Goal: Task Accomplishment & Management: Use online tool/utility

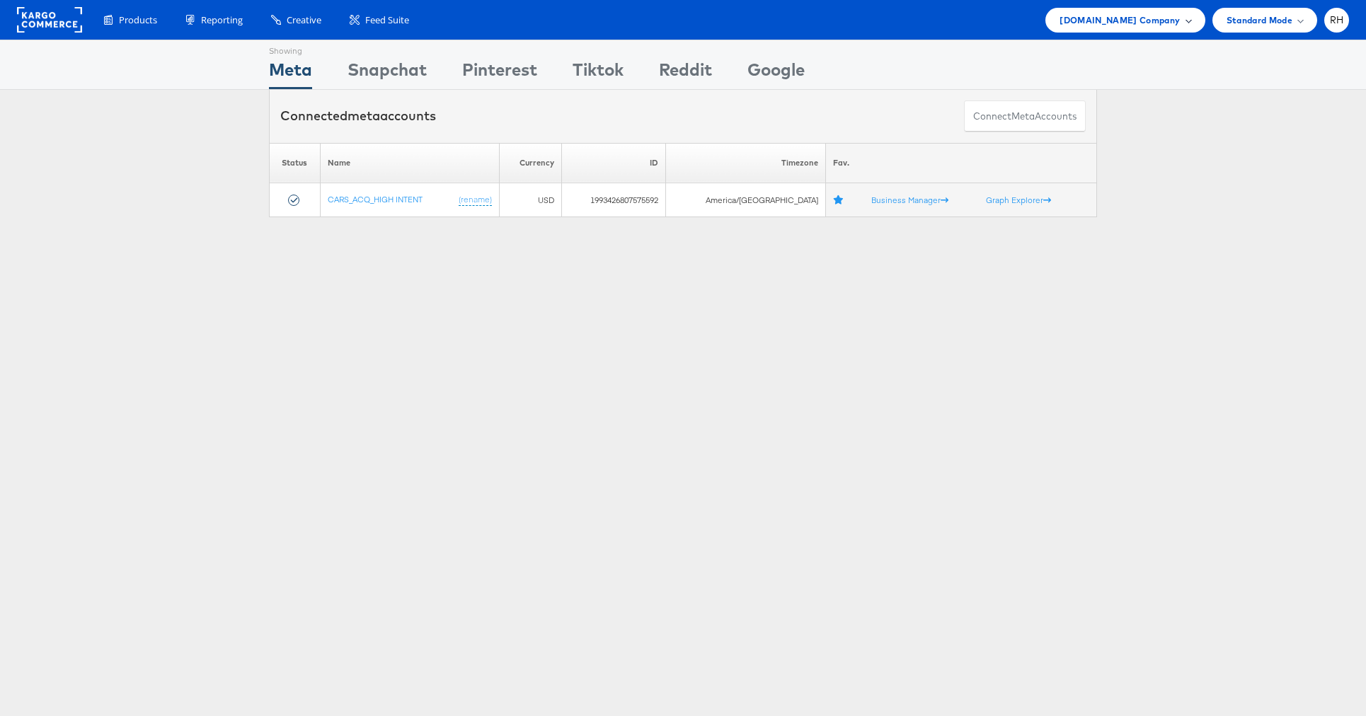
click at [1117, 30] on div "Cars.com Company" at bounding box center [1124, 20] width 159 height 25
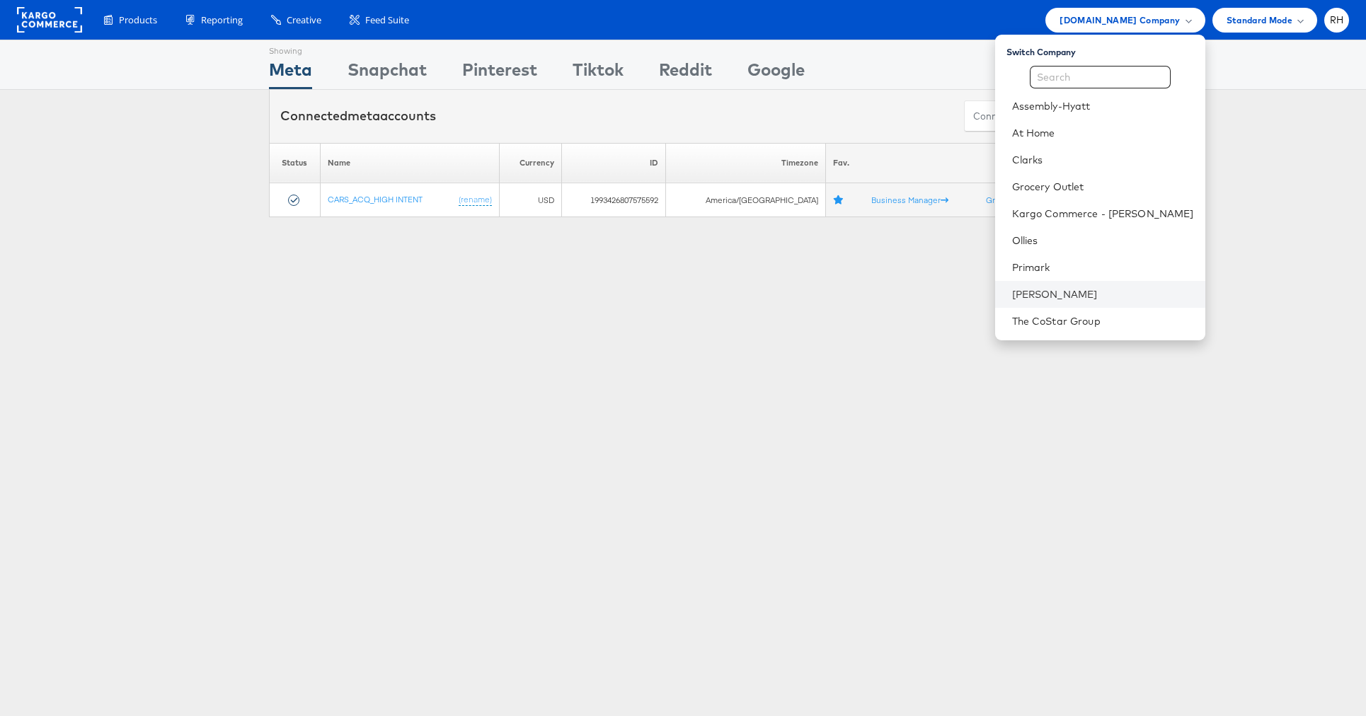
click at [1087, 282] on li "[PERSON_NAME]" at bounding box center [1100, 294] width 210 height 27
click at [1063, 290] on link "[PERSON_NAME]" at bounding box center [1103, 294] width 182 height 14
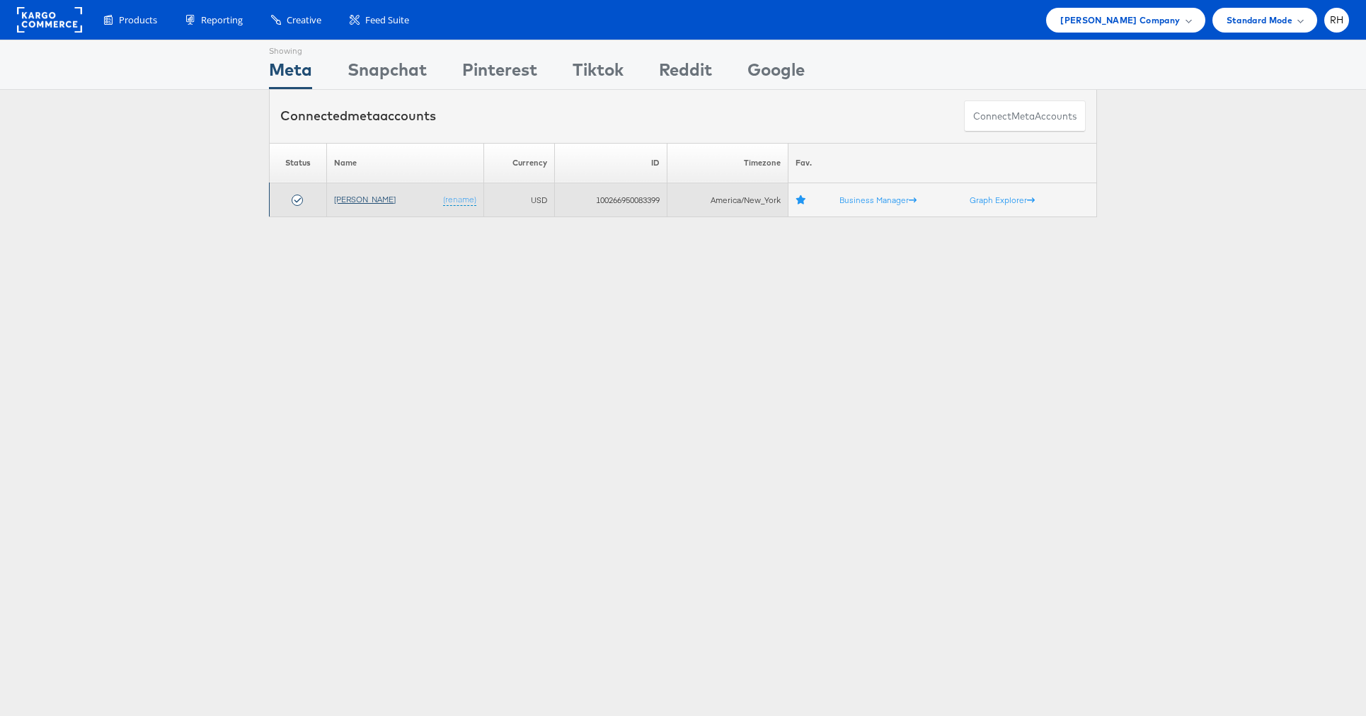
click at [343, 202] on link "[PERSON_NAME]" at bounding box center [365, 199] width 62 height 11
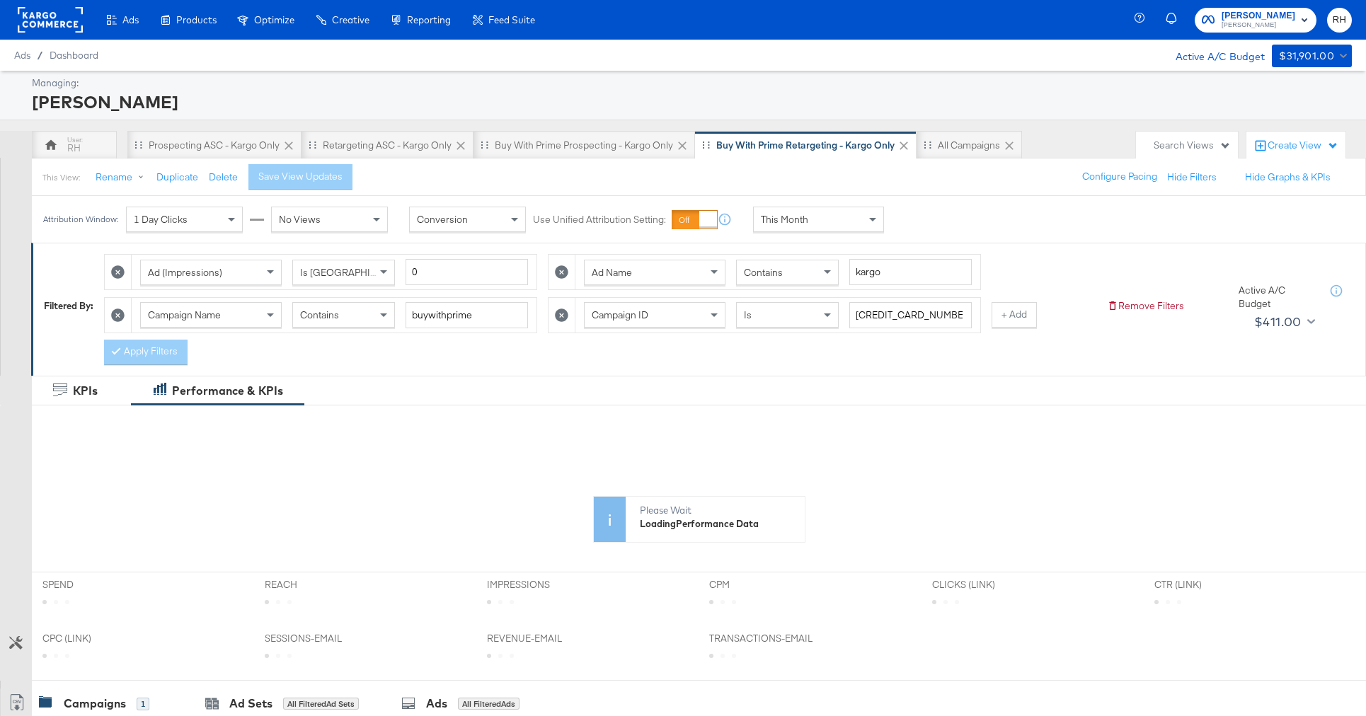
click at [847, 215] on div "This Month" at bounding box center [819, 219] width 130 height 24
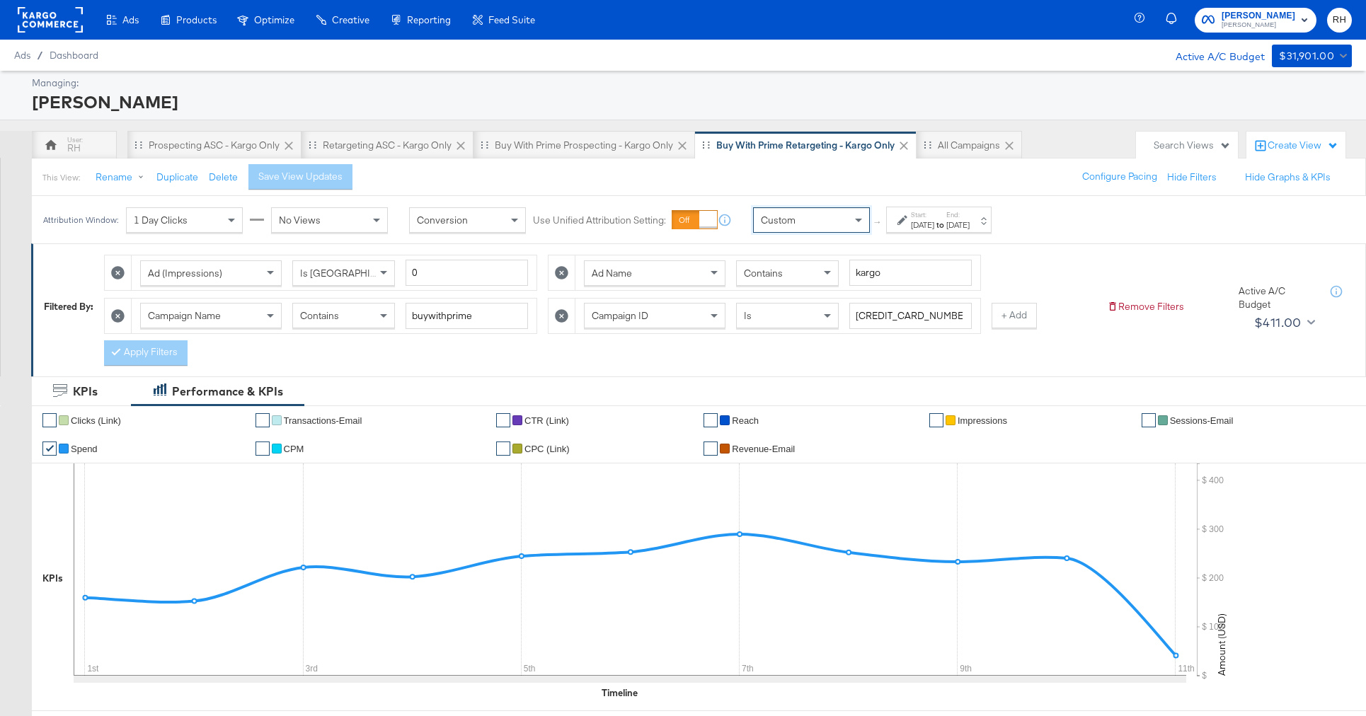
click at [930, 222] on div "Sep 11th 2025" at bounding box center [922, 224] width 23 height 11
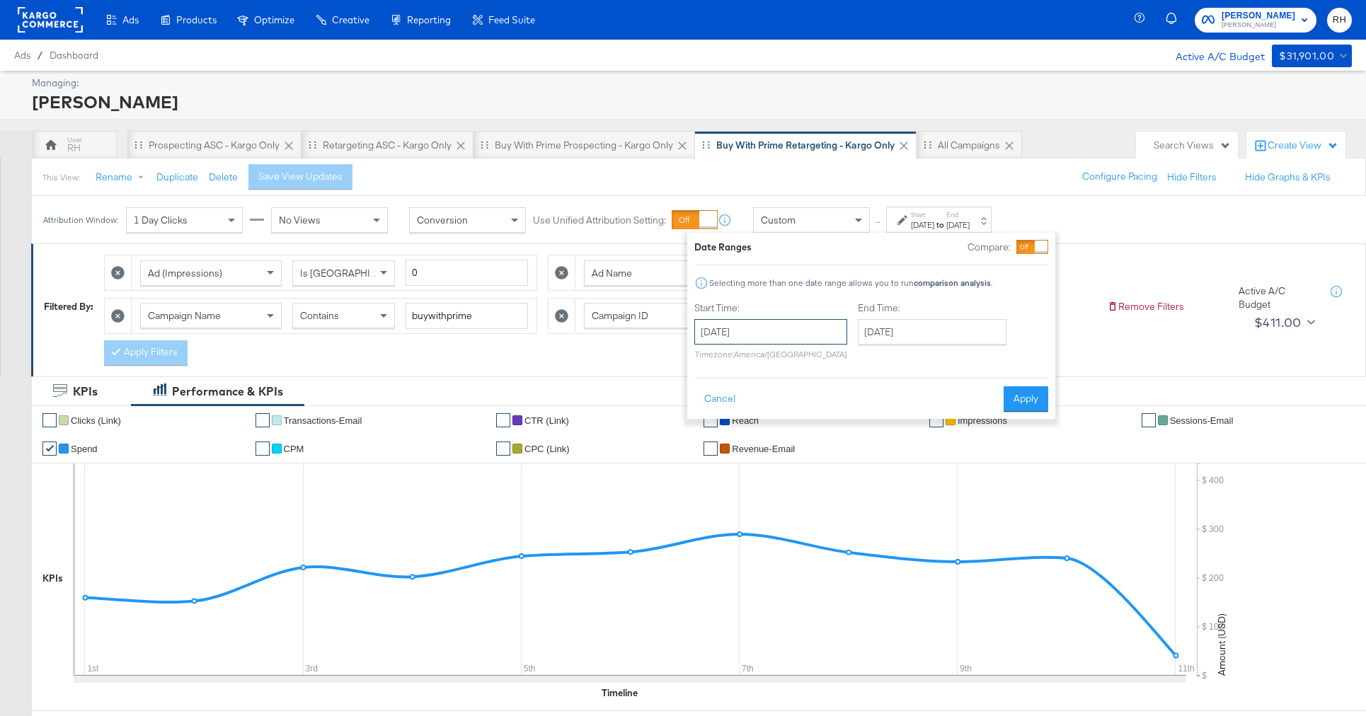
click at [798, 338] on input "September 11th 2025" at bounding box center [770, 331] width 153 height 25
click at [809, 401] on td "4" at bounding box center [807, 403] width 24 height 20
type input "September 4th 2025"
click at [901, 335] on input "[DATE]" at bounding box center [927, 331] width 149 height 25
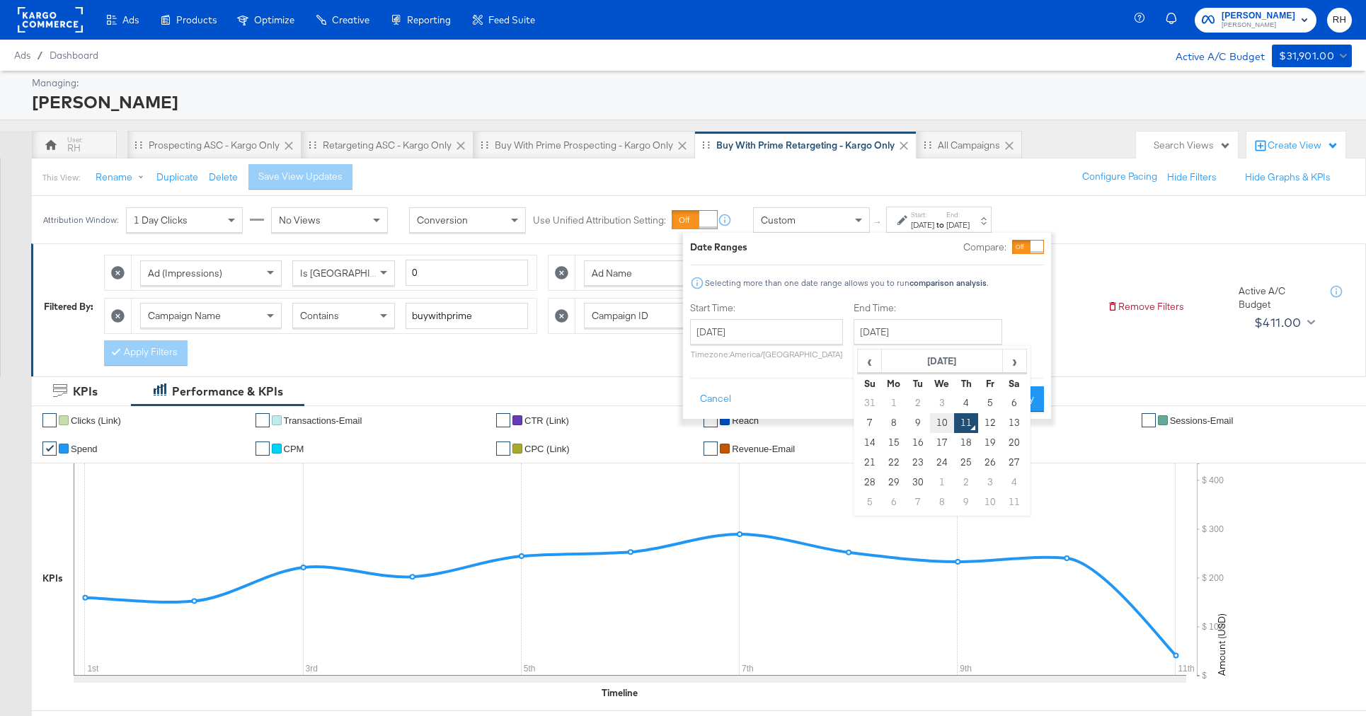
click at [937, 425] on td "10" at bounding box center [942, 423] width 24 height 20
type input "[DATE]"
click at [1019, 393] on button "Apply" at bounding box center [1021, 398] width 45 height 25
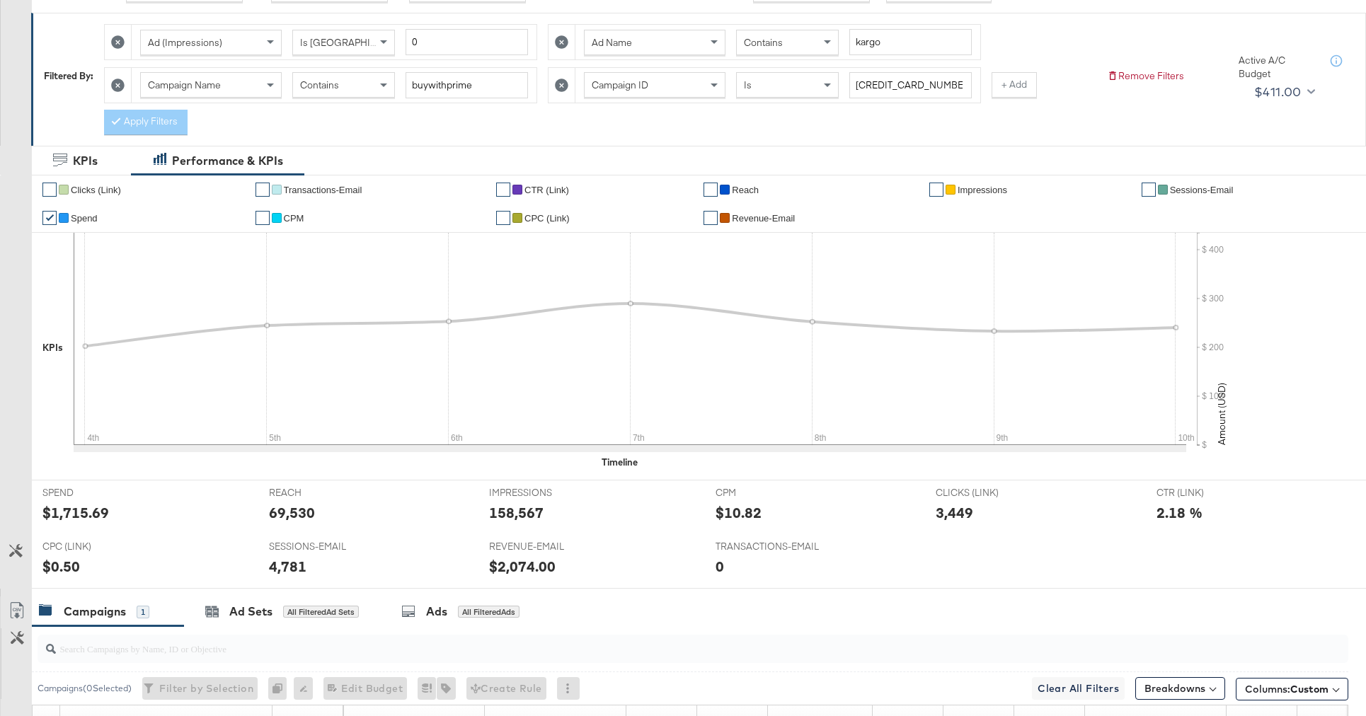
scroll to position [451, 0]
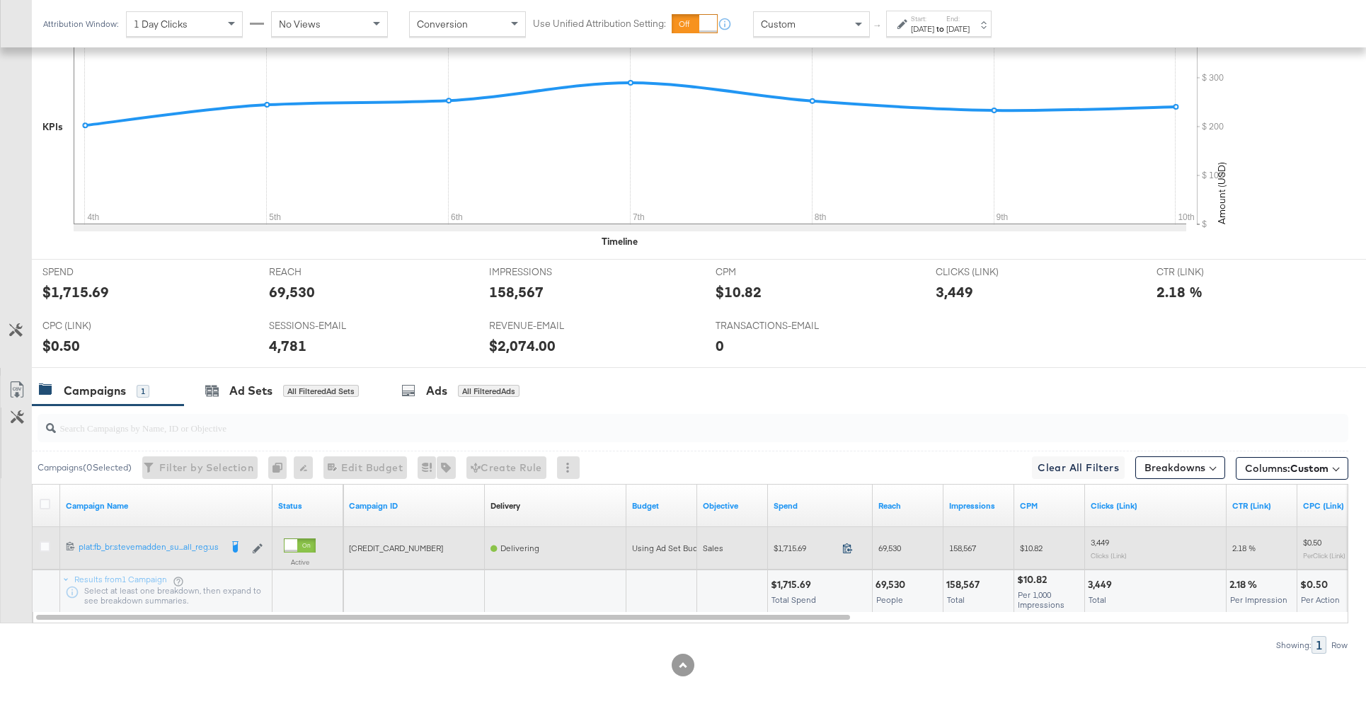
click at [846, 550] on icon at bounding box center [847, 548] width 11 height 11
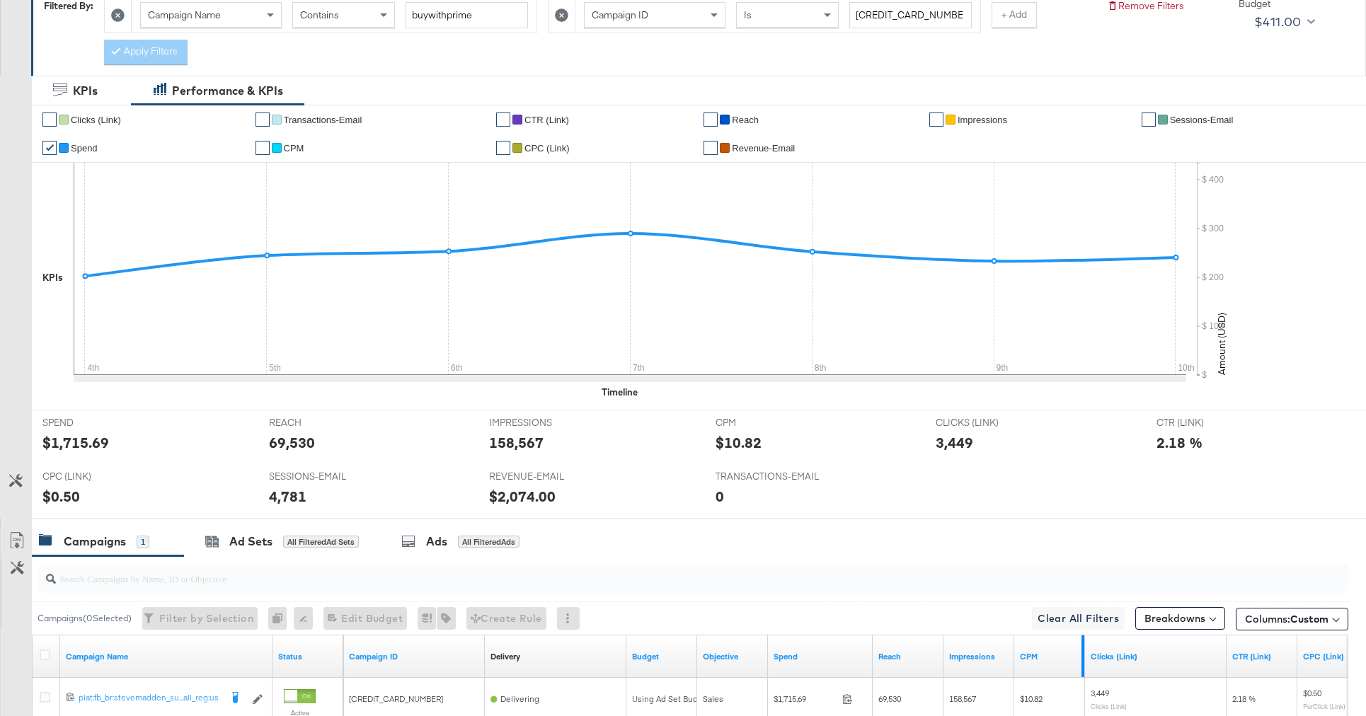
scroll to position [0, 0]
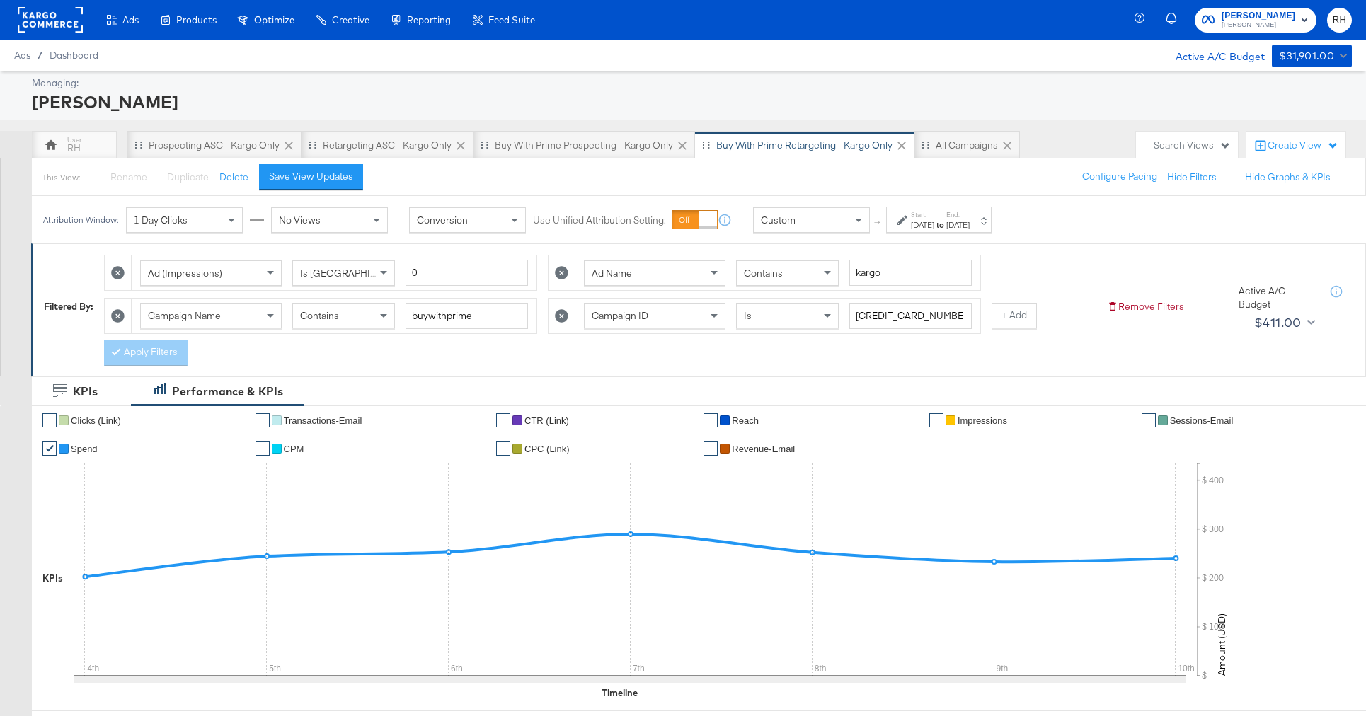
click at [751, 270] on span "Contains" at bounding box center [763, 273] width 39 height 13
click at [125, 359] on button "Apply Filters" at bounding box center [146, 352] width 84 height 25
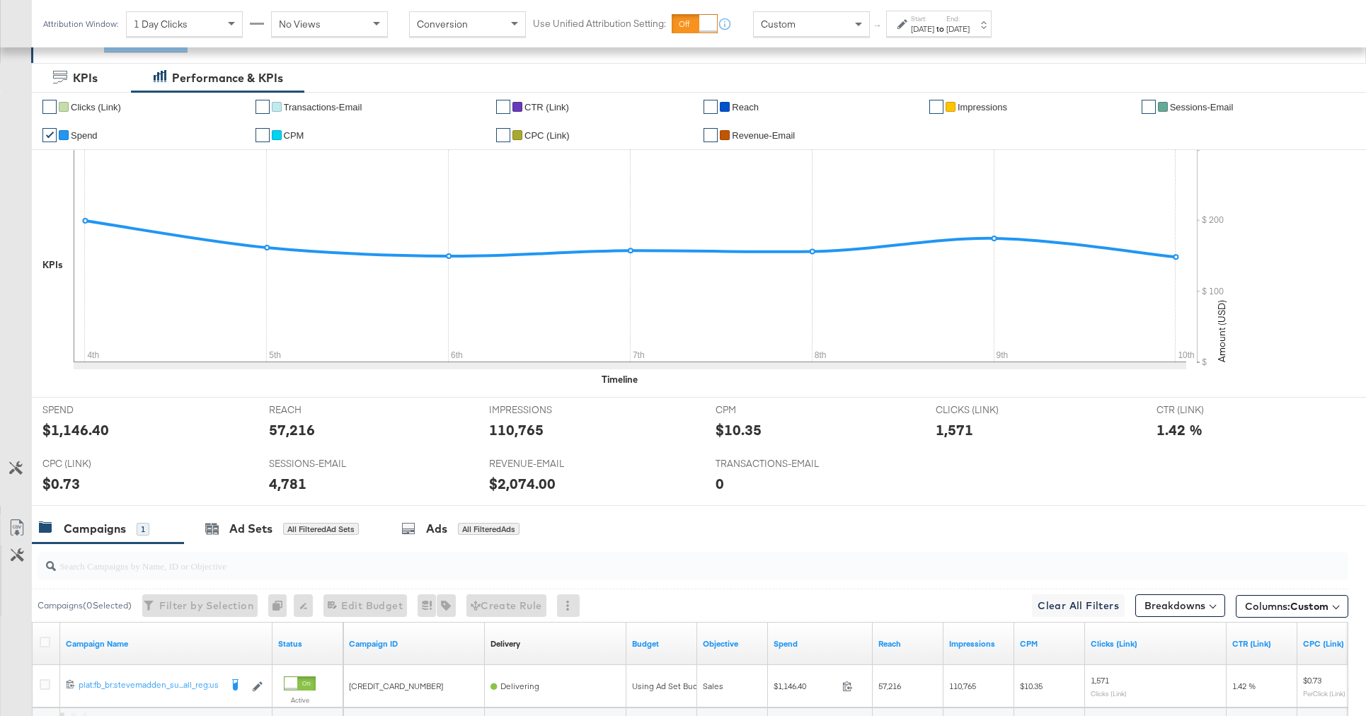
scroll to position [451, 0]
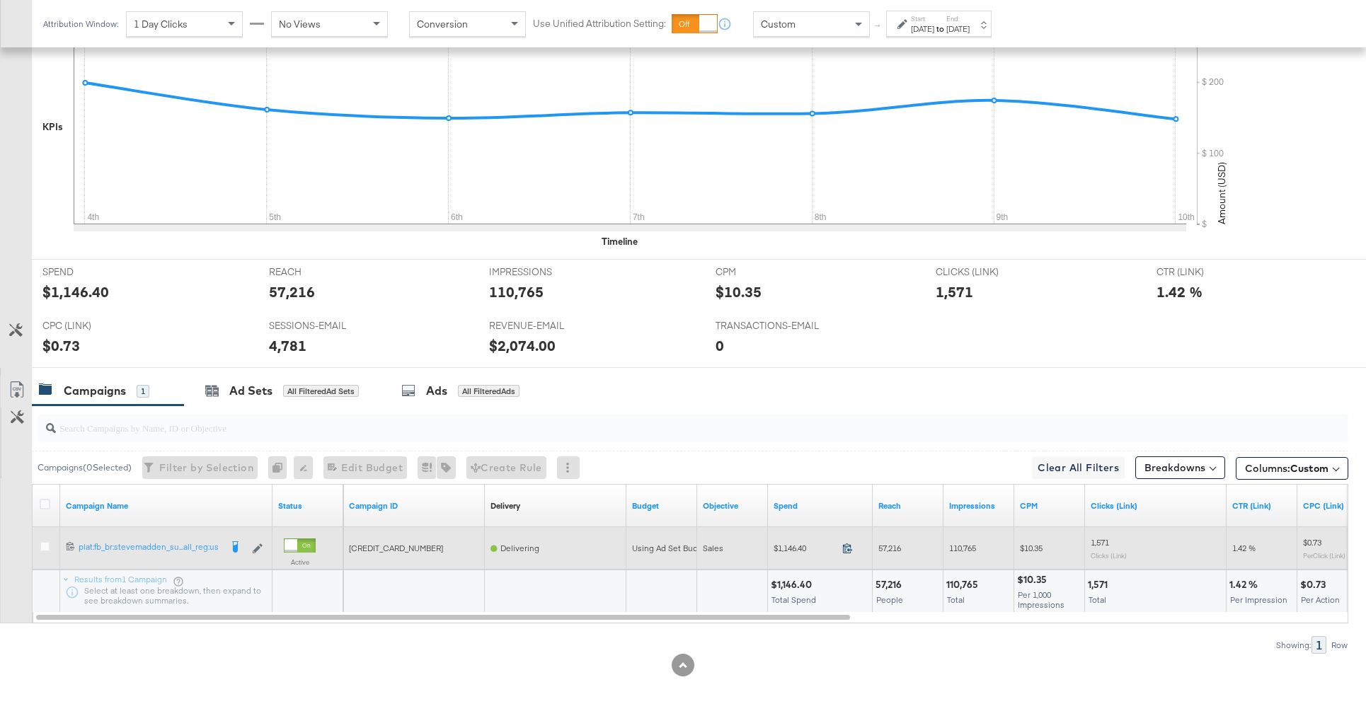
click at [846, 549] on icon at bounding box center [847, 548] width 11 height 11
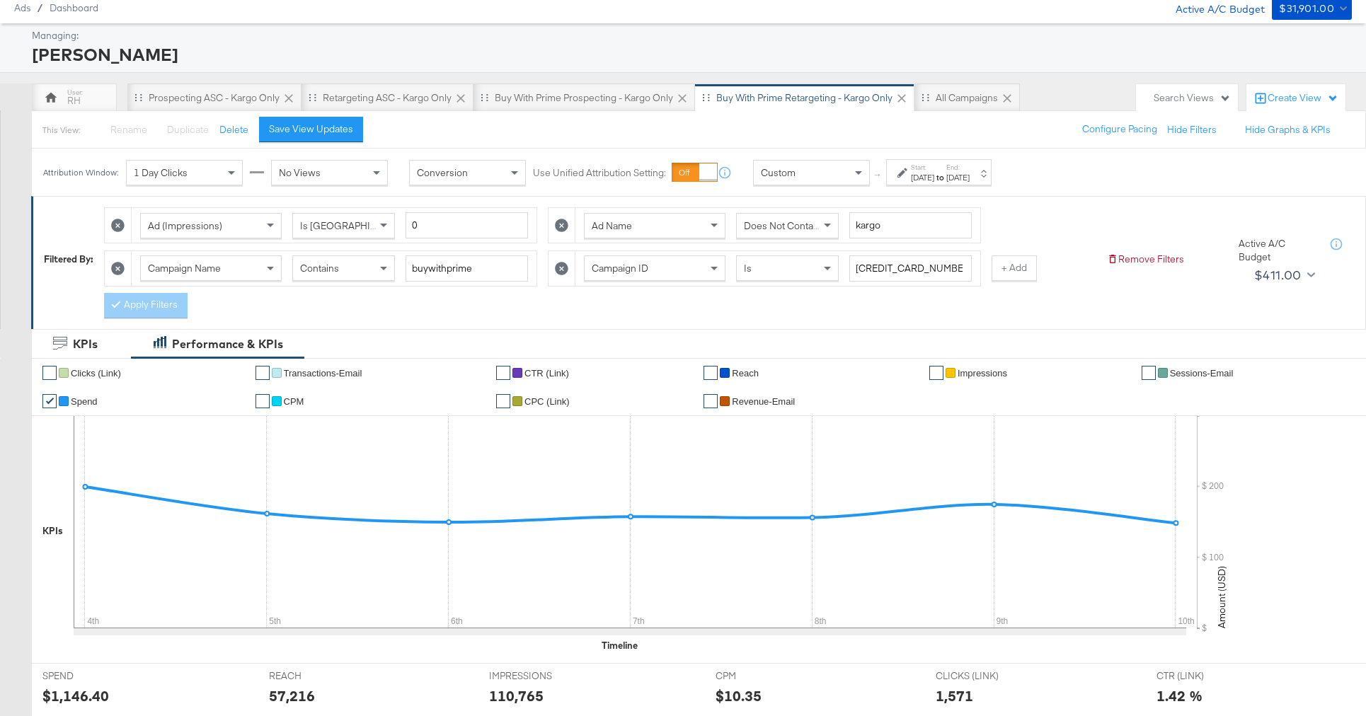
scroll to position [27, 0]
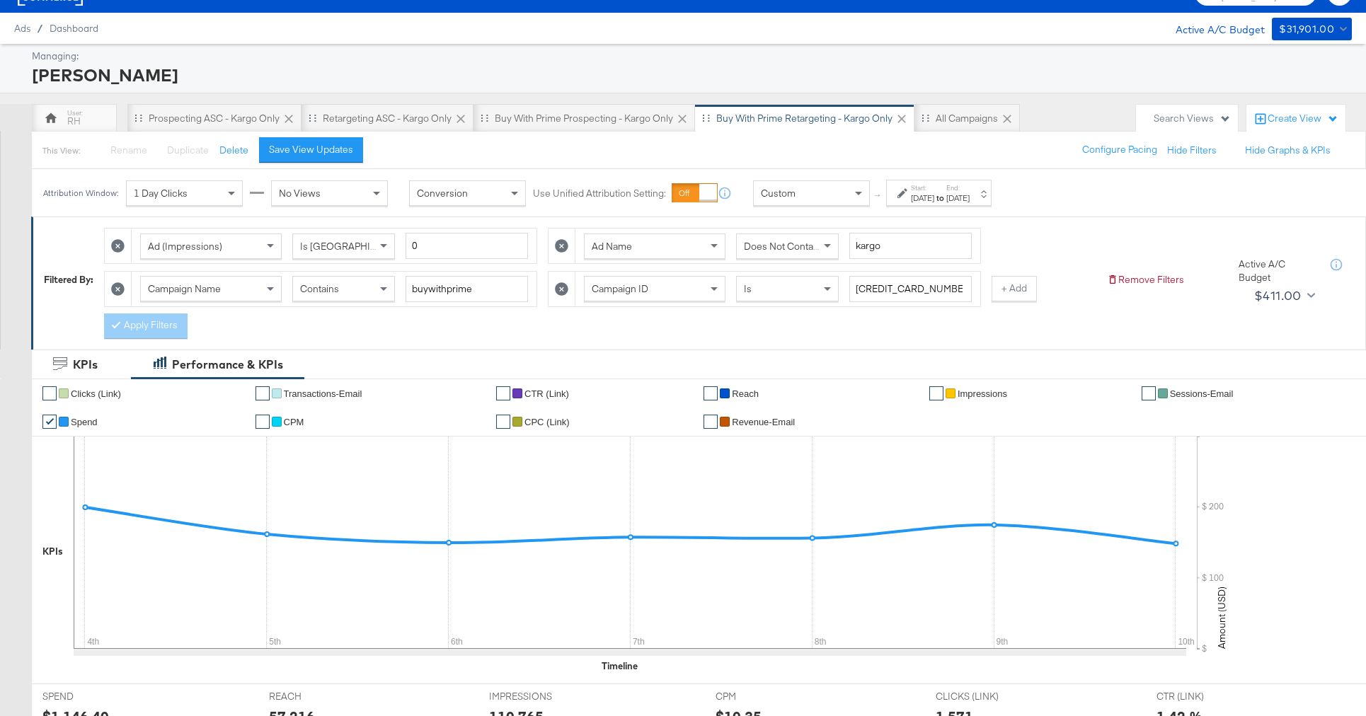
click at [921, 197] on div "[DATE]" at bounding box center [922, 197] width 23 height 11
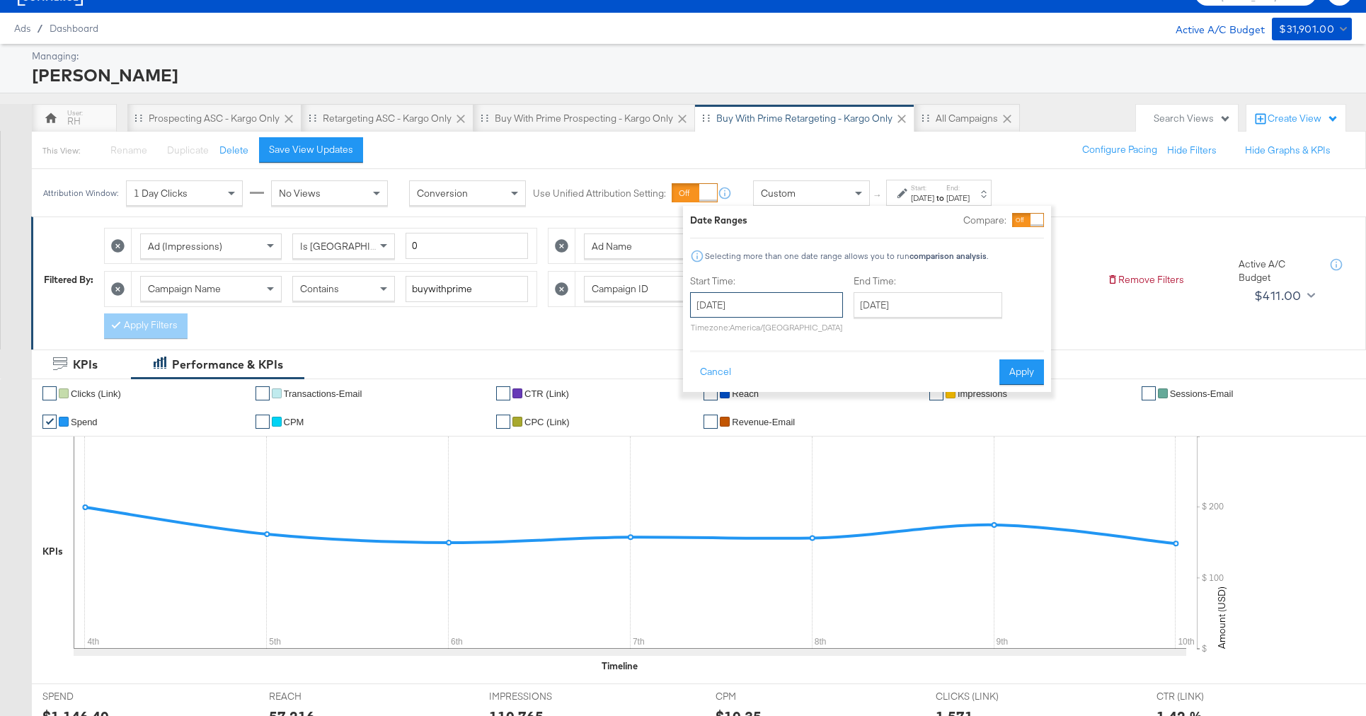
click at [783, 299] on input "[DATE]" at bounding box center [766, 304] width 153 height 25
click at [704, 336] on span "‹" at bounding box center [706, 333] width 22 height 21
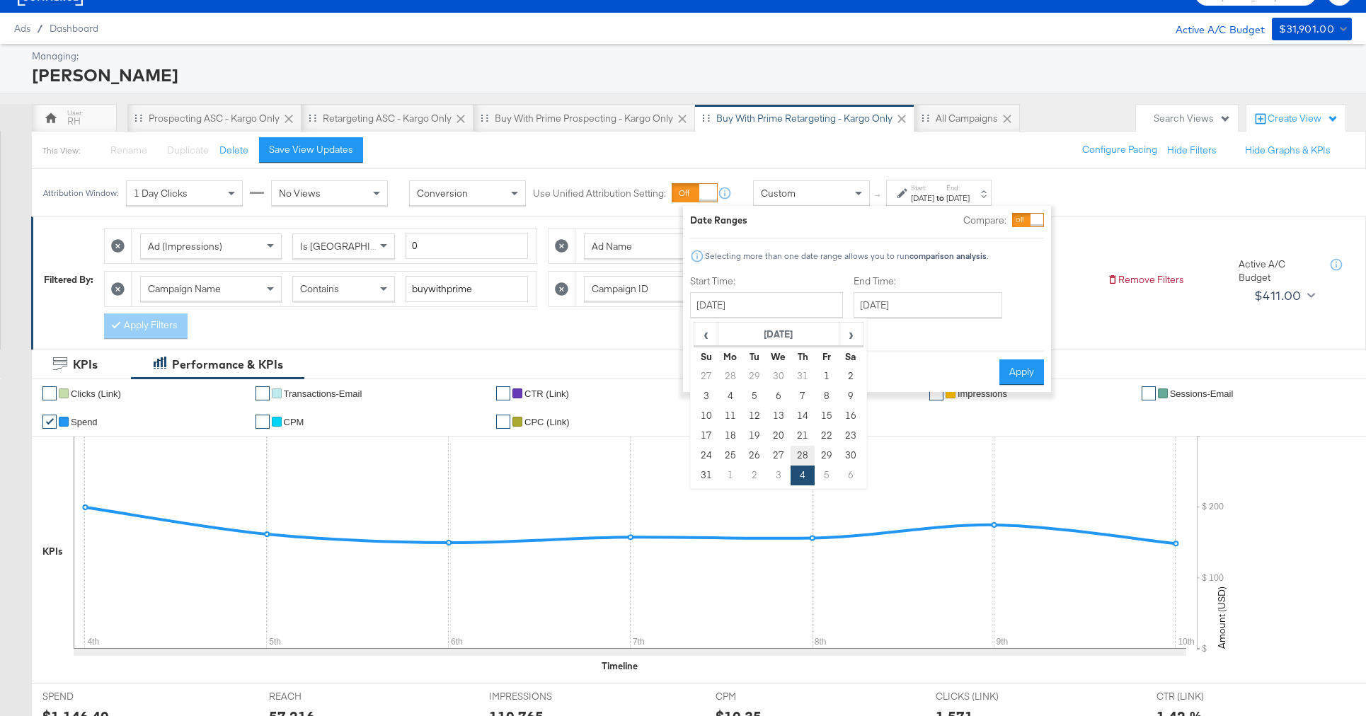
click at [800, 453] on td "28" at bounding box center [802, 456] width 24 height 20
type input "August 28th 2025"
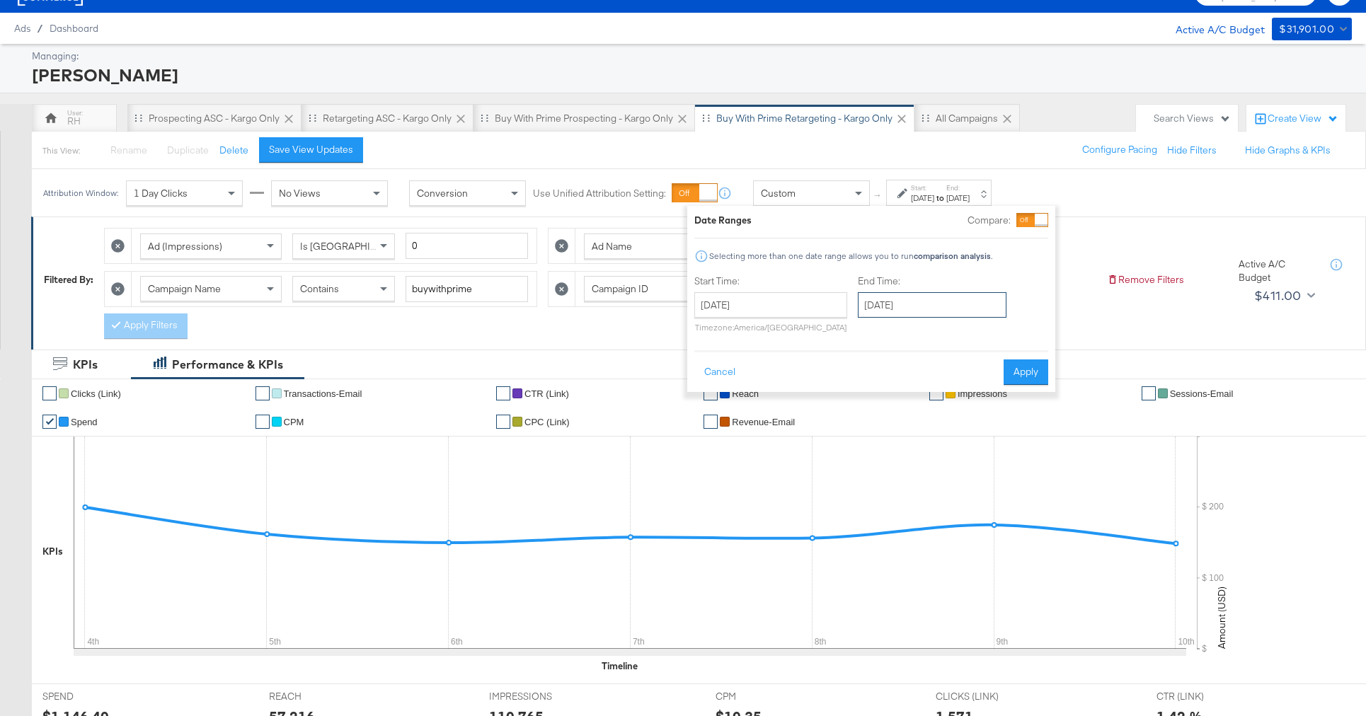
click at [893, 306] on input "[DATE]" at bounding box center [932, 304] width 149 height 25
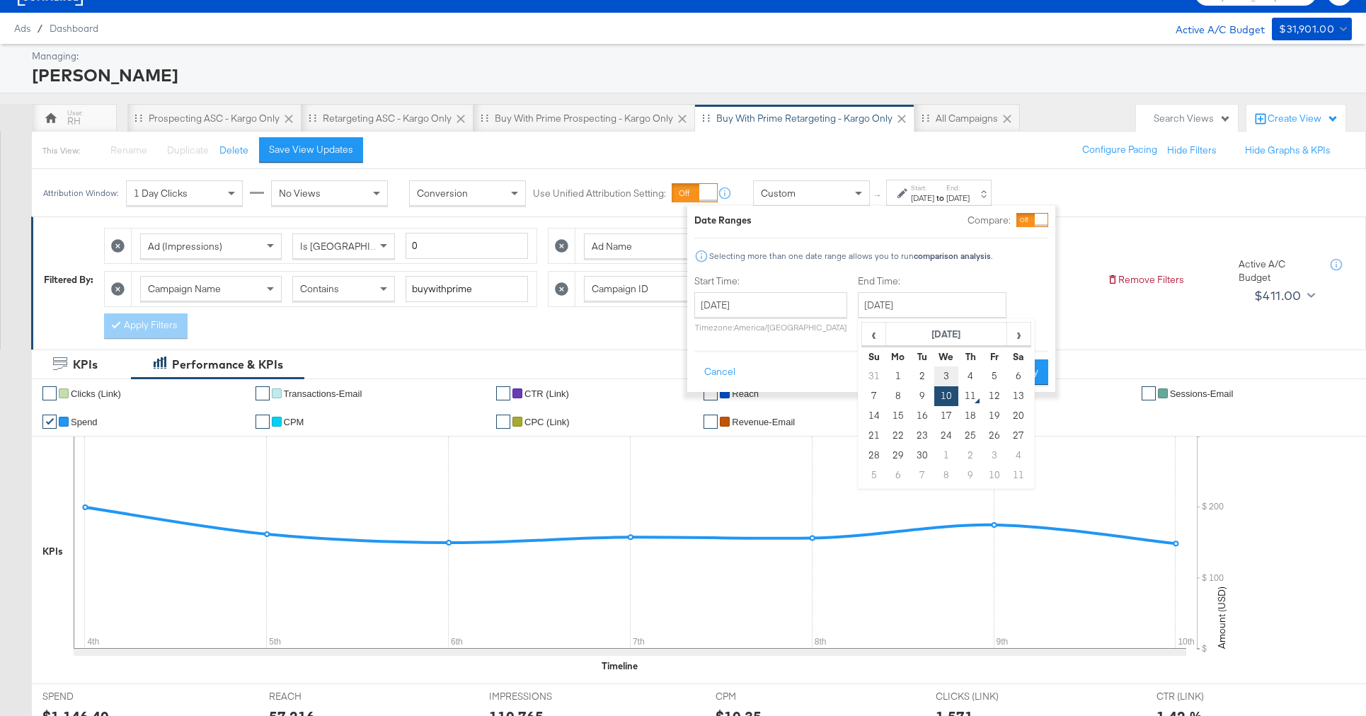
click at [934, 379] on td "3" at bounding box center [946, 377] width 24 height 20
type input "September 3rd 2025"
click at [1018, 374] on button "Apply" at bounding box center [1021, 371] width 45 height 25
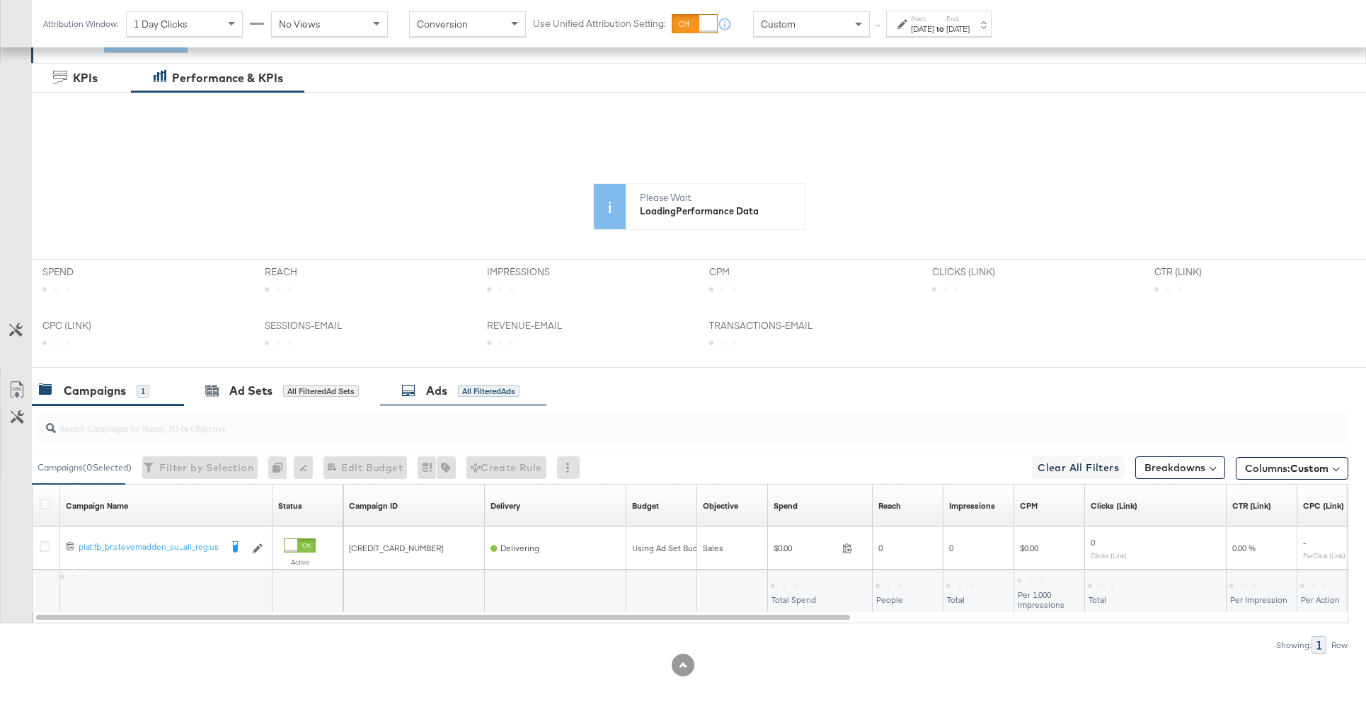
click at [425, 384] on div "Ads All Filtered Ads" at bounding box center [460, 391] width 118 height 16
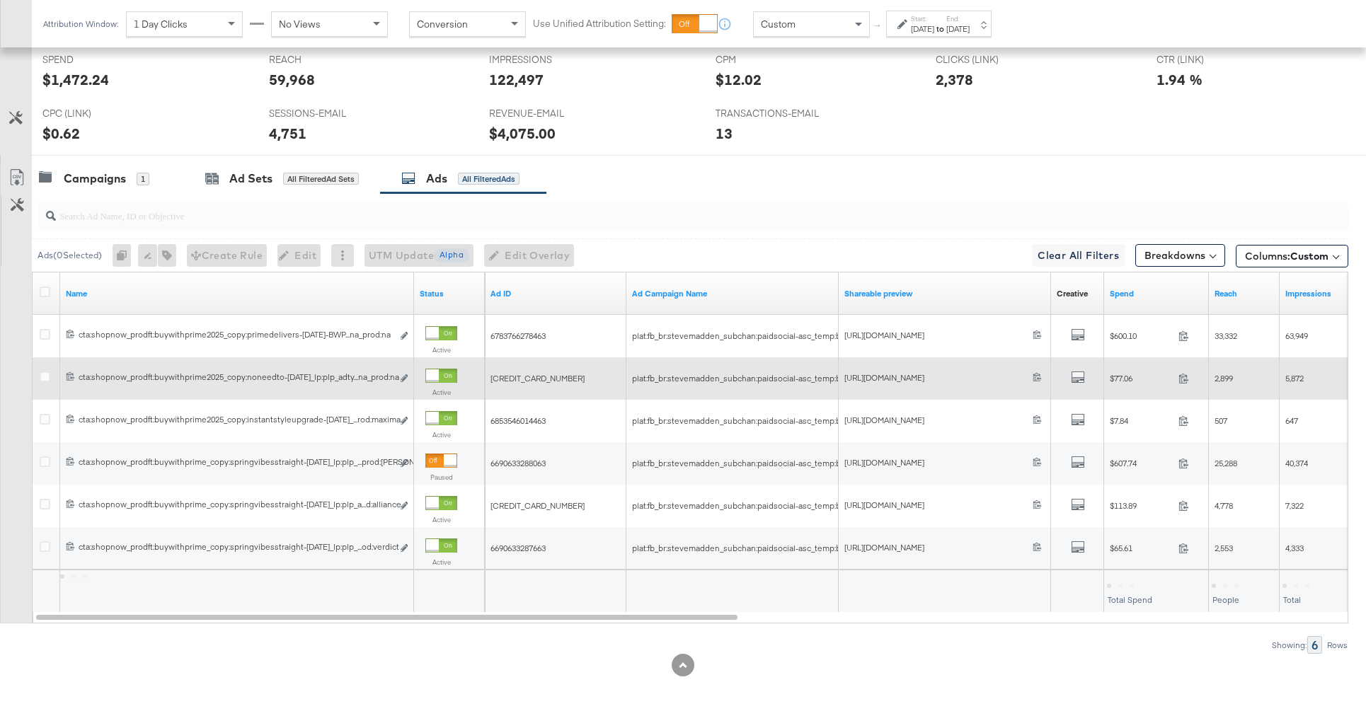
scroll to position [664, 0]
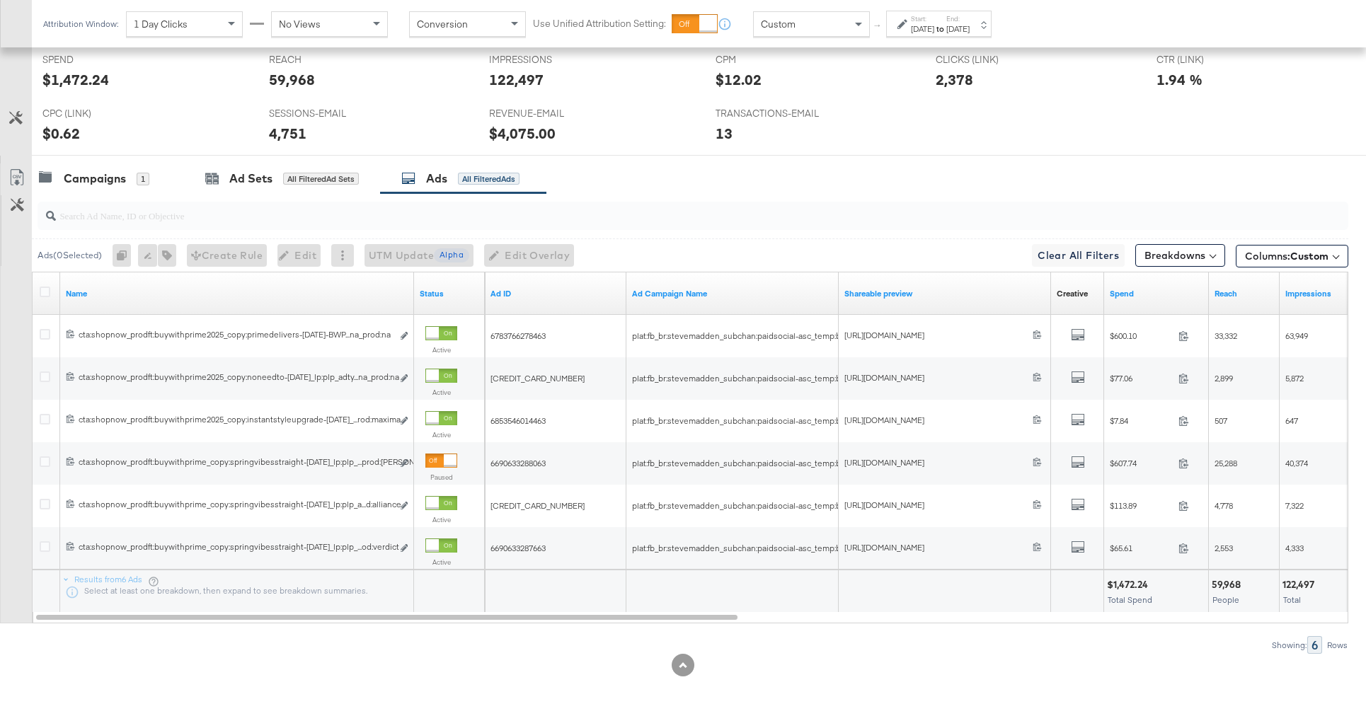
click at [1146, 287] on div "Spend" at bounding box center [1156, 293] width 105 height 23
click at [1144, 293] on link "Spend" at bounding box center [1156, 293] width 93 height 11
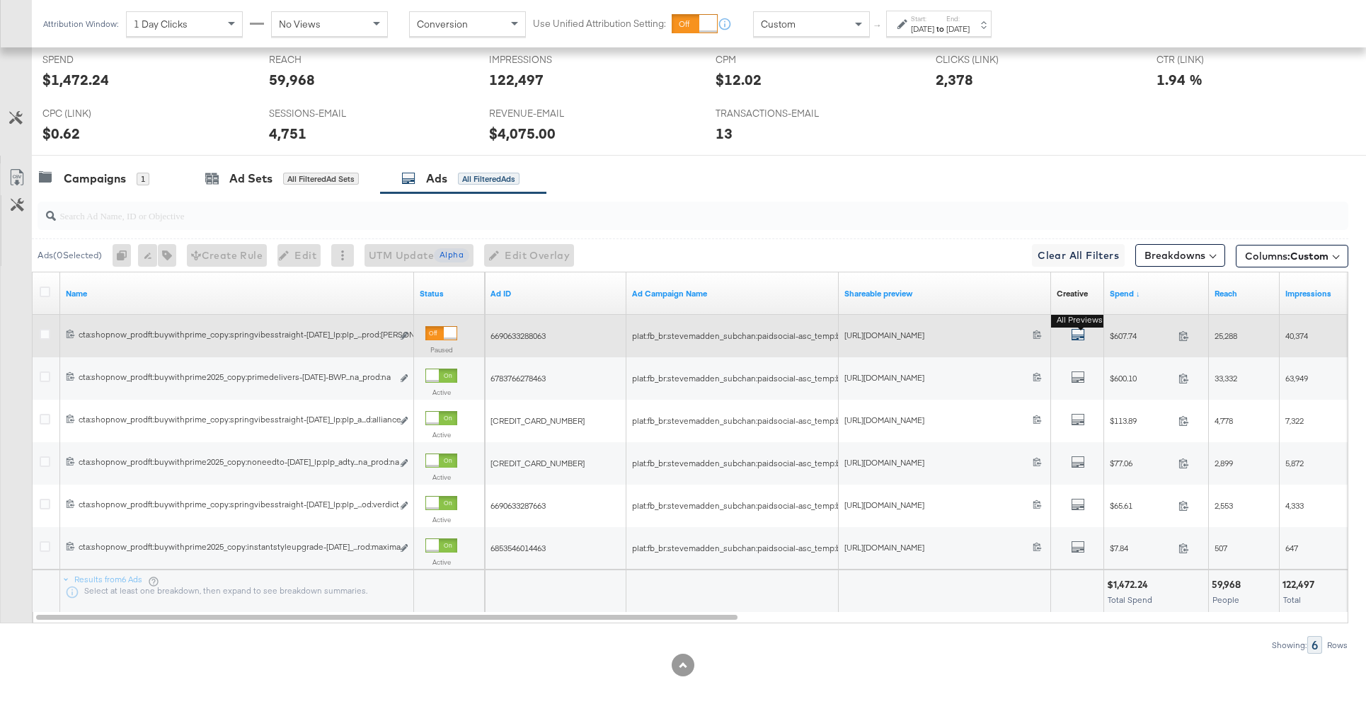
click at [1076, 335] on icon "default" at bounding box center [1078, 335] width 14 height 14
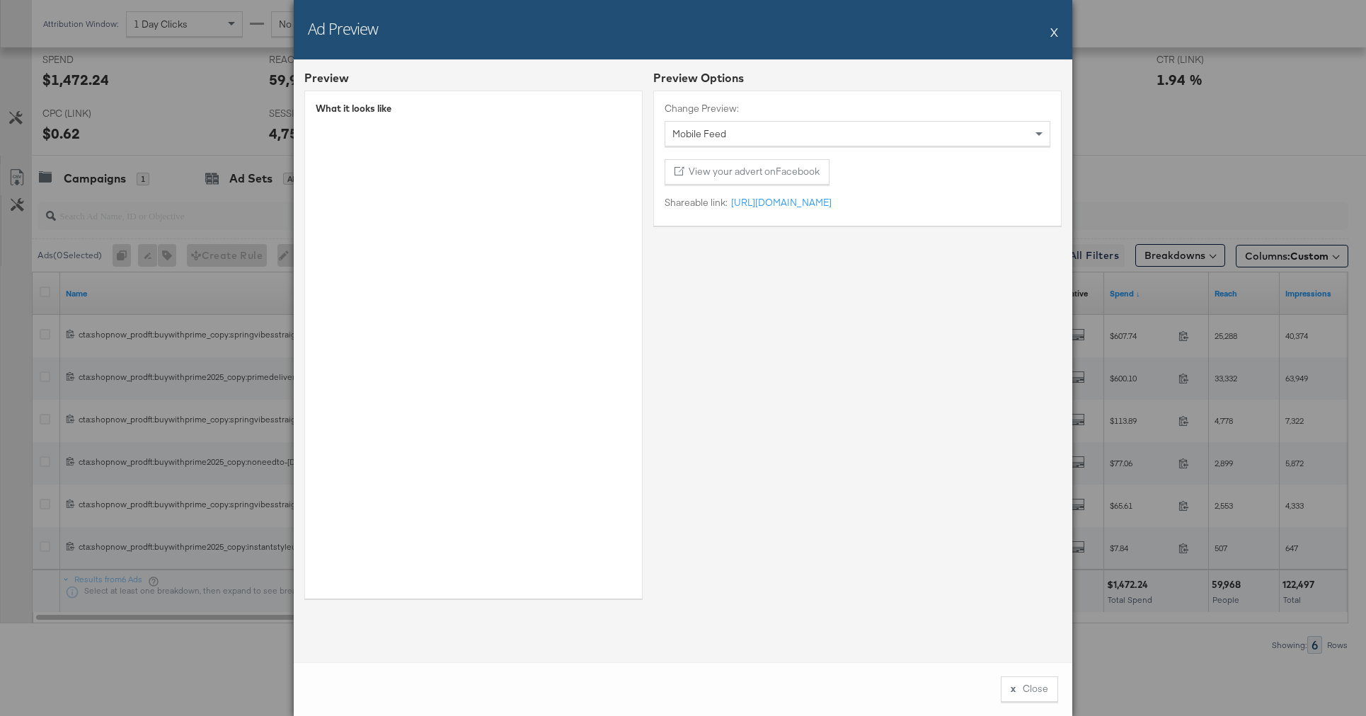
click at [1053, 35] on button "X" at bounding box center [1054, 32] width 8 height 28
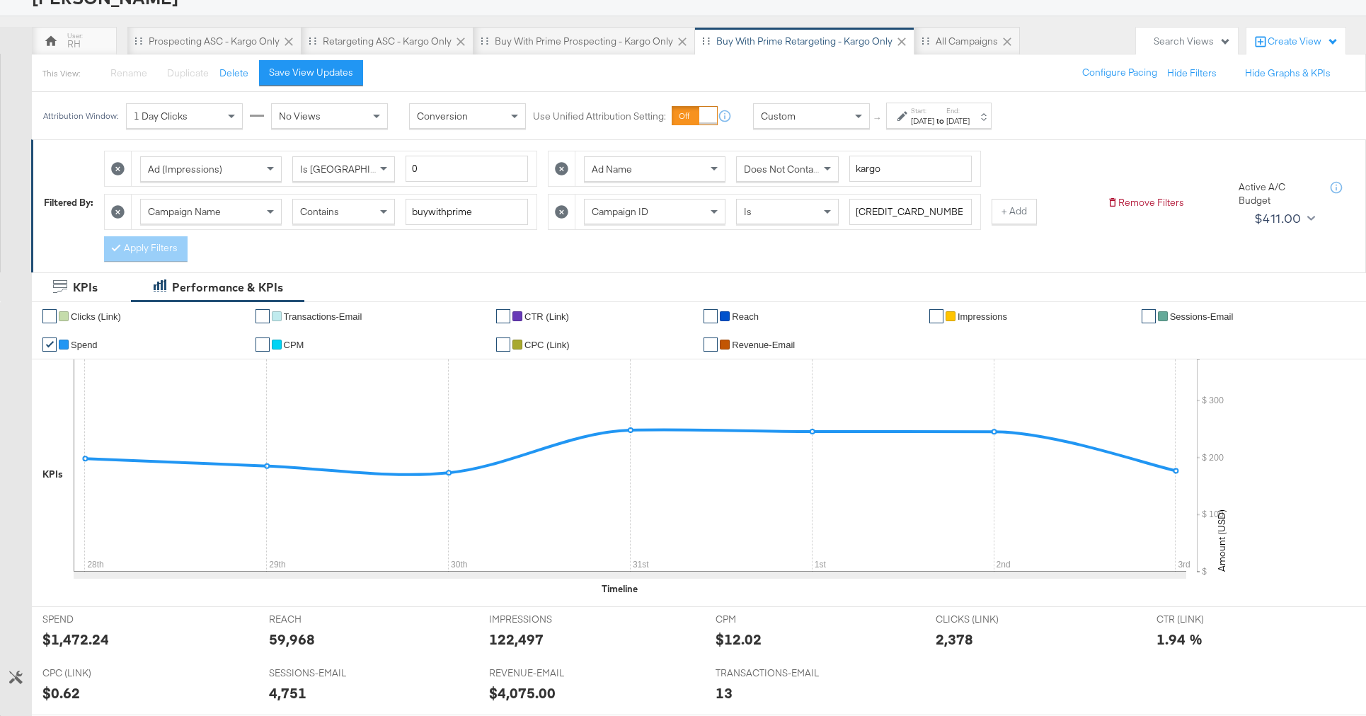
scroll to position [95, 0]
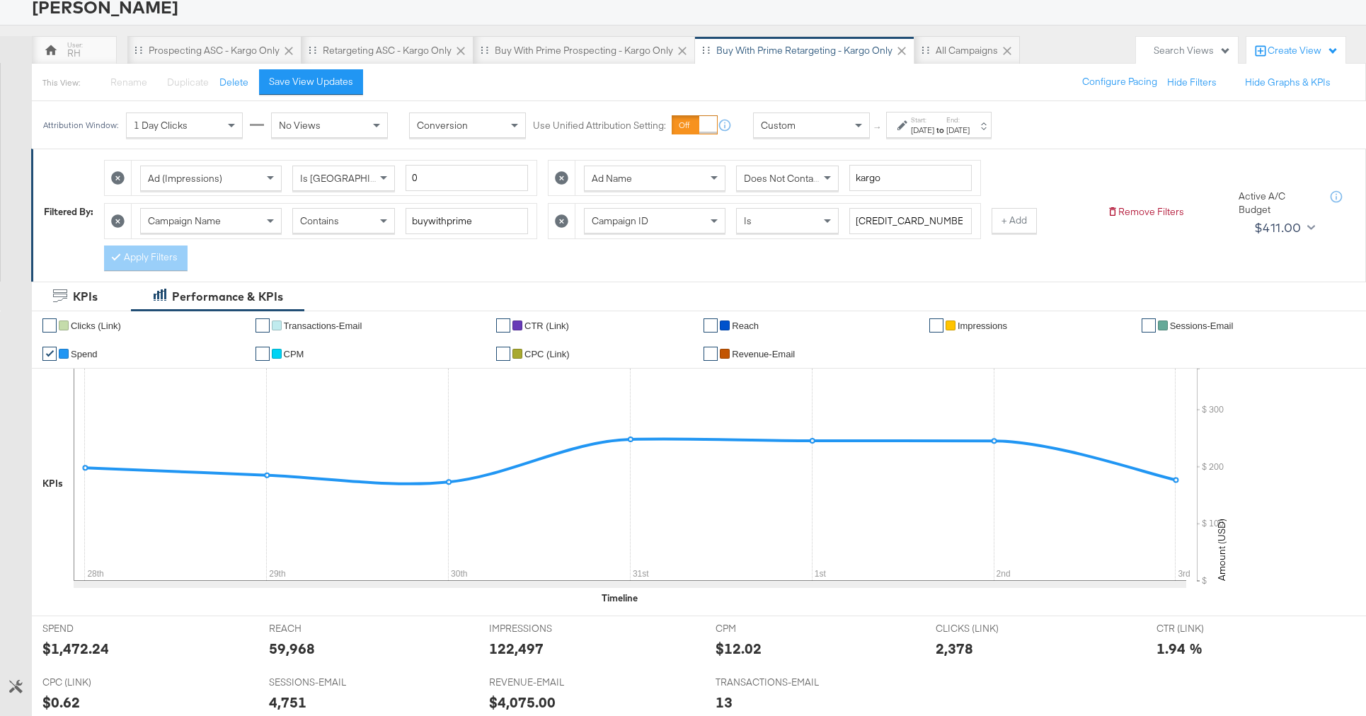
click at [924, 131] on div "Aug 28th 2025" at bounding box center [922, 130] width 23 height 11
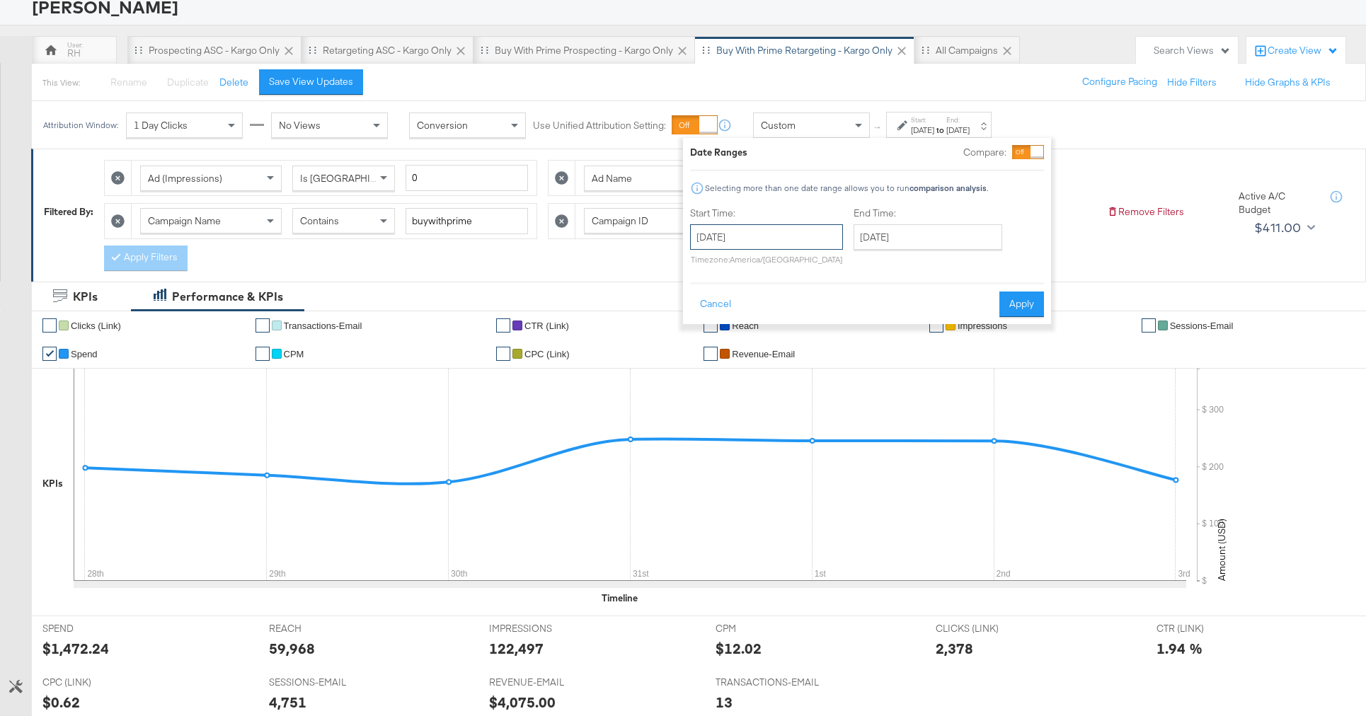
click at [807, 239] on input "August 28th 2025" at bounding box center [766, 236] width 153 height 25
click at [806, 372] on td "21" at bounding box center [802, 368] width 24 height 20
type input "August 21st 2025"
click at [905, 236] on input "September 3rd 2025" at bounding box center [927, 236] width 149 height 25
click at [936, 324] on td "10" at bounding box center [941, 328] width 24 height 20
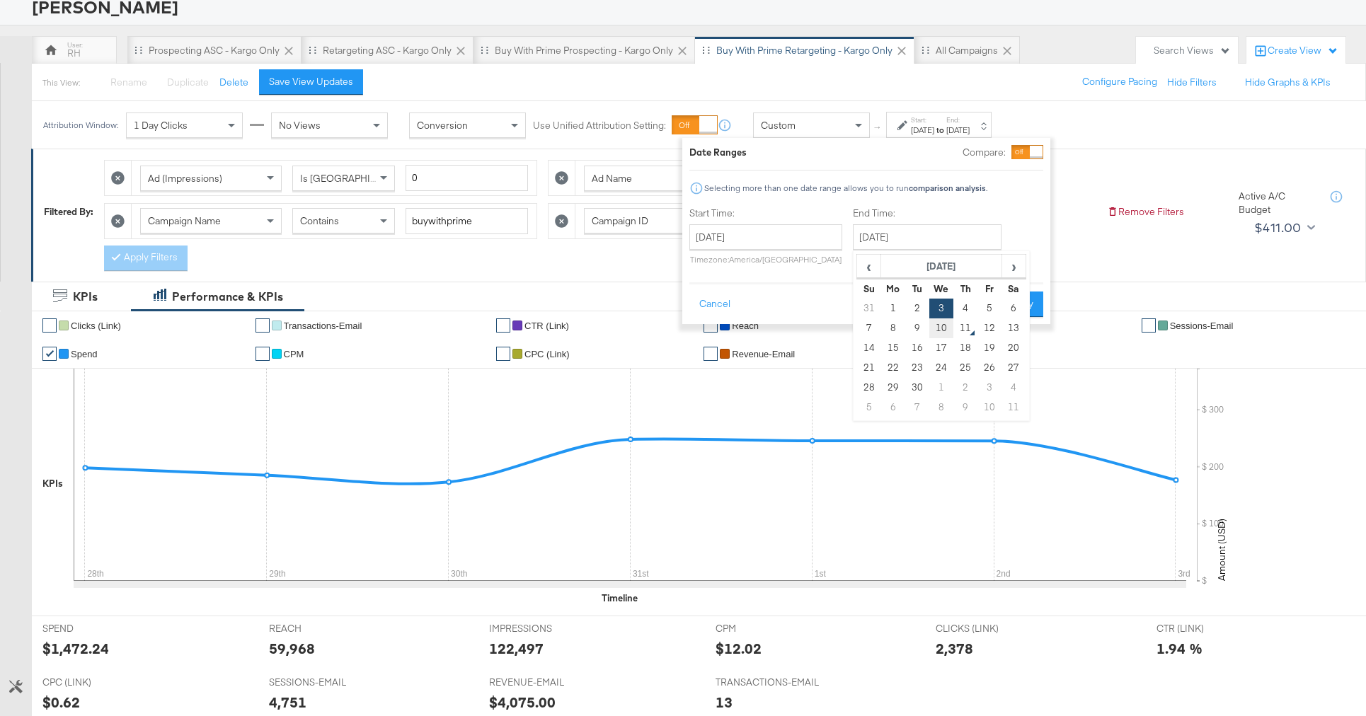
type input "September 10th 2025"
click at [1027, 299] on button "Apply" at bounding box center [1025, 304] width 45 height 25
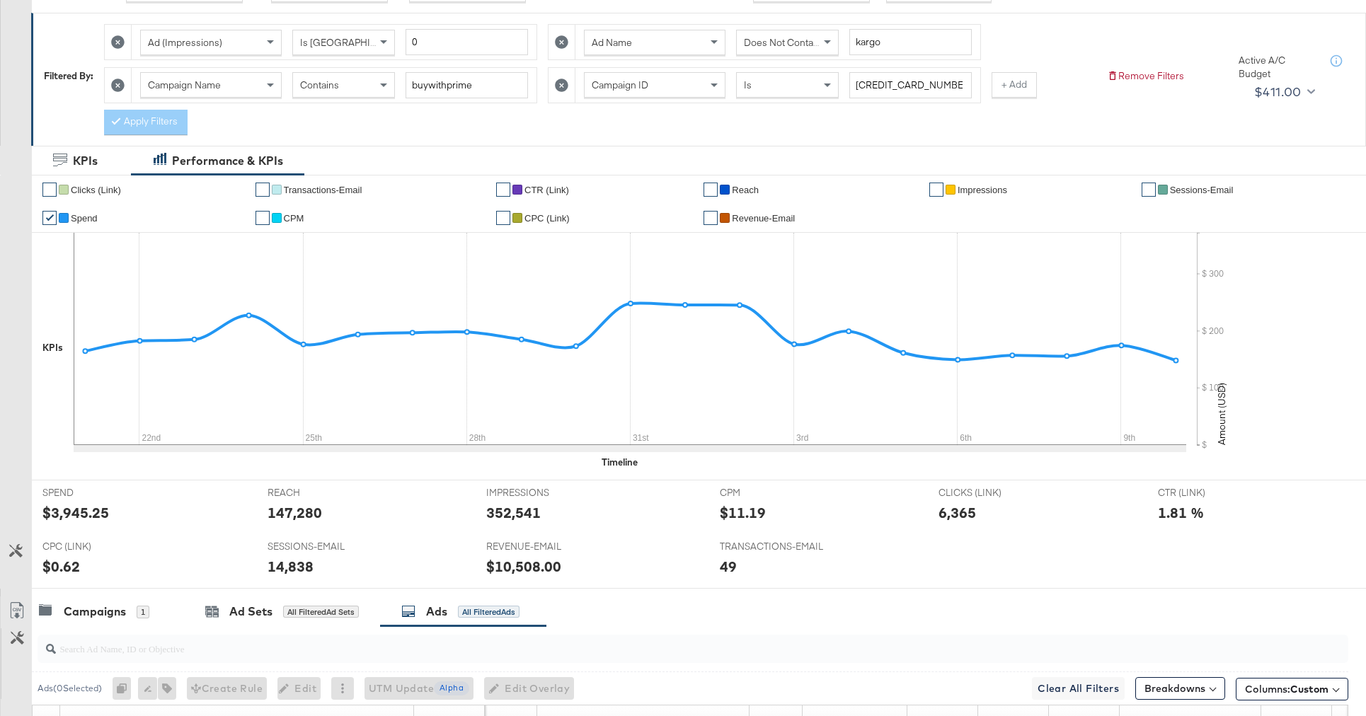
scroll to position [0, 0]
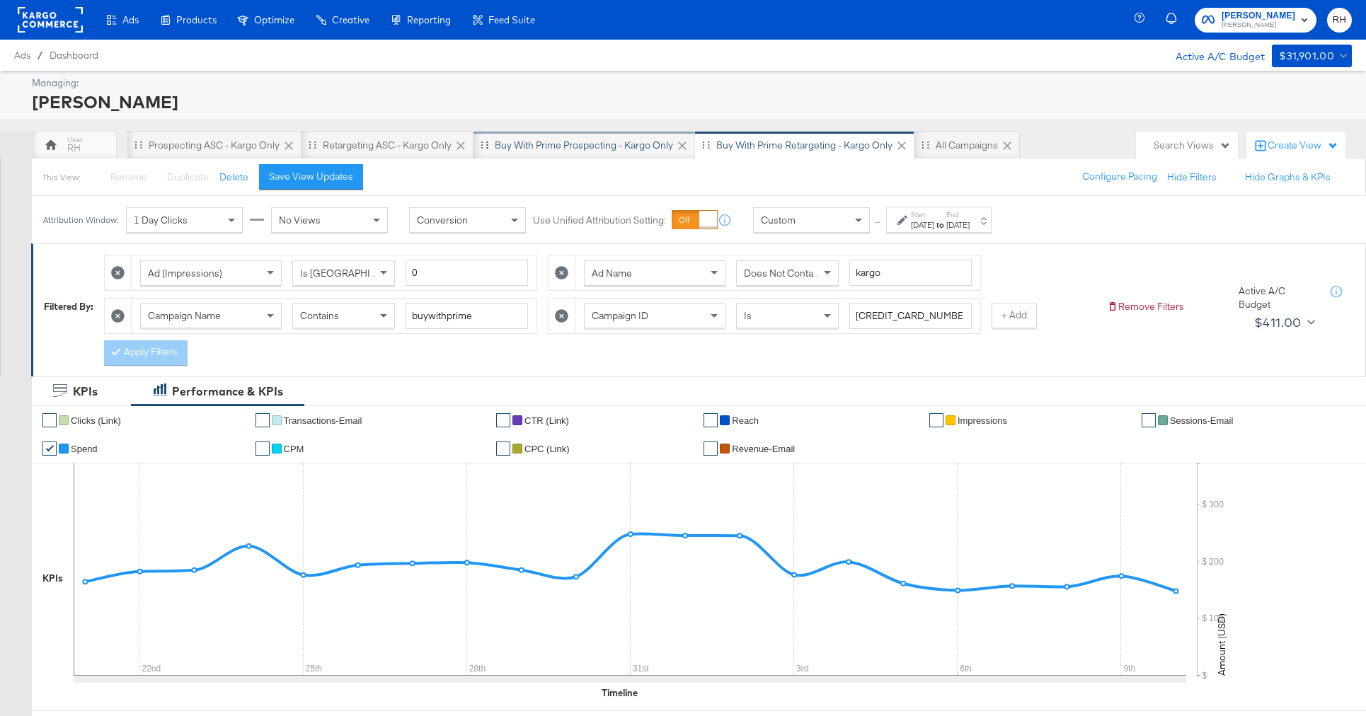
click at [611, 148] on div "Buy with Prime Prospecting - Kargo only" at bounding box center [584, 145] width 178 height 13
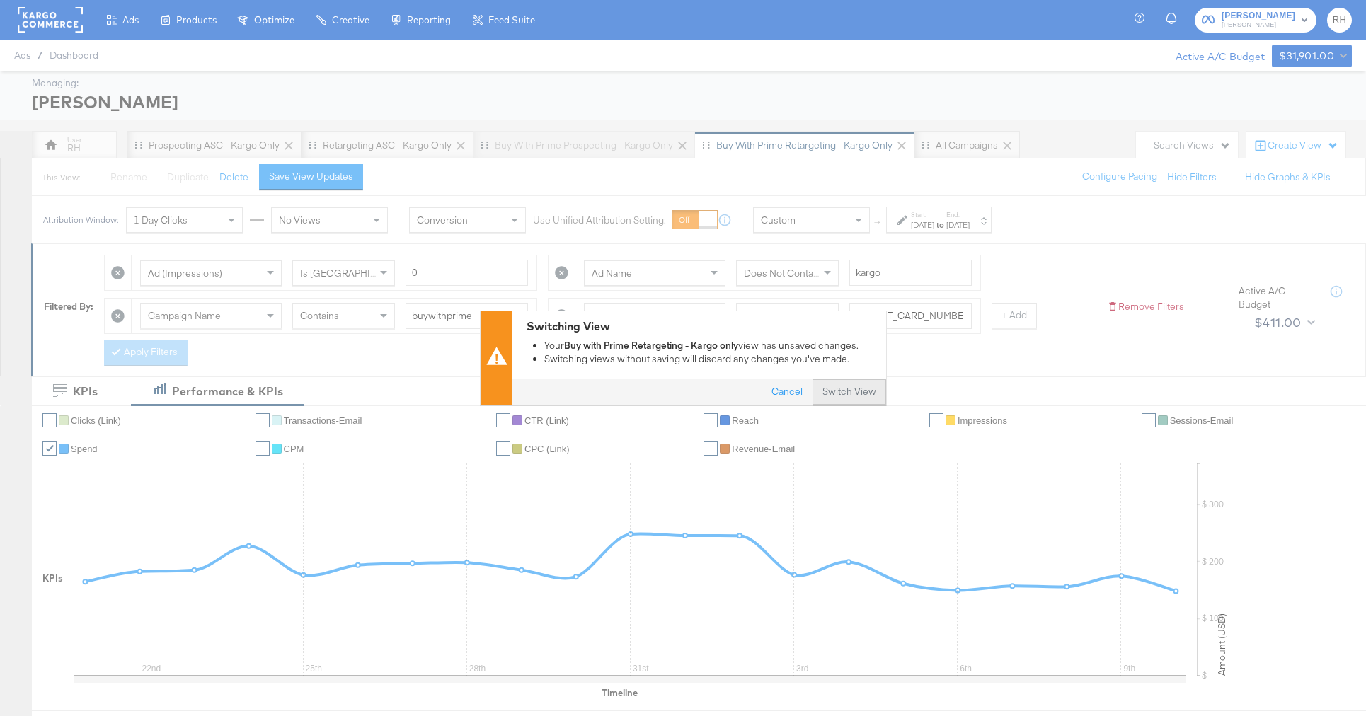
click at [832, 397] on button "Switch View" at bounding box center [849, 392] width 74 height 25
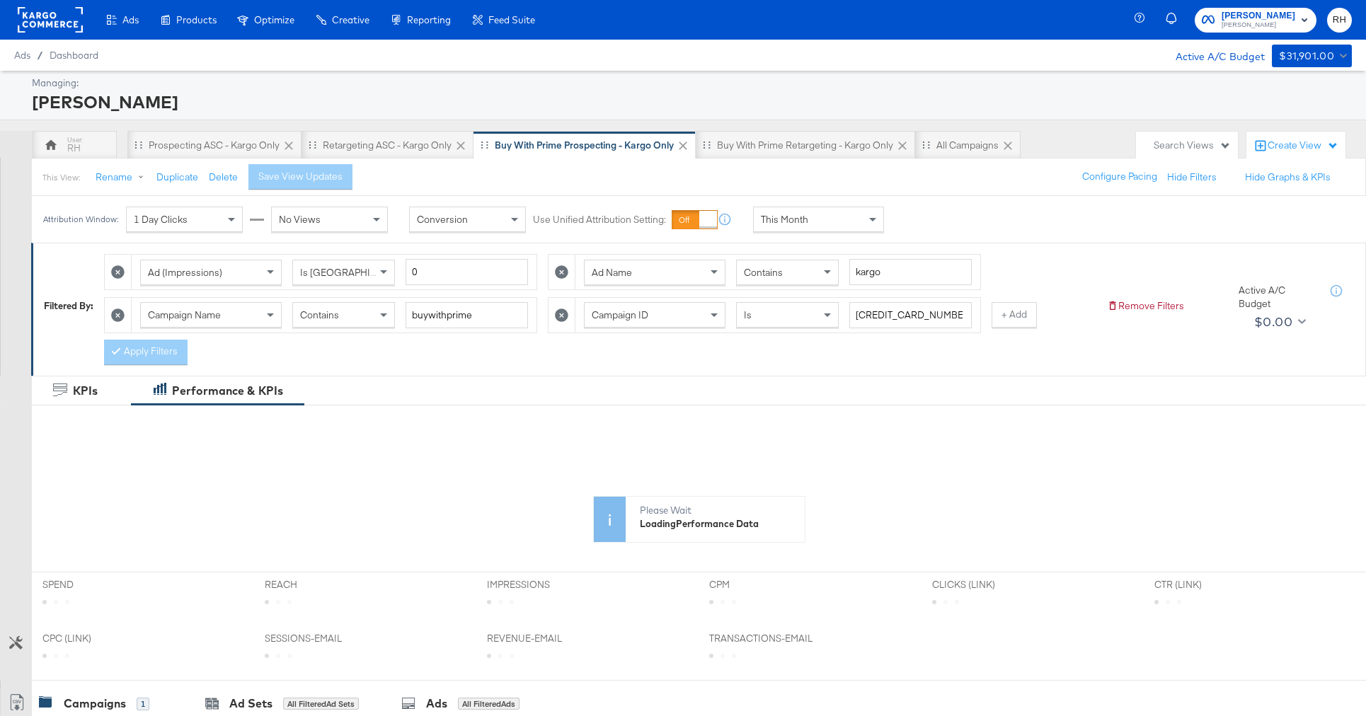
click at [844, 224] on div "This Month" at bounding box center [819, 219] width 130 height 24
click at [921, 224] on div "Sep 11th 2025" at bounding box center [922, 224] width 23 height 11
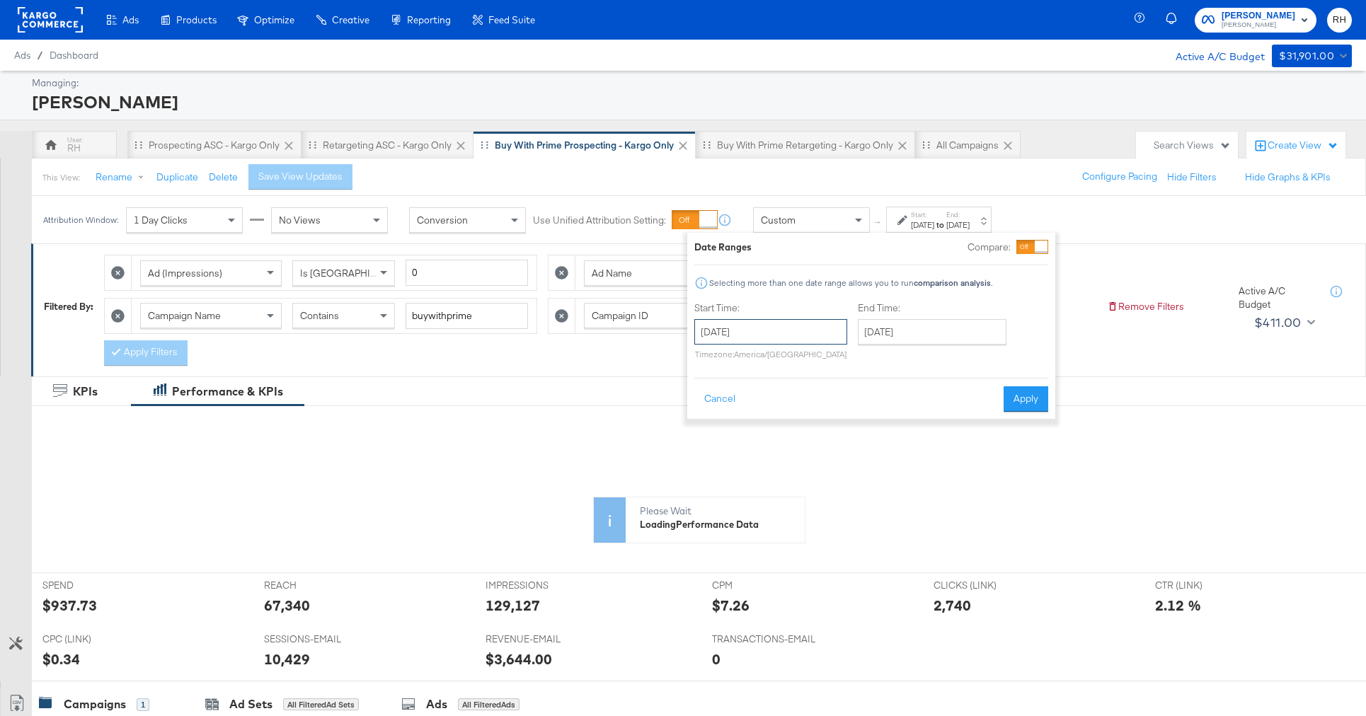
click at [805, 335] on input "September 11th 2025" at bounding box center [770, 331] width 153 height 25
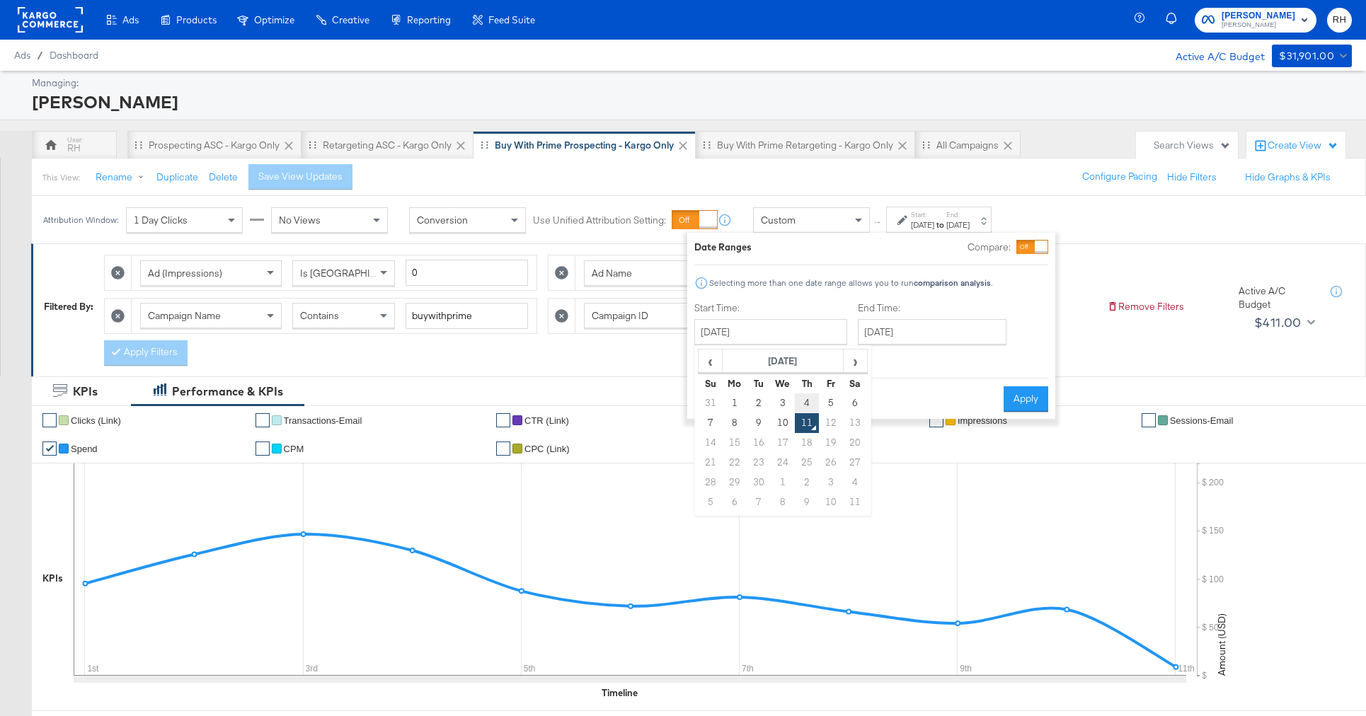
click at [803, 400] on td "4" at bounding box center [807, 403] width 24 height 20
type input "September 4th 2025"
click at [875, 338] on input "September 11th 2025" at bounding box center [927, 331] width 149 height 25
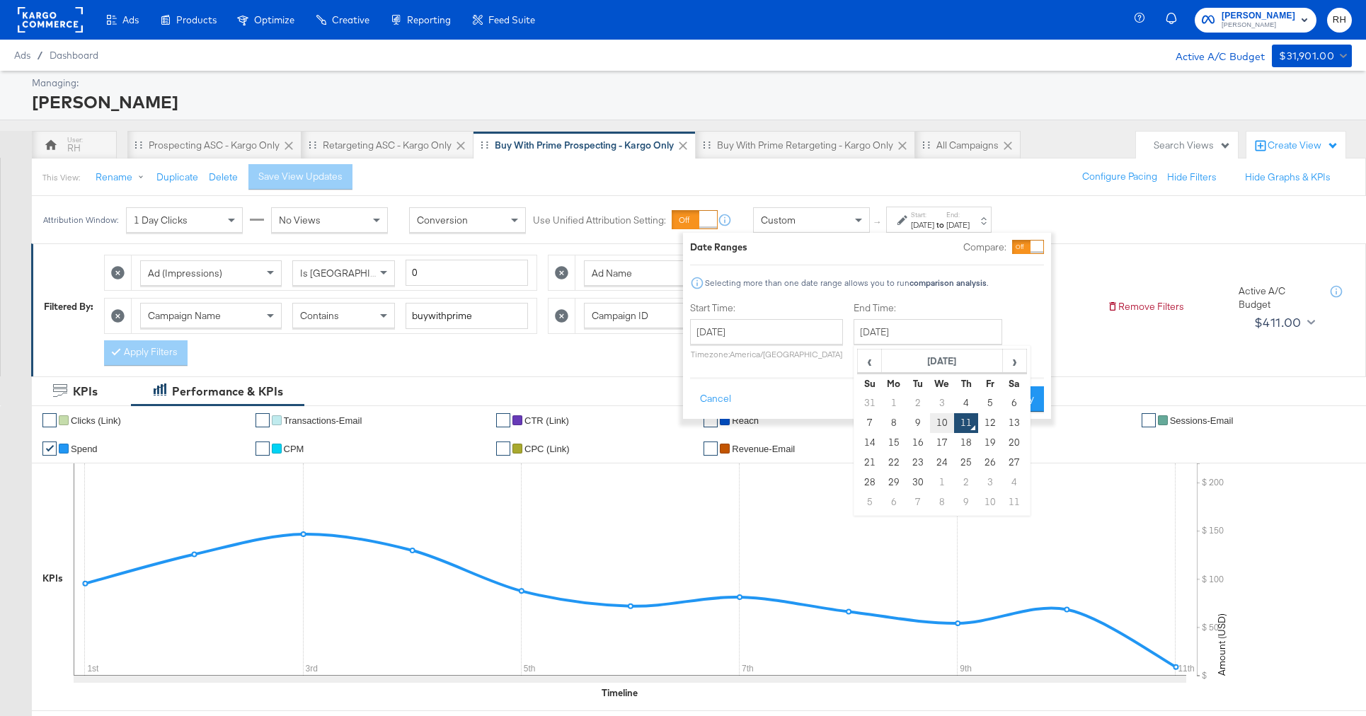
click at [942, 417] on td "10" at bounding box center [942, 423] width 24 height 20
type input "September 10th 2025"
click at [1015, 401] on button "Apply" at bounding box center [1021, 398] width 45 height 25
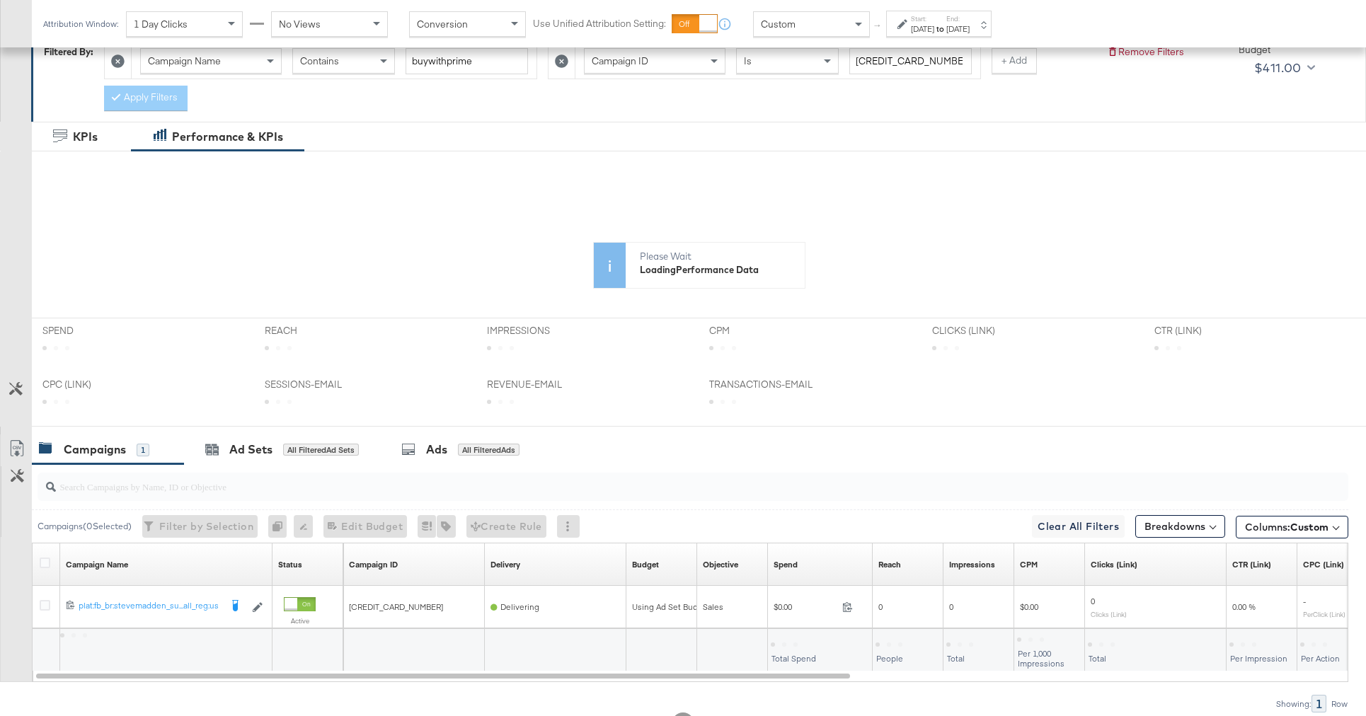
scroll to position [313, 0]
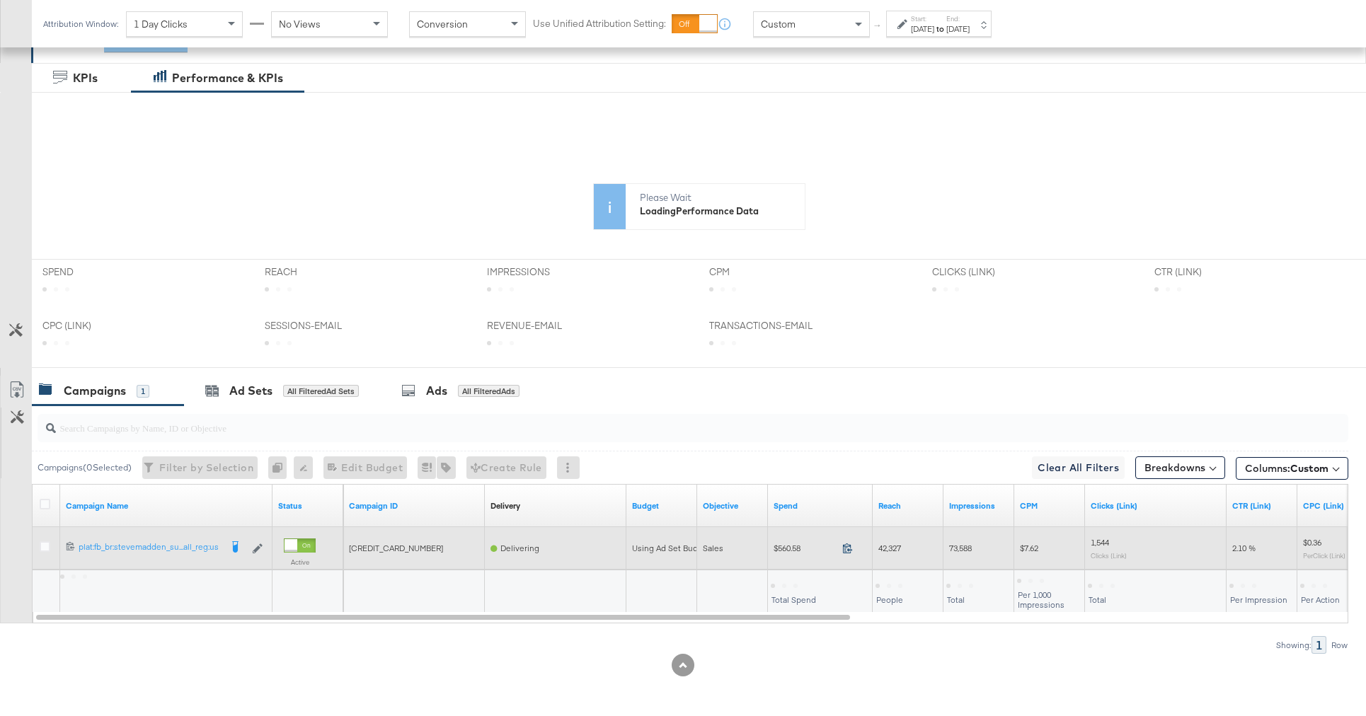
click at [846, 549] on icon at bounding box center [847, 548] width 11 height 11
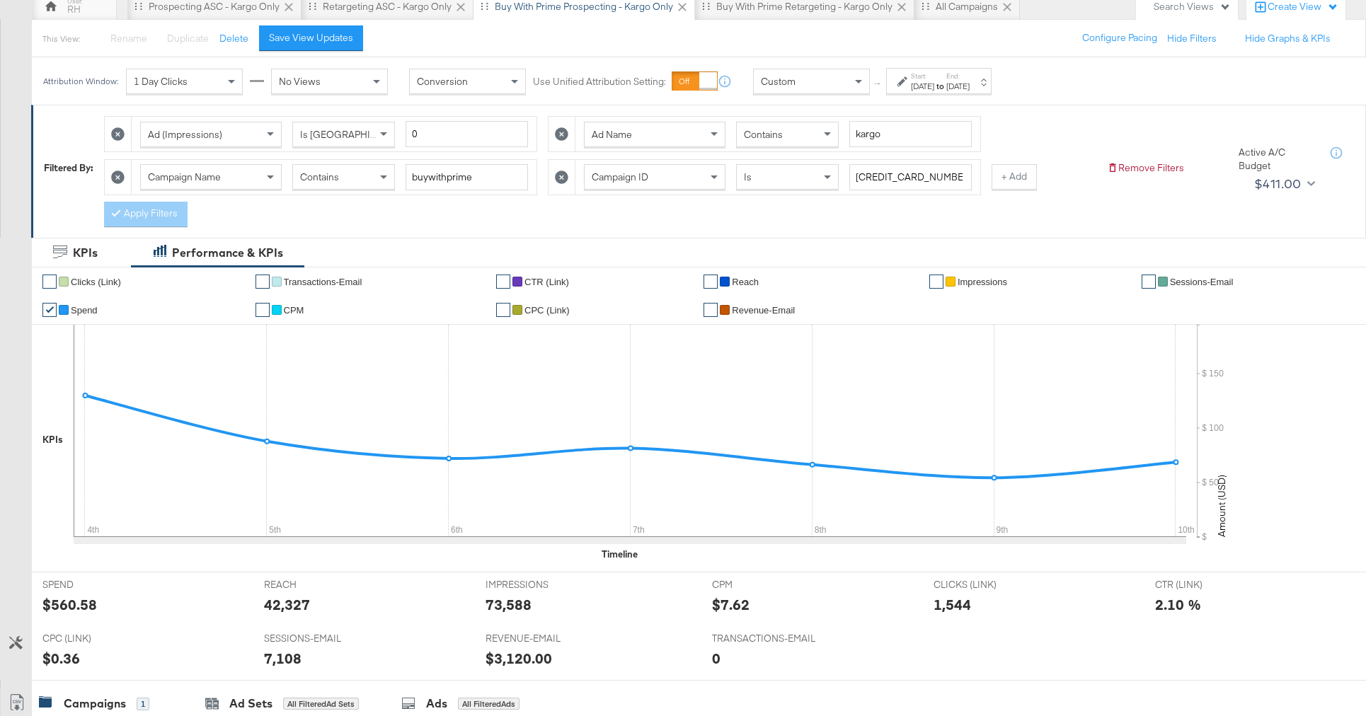
scroll to position [96, 0]
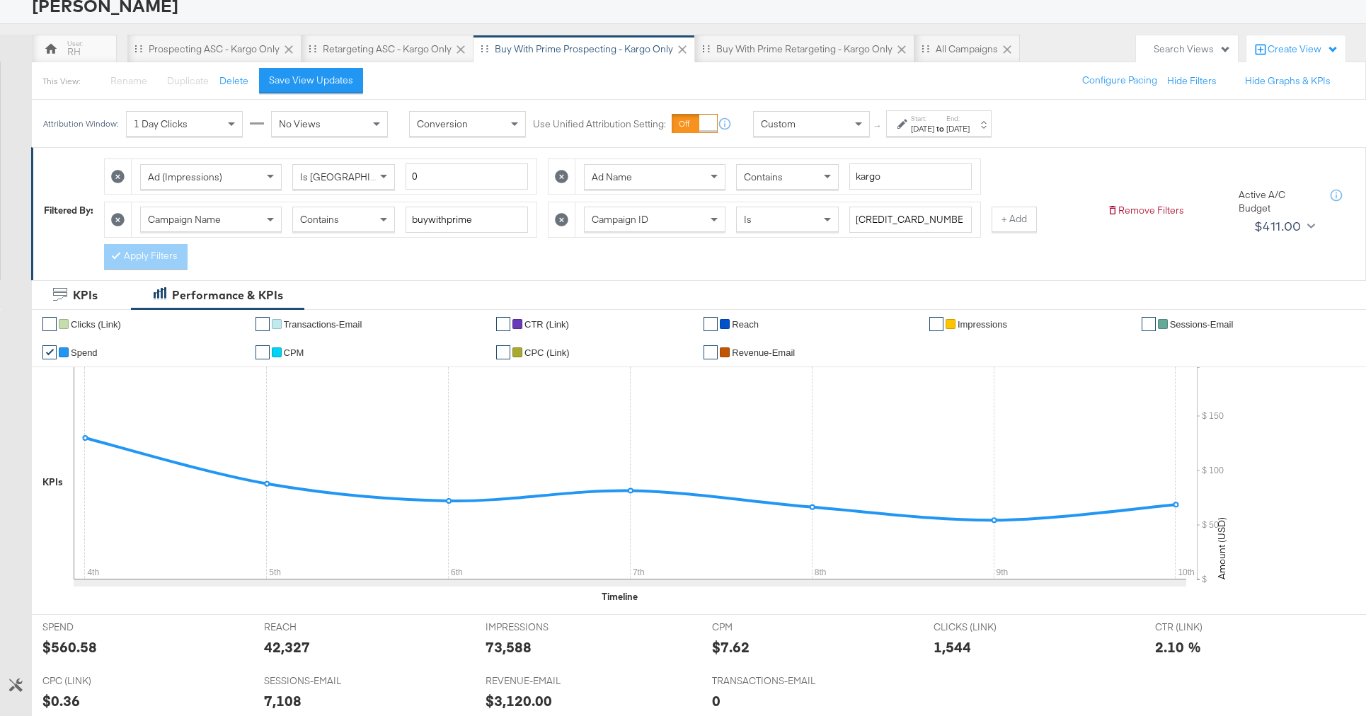
click at [811, 182] on div "Contains" at bounding box center [787, 177] width 101 height 24
click at [134, 253] on button "Apply Filters" at bounding box center [146, 256] width 84 height 25
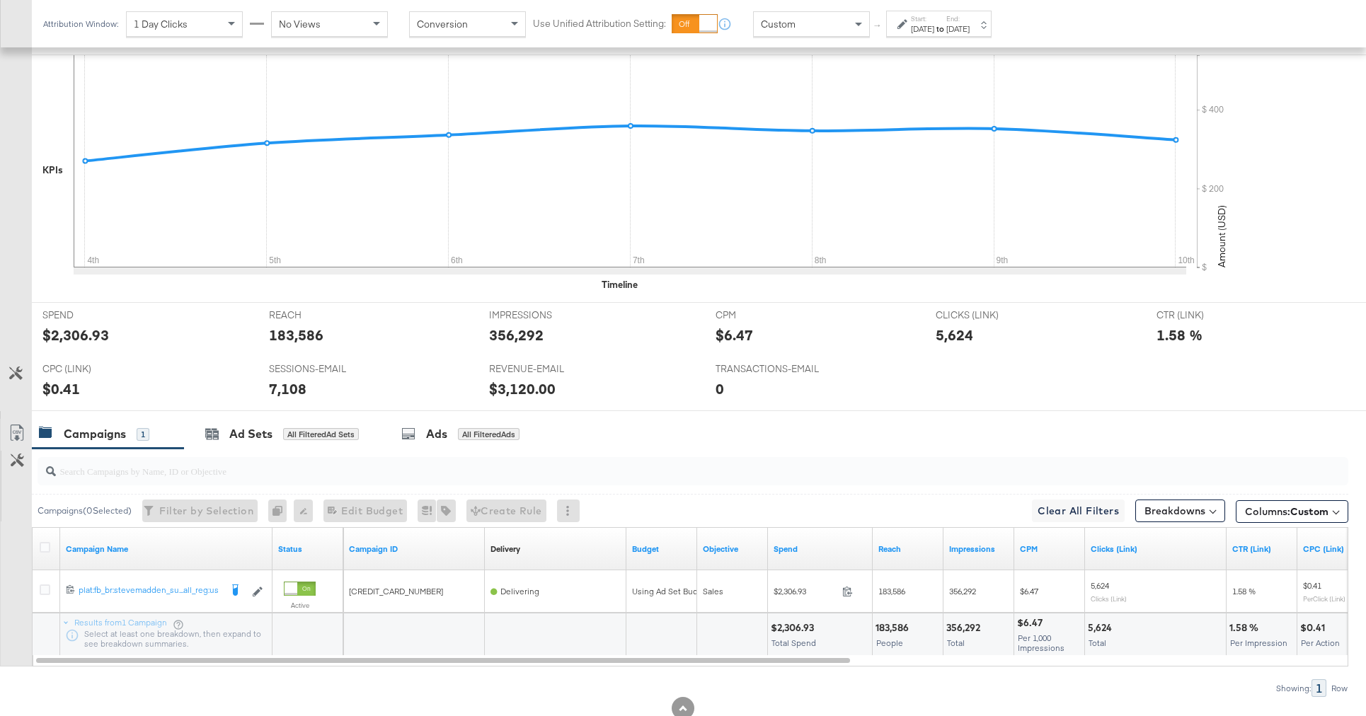
scroll to position [451, 0]
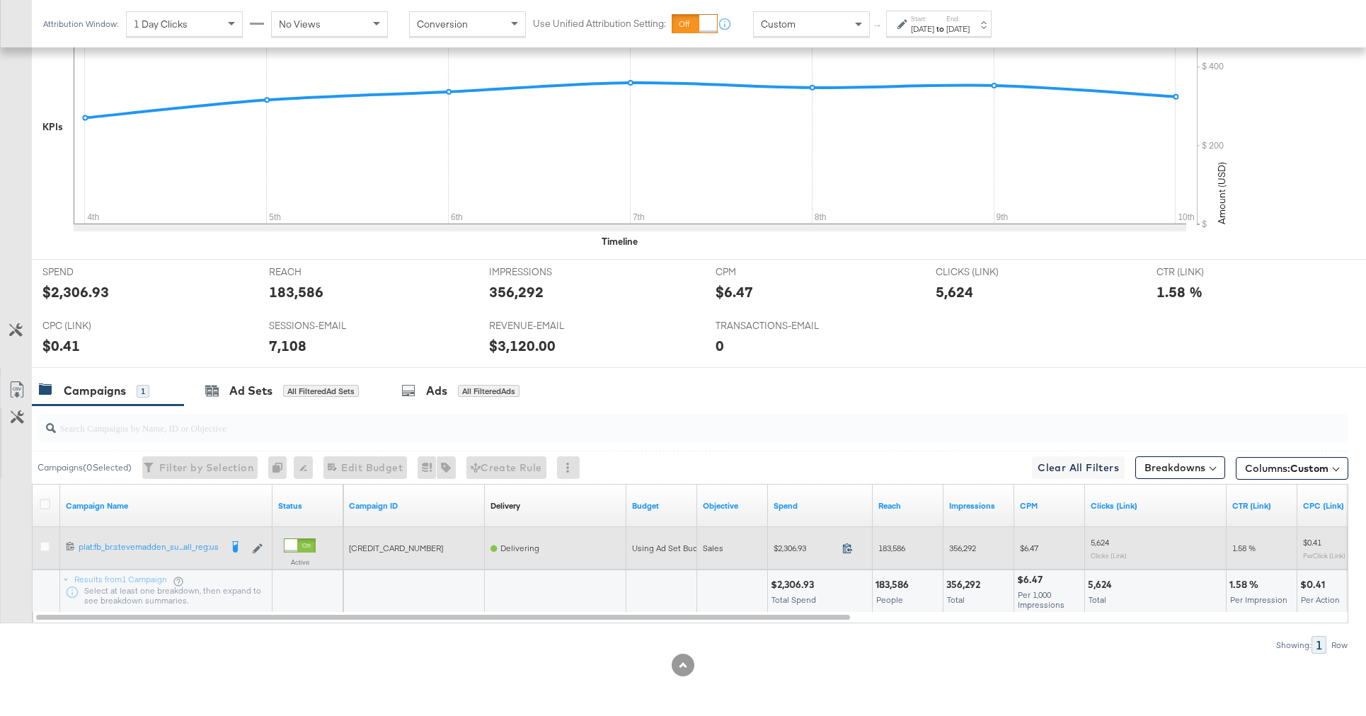
click at [845, 546] on icon at bounding box center [847, 548] width 11 height 11
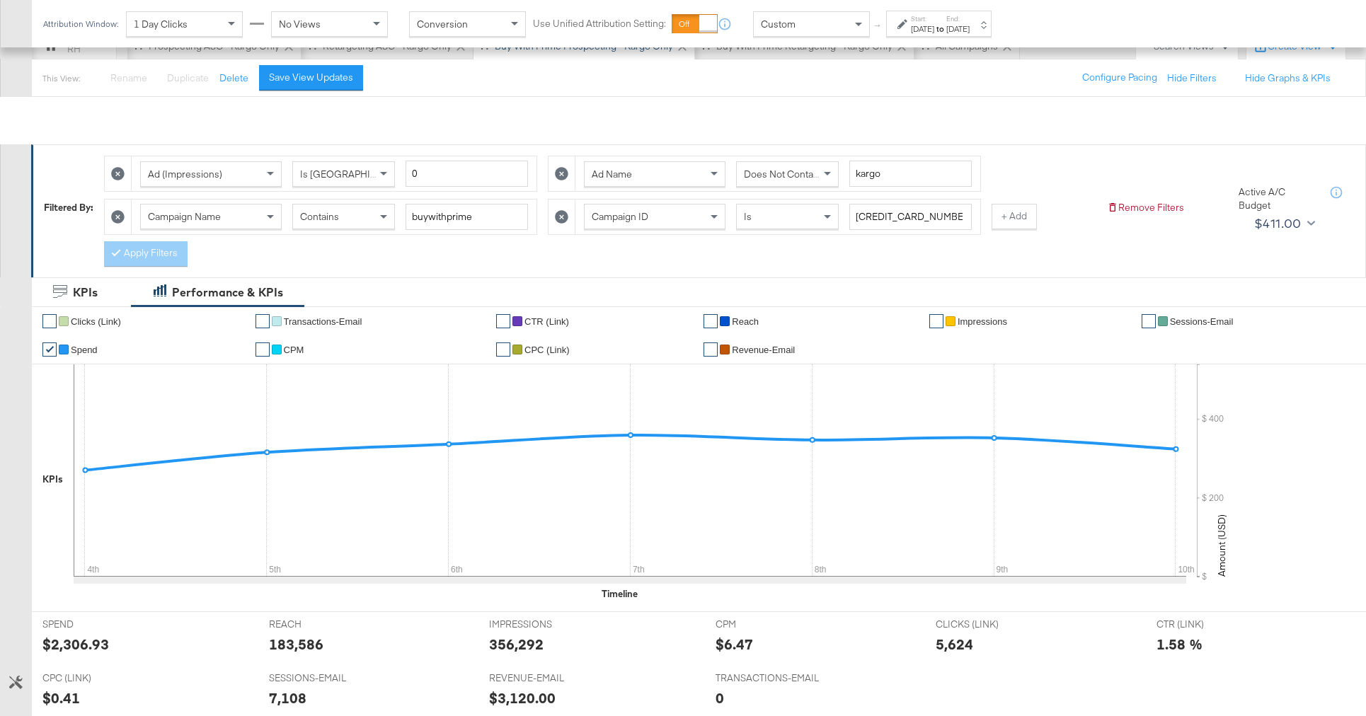
scroll to position [0, 0]
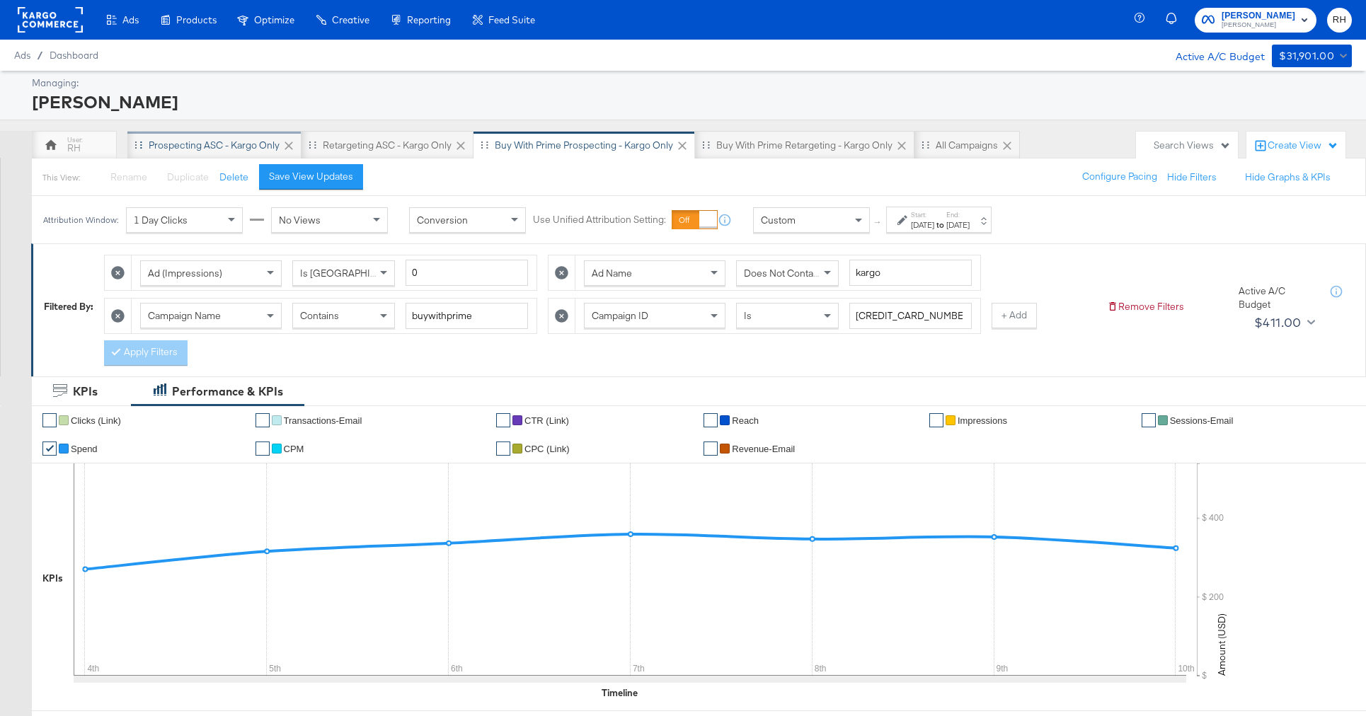
click at [187, 148] on div "Prospecting ASC - Kargo only" at bounding box center [214, 145] width 131 height 13
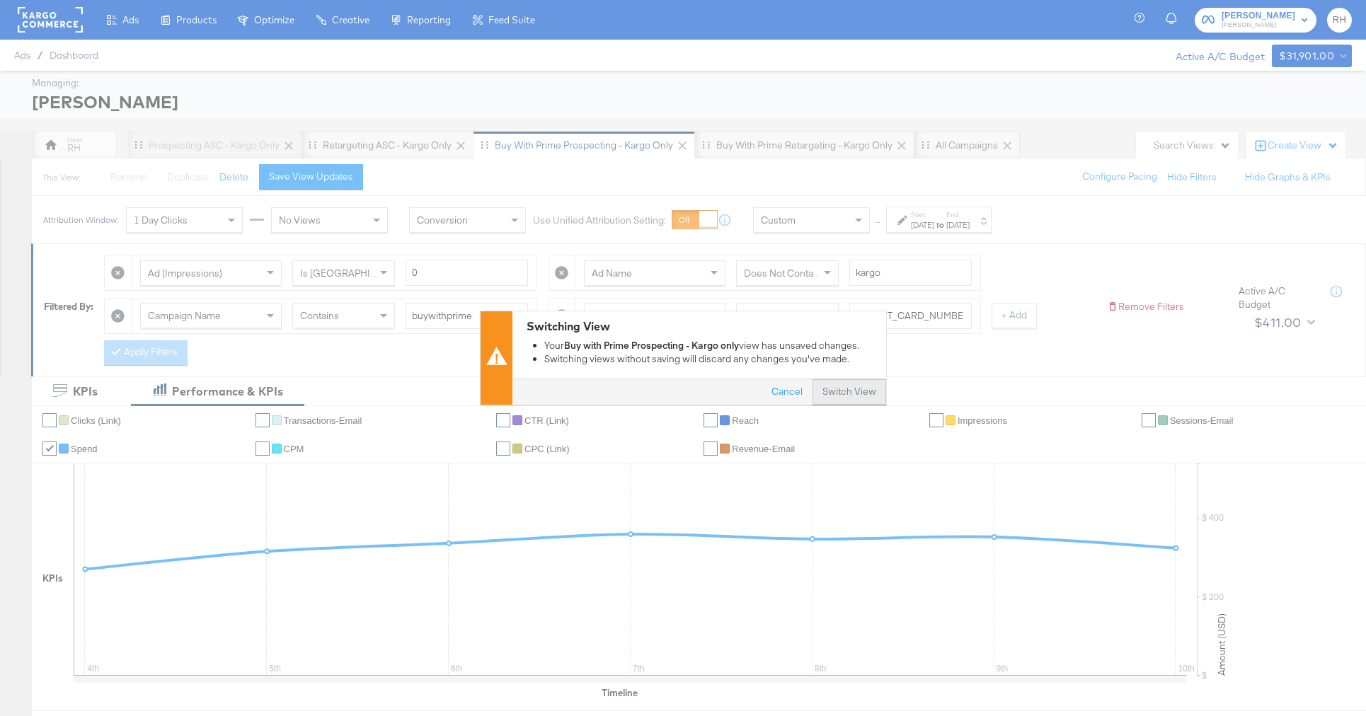
click at [844, 393] on button "Switch View" at bounding box center [849, 392] width 74 height 25
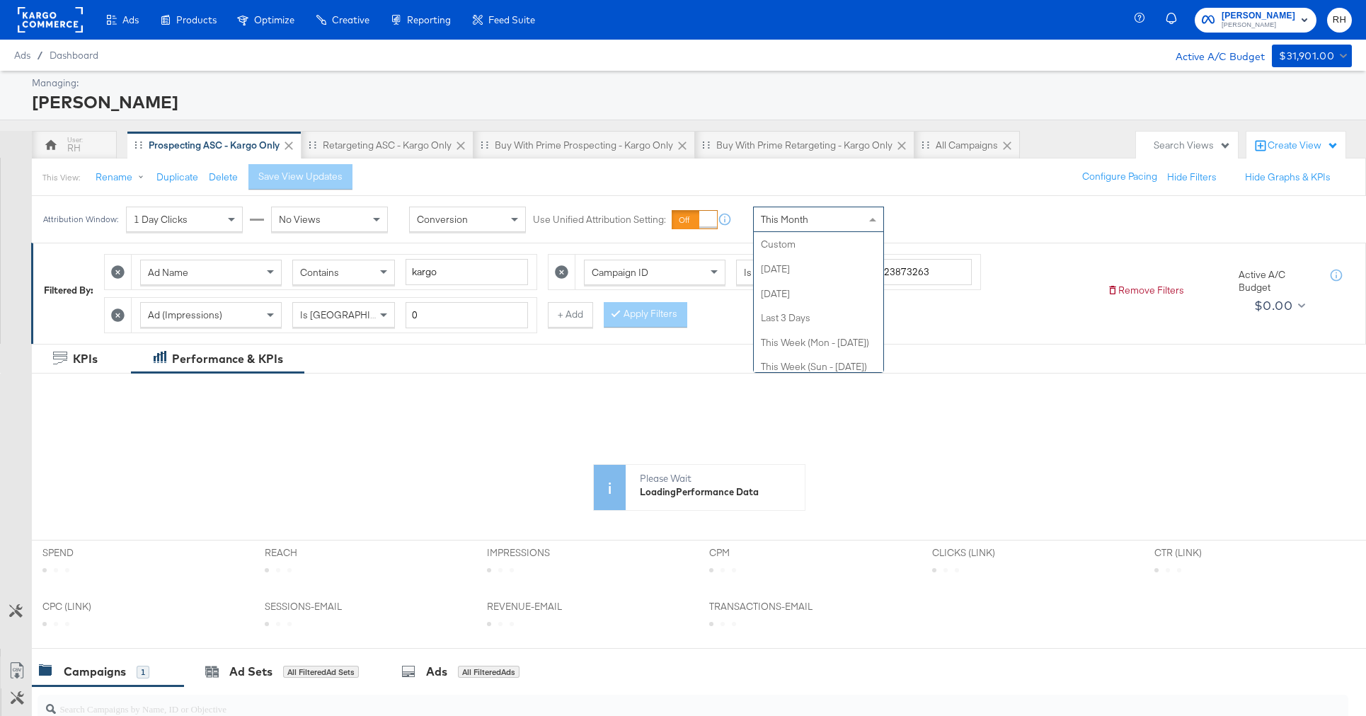
click at [766, 218] on span "This Month" at bounding box center [784, 219] width 47 height 13
click at [934, 218] on label "Start:" at bounding box center [922, 214] width 23 height 9
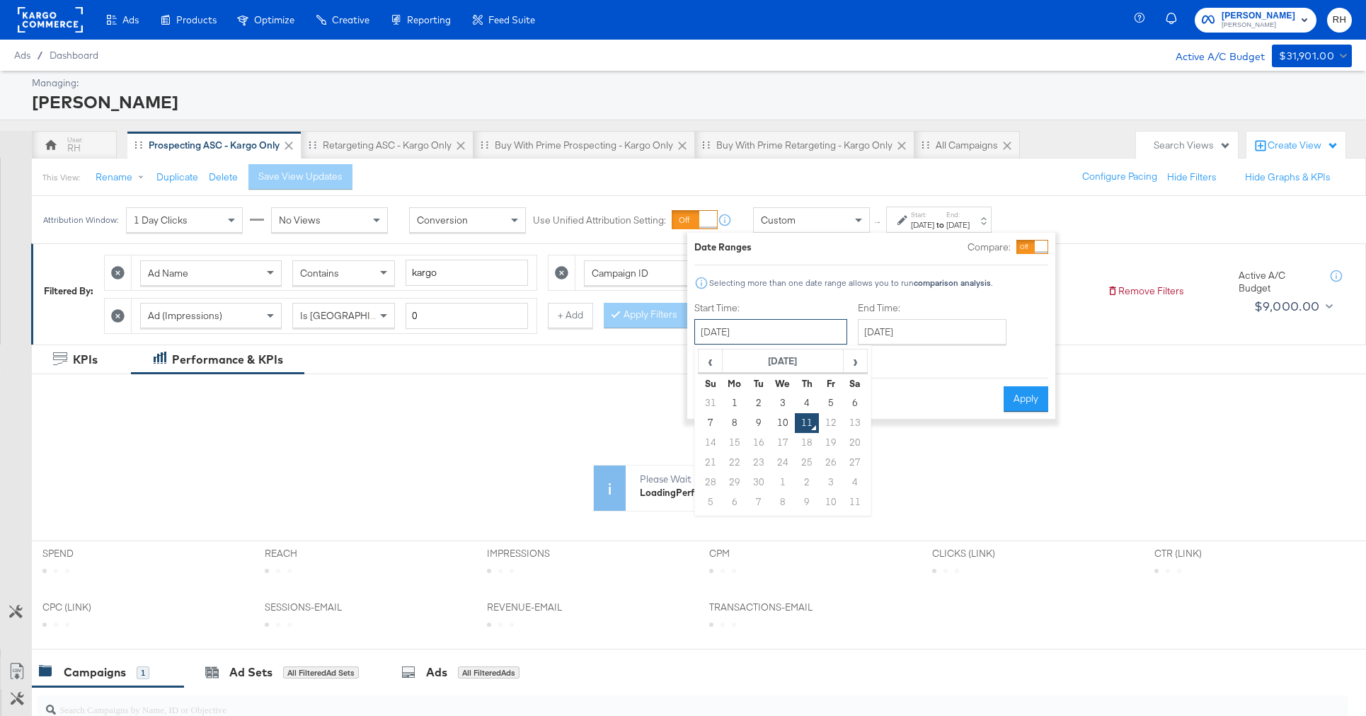
click at [752, 331] on input "September 11th 2025" at bounding box center [770, 331] width 153 height 25
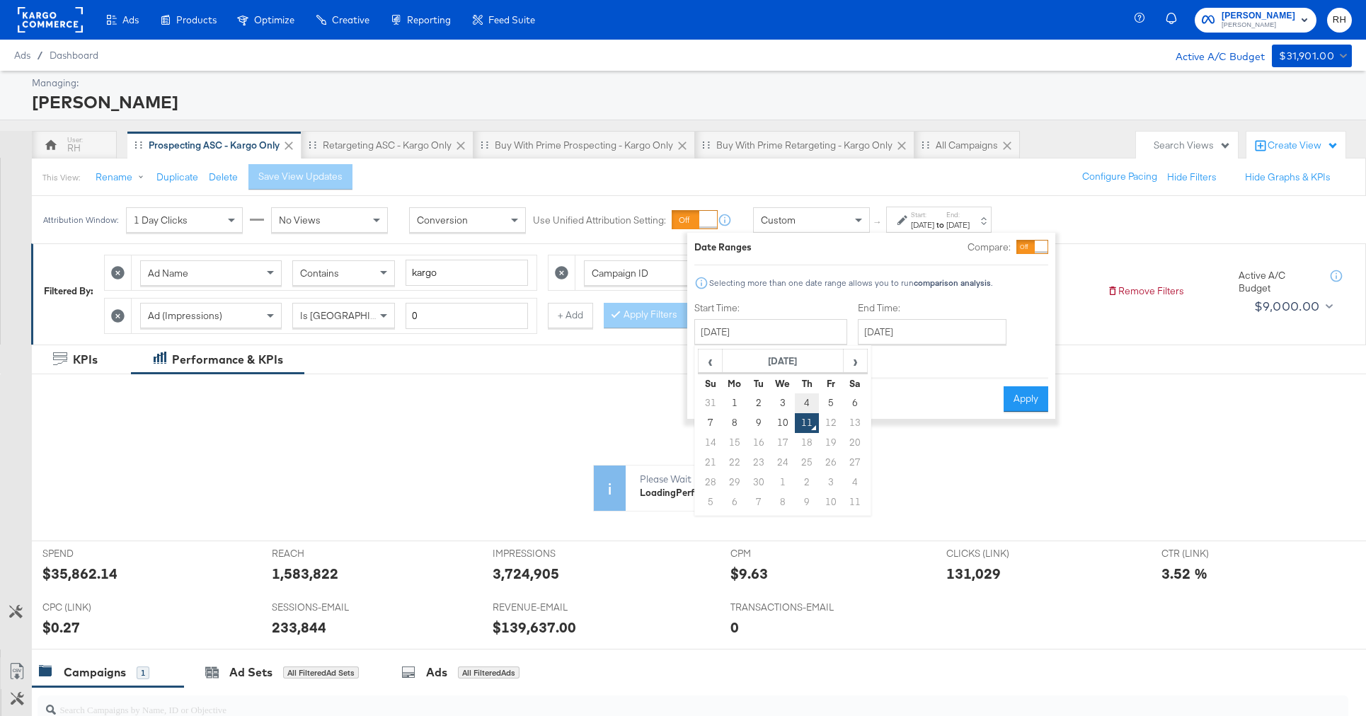
click at [802, 403] on td "4" at bounding box center [807, 403] width 24 height 20
type input "September 4th 2025"
click at [914, 334] on input "September 11th 2025" at bounding box center [927, 331] width 149 height 25
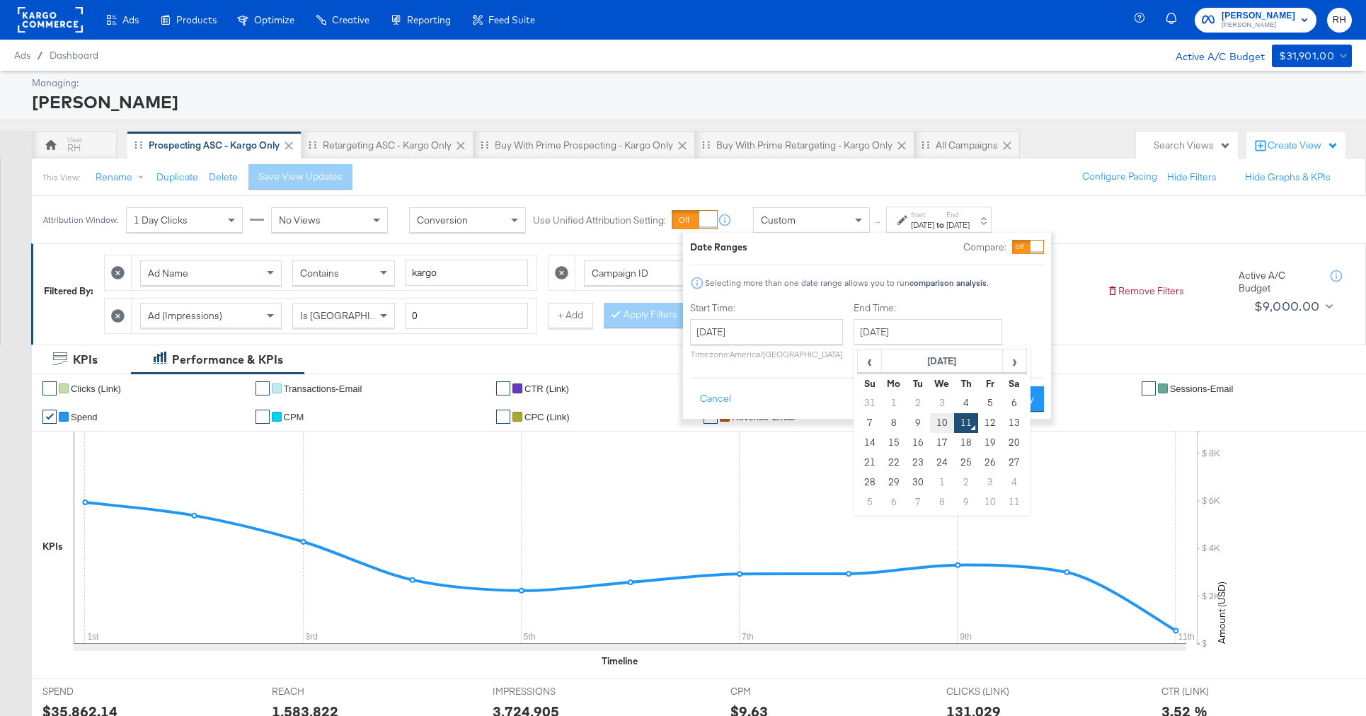
click at [935, 420] on td "10" at bounding box center [942, 423] width 24 height 20
type input "September 10th 2025"
click at [1030, 390] on button "Apply" at bounding box center [1021, 398] width 45 height 25
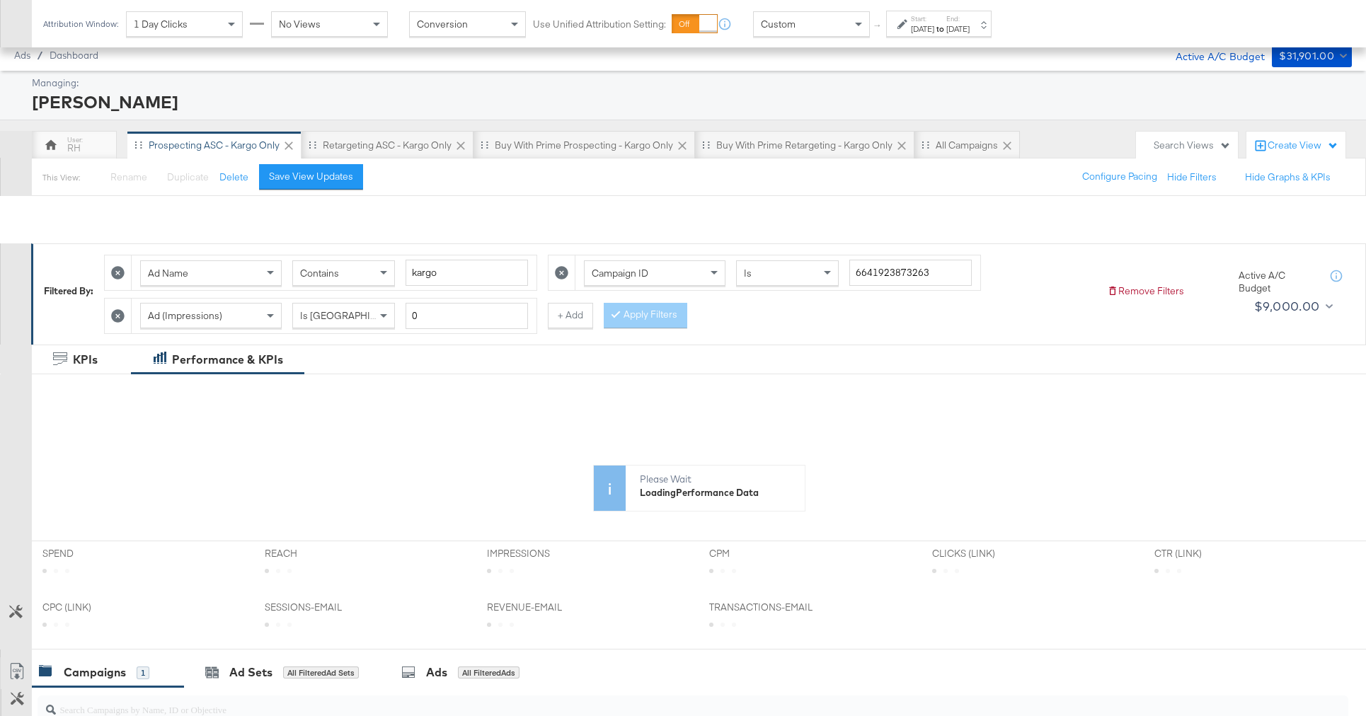
scroll to position [282, 0]
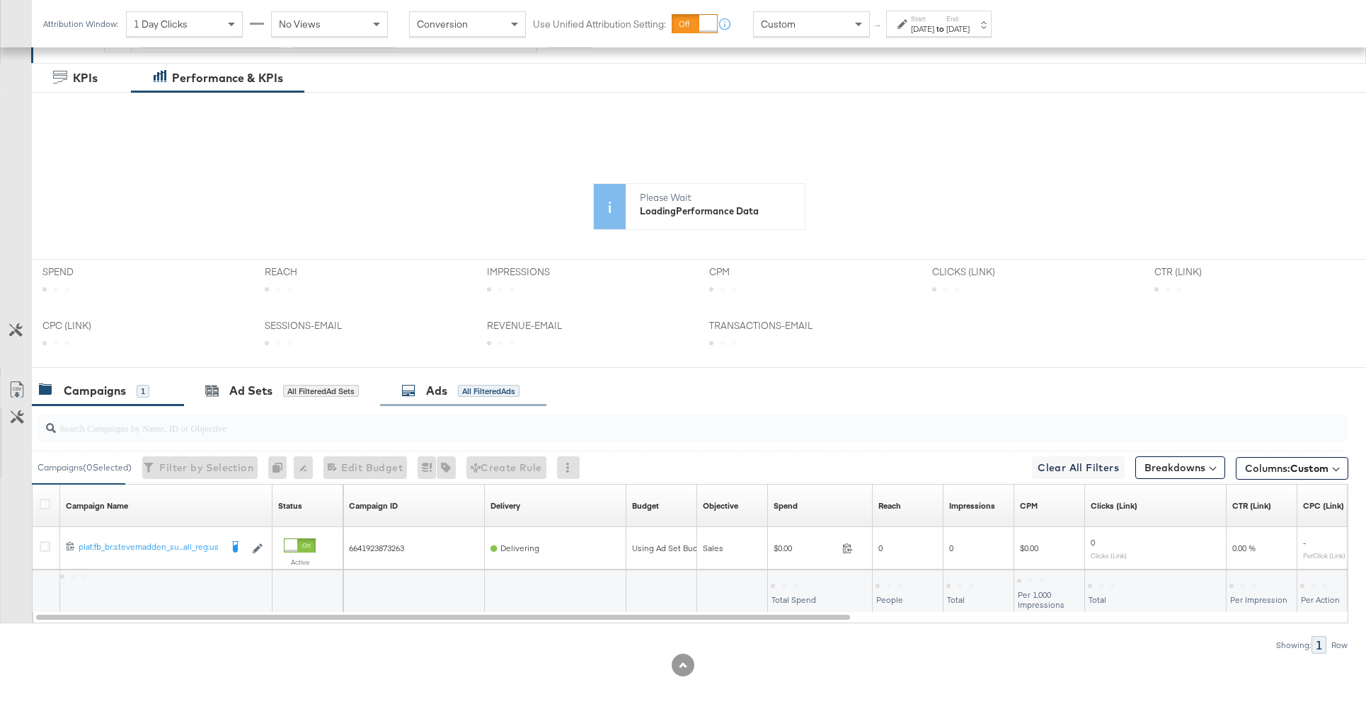
click at [500, 393] on div "All Filtered Ads" at bounding box center [489, 391] width 62 height 13
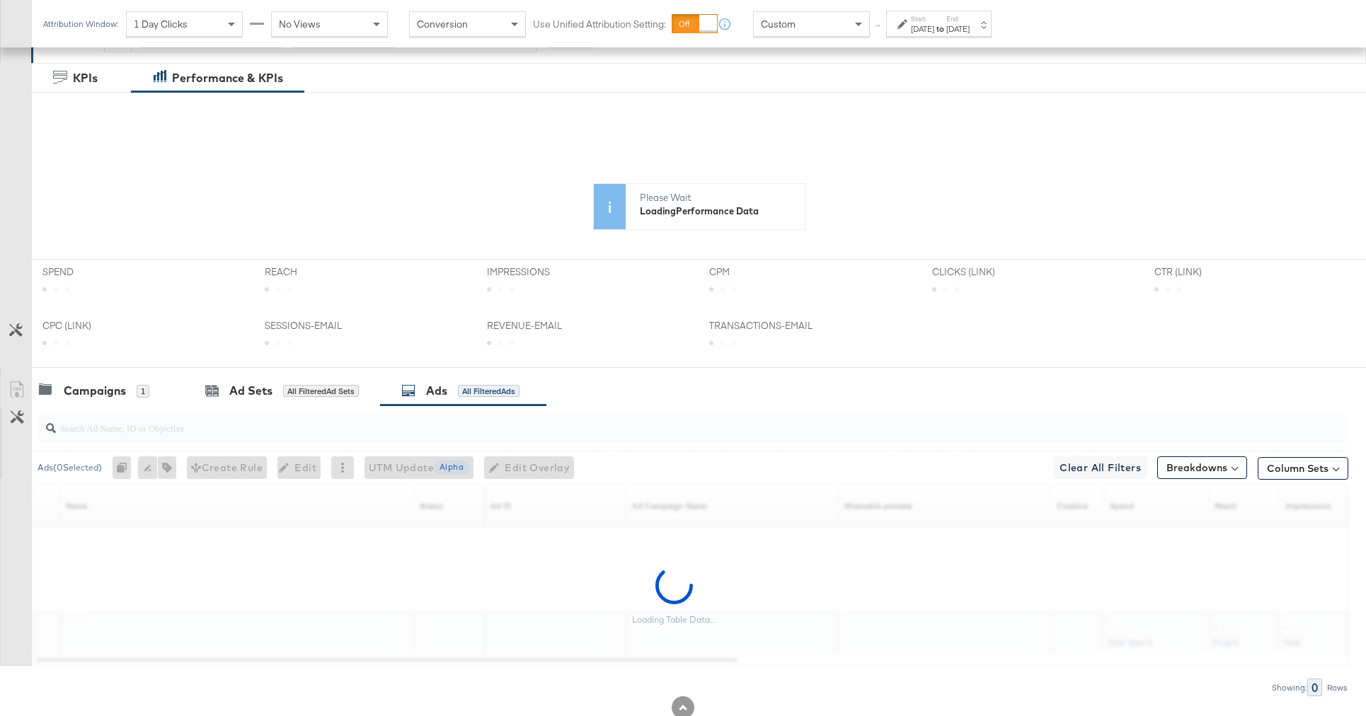
scroll to position [324, 0]
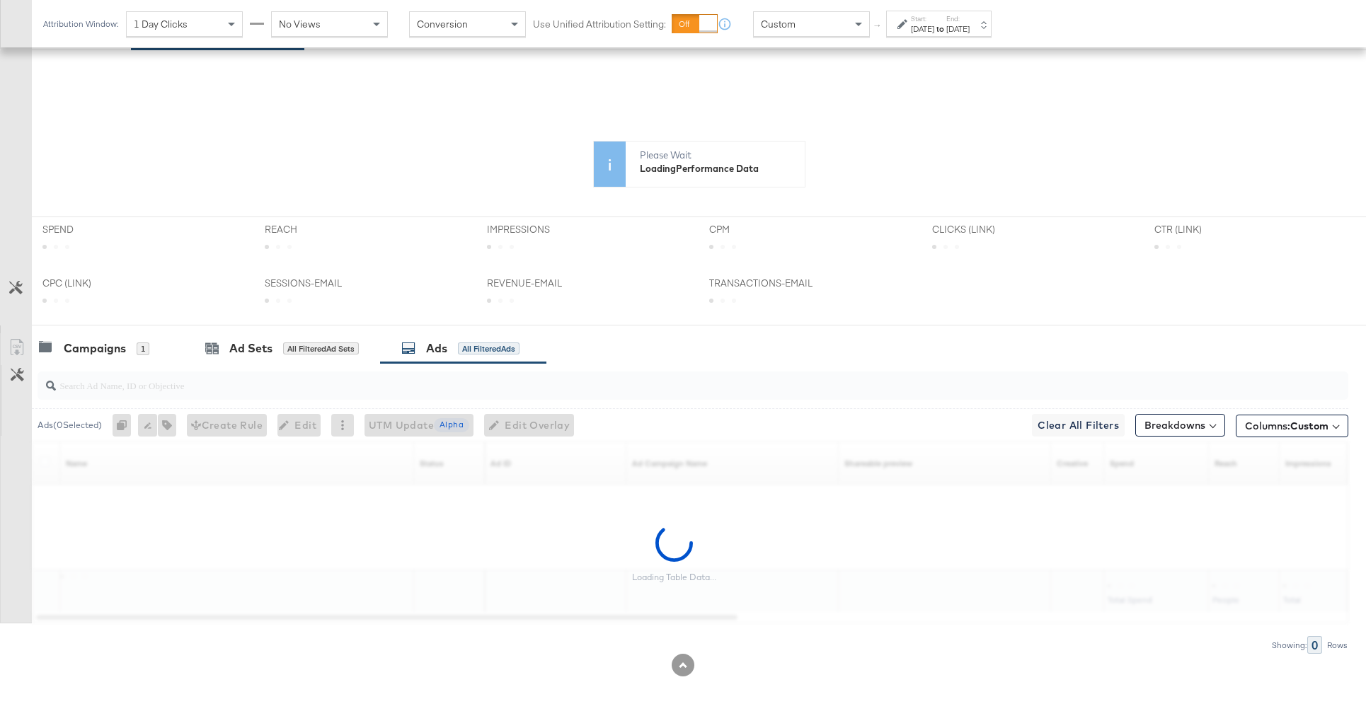
click at [482, 389] on input "search" at bounding box center [642, 380] width 1172 height 28
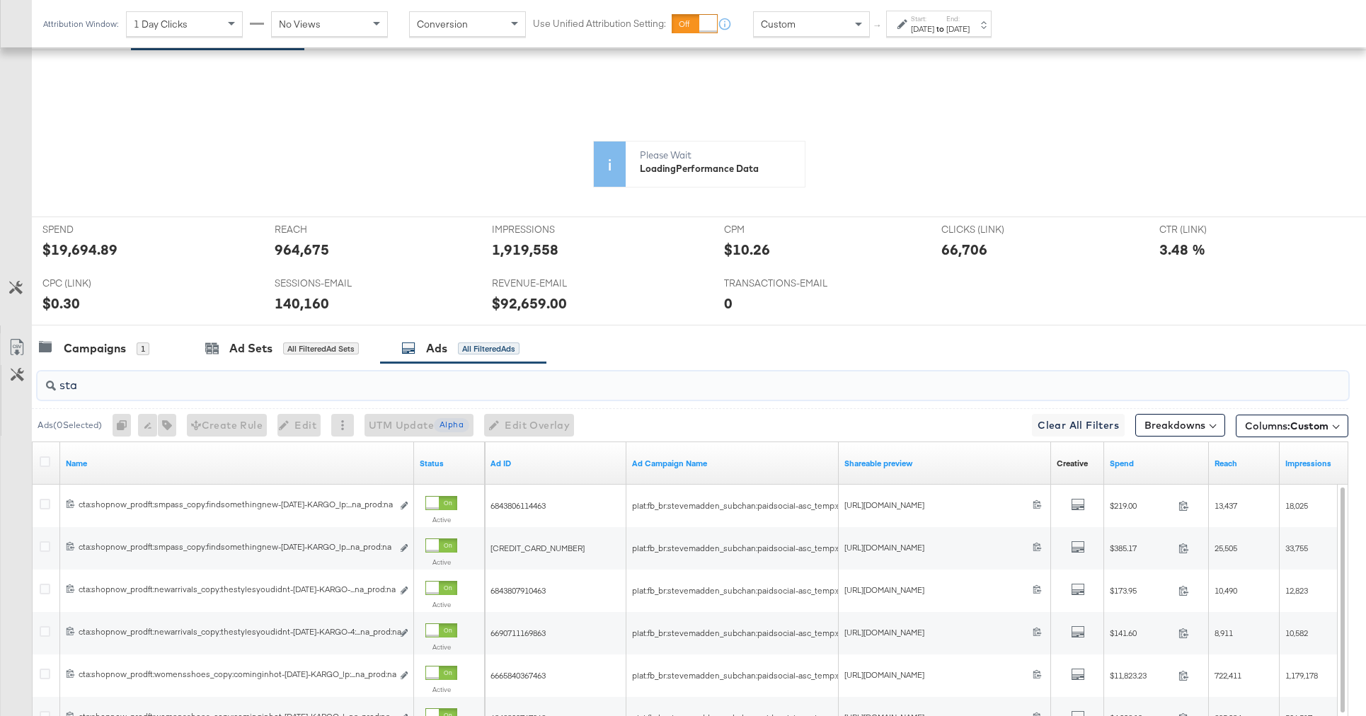
type input "star"
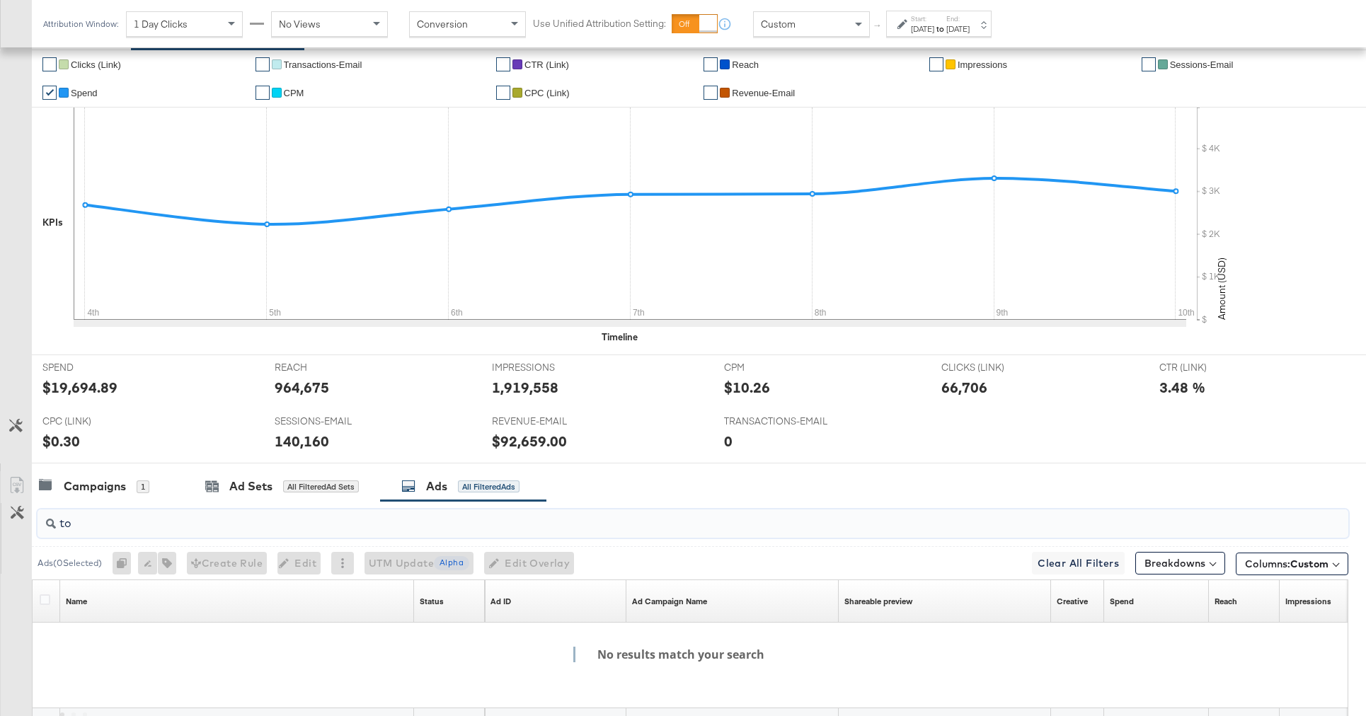
type input "t"
type input "star"
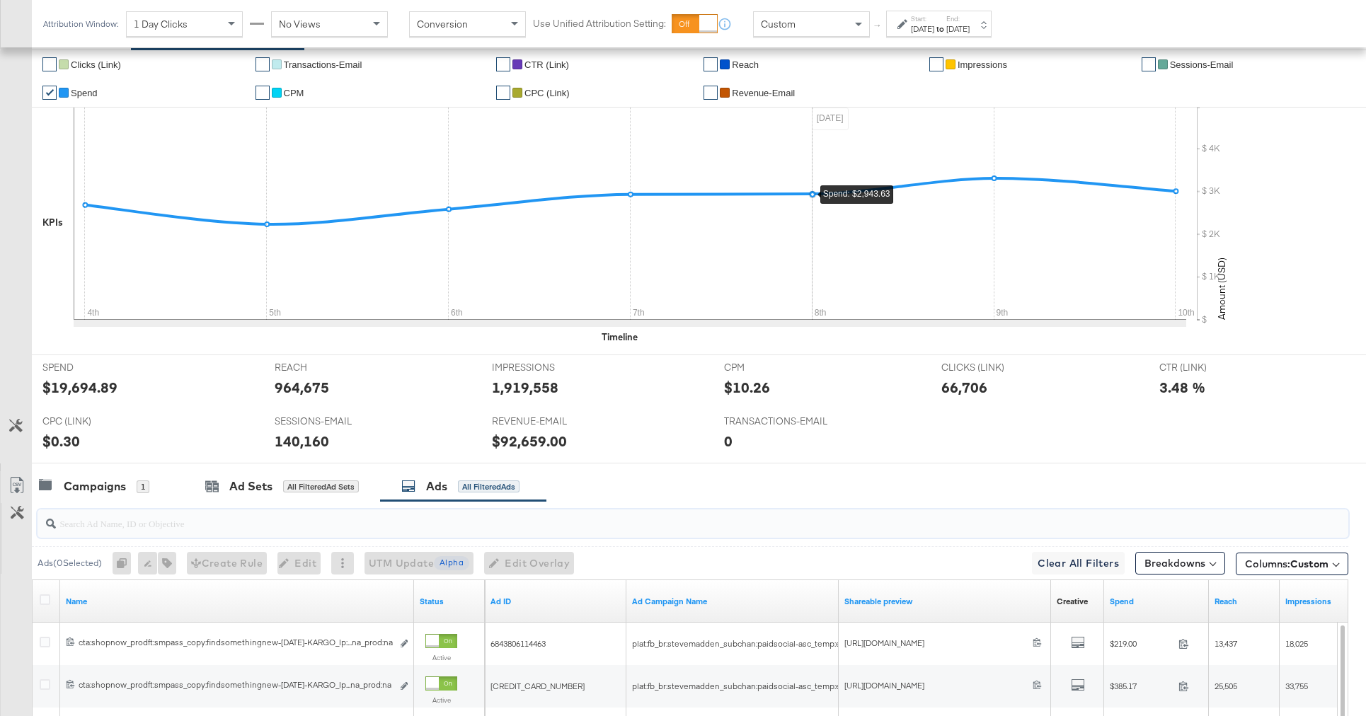
scroll to position [0, 0]
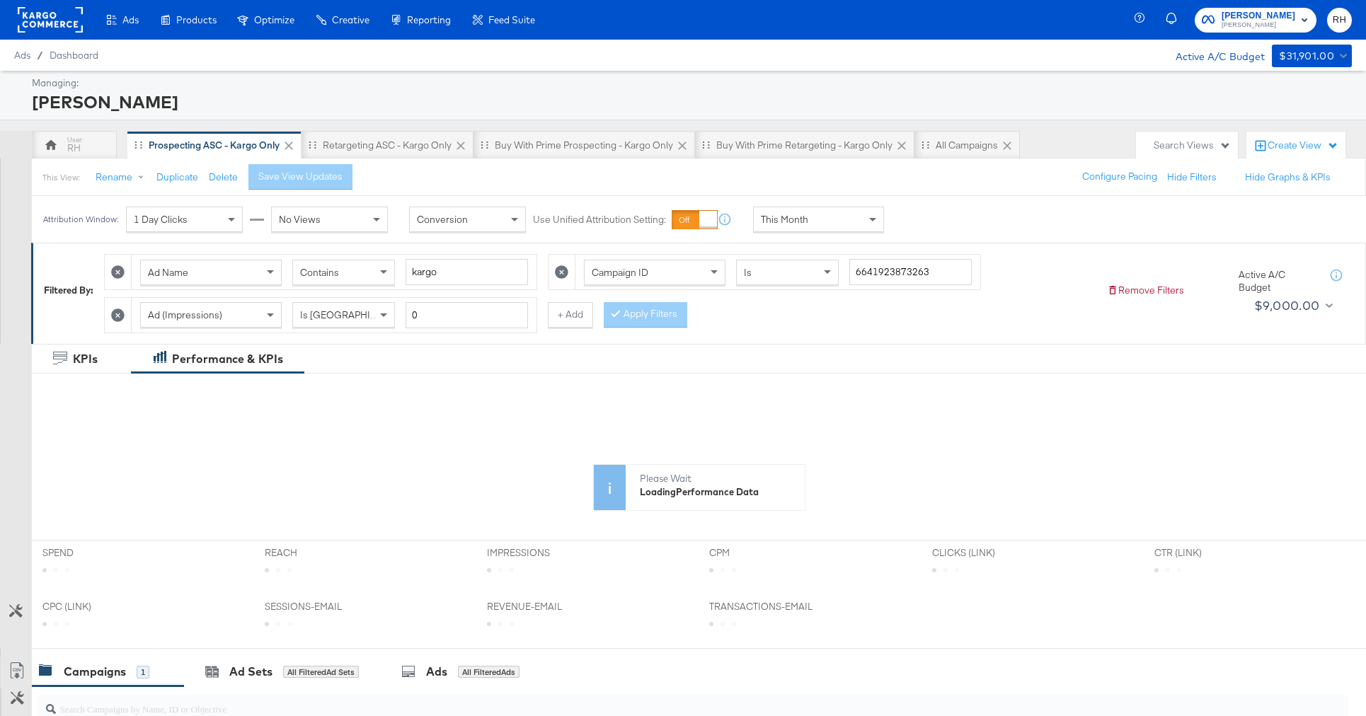
click at [852, 224] on div "This Month" at bounding box center [819, 219] width 130 height 24
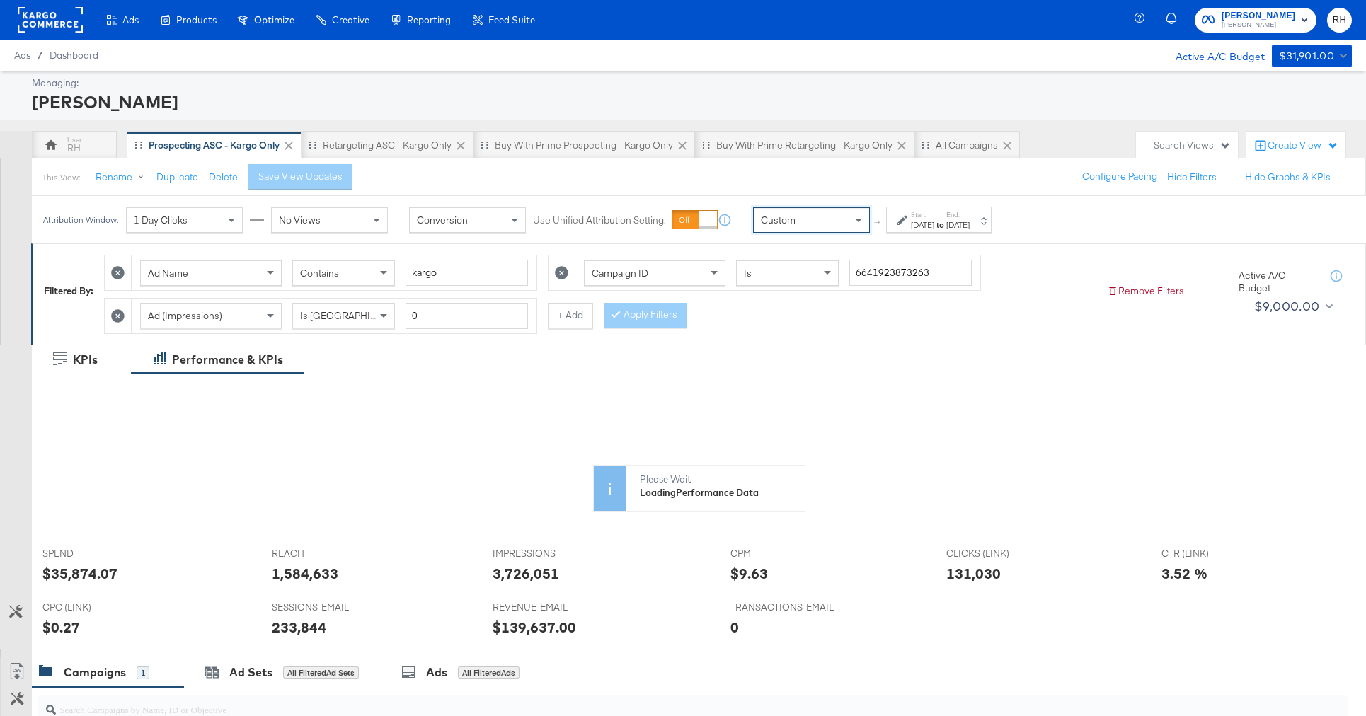
click at [904, 222] on icon at bounding box center [902, 220] width 10 height 10
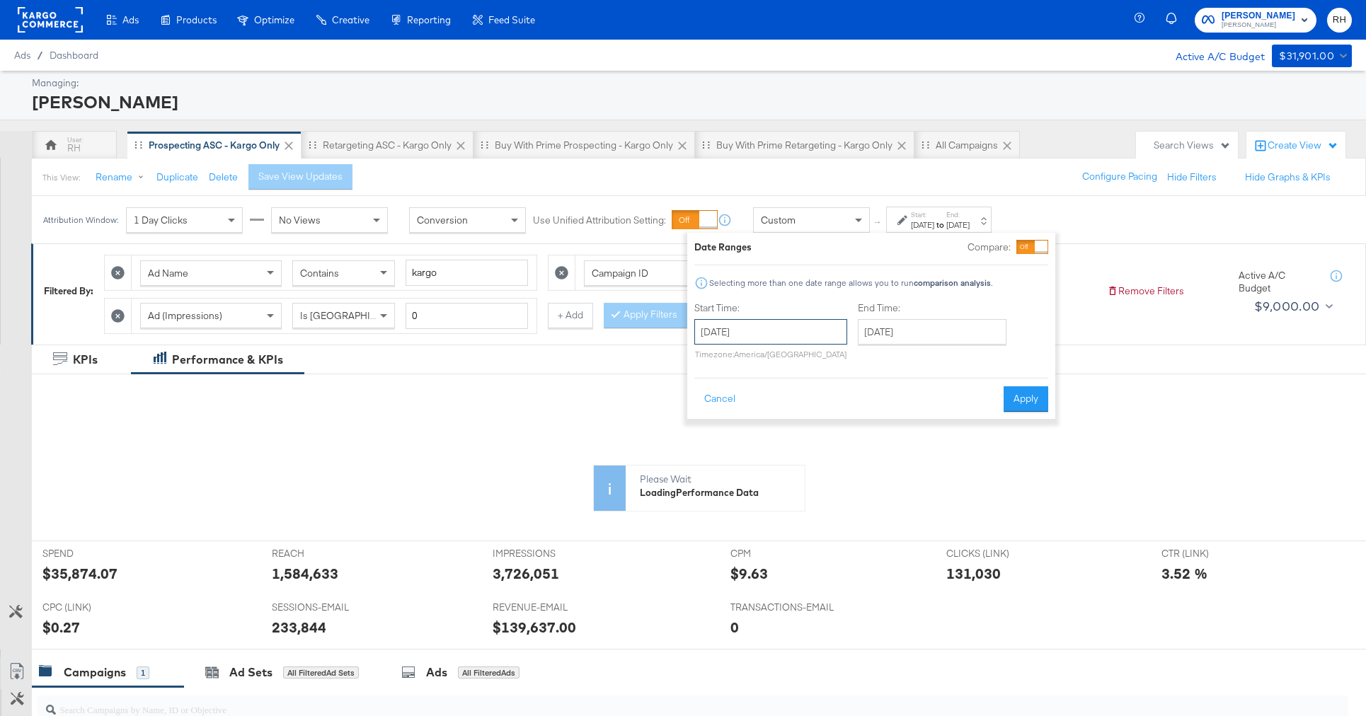
click at [819, 326] on input "[DATE]" at bounding box center [770, 331] width 153 height 25
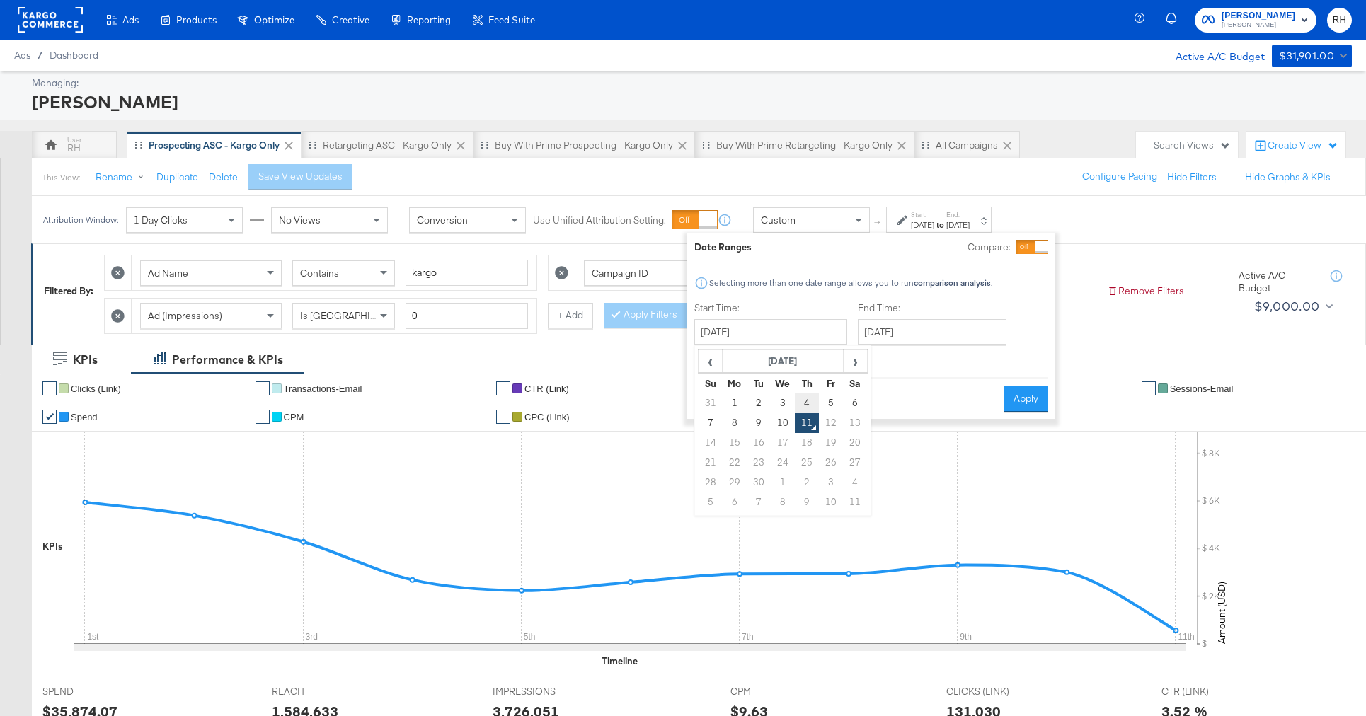
click at [803, 399] on td "4" at bounding box center [807, 403] width 24 height 20
type input "[DATE]"
click at [883, 330] on input "[DATE]" at bounding box center [927, 331] width 149 height 25
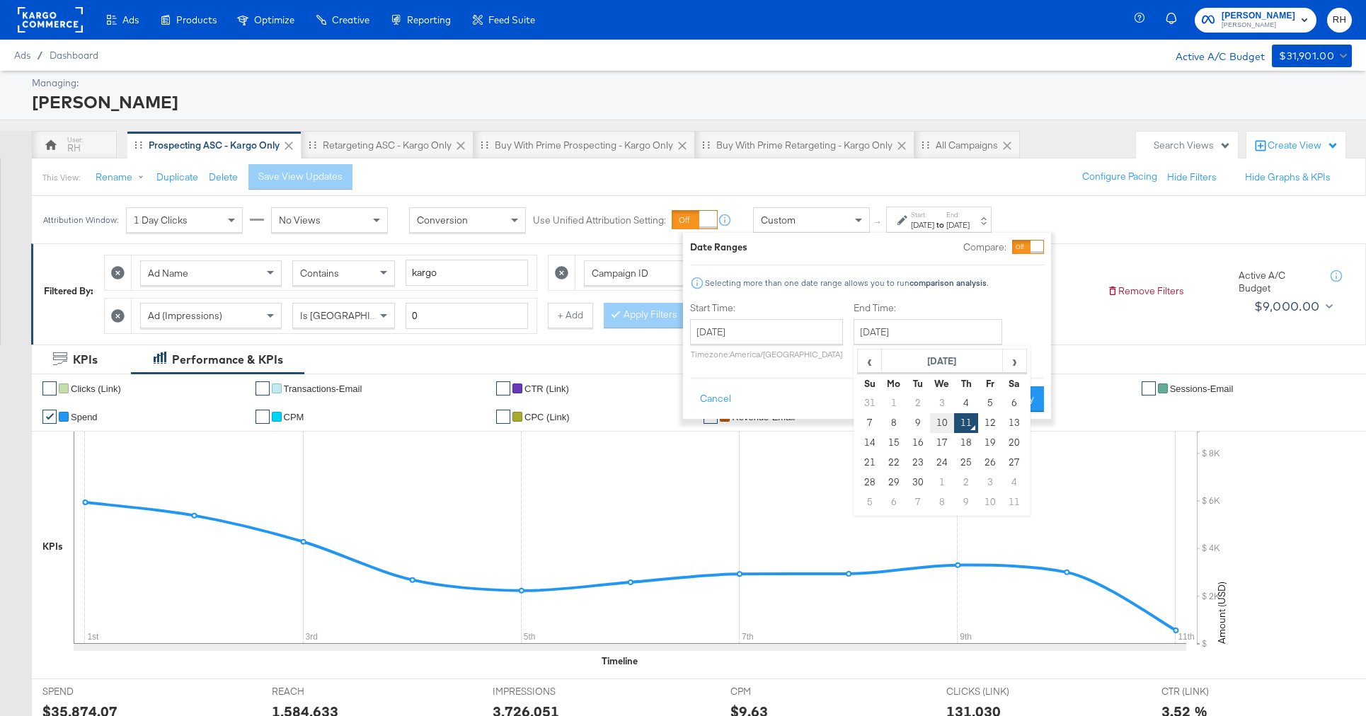
click at [934, 422] on td "10" at bounding box center [942, 423] width 24 height 20
type input "[DATE]"
click at [1035, 400] on button "Apply" at bounding box center [1021, 398] width 45 height 25
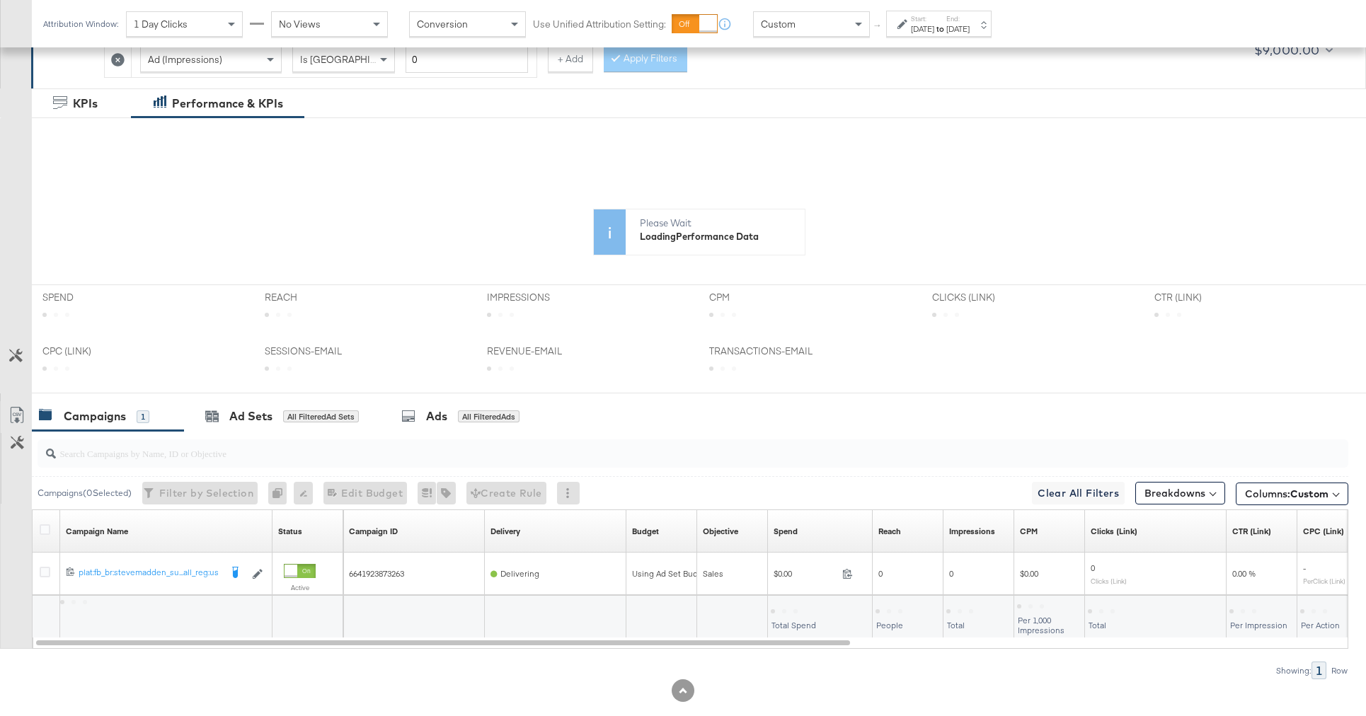
scroll to position [282, 0]
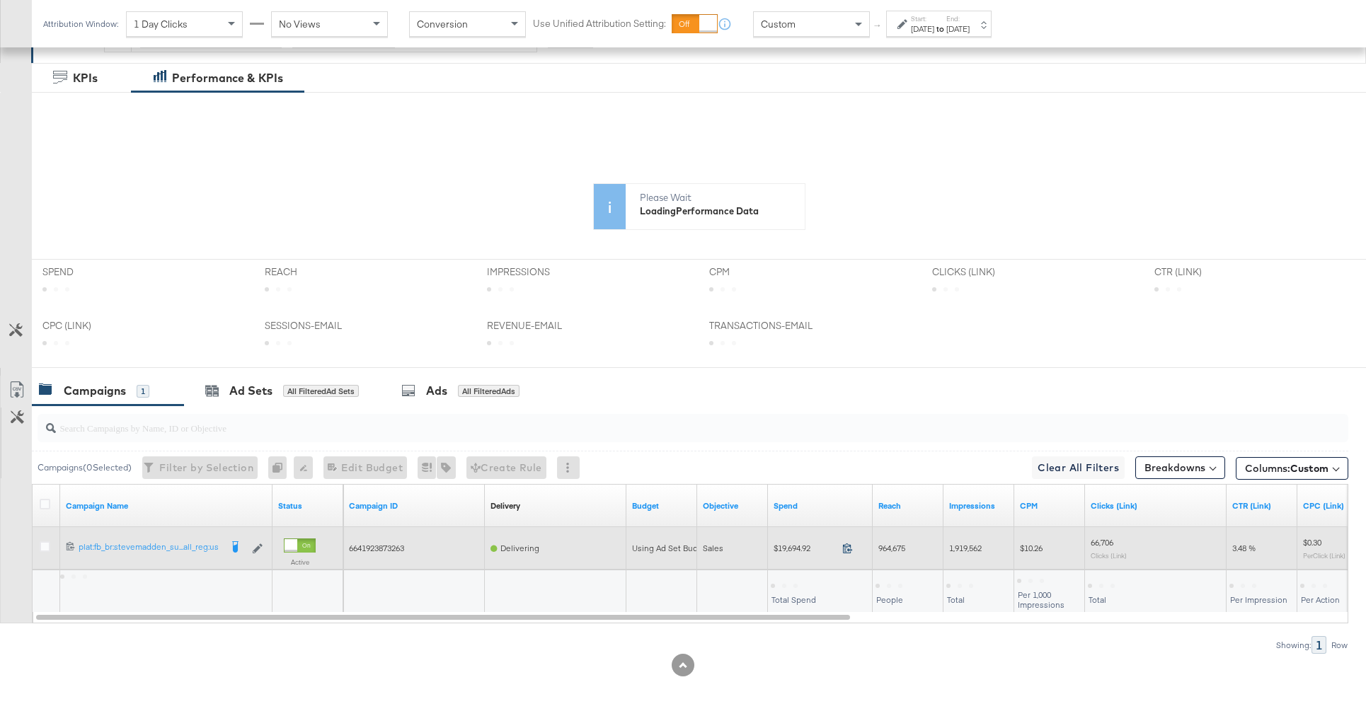
click at [849, 551] on icon at bounding box center [847, 548] width 9 height 10
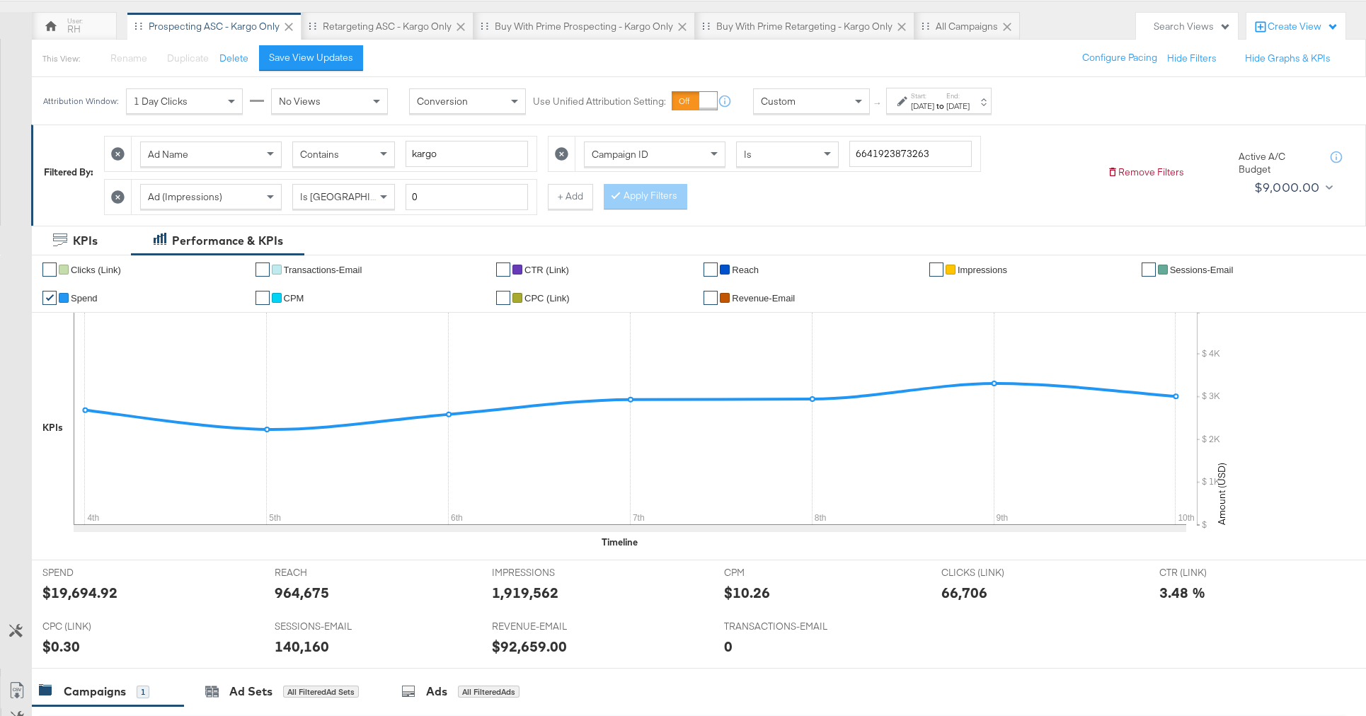
scroll to position [0, 0]
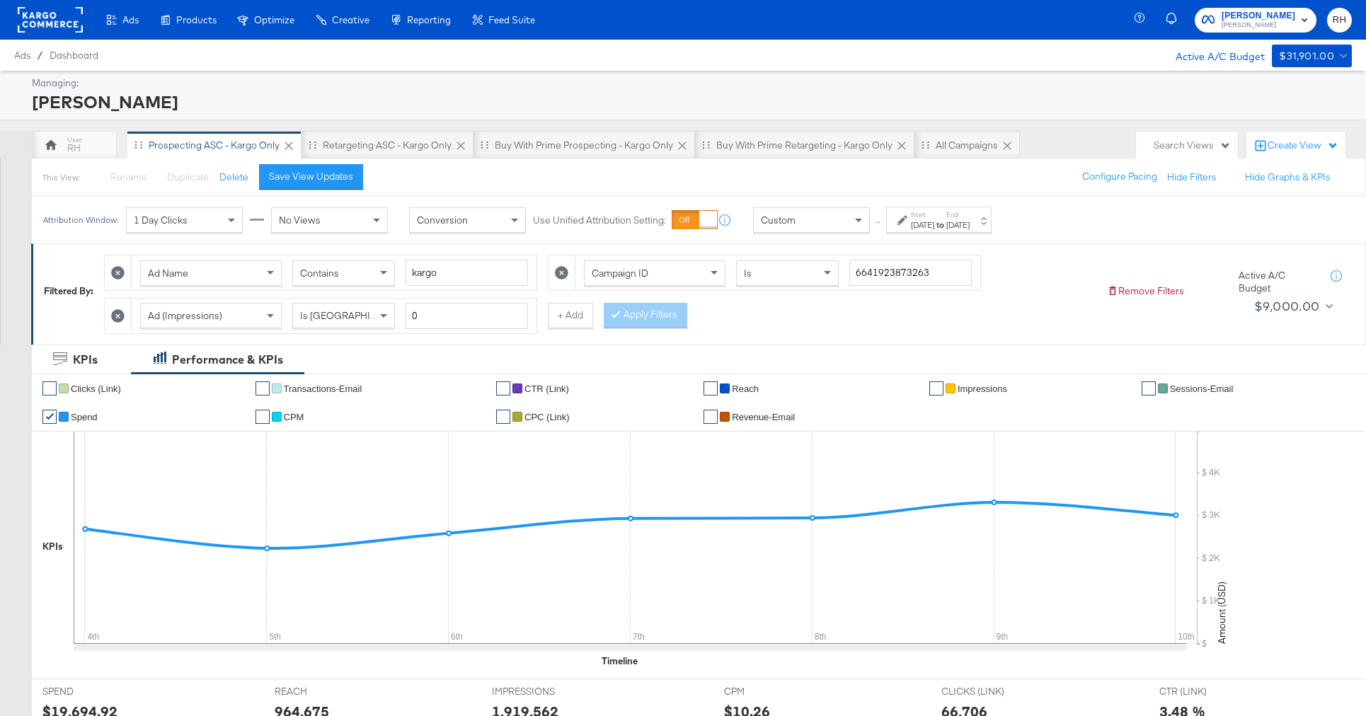
click at [336, 281] on div "Contains" at bounding box center [343, 273] width 101 height 24
click at [629, 309] on button "Apply Filters" at bounding box center [646, 315] width 84 height 25
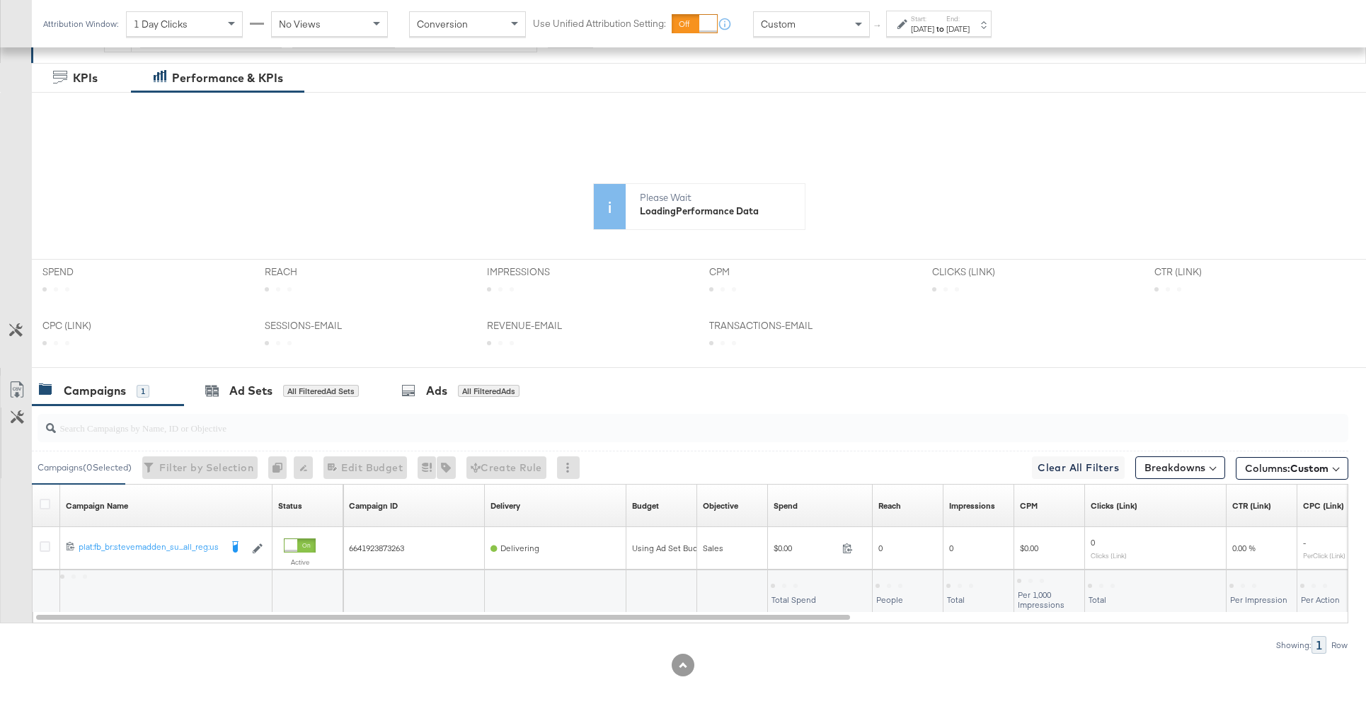
scroll to position [282, 0]
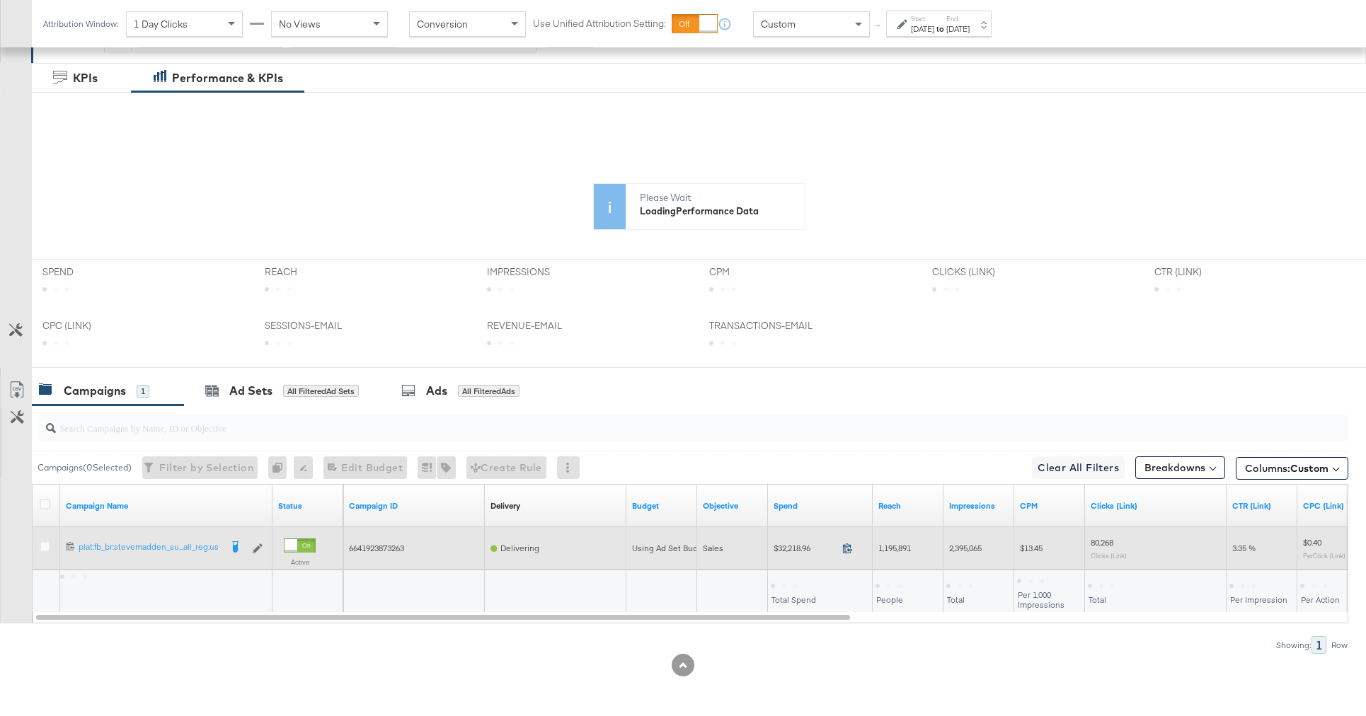
click at [846, 547] on icon at bounding box center [847, 548] width 11 height 11
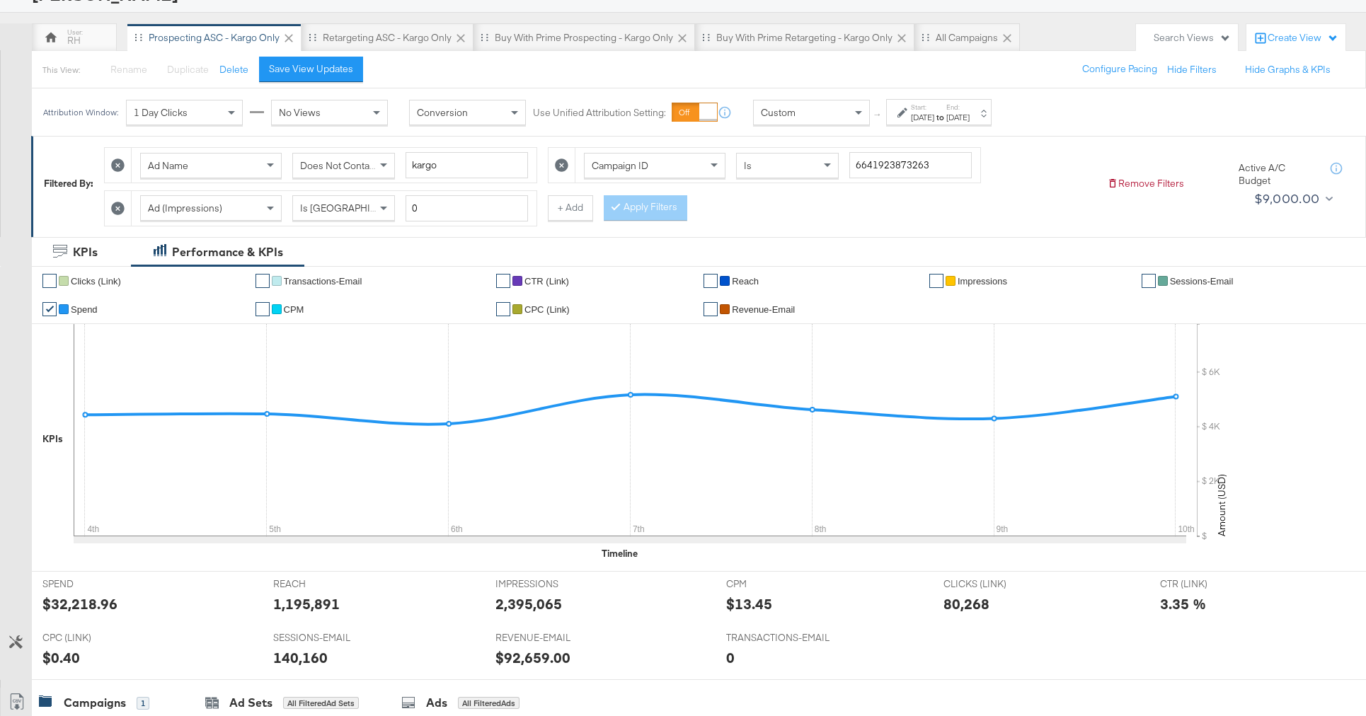
scroll to position [0, 0]
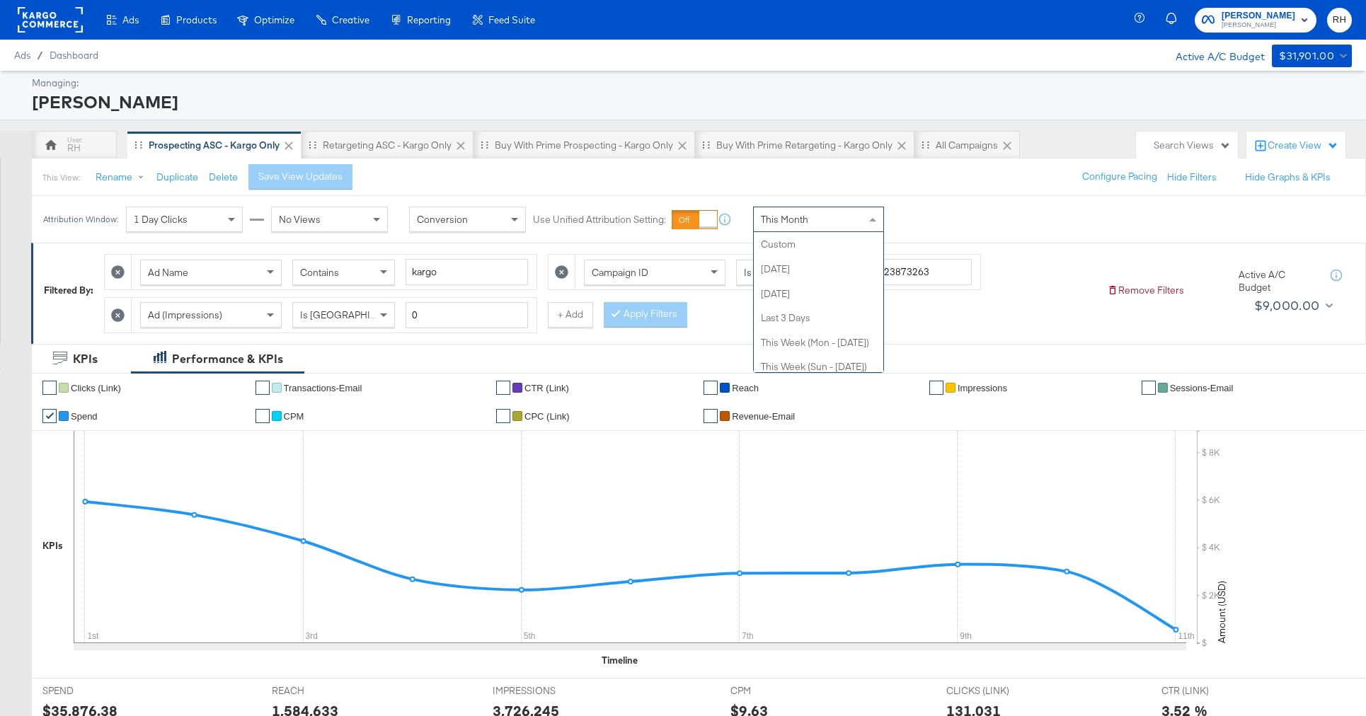
click at [812, 223] on div "This Month" at bounding box center [819, 219] width 130 height 24
click at [927, 224] on div "[DATE]" at bounding box center [922, 224] width 23 height 11
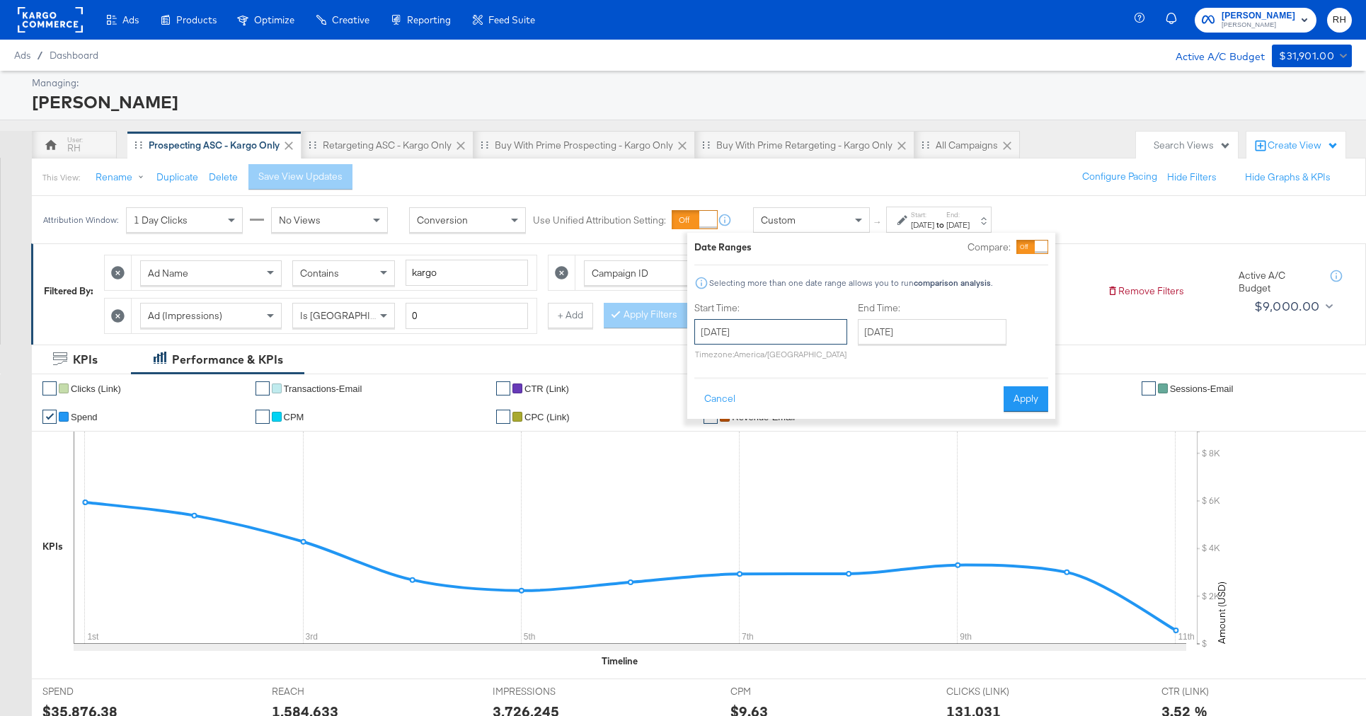
click at [787, 332] on input "September 11th 2025" at bounding box center [770, 331] width 153 height 25
click at [800, 401] on td "4" at bounding box center [807, 403] width 24 height 20
type input "September 4th 2025"
click at [886, 332] on input "September 11th 2025" at bounding box center [927, 331] width 149 height 25
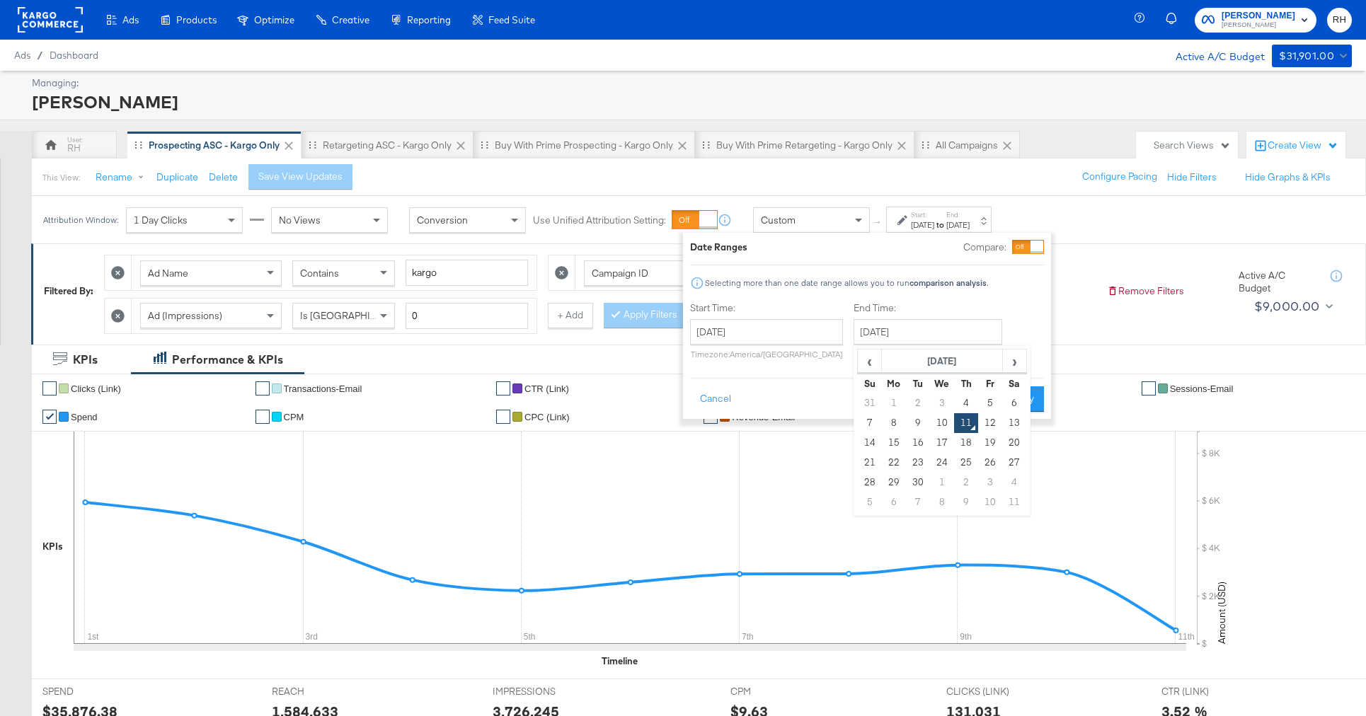
click at [934, 410] on td "3" at bounding box center [942, 403] width 24 height 20
click at [935, 422] on td "10" at bounding box center [942, 423] width 24 height 20
type input "September 10th 2025"
click at [1006, 403] on button "Apply" at bounding box center [1021, 398] width 45 height 25
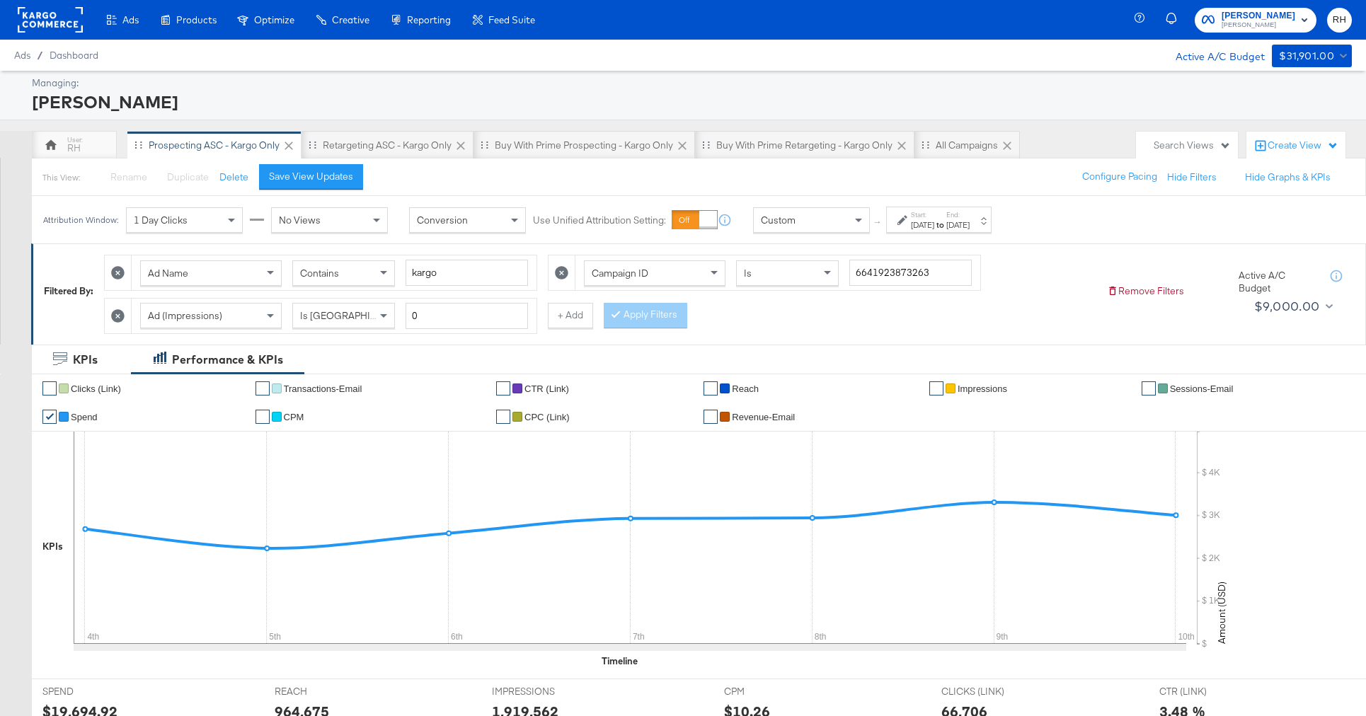
scroll to position [420, 0]
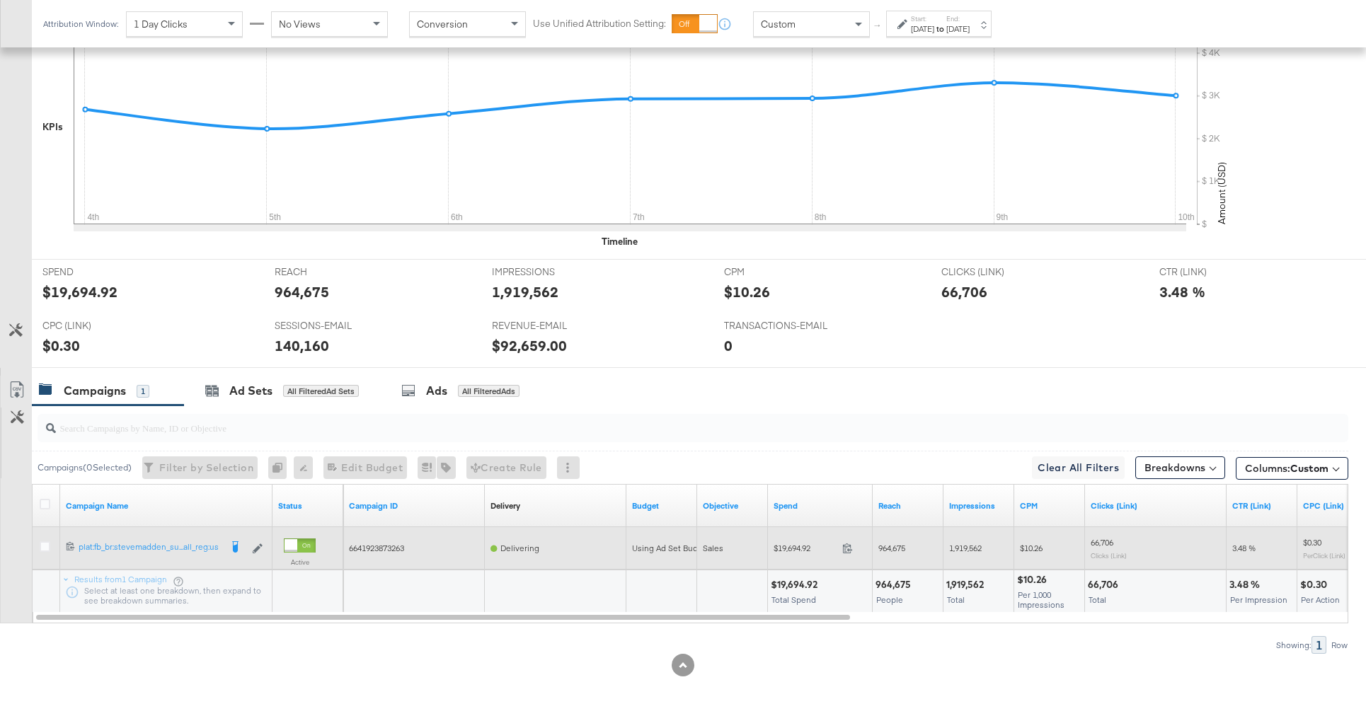
click at [846, 553] on span at bounding box center [851, 550] width 30 height 11
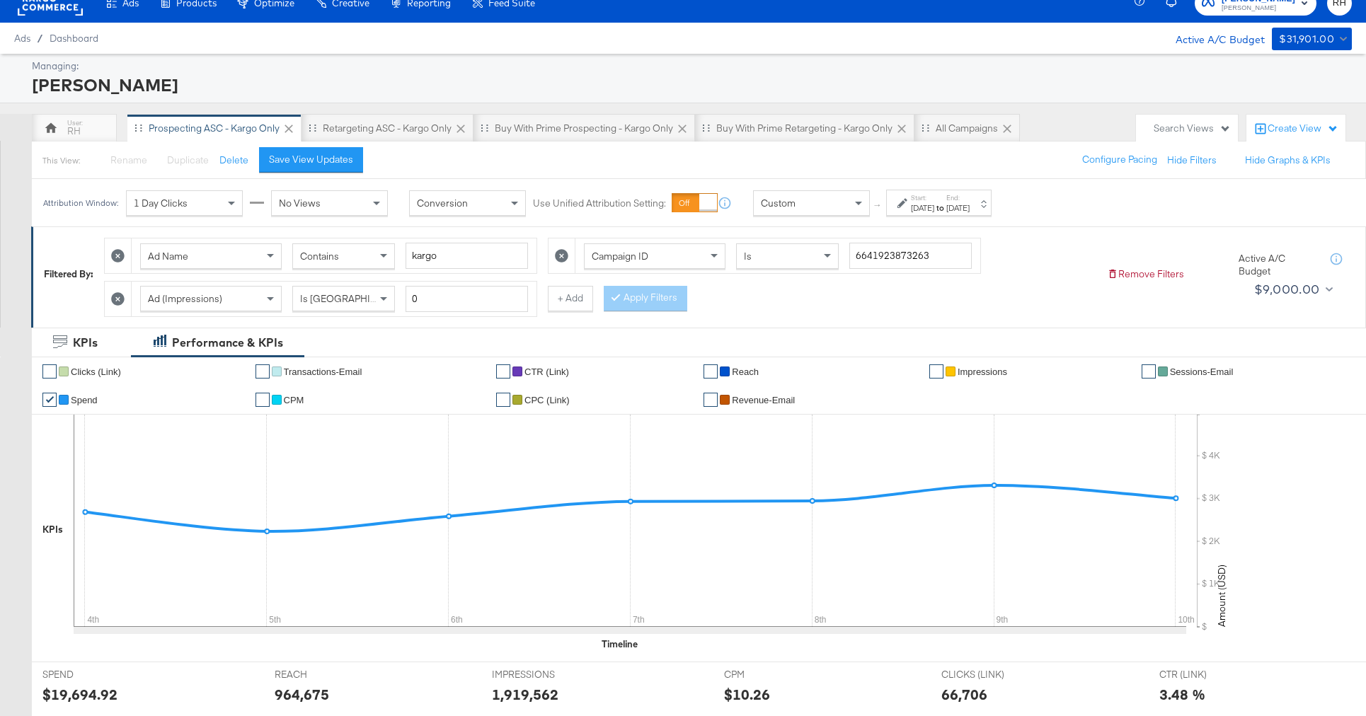
scroll to position [0, 0]
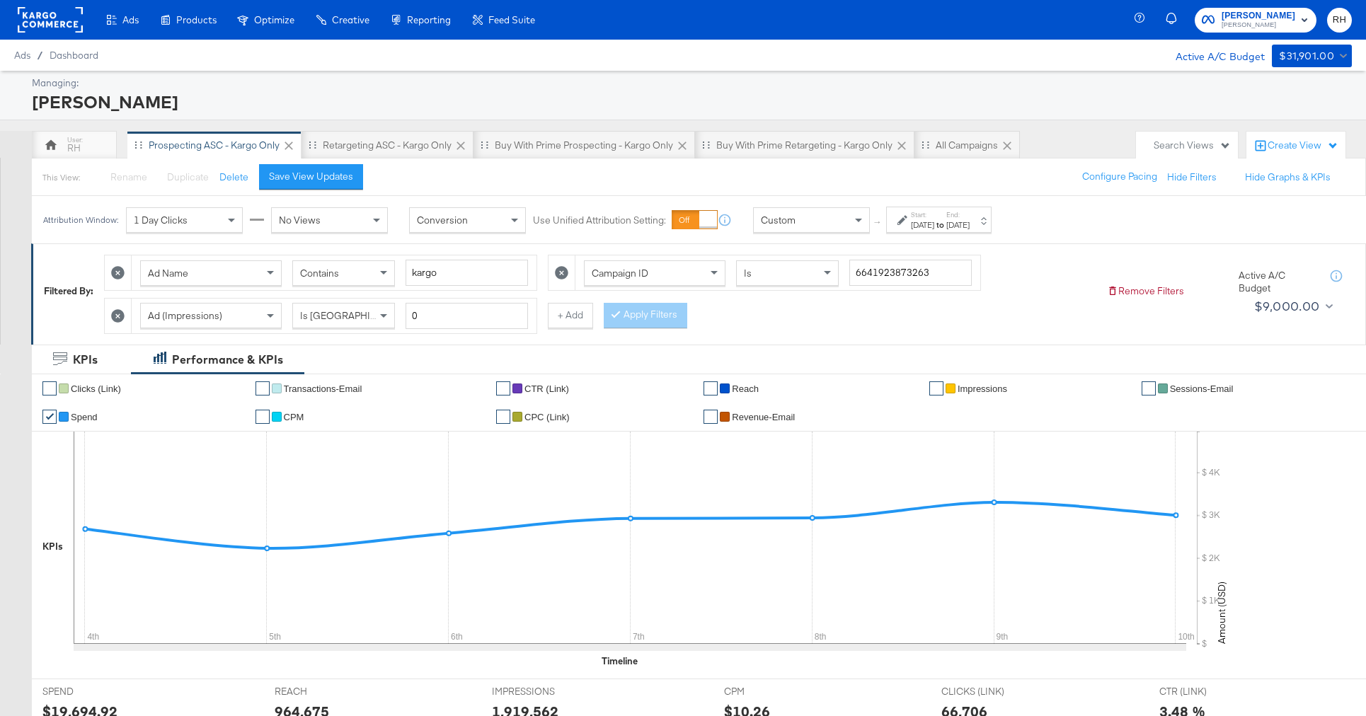
click at [318, 275] on span "Contains" at bounding box center [319, 273] width 39 height 13
click at [623, 314] on button "Apply Filters" at bounding box center [646, 315] width 84 height 25
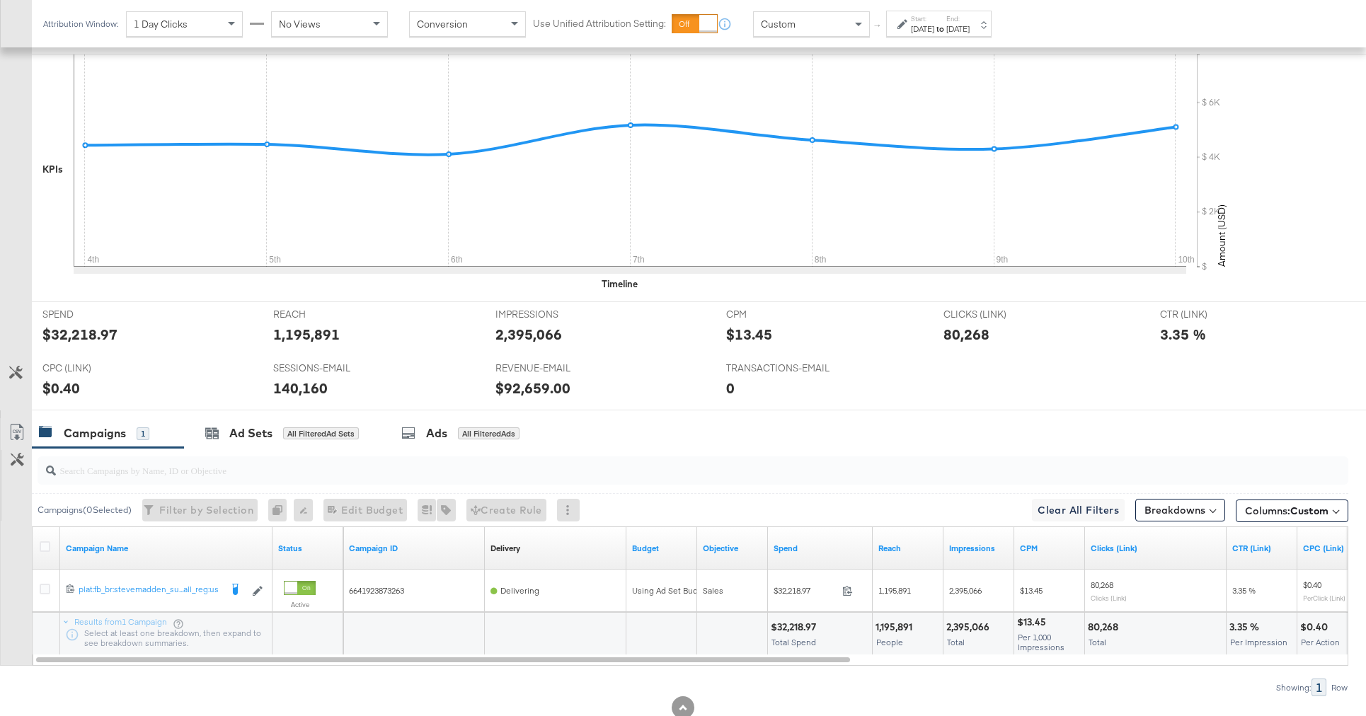
scroll to position [420, 0]
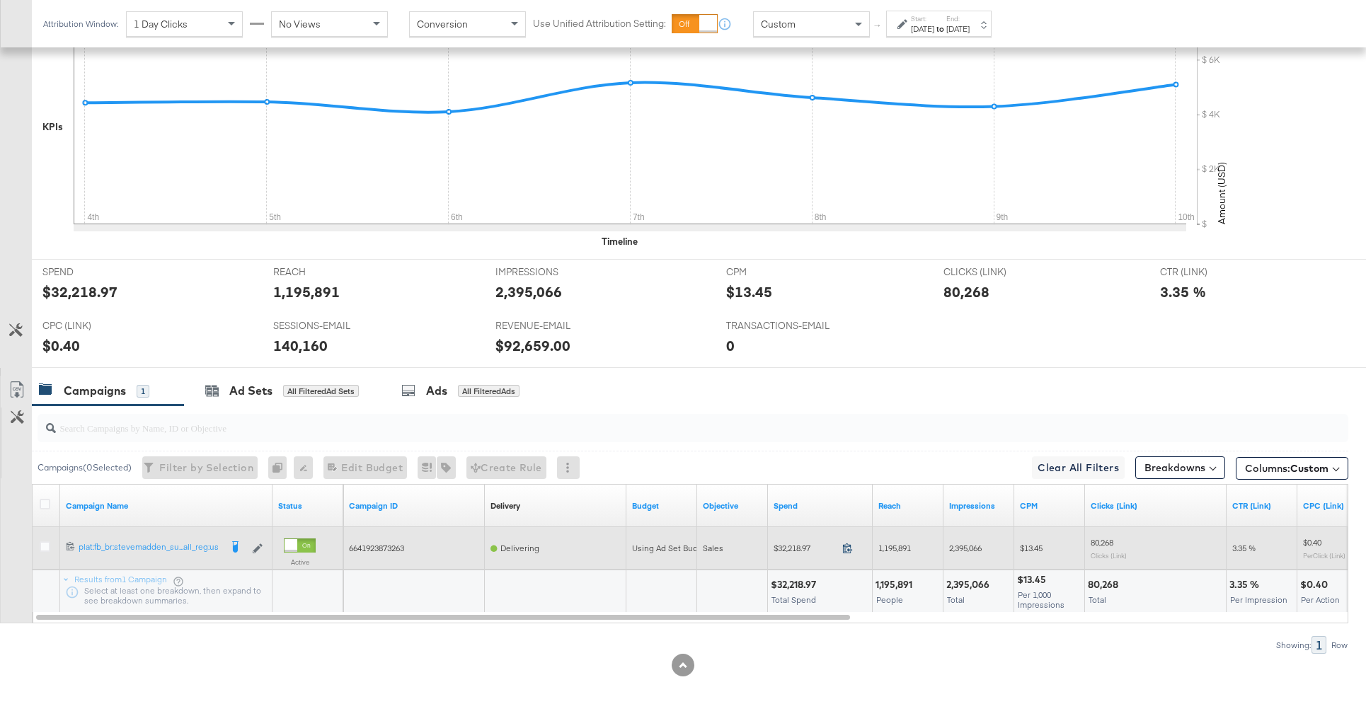
click at [844, 551] on icon at bounding box center [847, 548] width 11 height 11
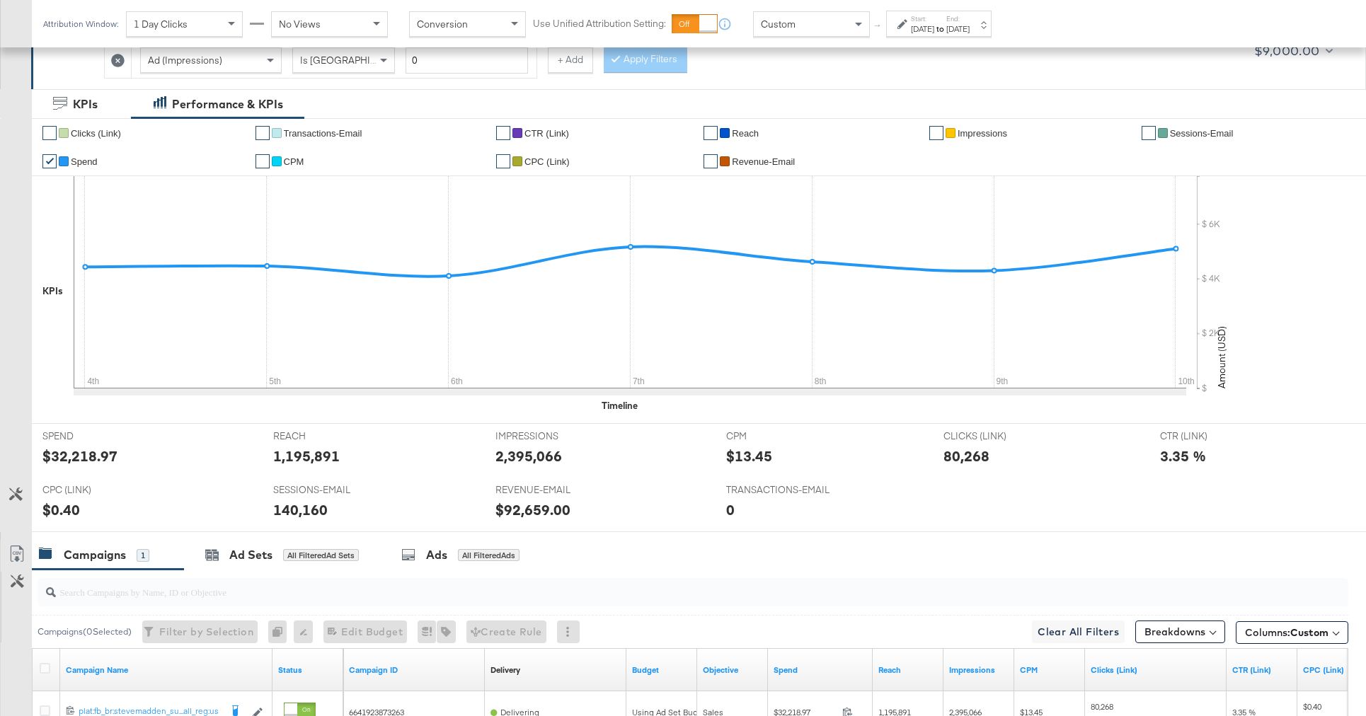
scroll to position [0, 0]
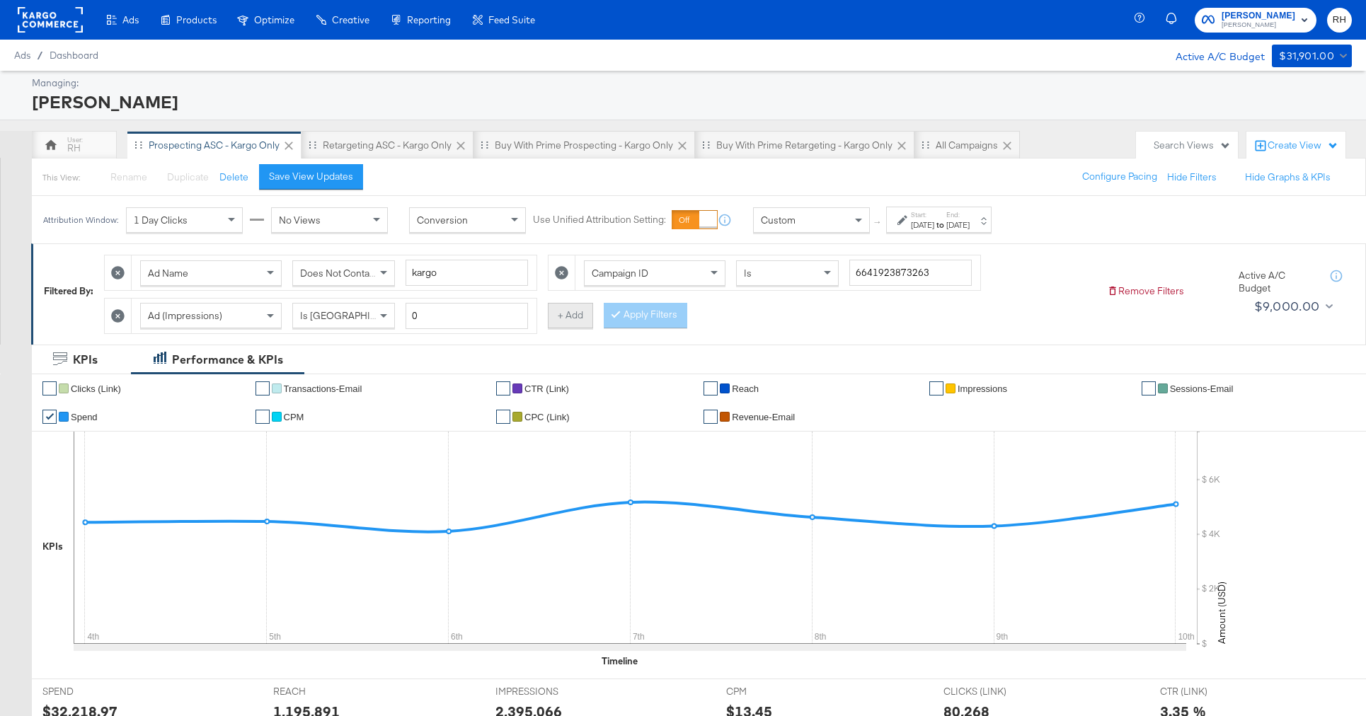
click at [560, 313] on button "+ Add" at bounding box center [570, 315] width 45 height 25
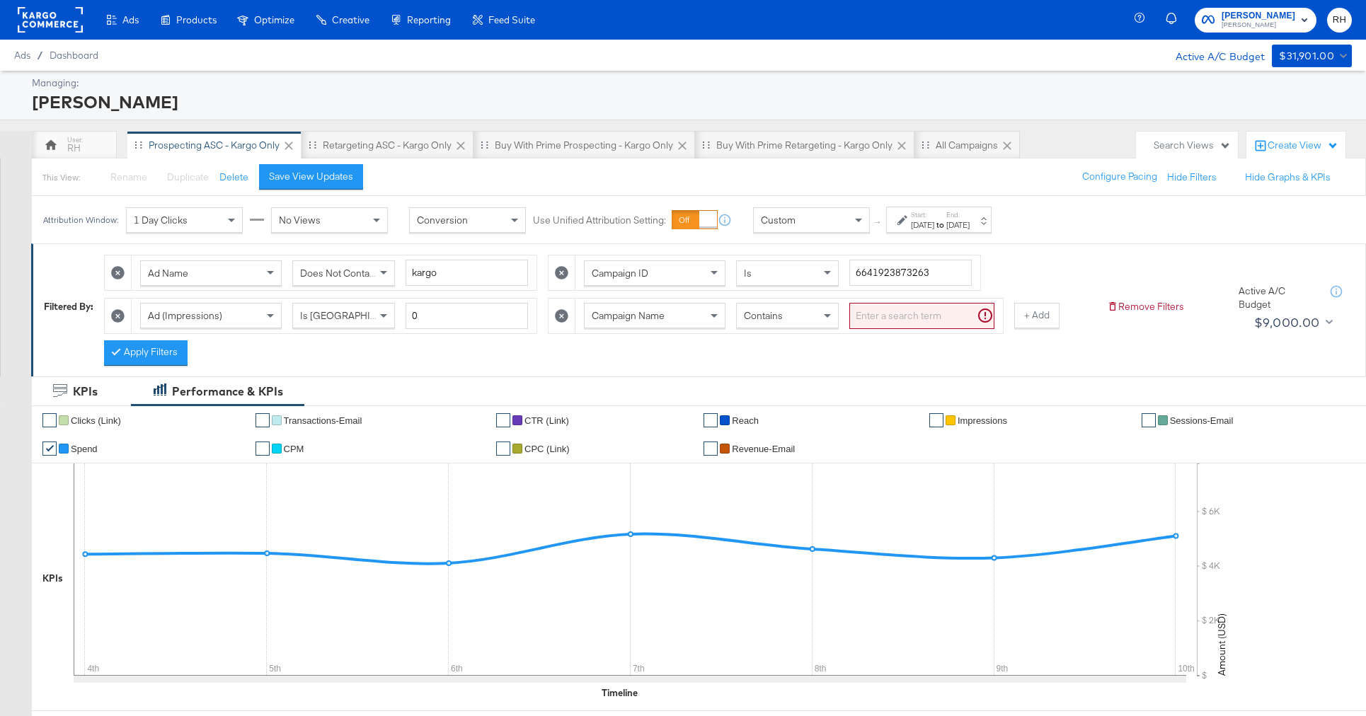
click at [673, 317] on div "Campaign Name" at bounding box center [655, 316] width 140 height 24
click at [861, 312] on input "search" at bounding box center [921, 316] width 145 height 26
type input "carousel"
click at [175, 355] on button "Apply Filters" at bounding box center [146, 352] width 84 height 25
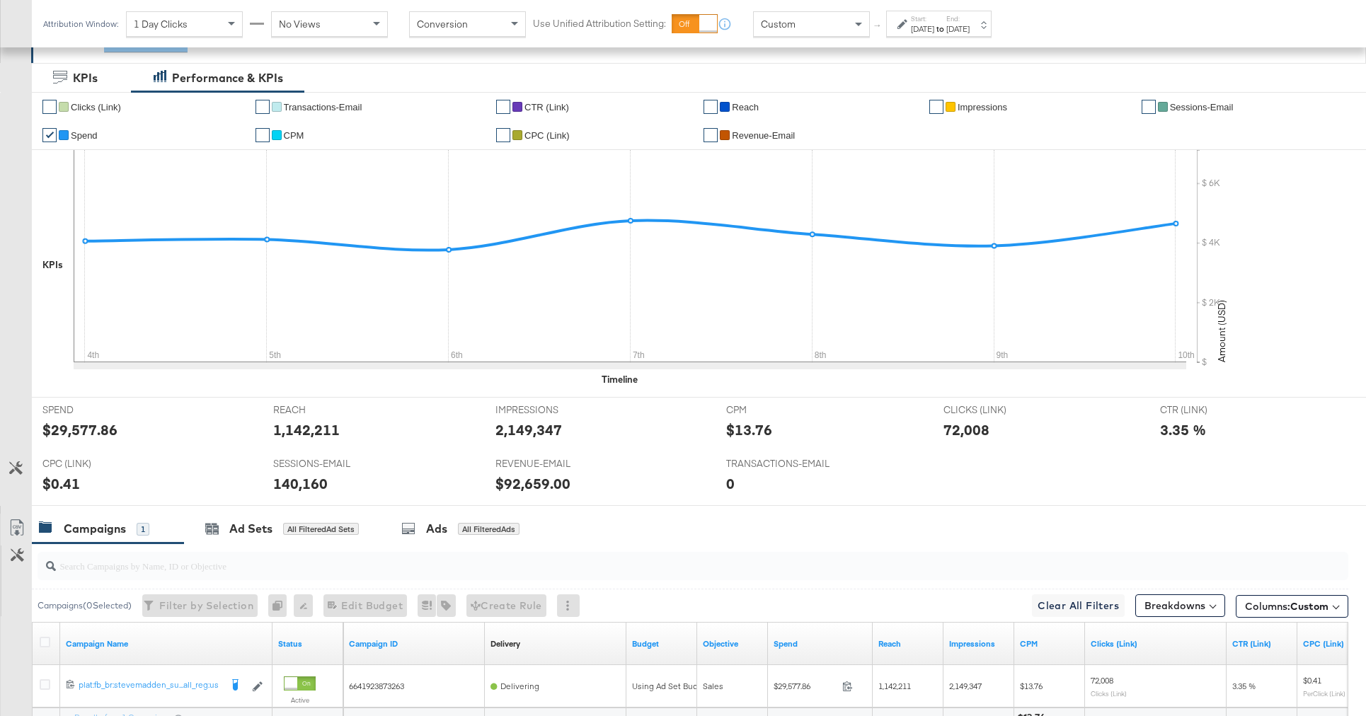
scroll to position [451, 0]
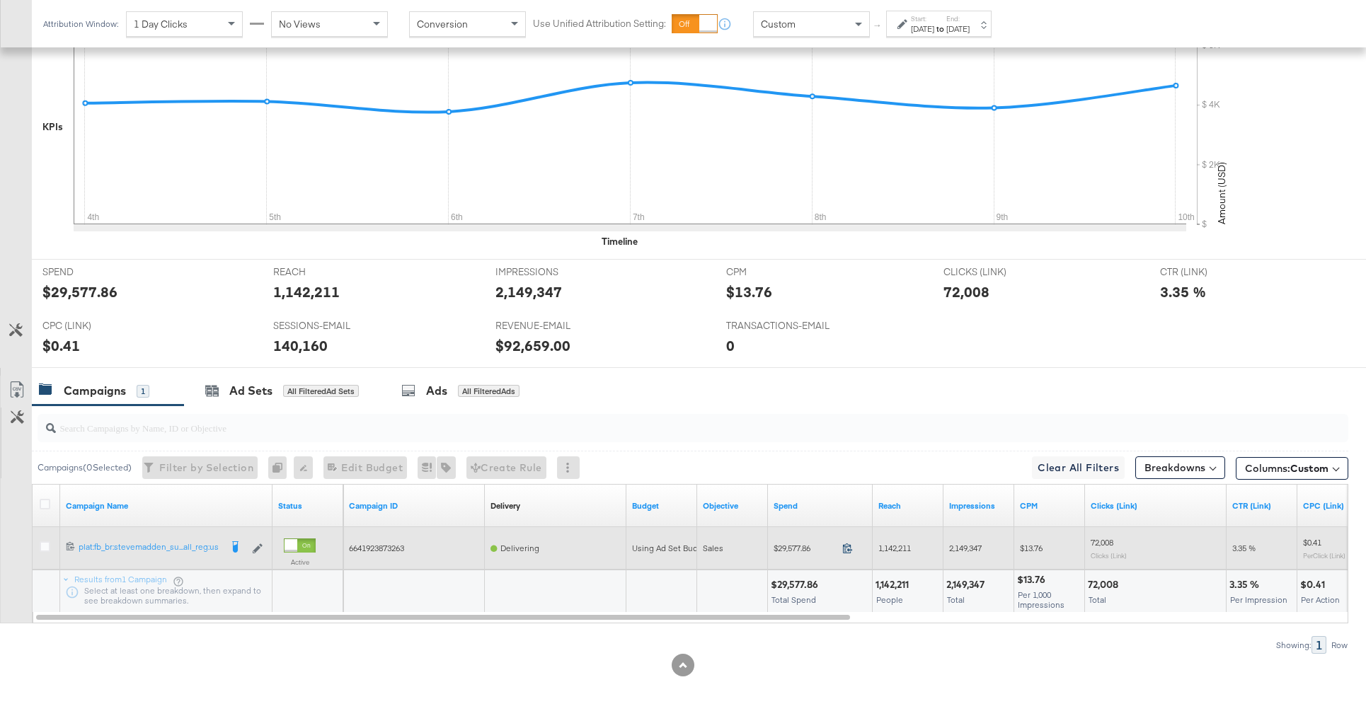
click at [848, 551] on icon at bounding box center [847, 548] width 11 height 11
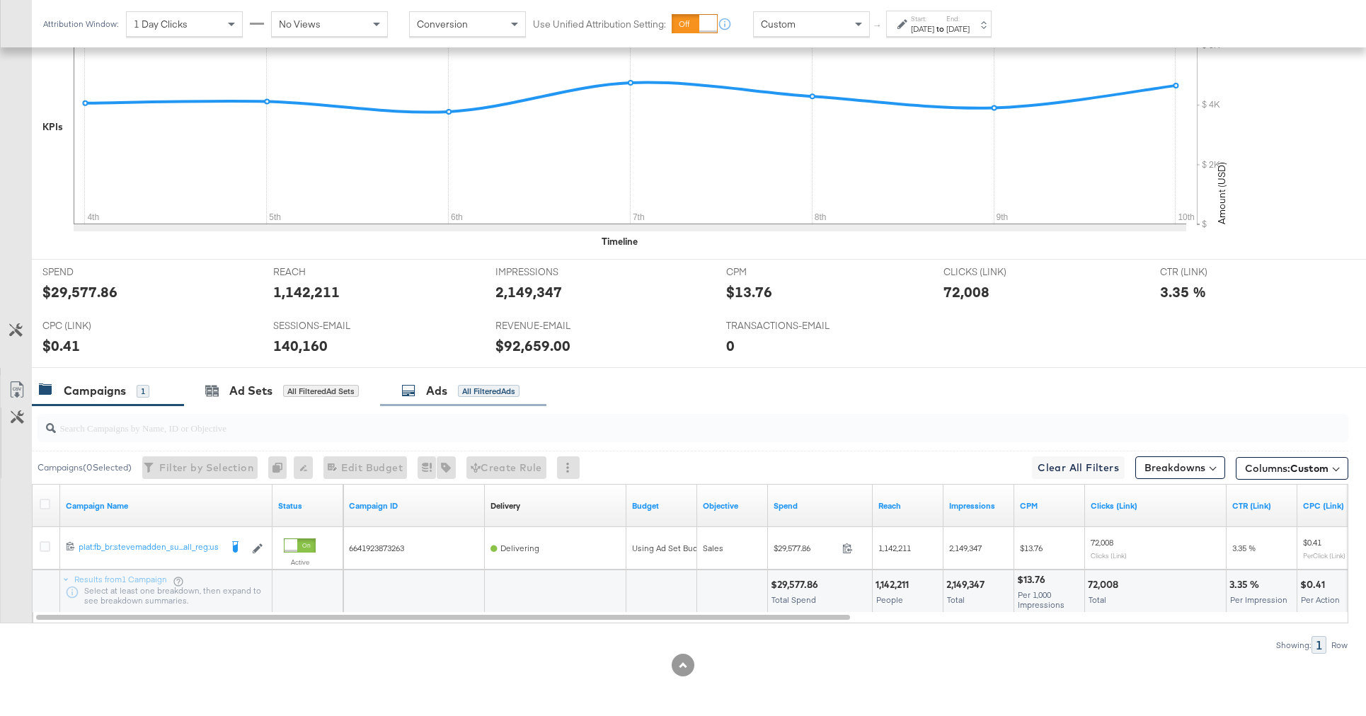
click at [494, 403] on div "Ads All Filtered Ads" at bounding box center [463, 391] width 166 height 30
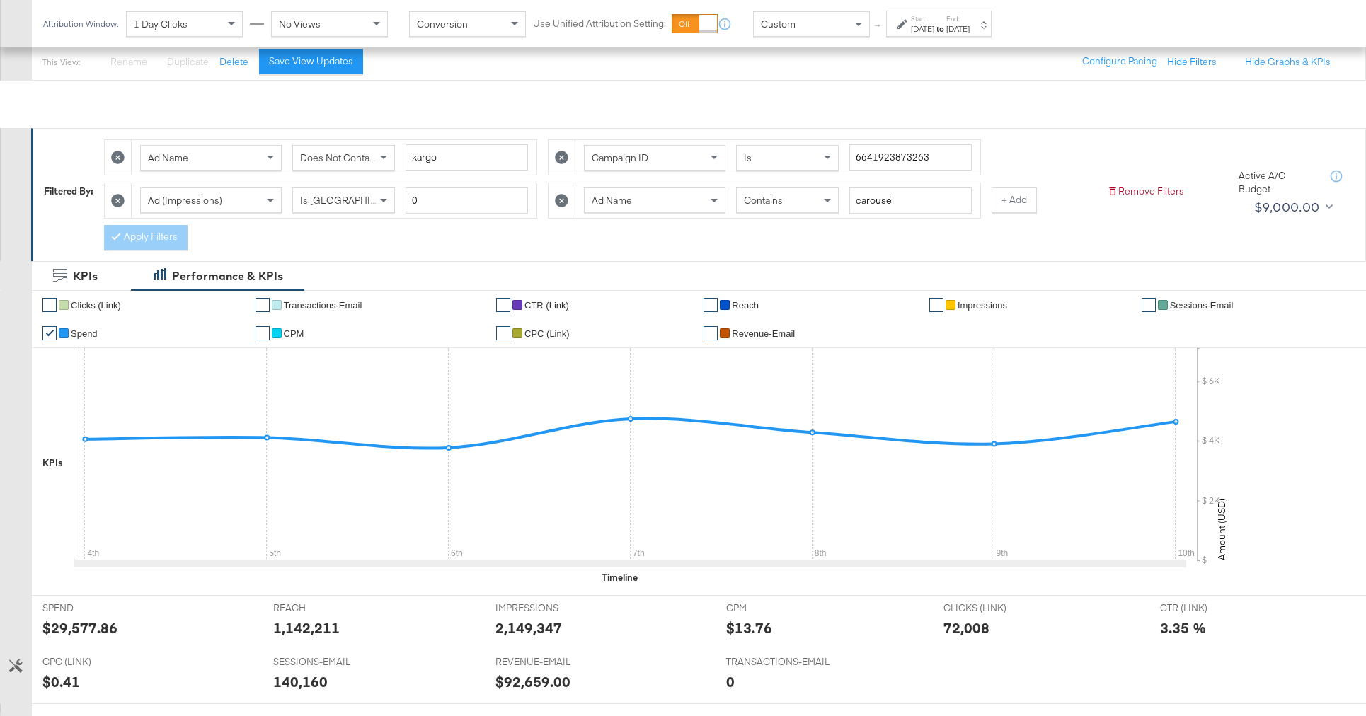
scroll to position [0, 0]
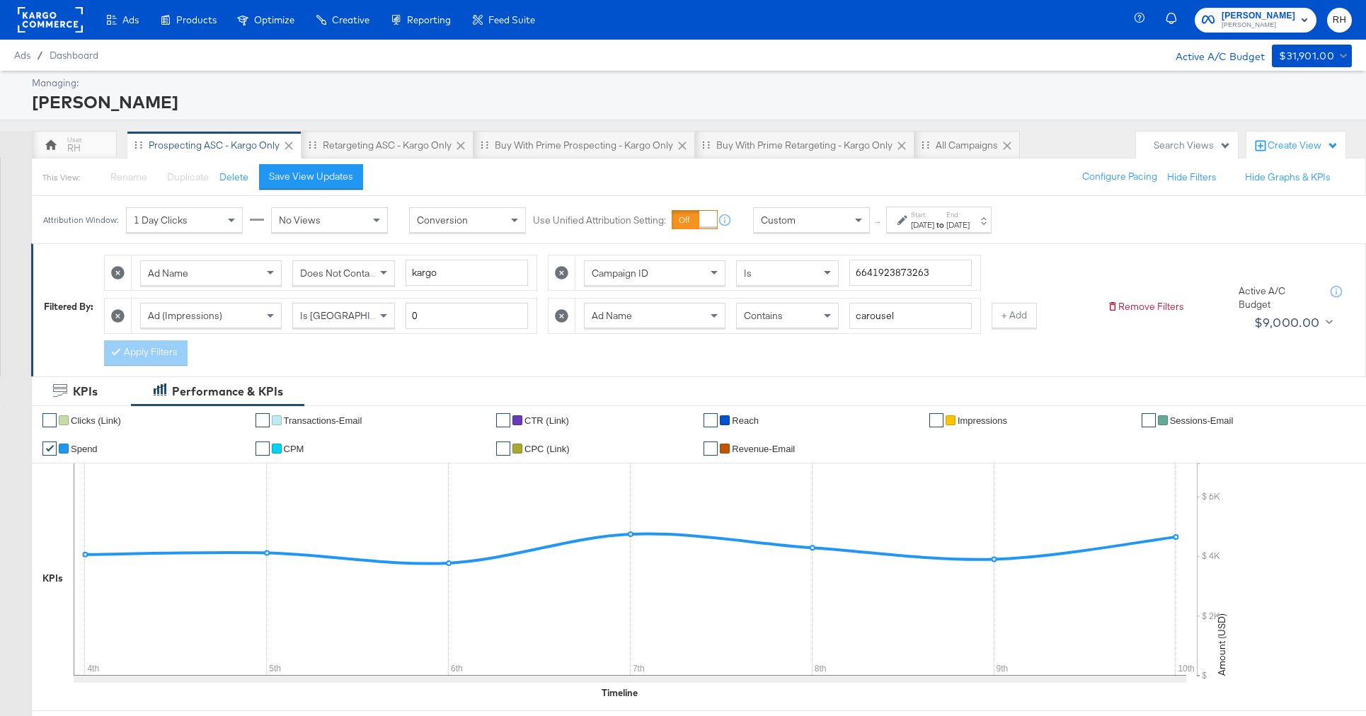
click at [122, 267] on icon at bounding box center [117, 272] width 13 height 13
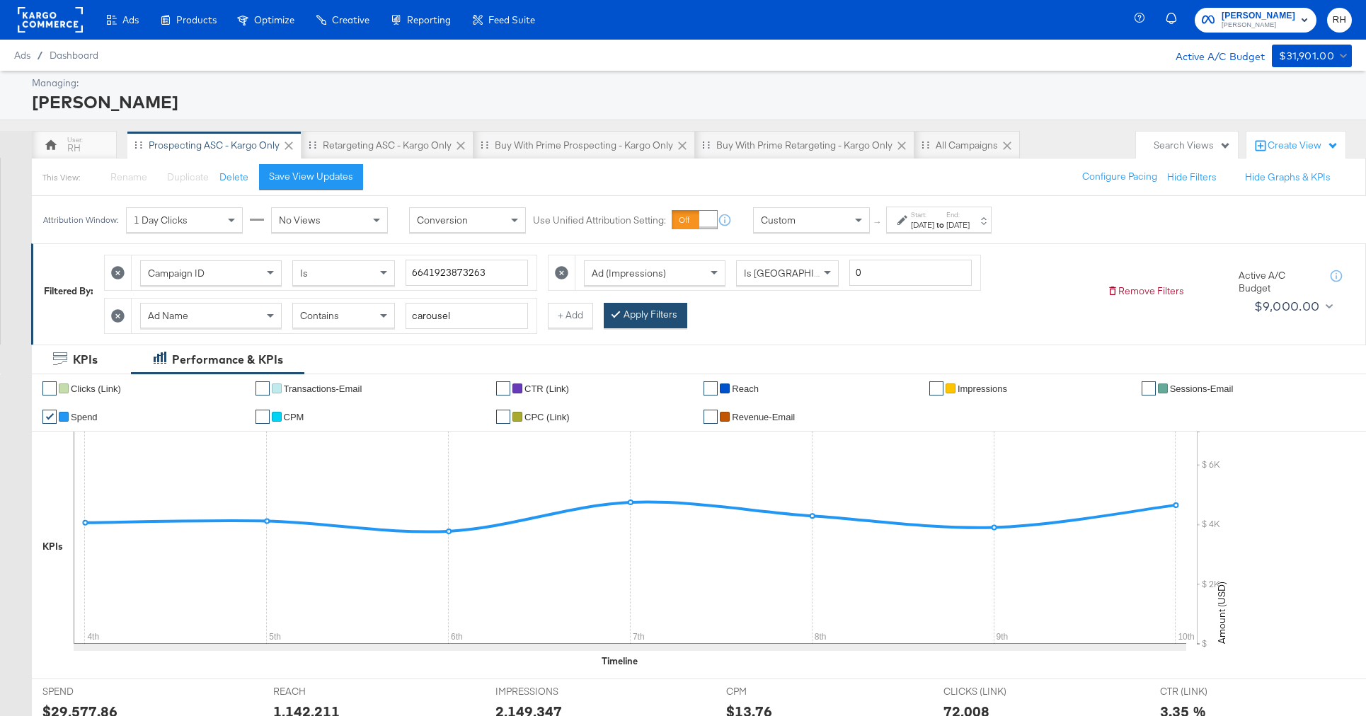
click at [665, 311] on button "Apply Filters" at bounding box center [646, 315] width 84 height 25
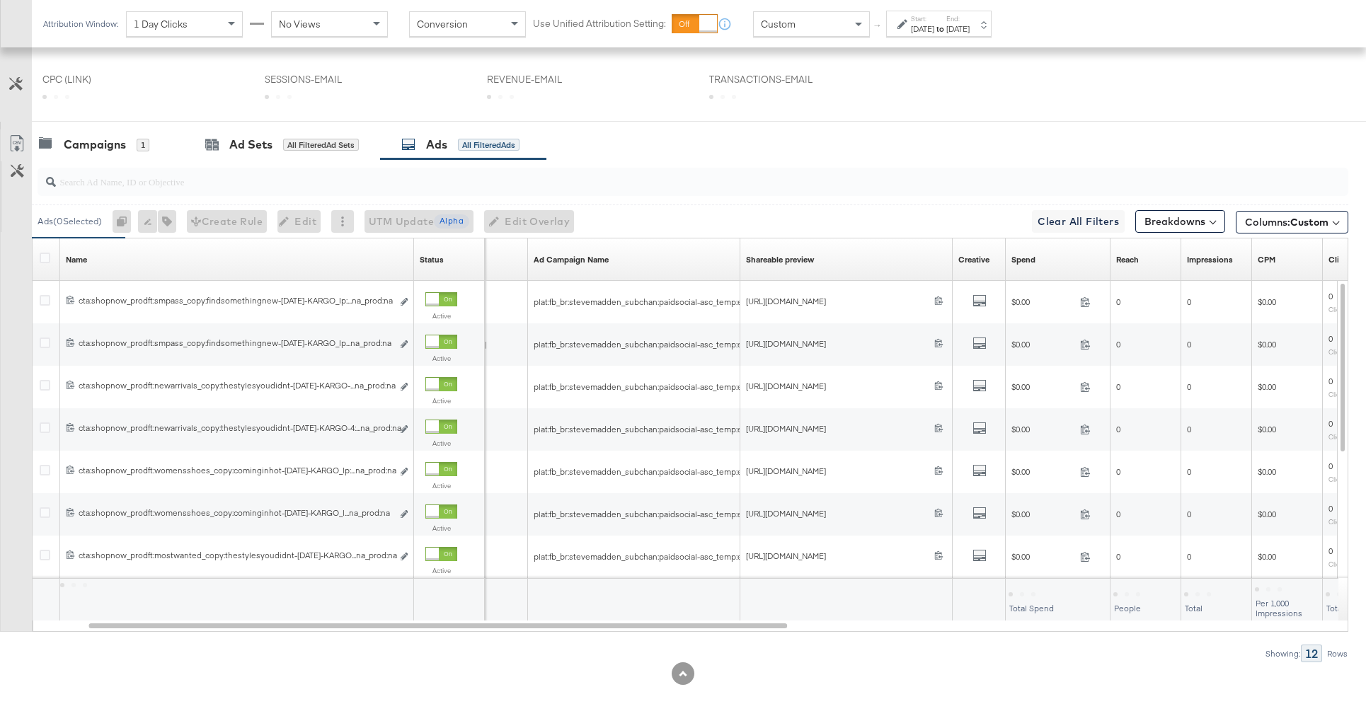
scroll to position [536, 0]
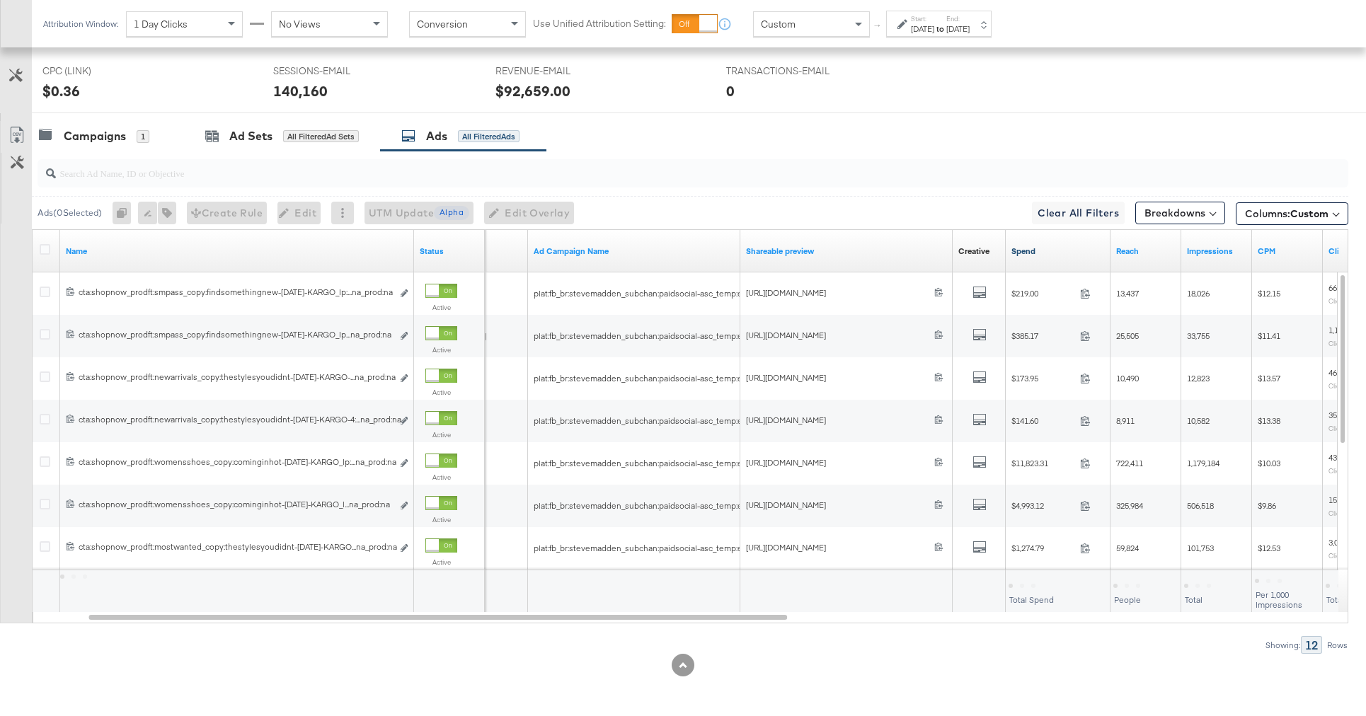
click at [1063, 253] on link "Spend" at bounding box center [1057, 251] width 93 height 11
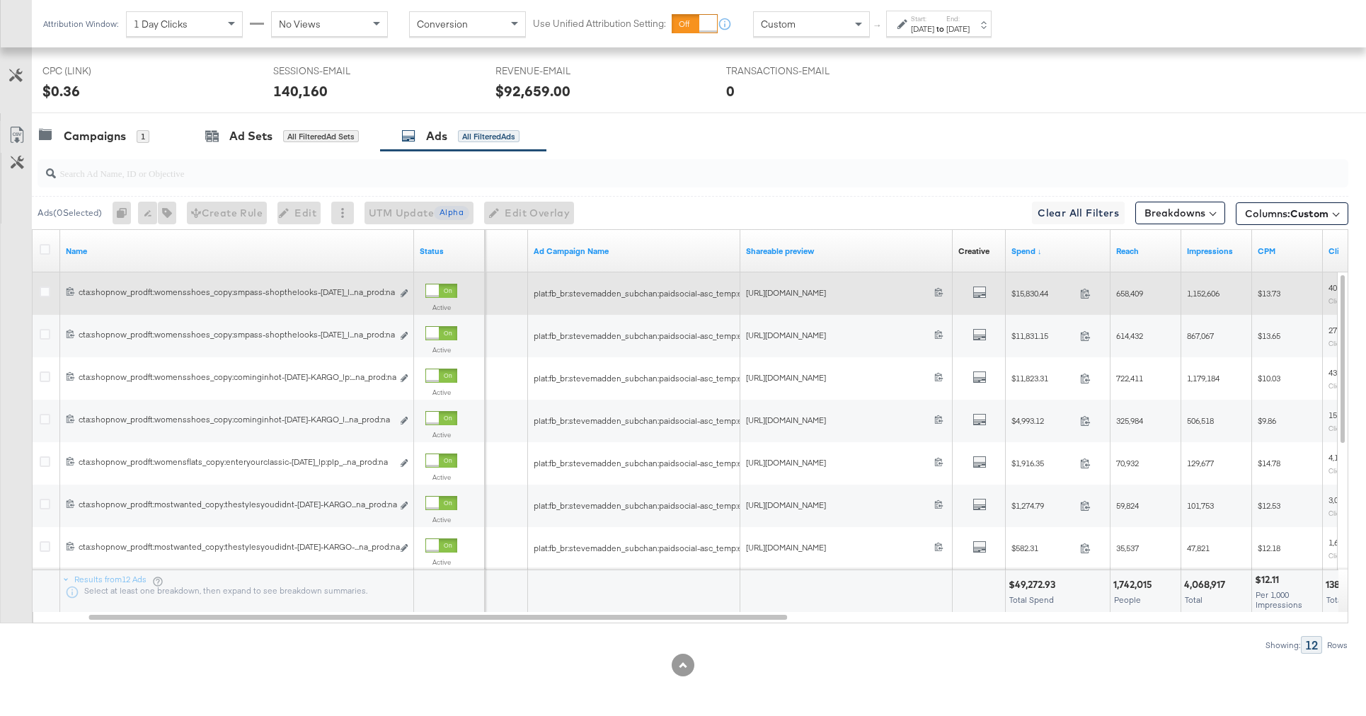
scroll to position [674, 0]
click at [979, 285] on b "All Previews" at bounding box center [981, 277] width 57 height 15
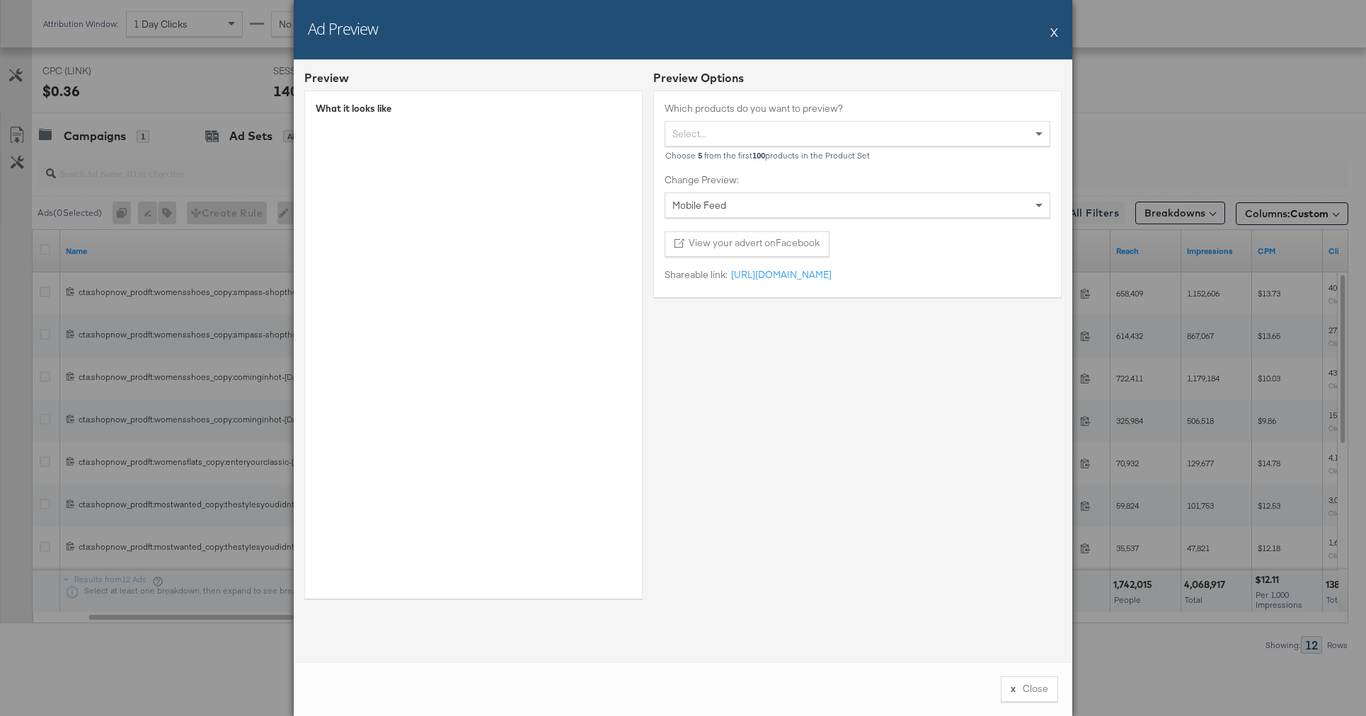
click at [1054, 35] on button "X" at bounding box center [1054, 32] width 8 height 28
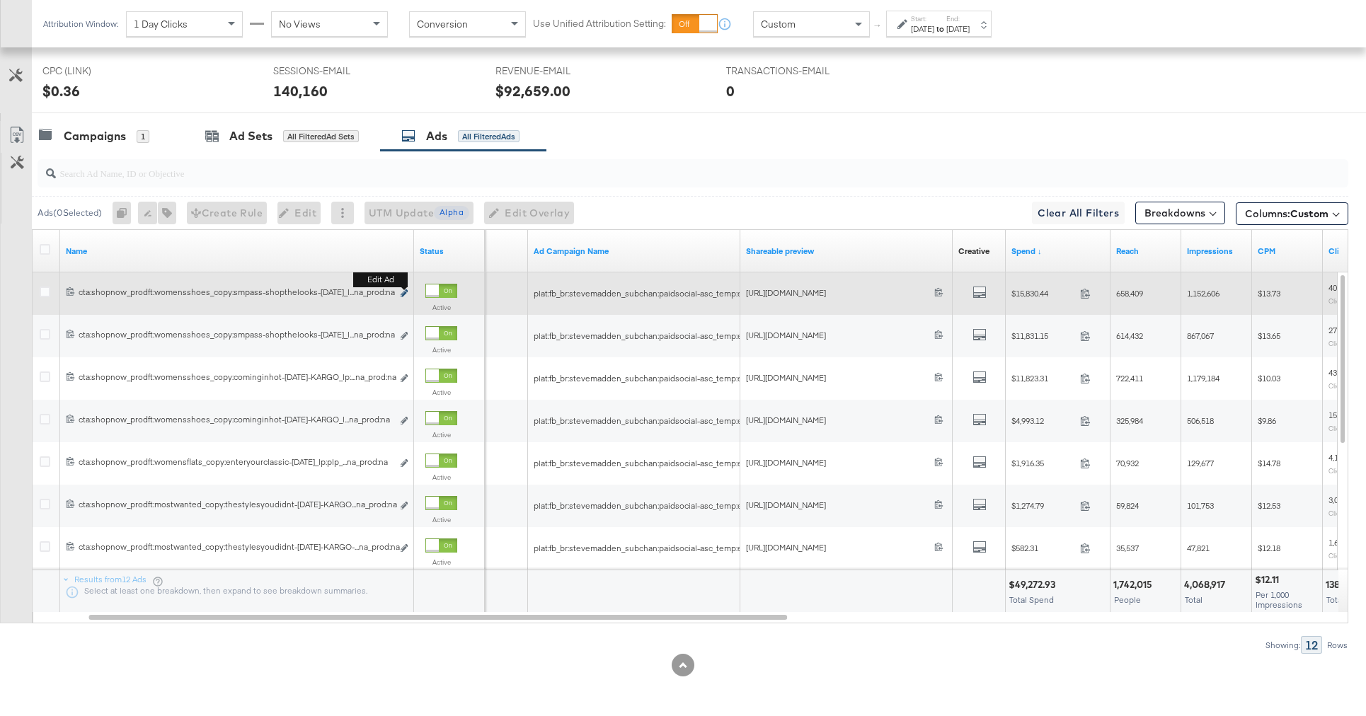
click at [403, 292] on icon "link" at bounding box center [404, 293] width 7 height 8
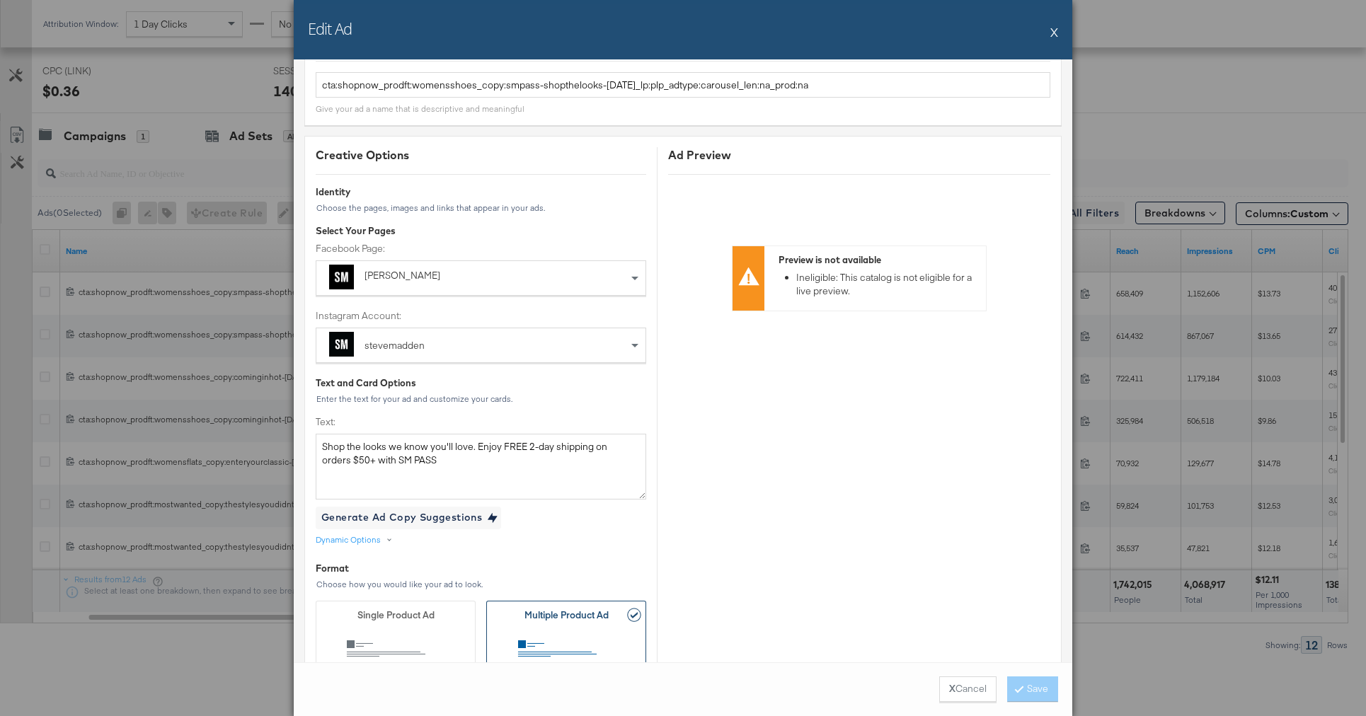
scroll to position [0, 0]
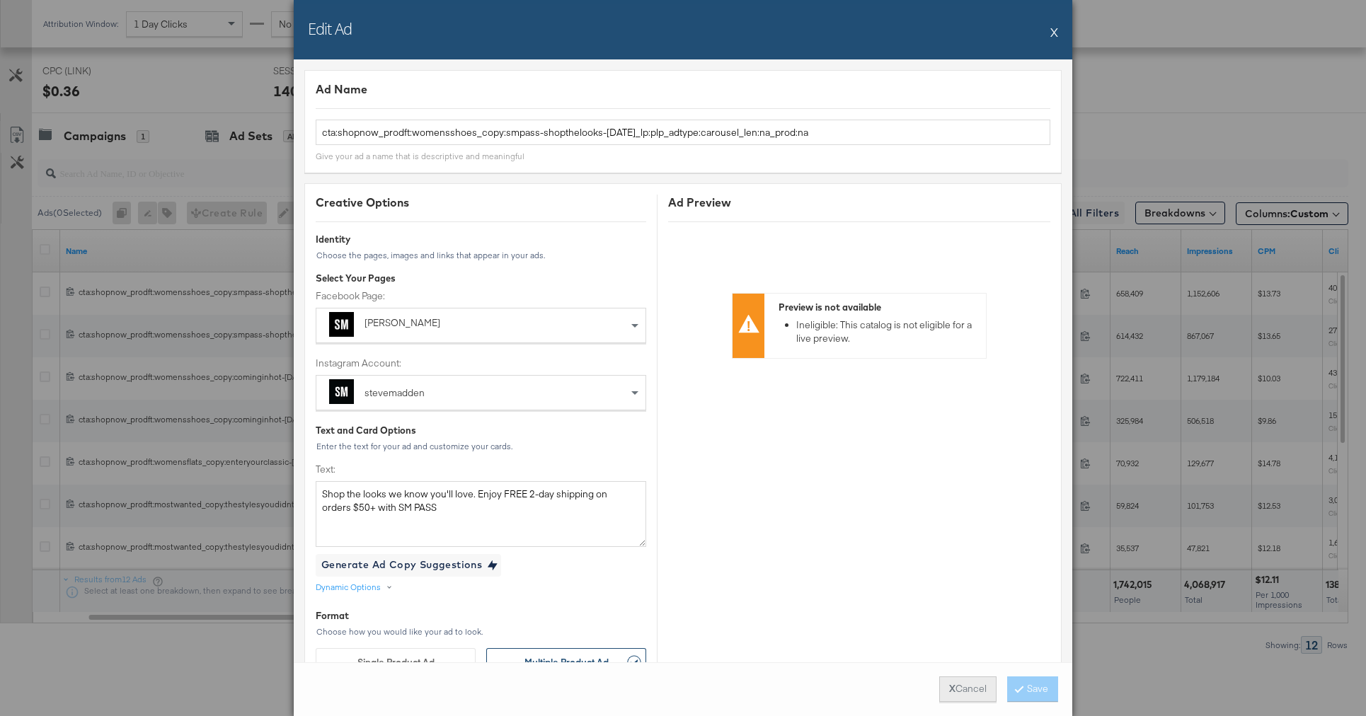
click at [957, 689] on button "X Cancel" at bounding box center [967, 689] width 57 height 25
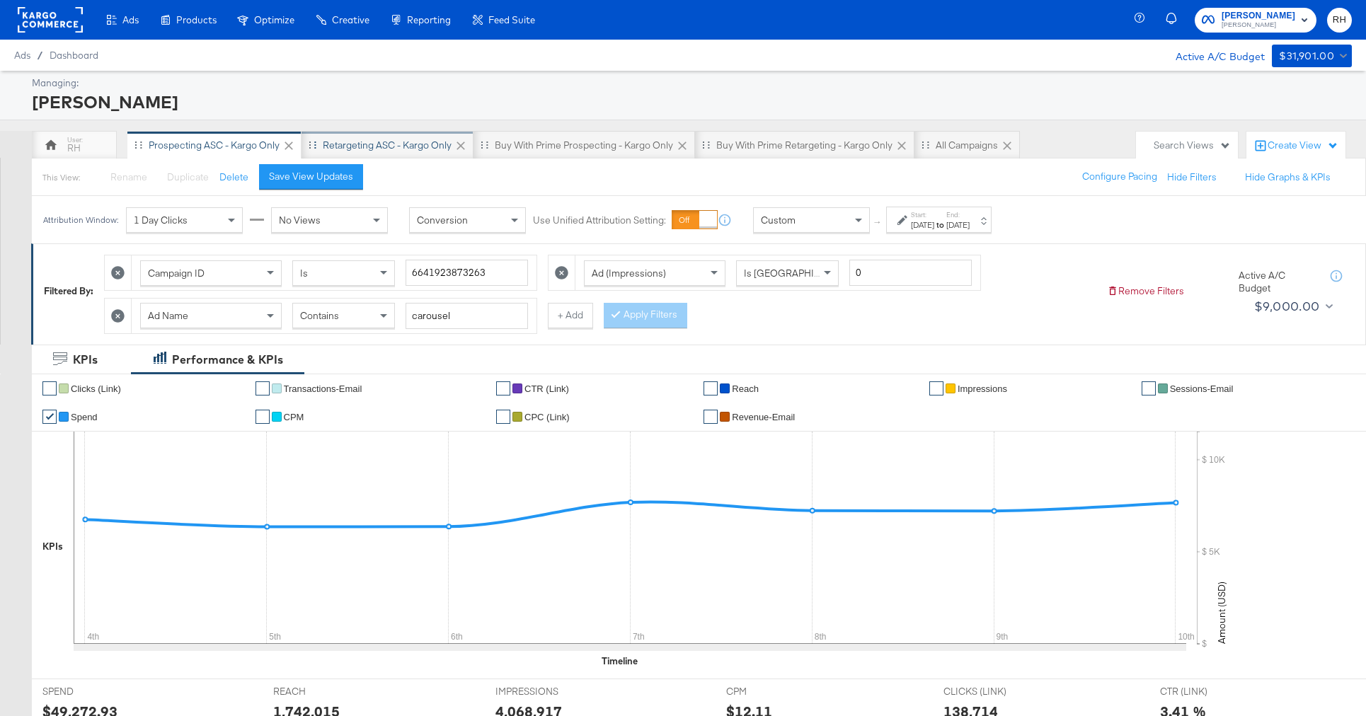
click at [376, 148] on div "Retargeting ASC - Kargo only" at bounding box center [387, 145] width 129 height 13
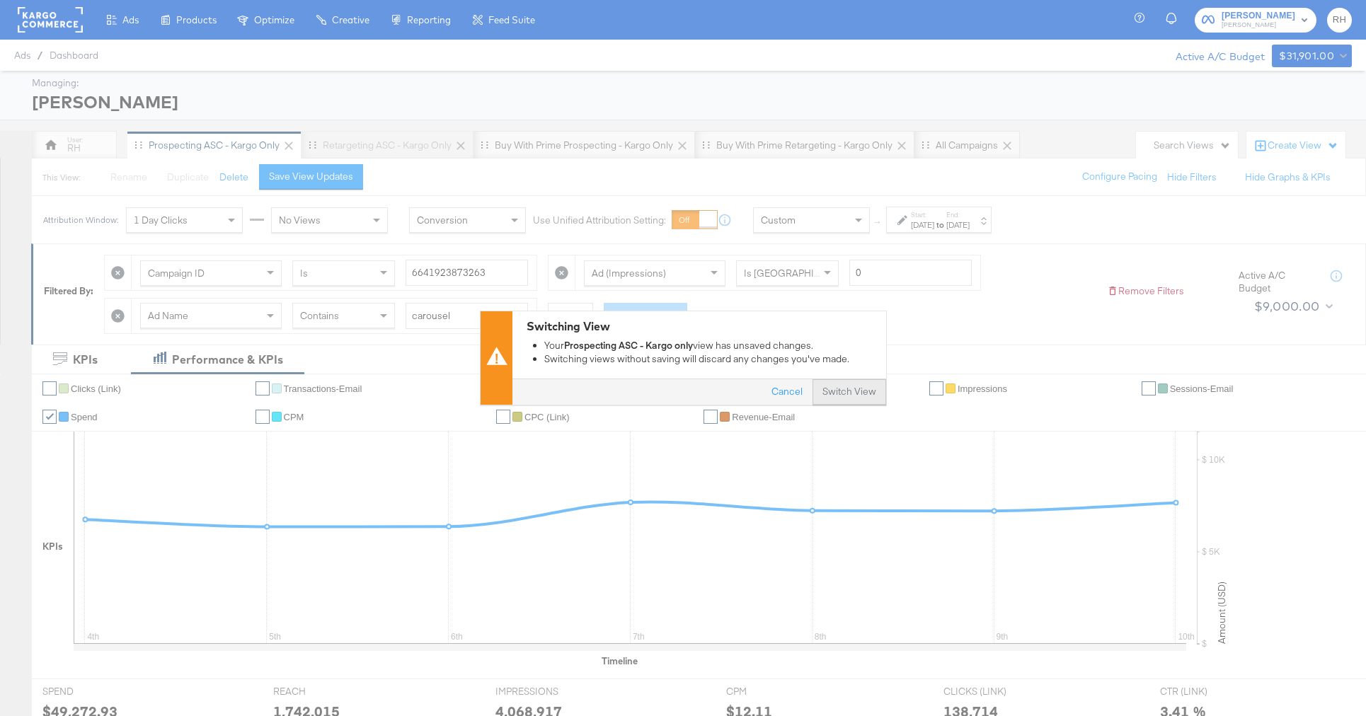
click at [843, 382] on button "Switch View" at bounding box center [849, 392] width 74 height 25
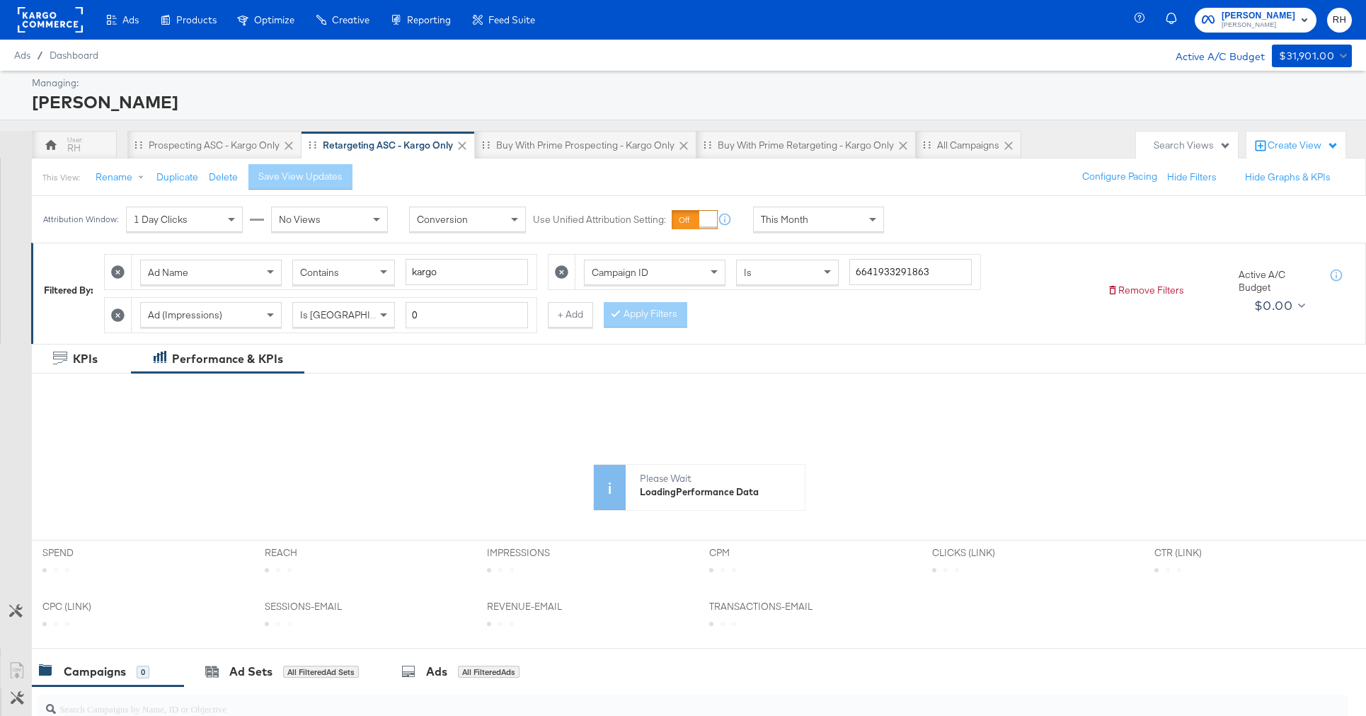
click at [807, 216] on div "This Month" at bounding box center [819, 219] width 130 height 24
click at [934, 227] on div "Sep 11th 2025" at bounding box center [922, 224] width 23 height 11
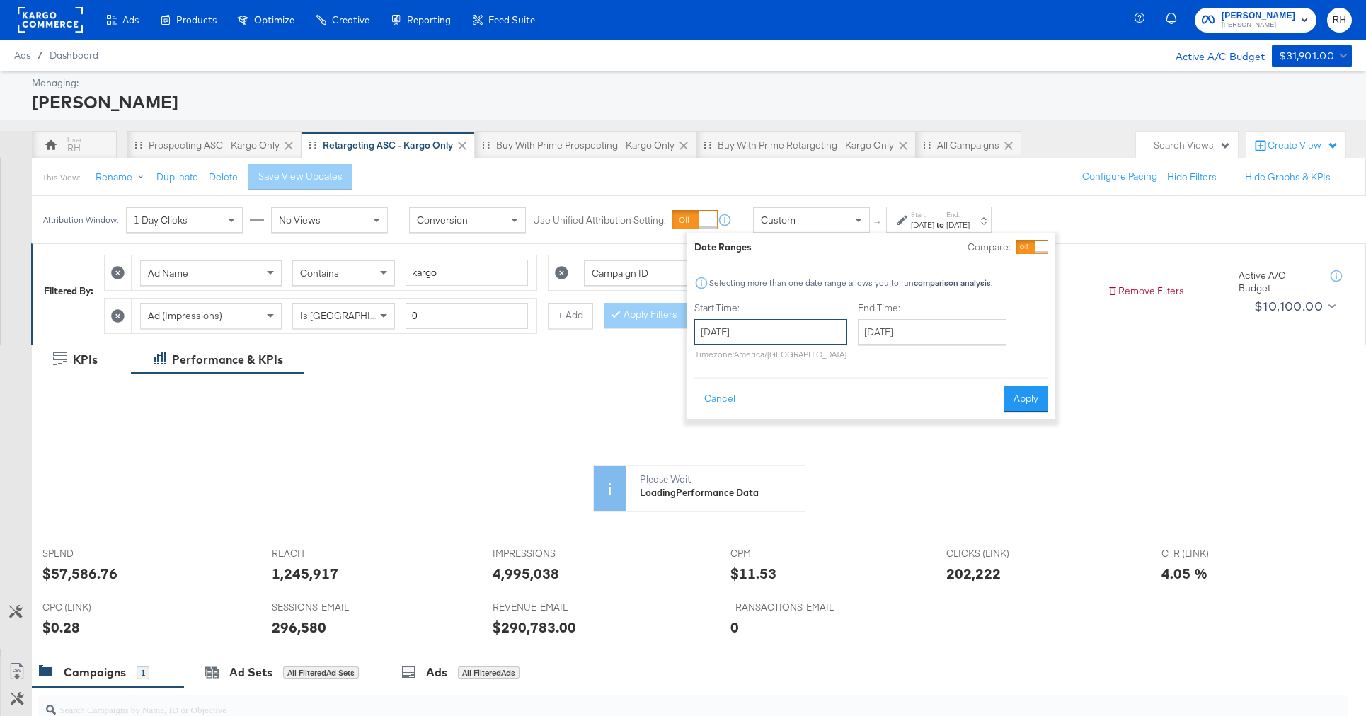
click at [817, 336] on input "September 11th 2025" at bounding box center [770, 331] width 153 height 25
click at [810, 408] on td "4" at bounding box center [807, 403] width 24 height 20
type input "September 4th 2025"
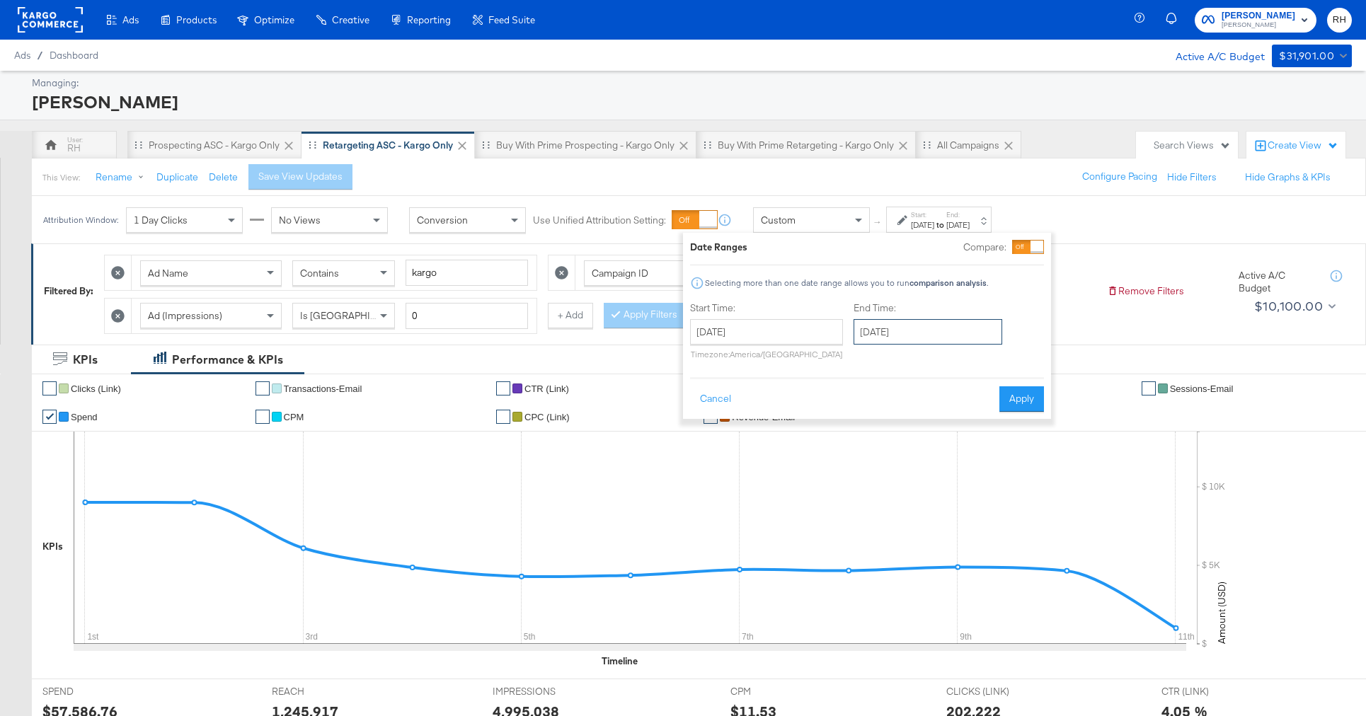
click at [902, 324] on input "September 11th 2025" at bounding box center [927, 331] width 149 height 25
click at [939, 420] on td "10" at bounding box center [942, 423] width 24 height 20
type input "September 10th 2025"
click at [1020, 403] on button "Apply" at bounding box center [1021, 398] width 45 height 25
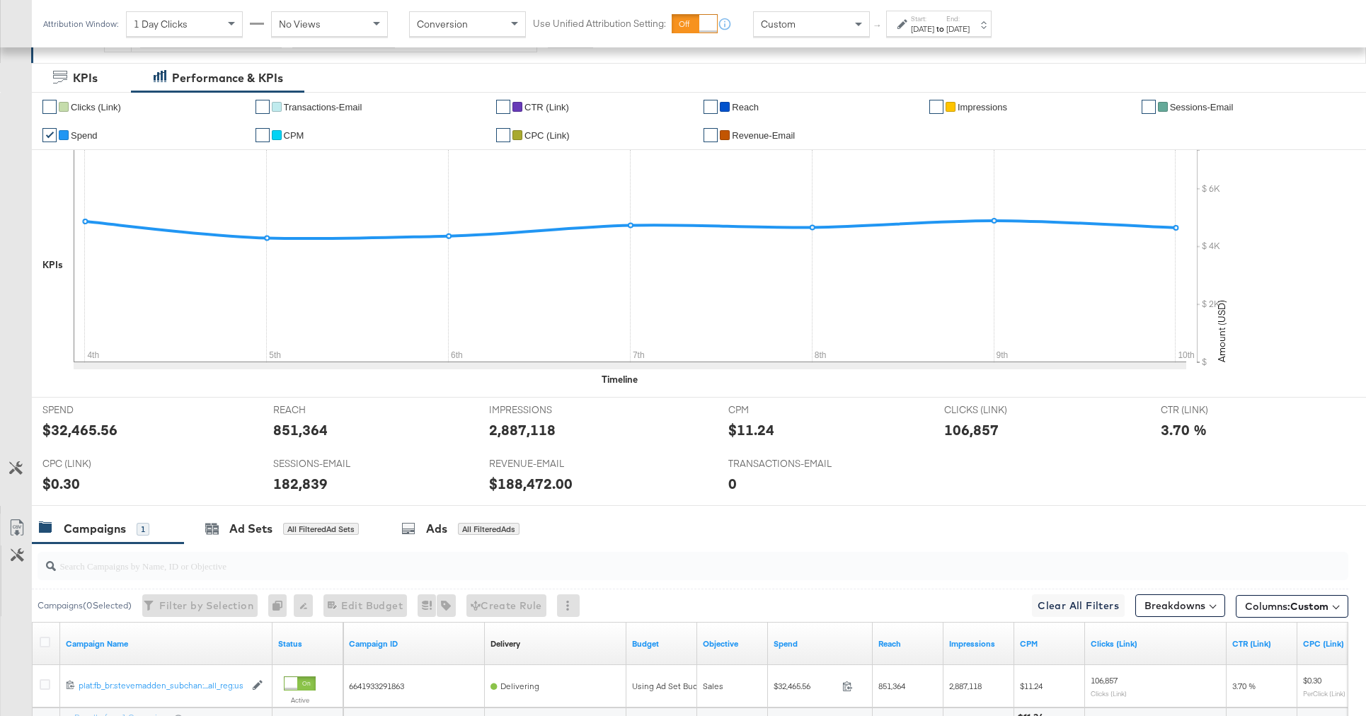
scroll to position [420, 0]
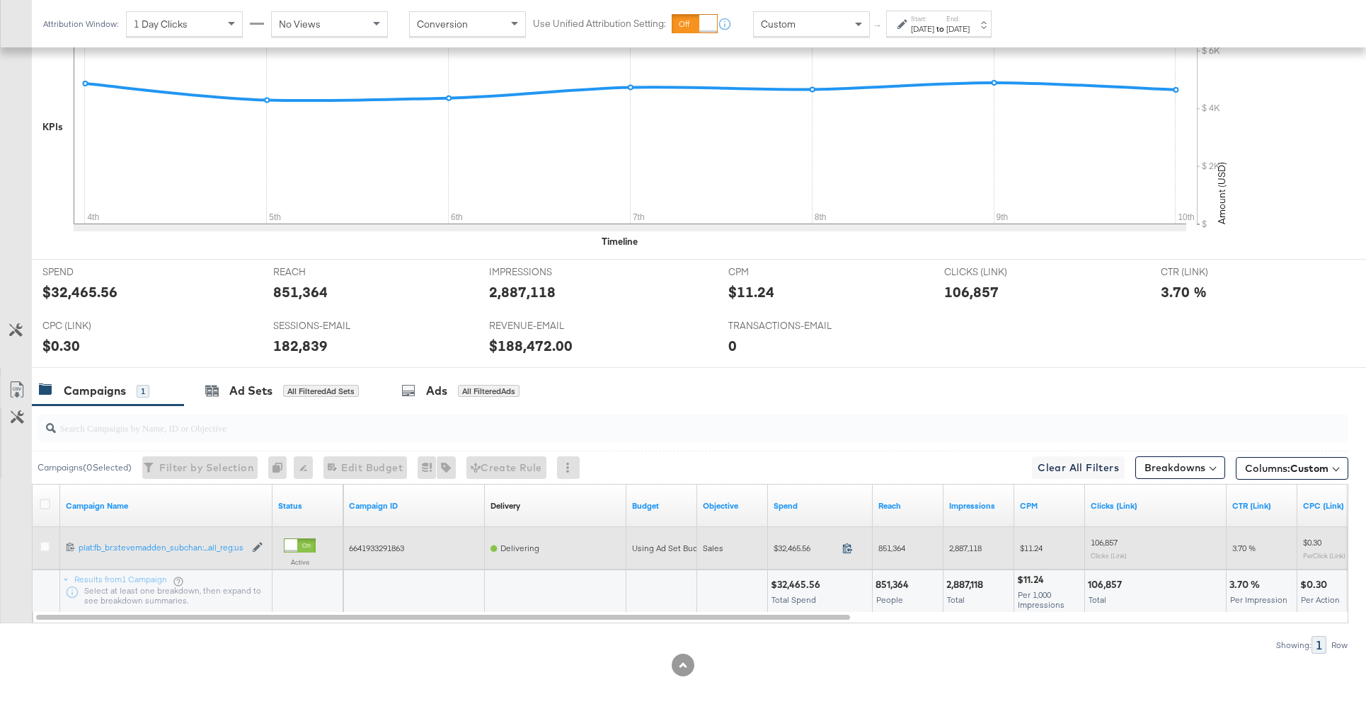
click at [846, 547] on icon at bounding box center [847, 548] width 9 height 10
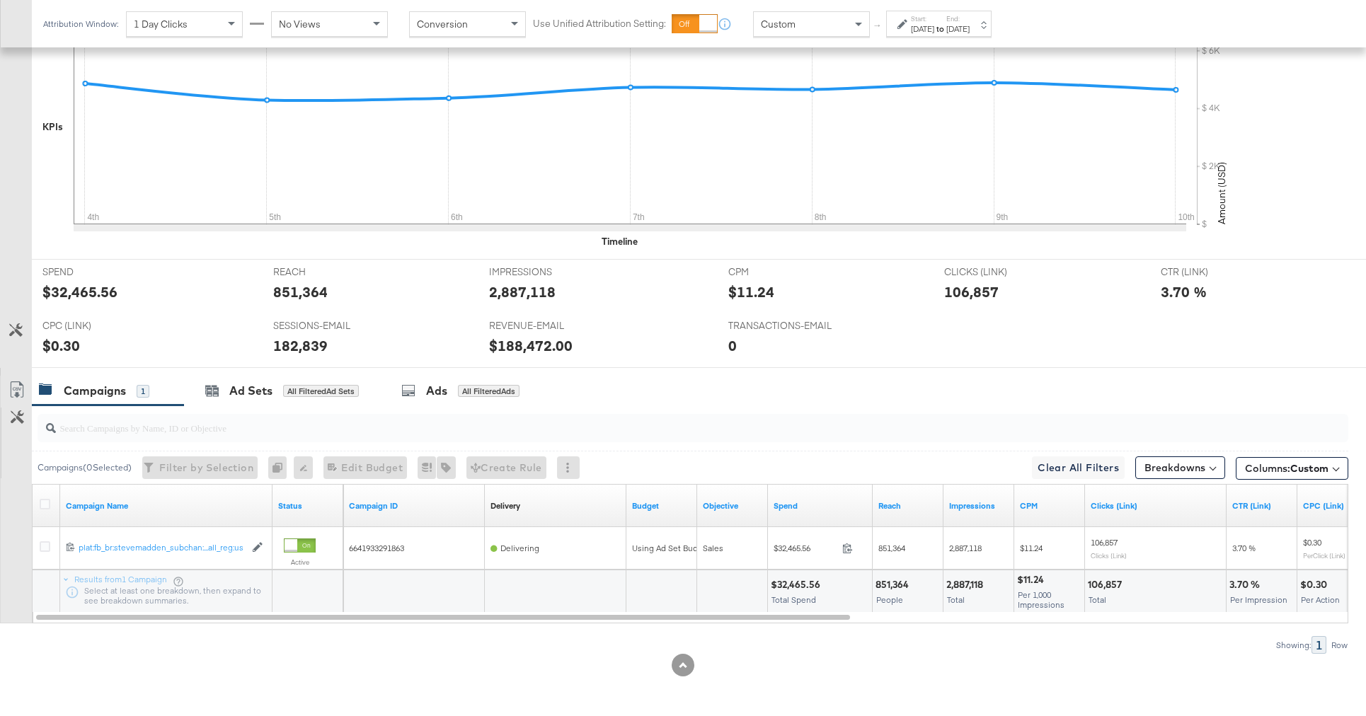
scroll to position [0, 0]
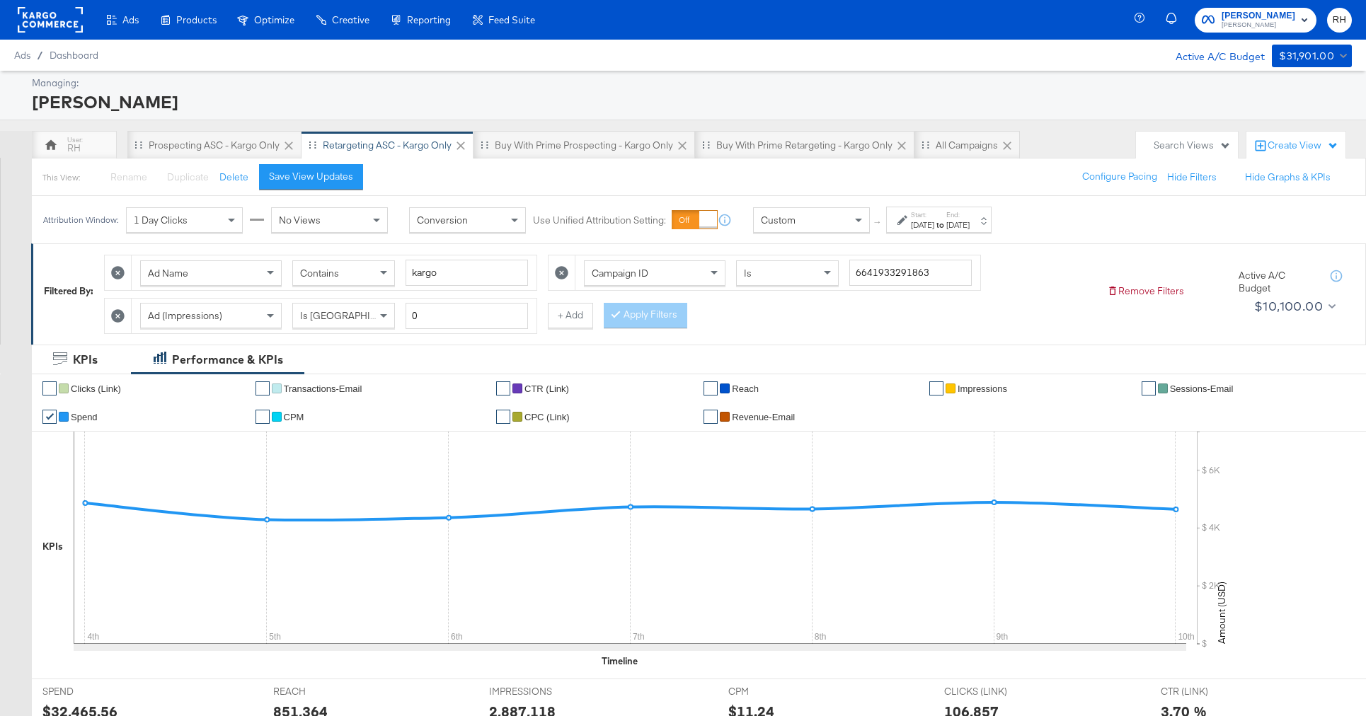
click at [339, 274] on span "Contains" at bounding box center [319, 273] width 39 height 13
click at [635, 321] on button "Apply Filters" at bounding box center [646, 315] width 84 height 25
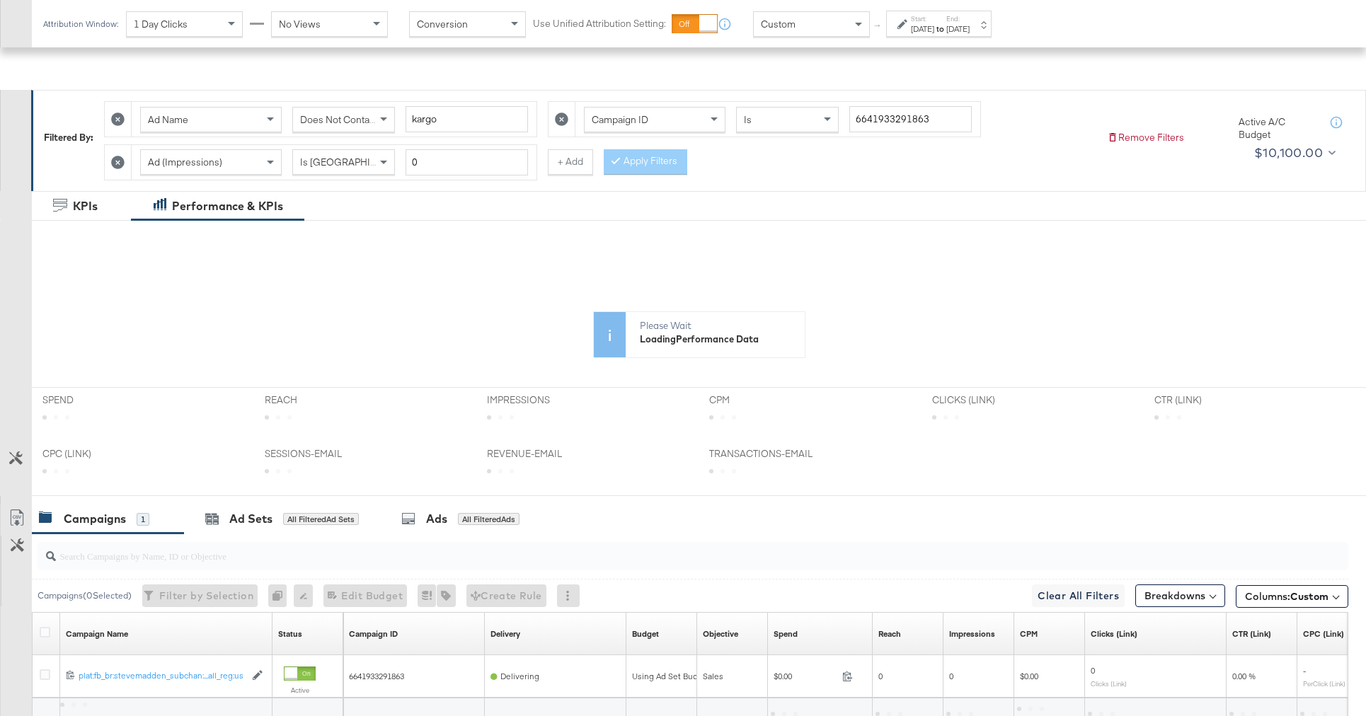
scroll to position [282, 0]
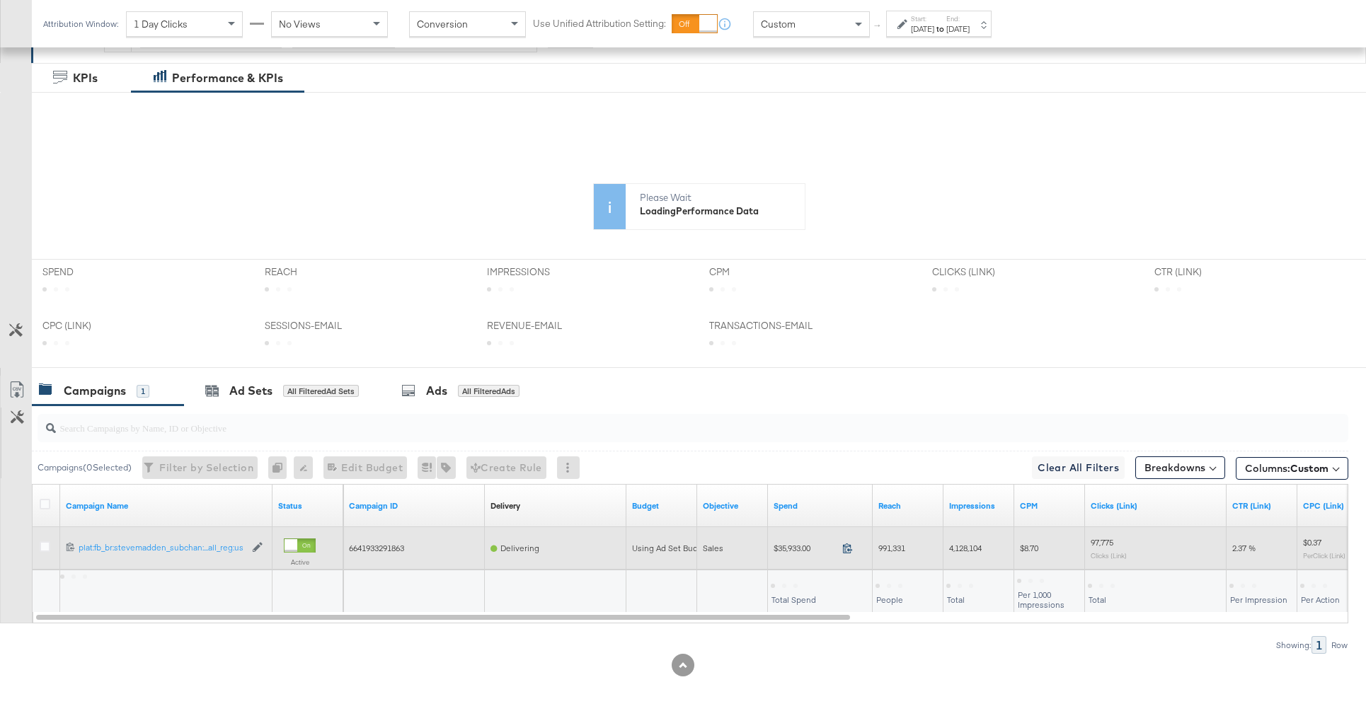
click at [852, 549] on icon at bounding box center [847, 548] width 11 height 11
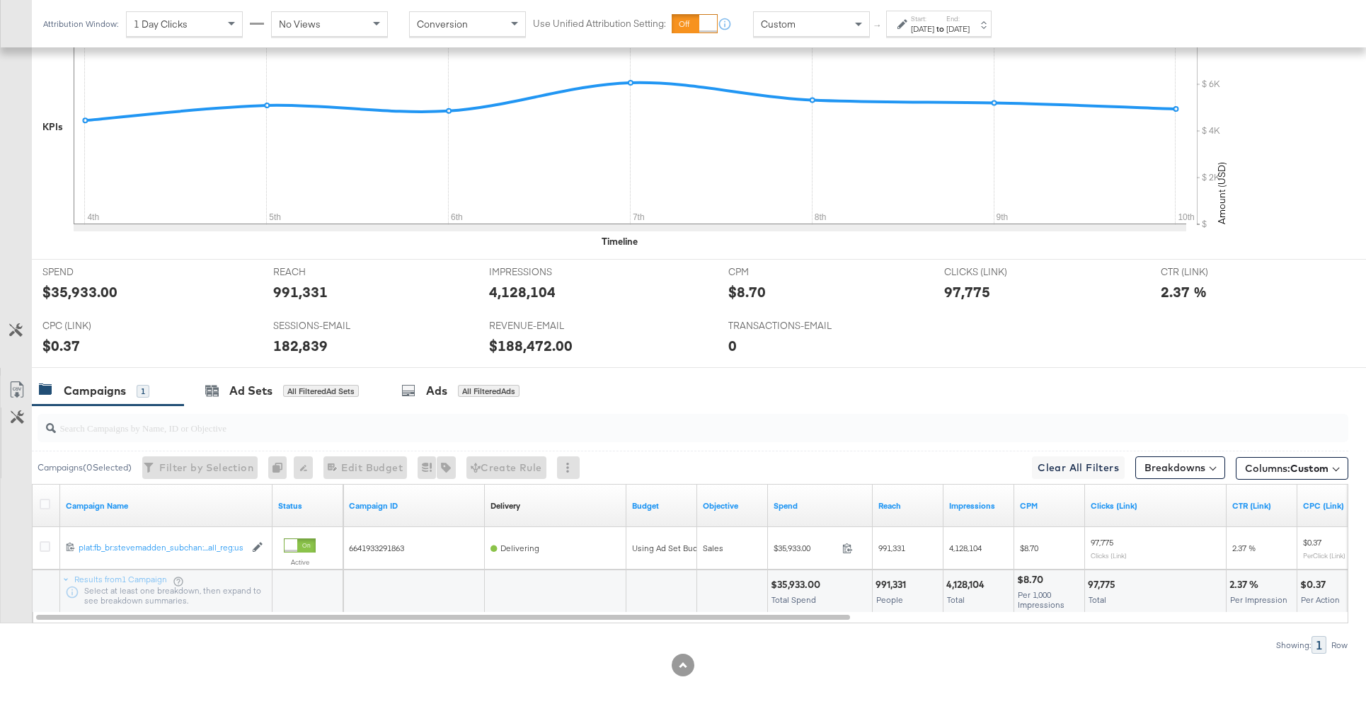
scroll to position [43, 0]
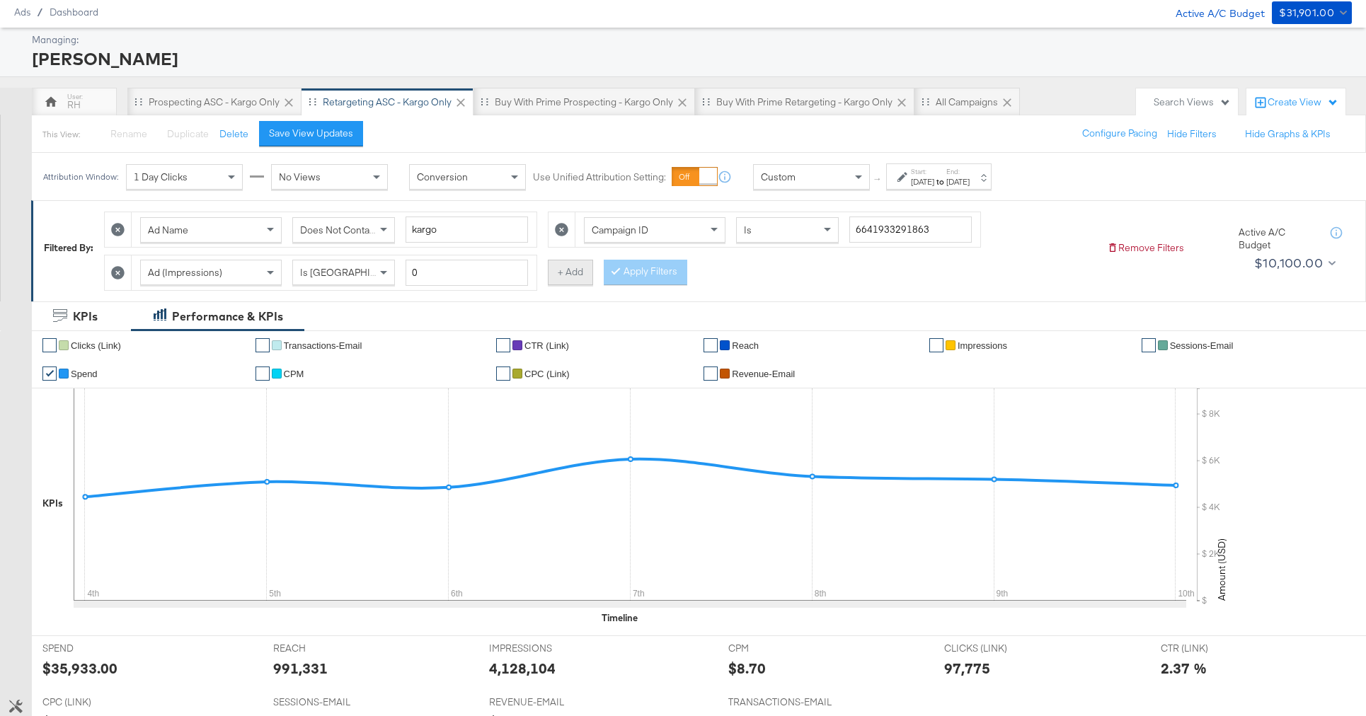
click at [554, 267] on button "+ Add" at bounding box center [570, 272] width 45 height 25
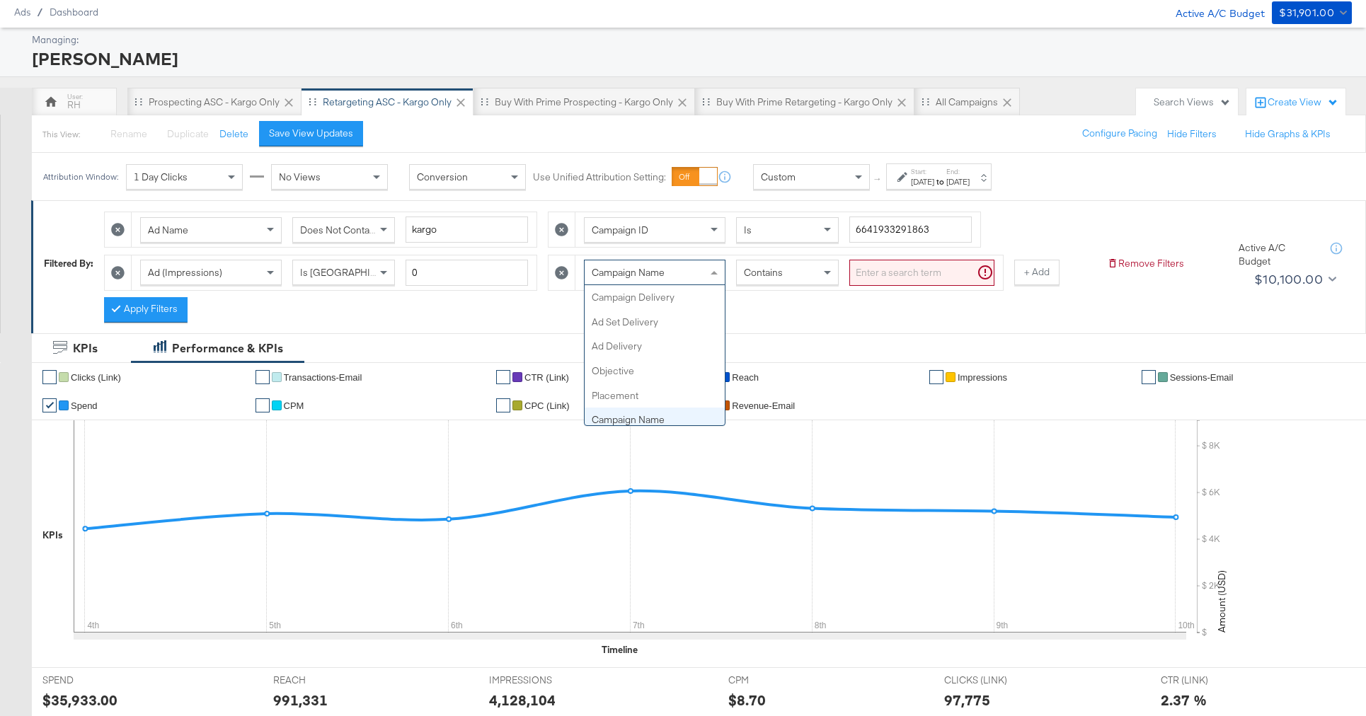
click at [700, 280] on div "Campaign Name" at bounding box center [655, 272] width 140 height 24
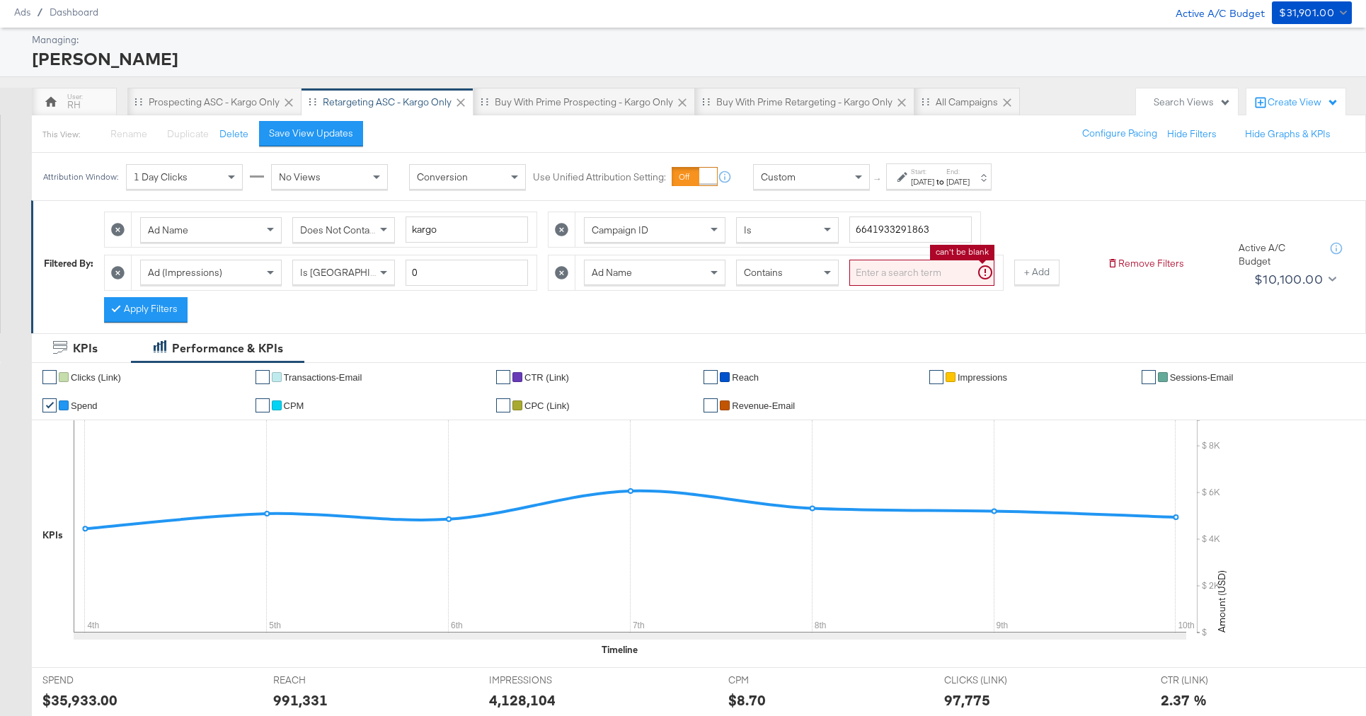
click at [871, 271] on input "search" at bounding box center [921, 273] width 145 height 26
type input "carousel"
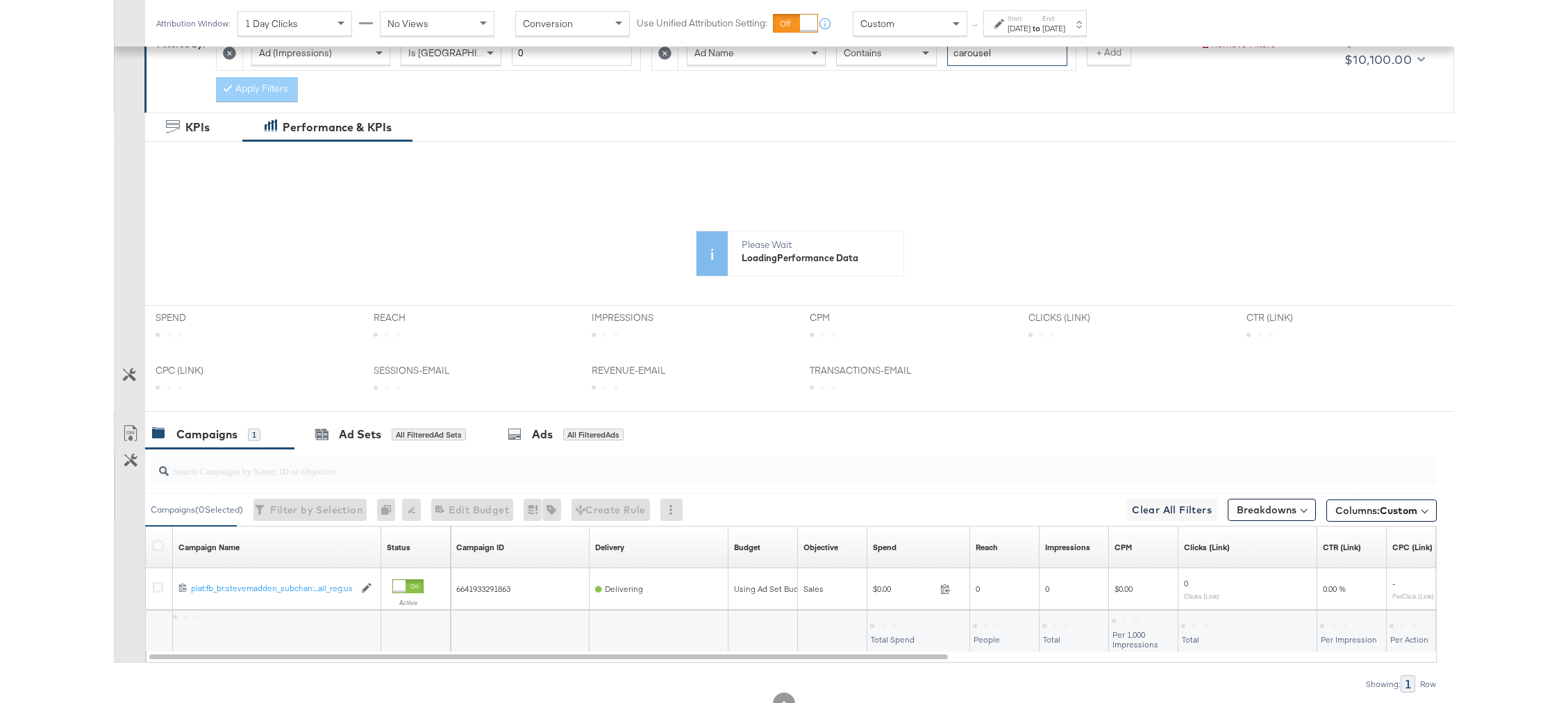
scroll to position [307, 0]
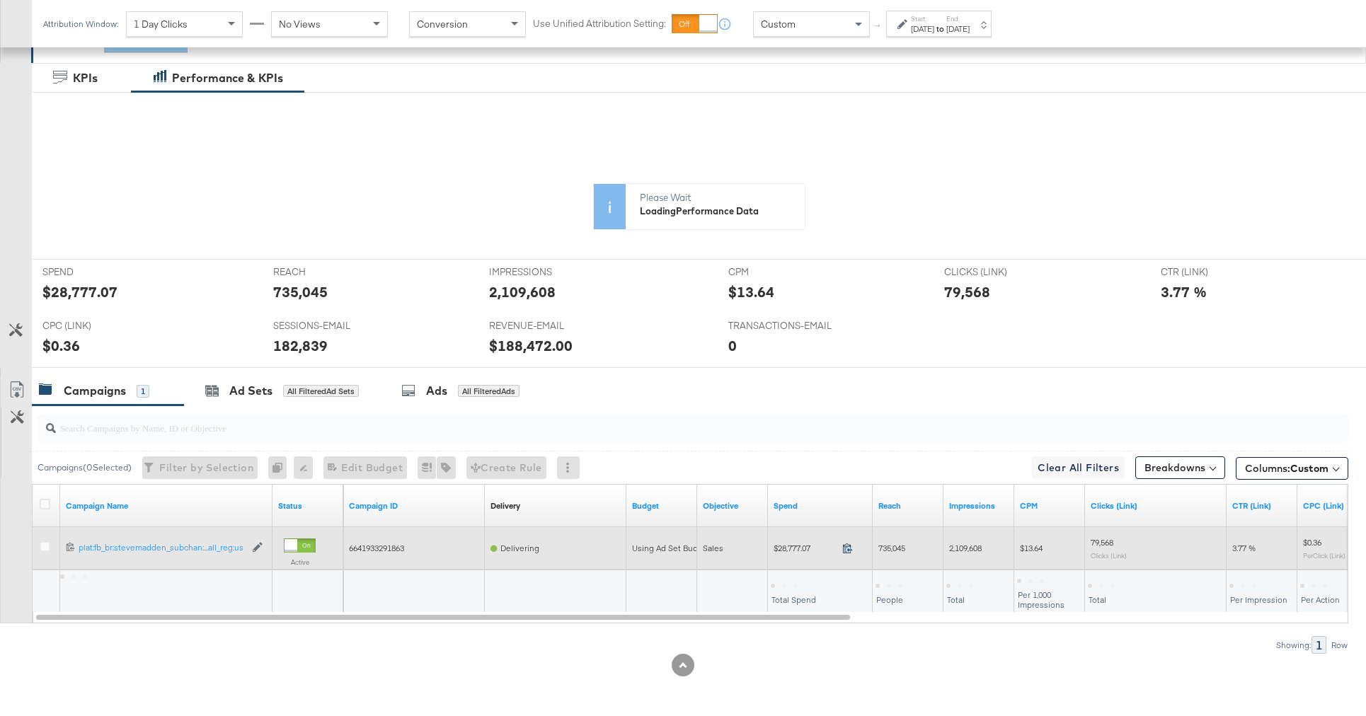
click at [849, 551] on icon at bounding box center [847, 548] width 11 height 11
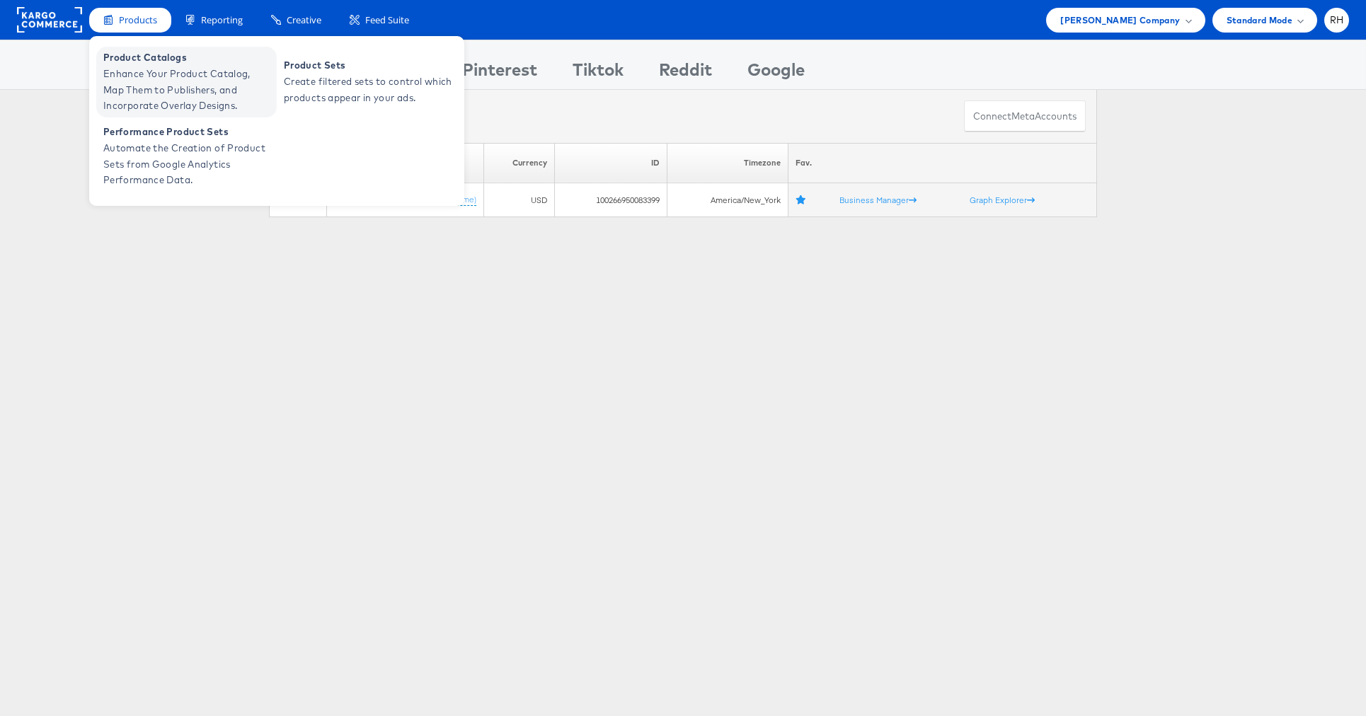
click at [146, 64] on span "Product Catalogs" at bounding box center [188, 58] width 170 height 16
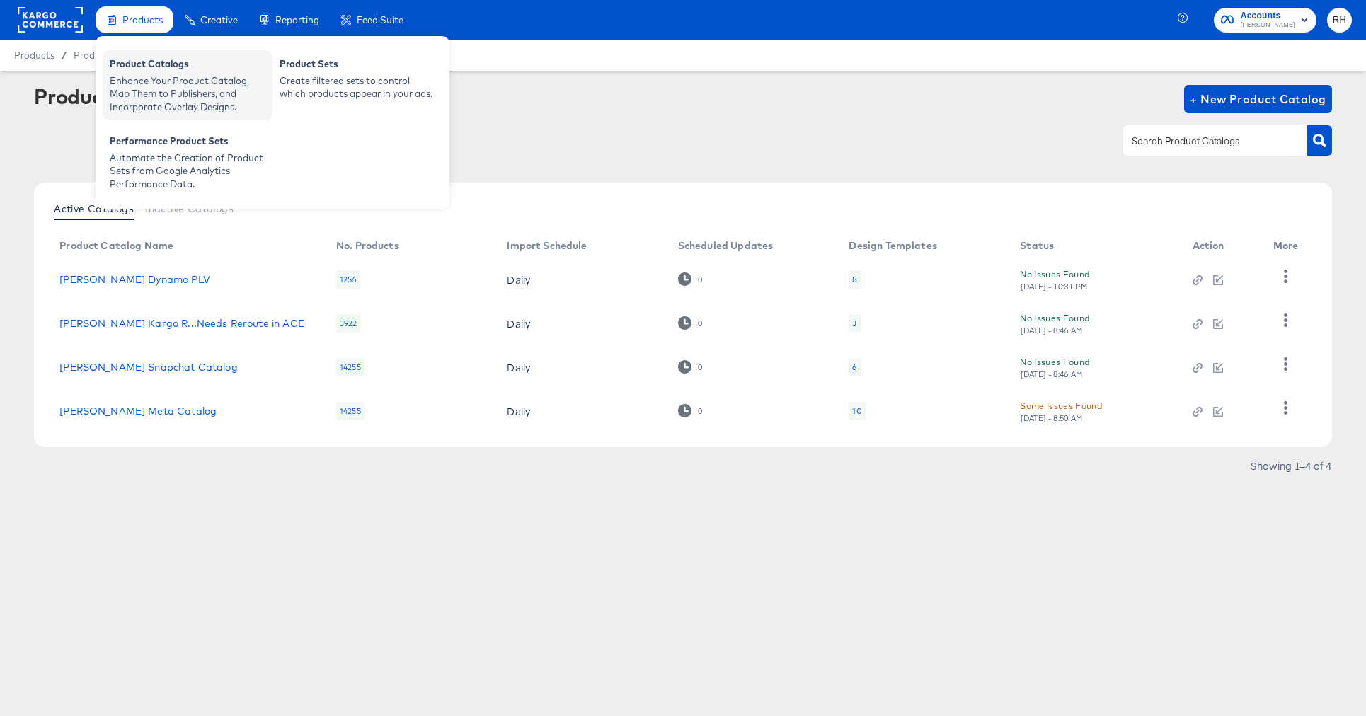
click at [157, 70] on div "Product Catalogs" at bounding box center [188, 65] width 156 height 17
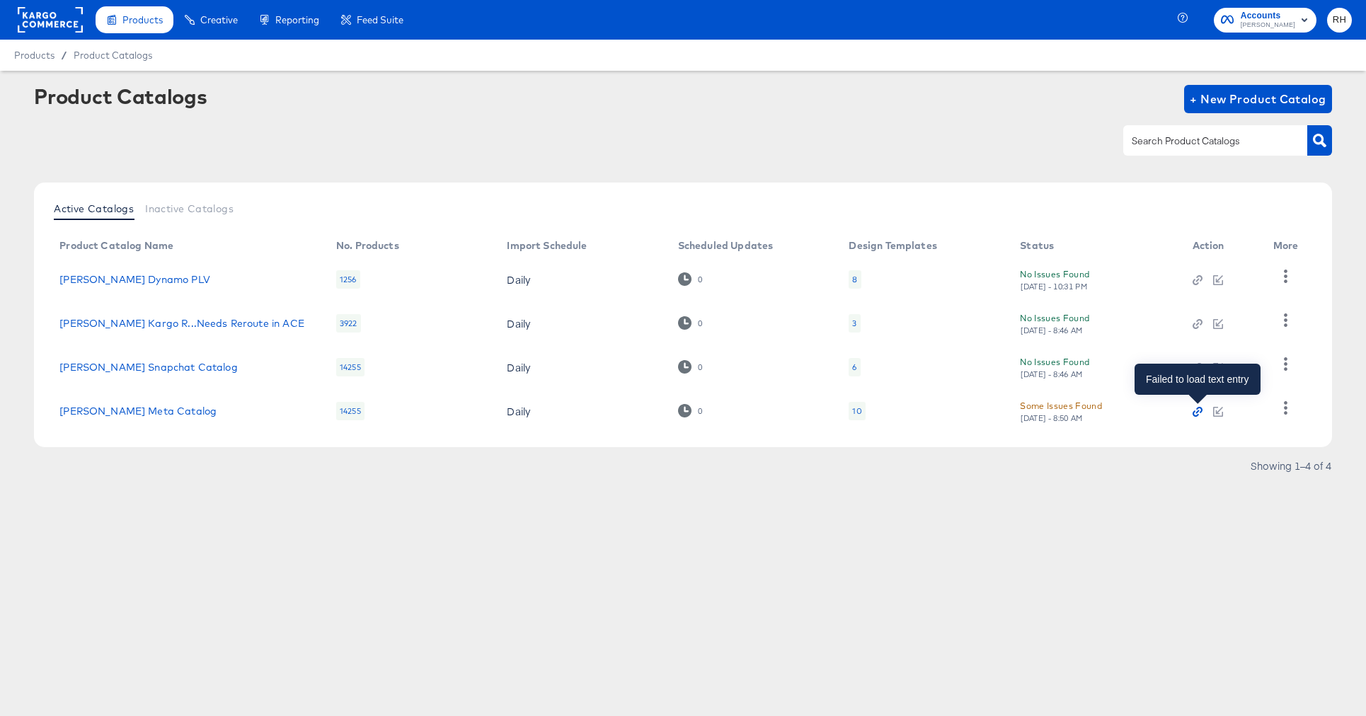
click at [1199, 414] on icon "button" at bounding box center [1197, 412] width 10 height 10
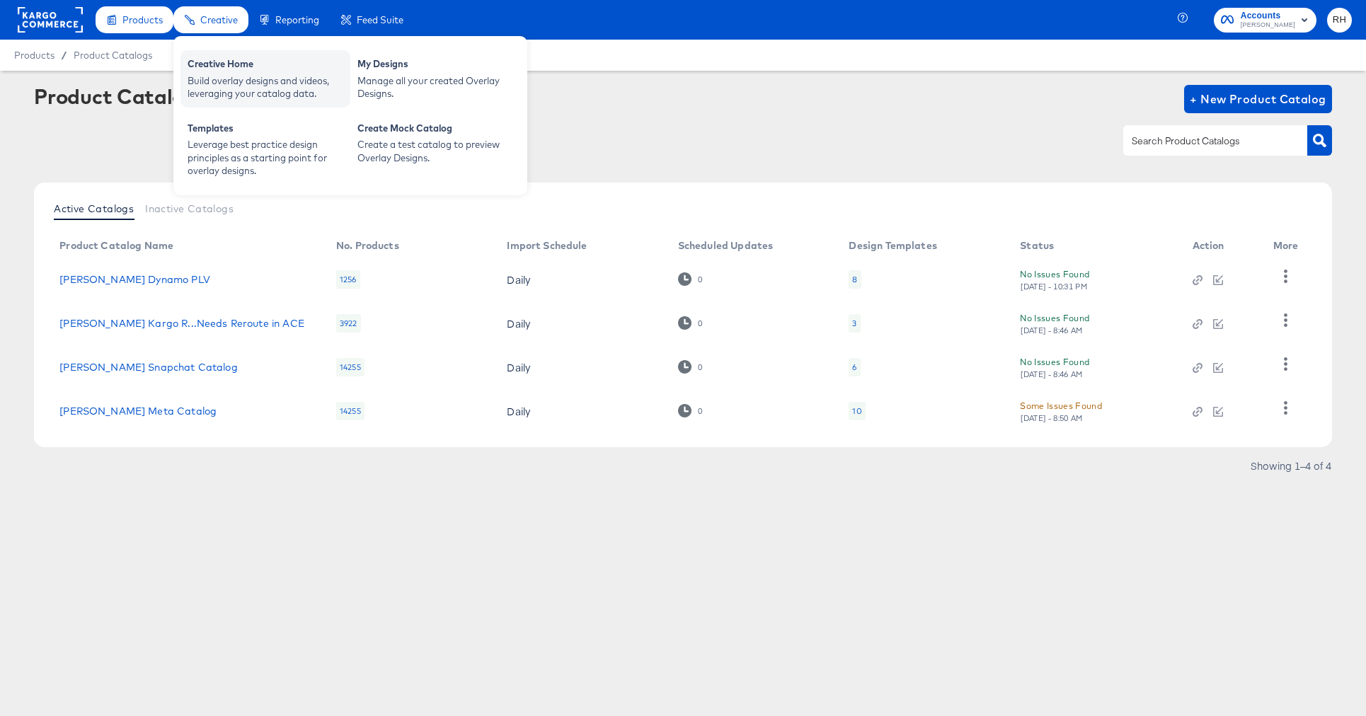
click at [212, 69] on div "Creative Home" at bounding box center [266, 65] width 156 height 17
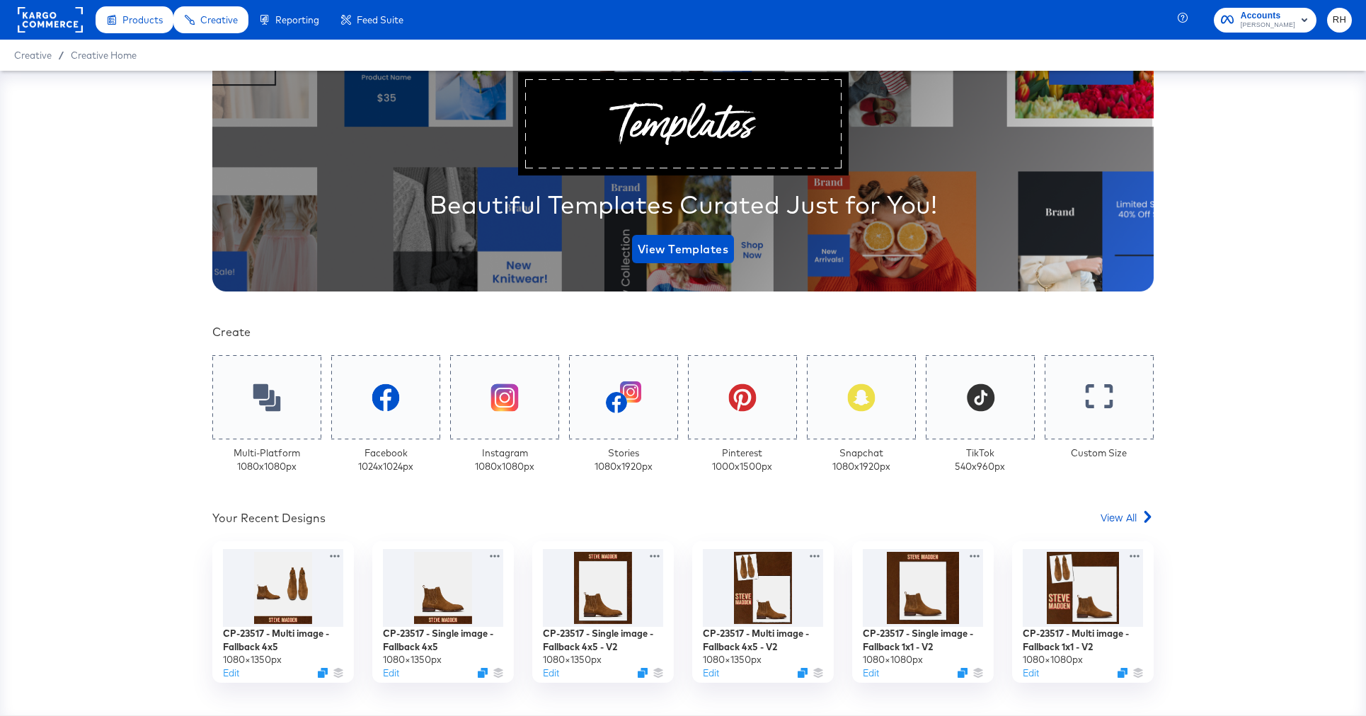
scroll to position [152, 0]
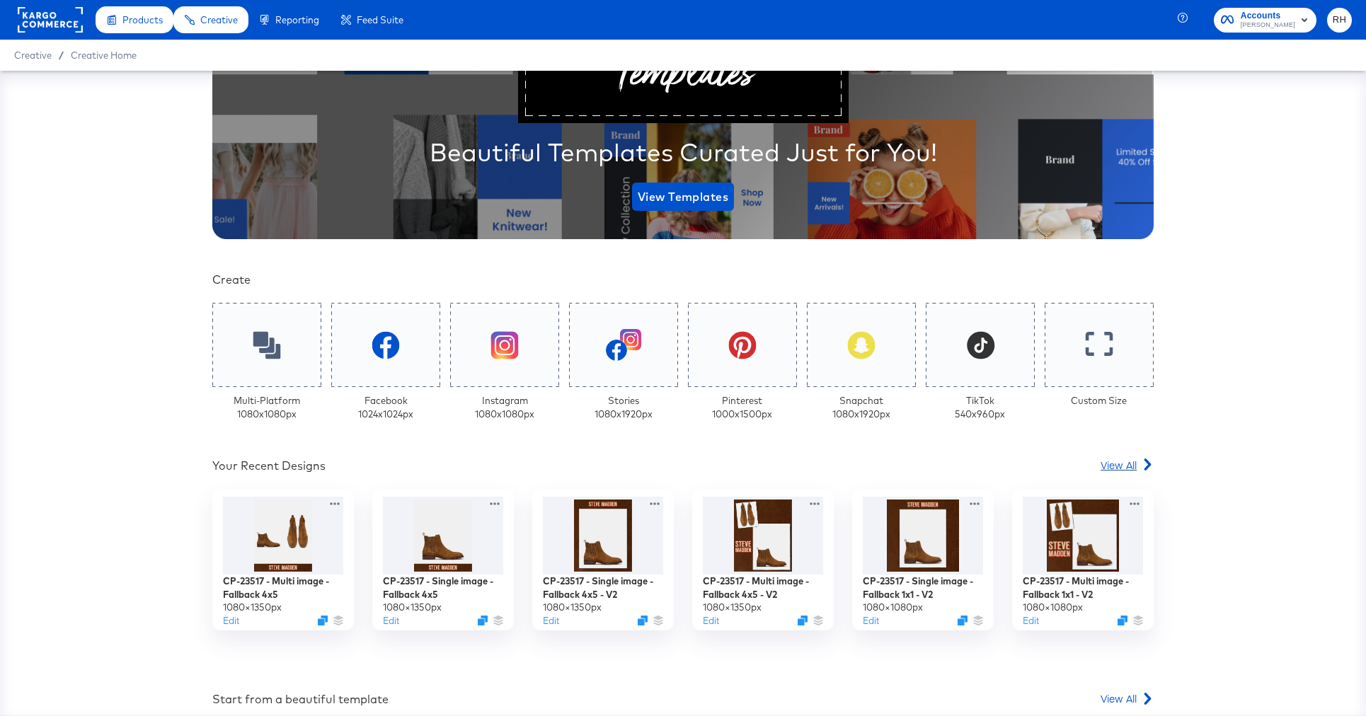
click at [1123, 464] on span "View All" at bounding box center [1118, 465] width 36 height 14
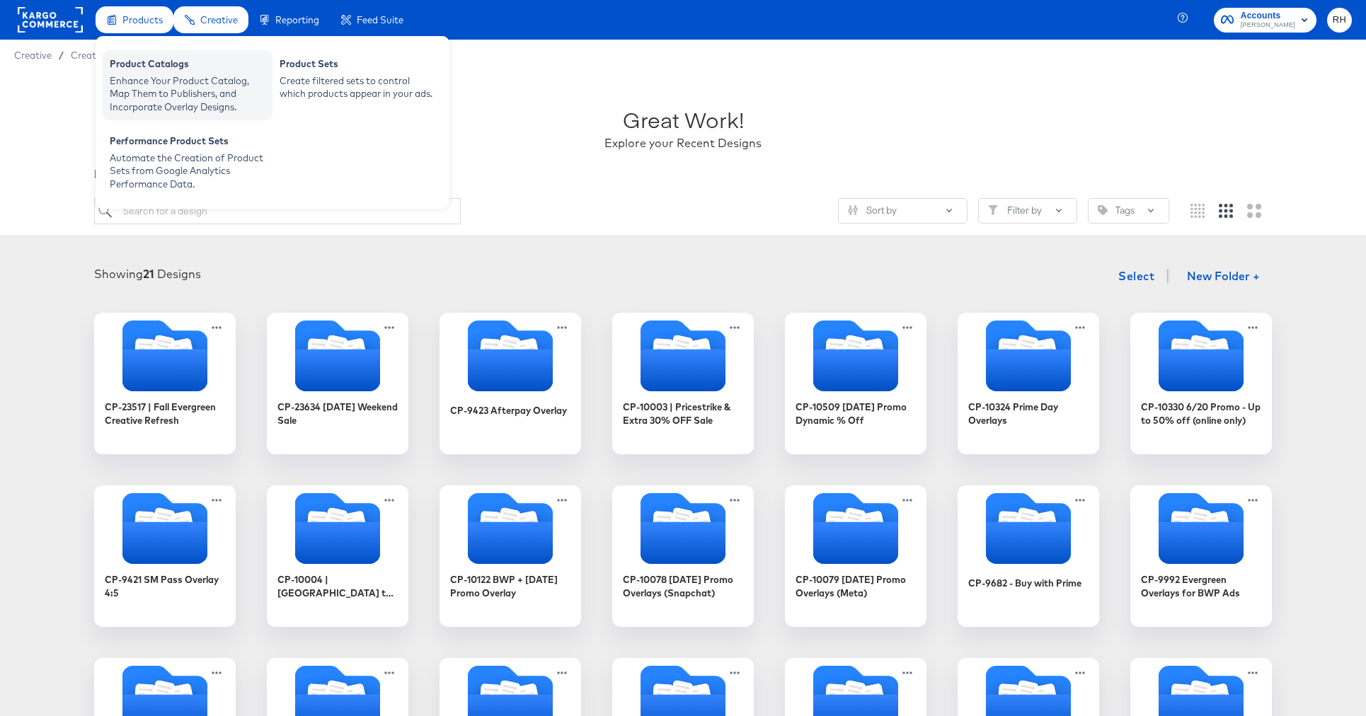
click at [138, 83] on div "Enhance Your Product Catalog, Map Them to Publishers, and Incorporate Overlay D…" at bounding box center [188, 94] width 156 height 40
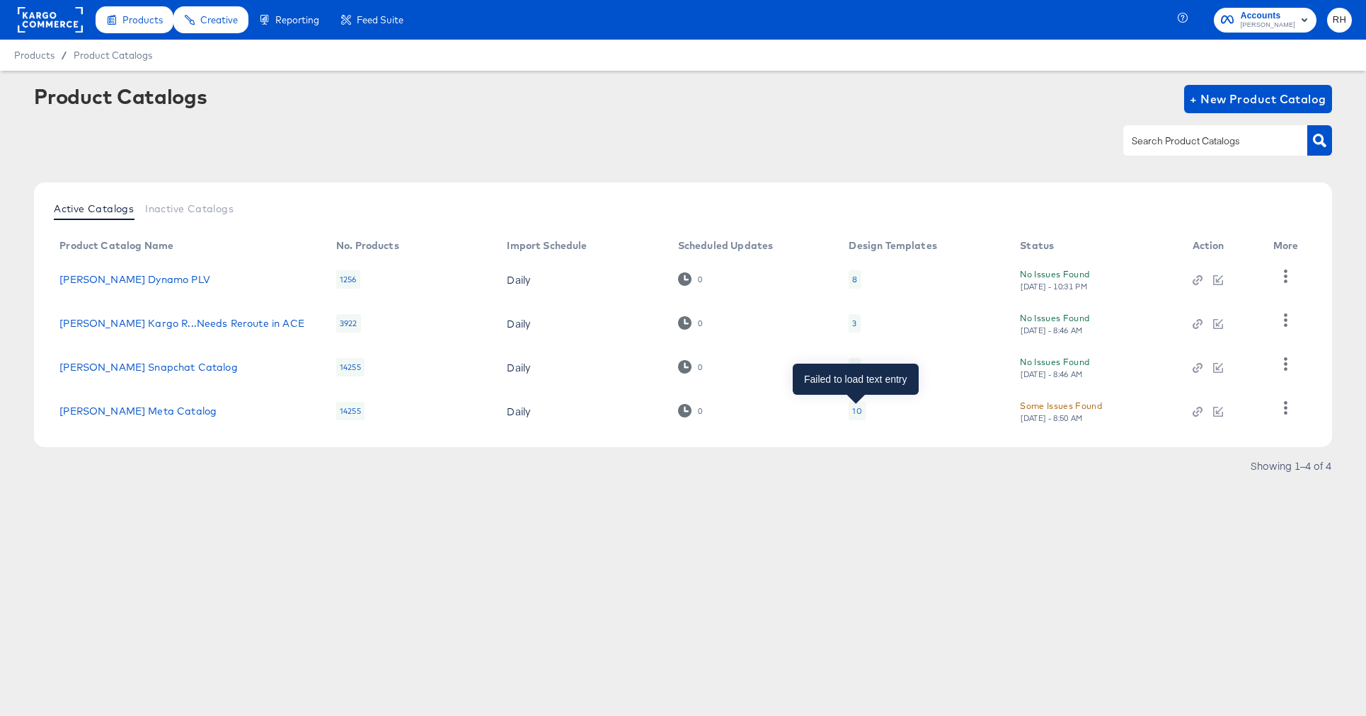
click at [858, 413] on div "10" at bounding box center [856, 410] width 9 height 11
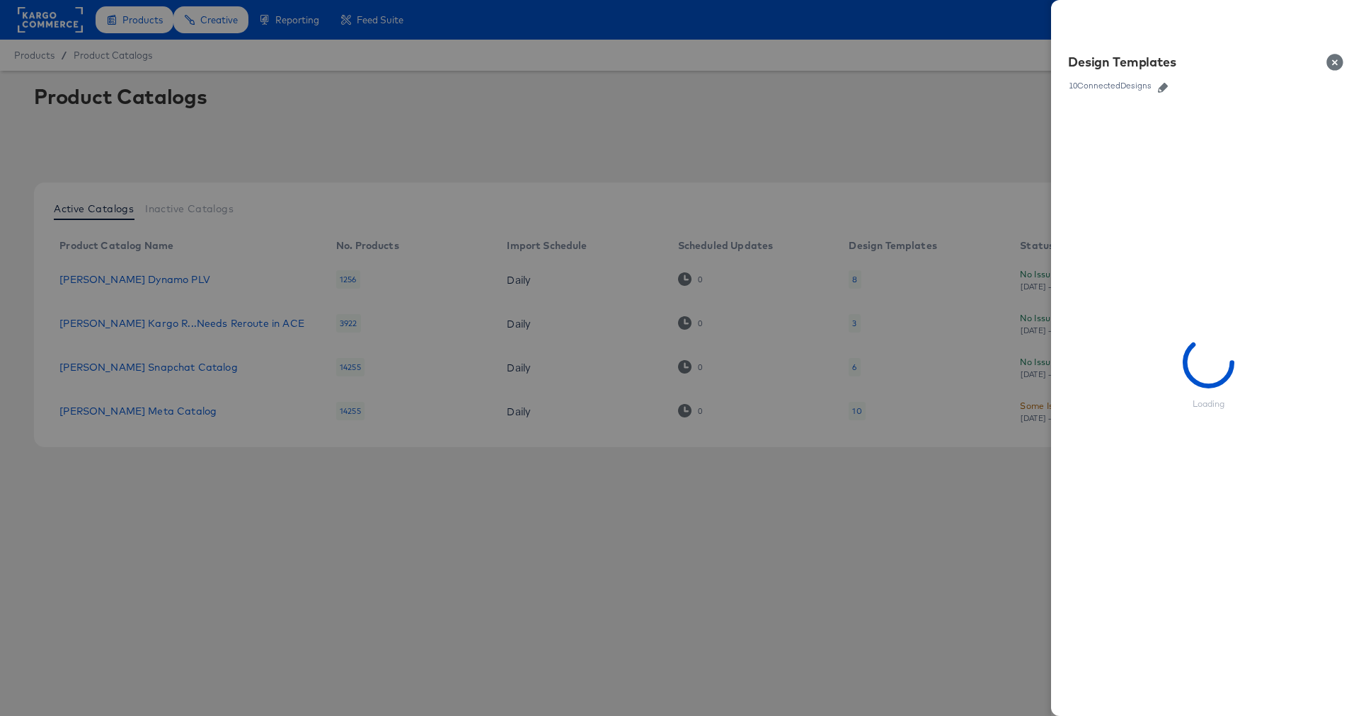
click at [1164, 88] on icon "button" at bounding box center [1163, 88] width 10 height 10
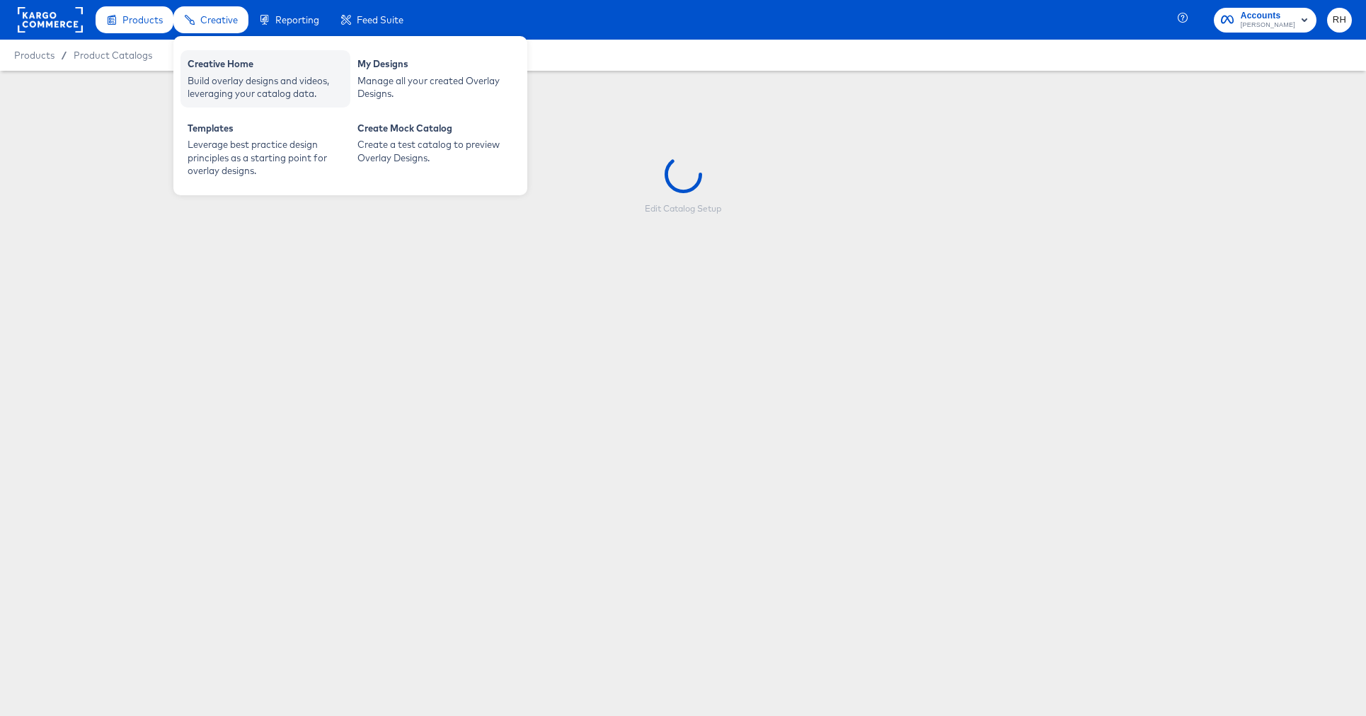
click at [222, 76] on div "Build overlay designs and videos, leveraging your catalog data." at bounding box center [266, 87] width 156 height 26
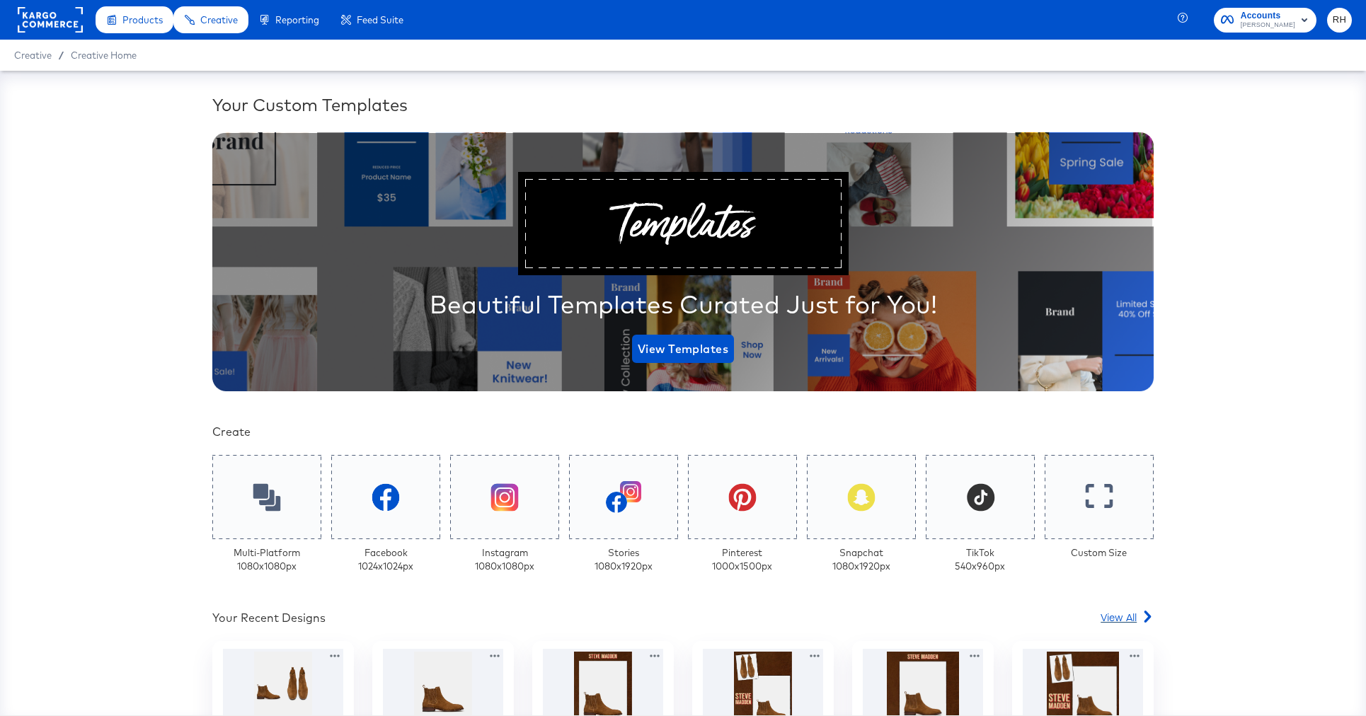
click at [1128, 614] on span "View All" at bounding box center [1118, 617] width 36 height 14
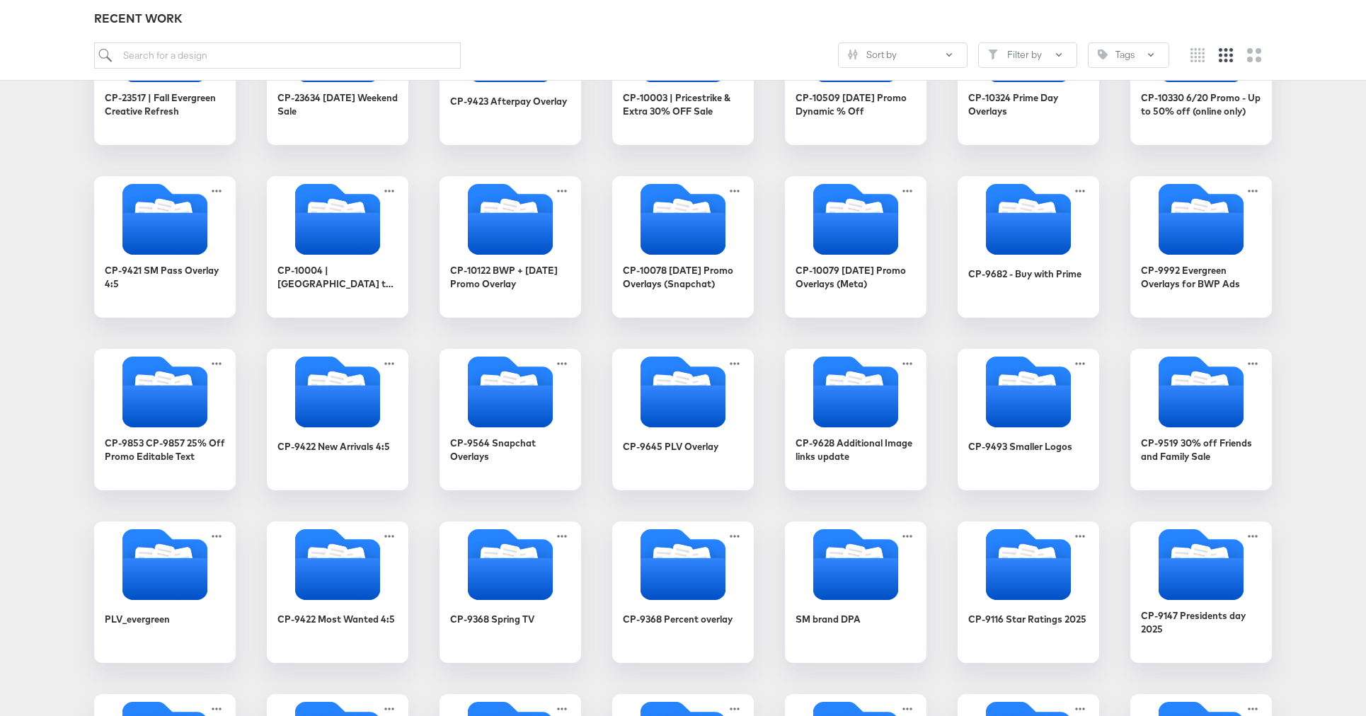
scroll to position [312, 0]
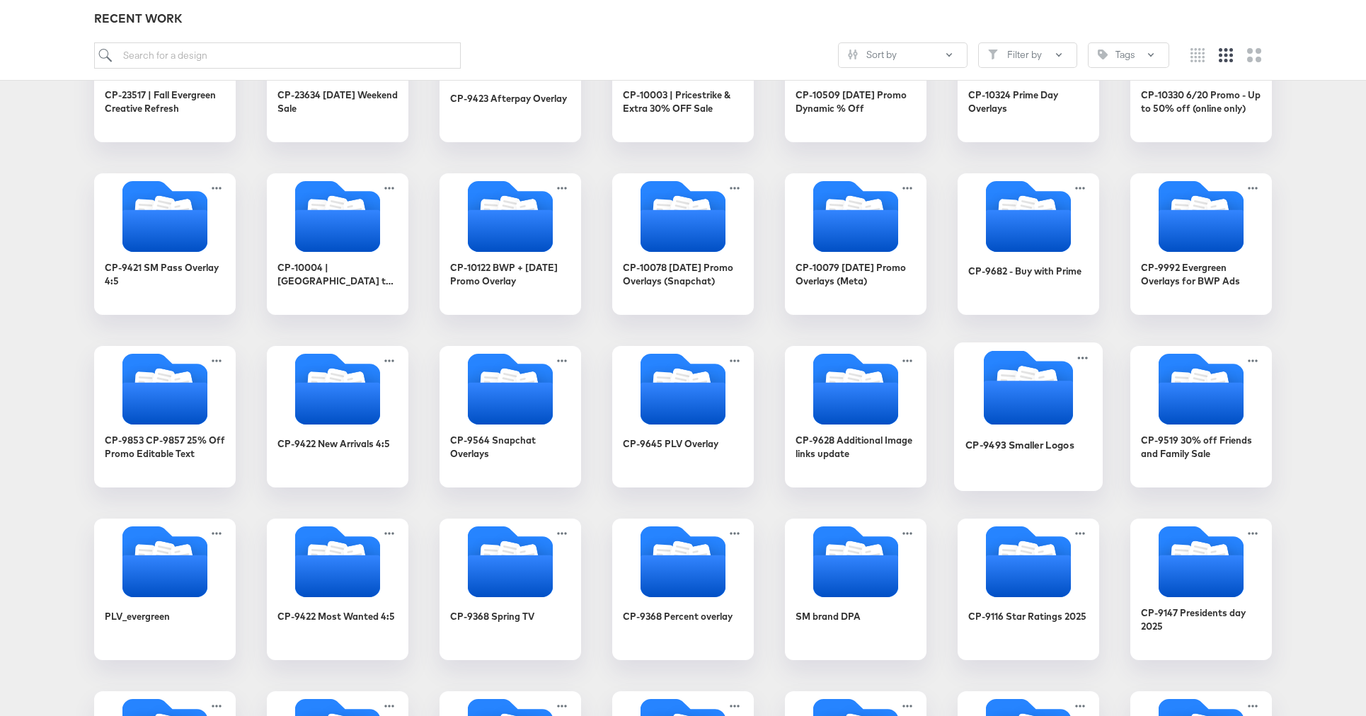
click at [1023, 397] on icon "Folder" at bounding box center [1028, 403] width 89 height 44
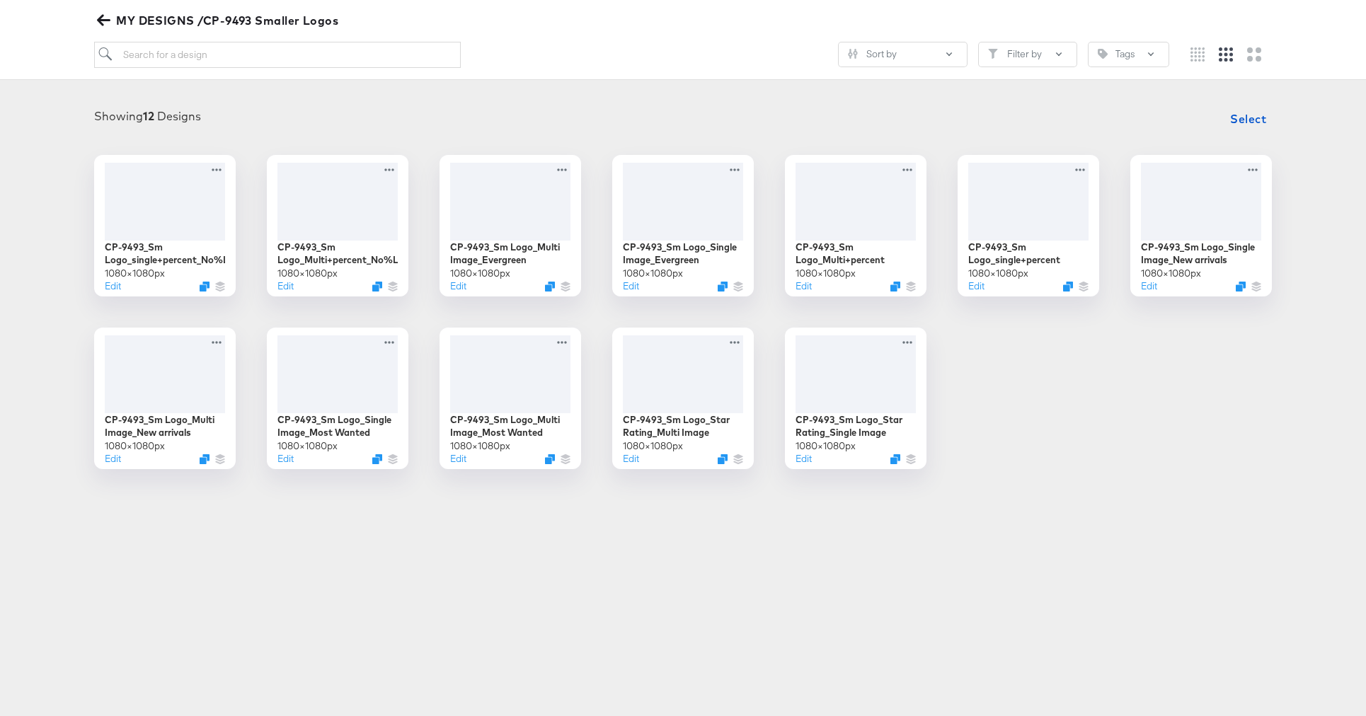
scroll to position [161, 0]
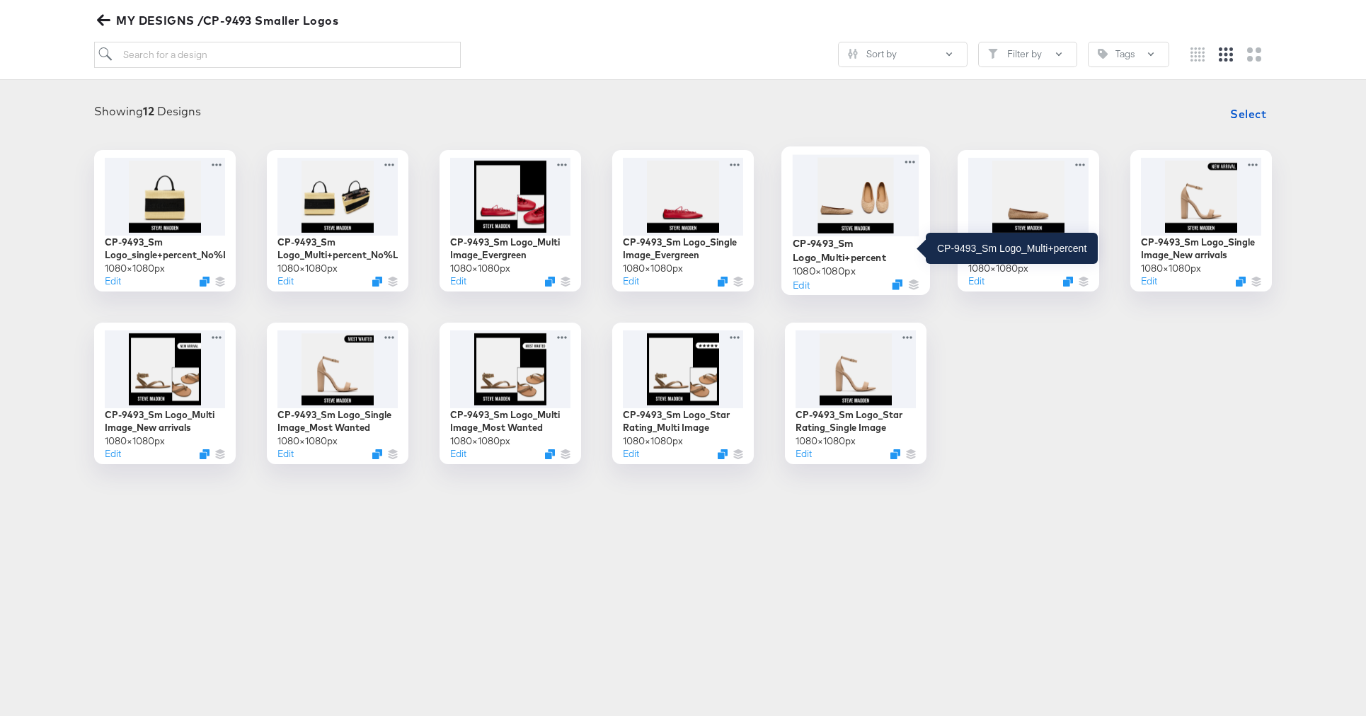
click at [849, 251] on div "CP-9493_Sm Logo_Multi+percent" at bounding box center [856, 250] width 127 height 28
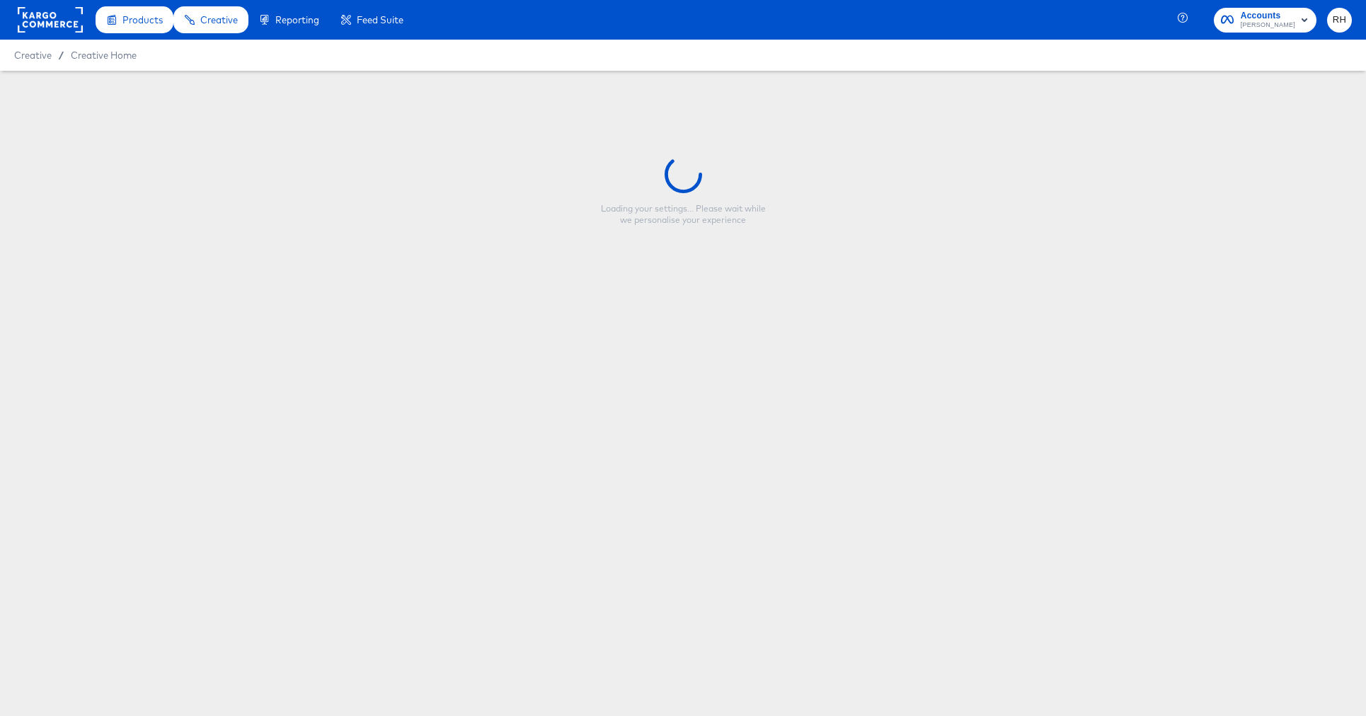
type input "CP-9493_Sm Logo_Multi+percent"
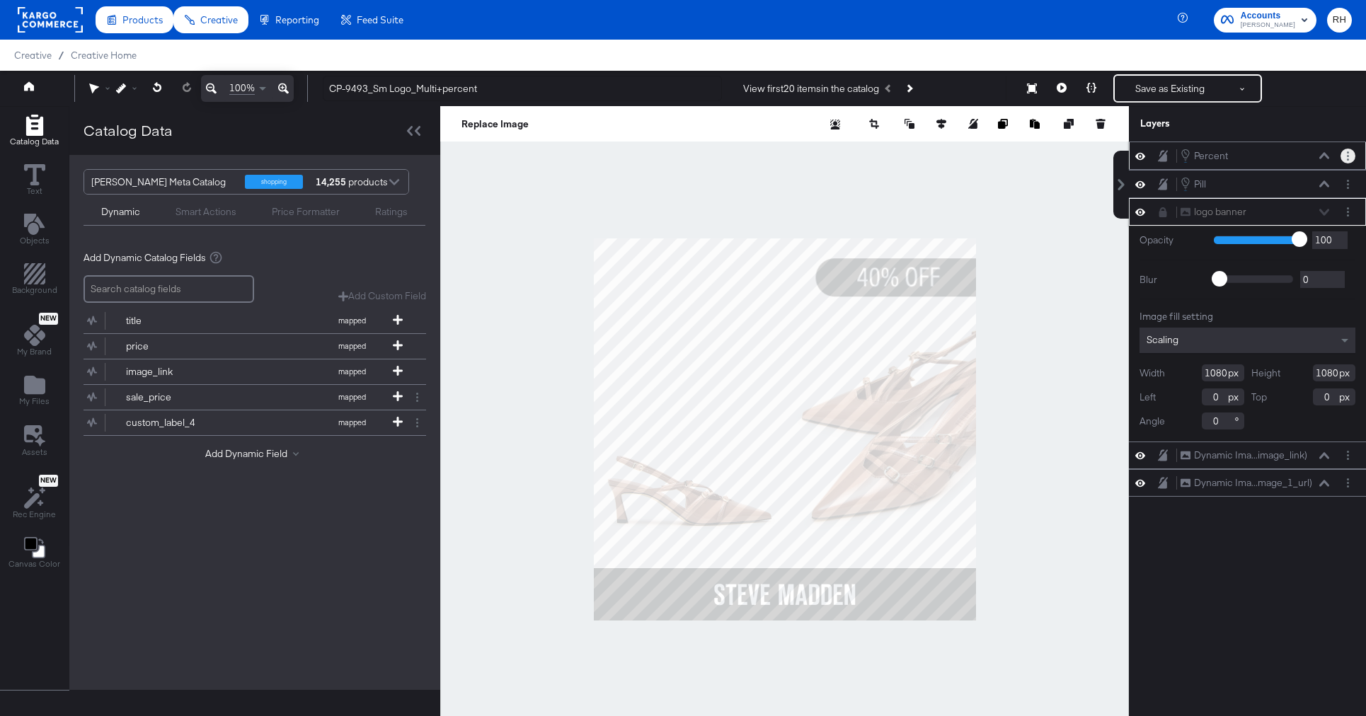
click at [1350, 159] on button "Layer Options" at bounding box center [1347, 156] width 15 height 15
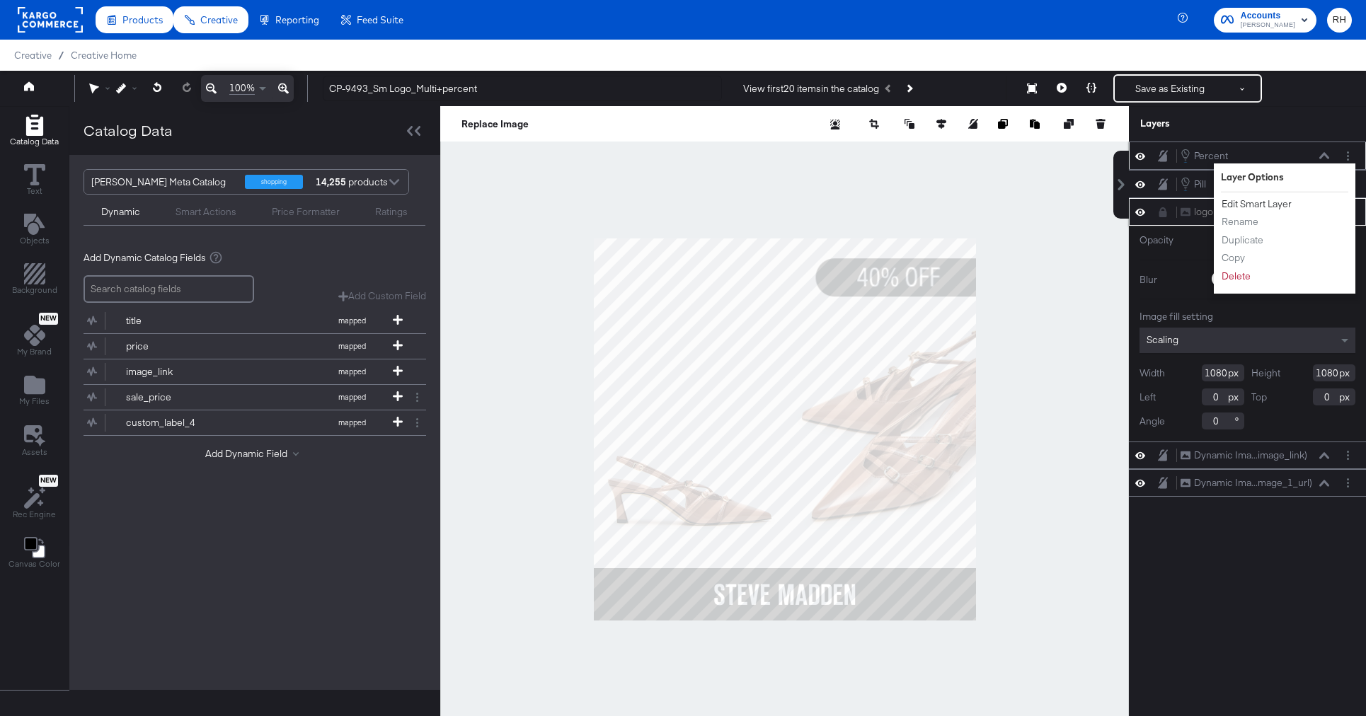
click at [1282, 200] on button "Edit Smart Layer" at bounding box center [1256, 204] width 71 height 15
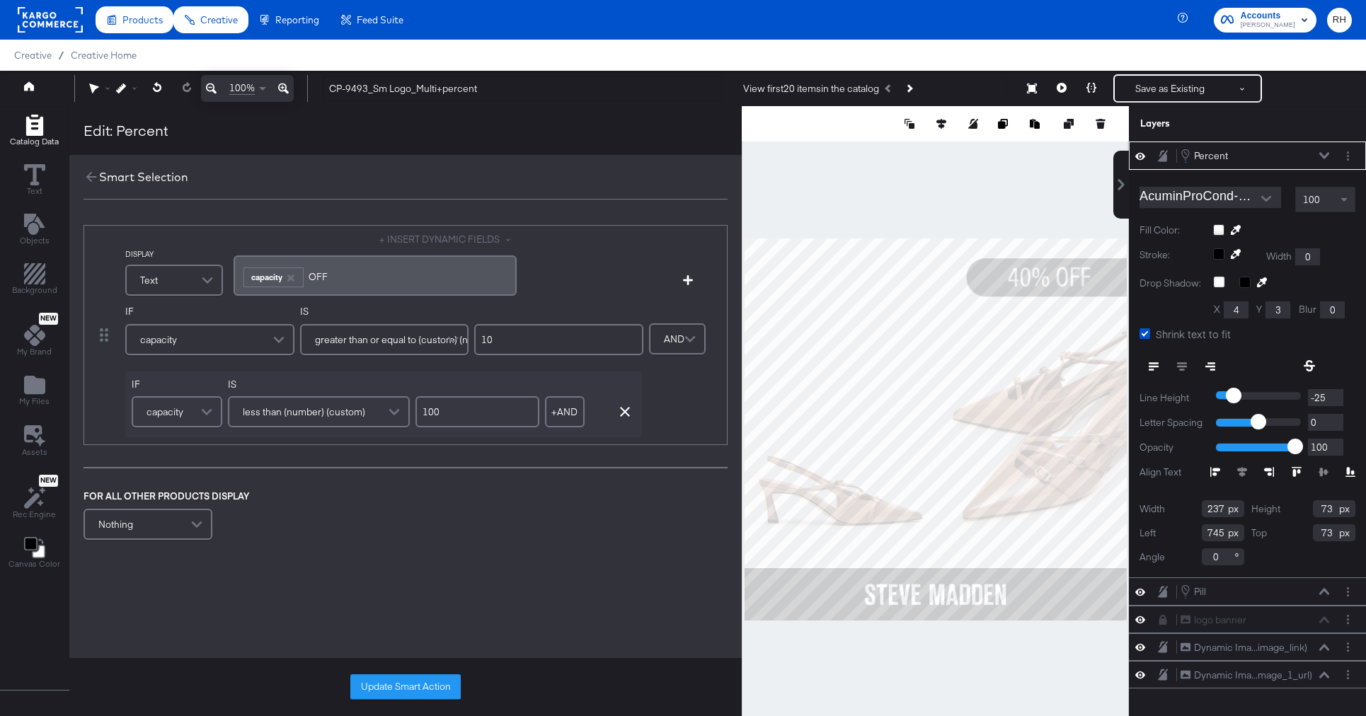
click at [1326, 159] on icon at bounding box center [1324, 155] width 10 height 7
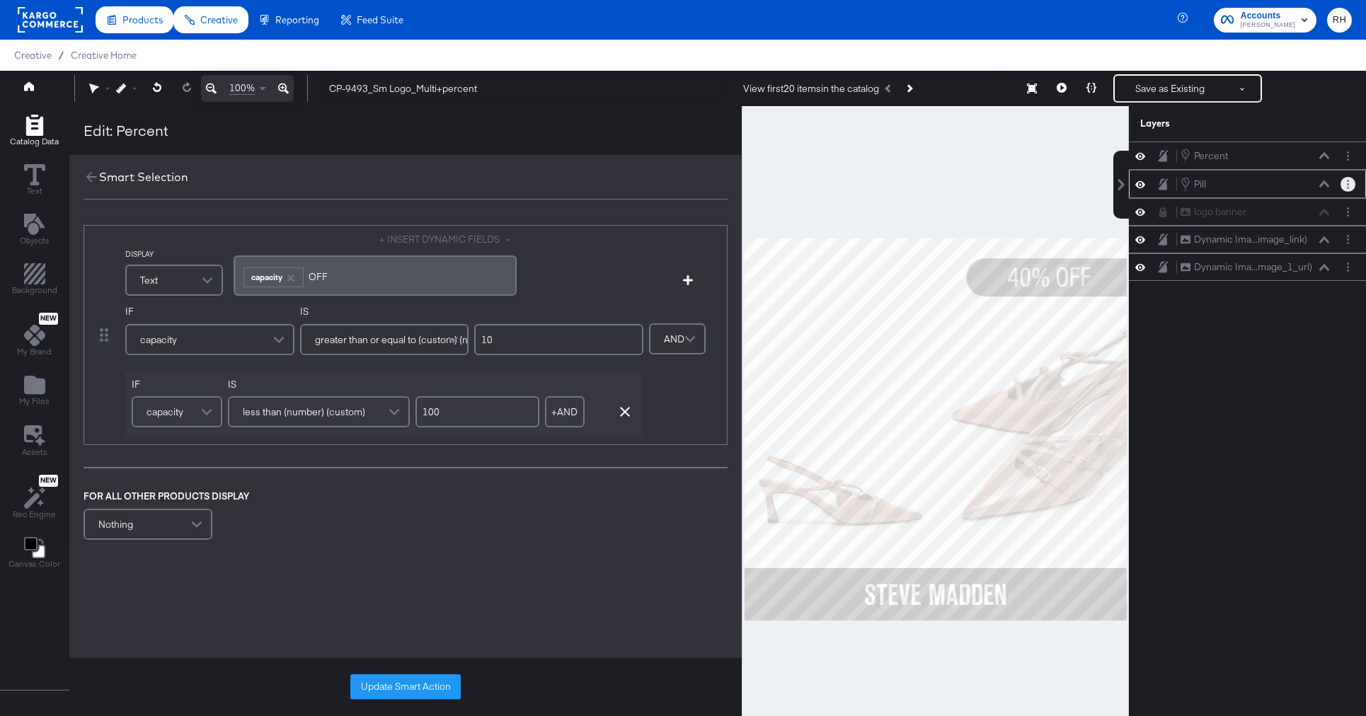
click at [1350, 180] on button "Layer Options" at bounding box center [1347, 184] width 15 height 15
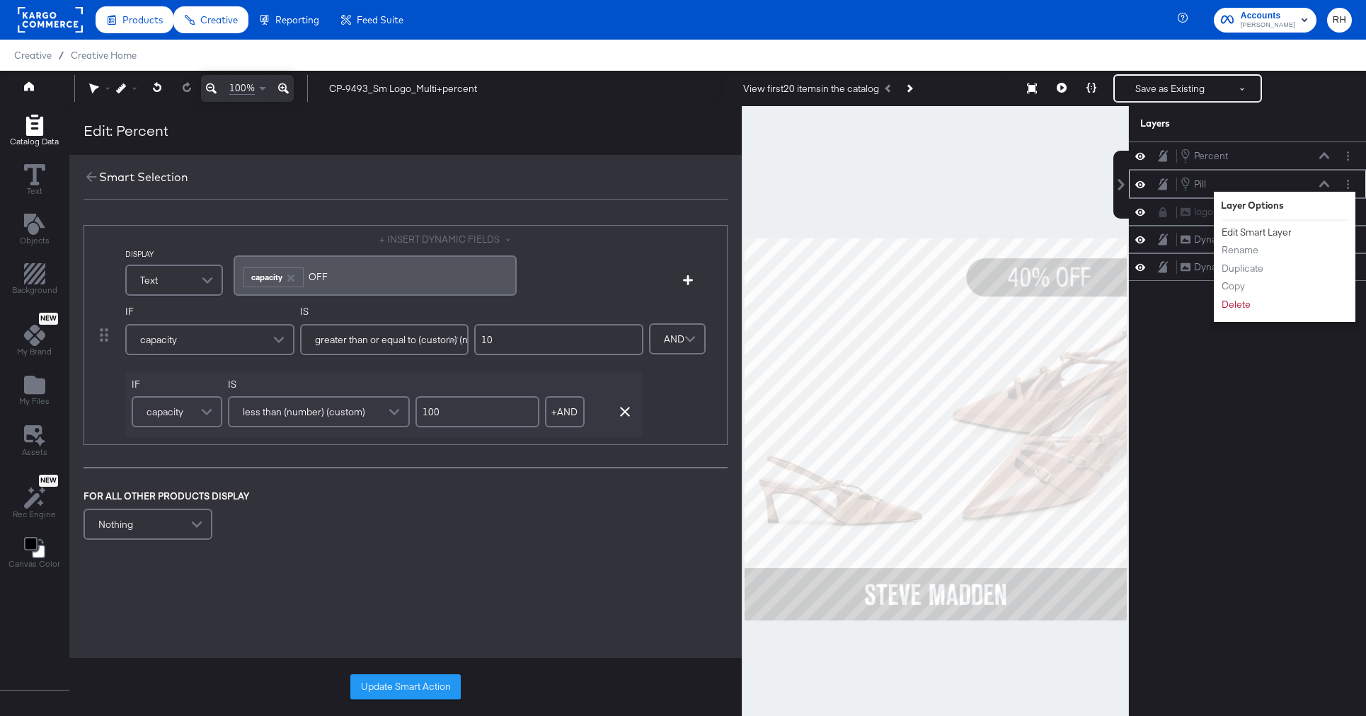
click at [1260, 228] on button "Edit Smart Layer" at bounding box center [1256, 232] width 71 height 15
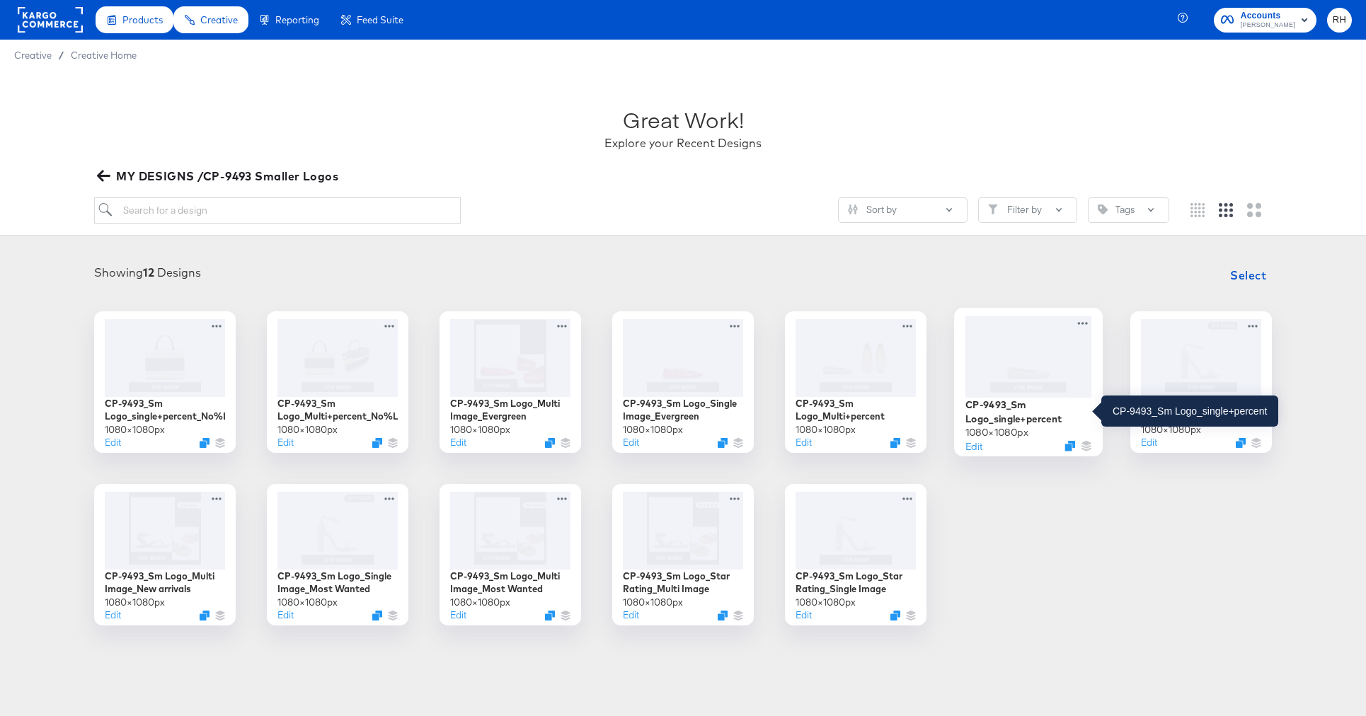
click at [1009, 415] on div "CP-9493_Sm Logo_single+percent" at bounding box center [1028, 412] width 127 height 28
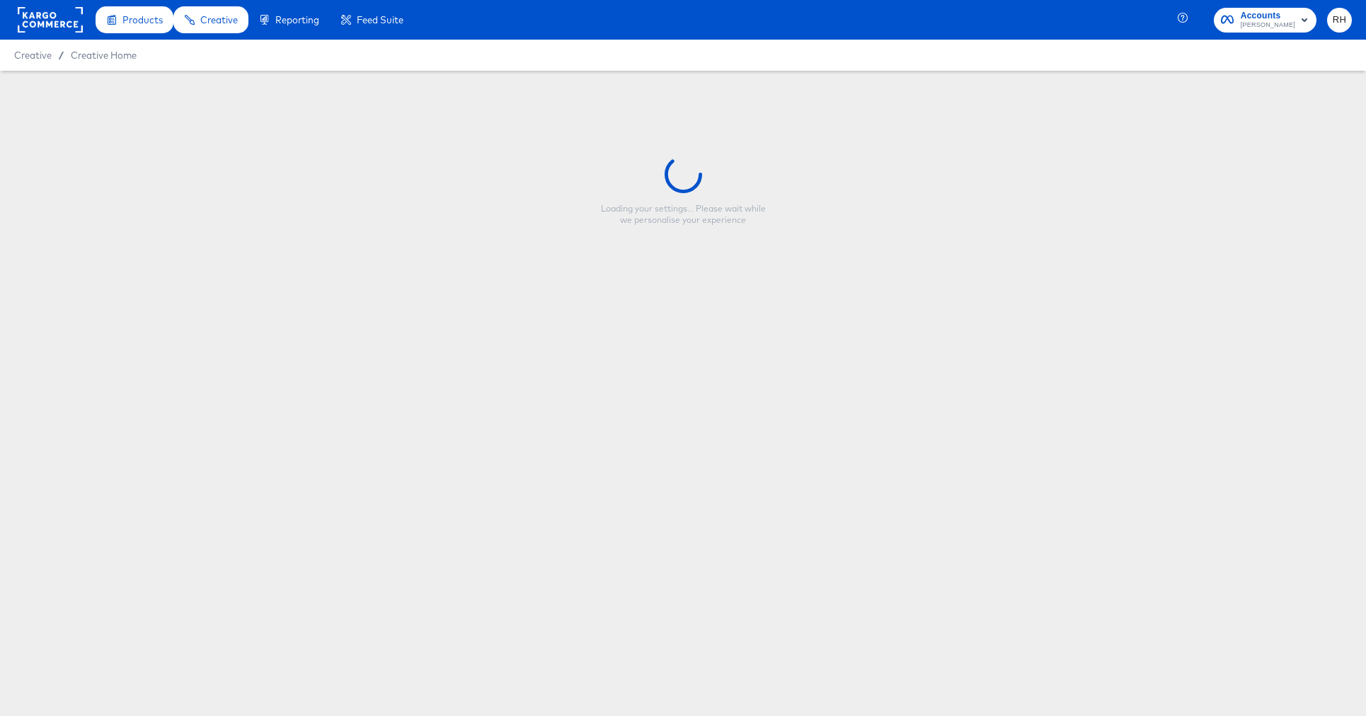
type input "CP-9493_Sm Logo_single+percent"
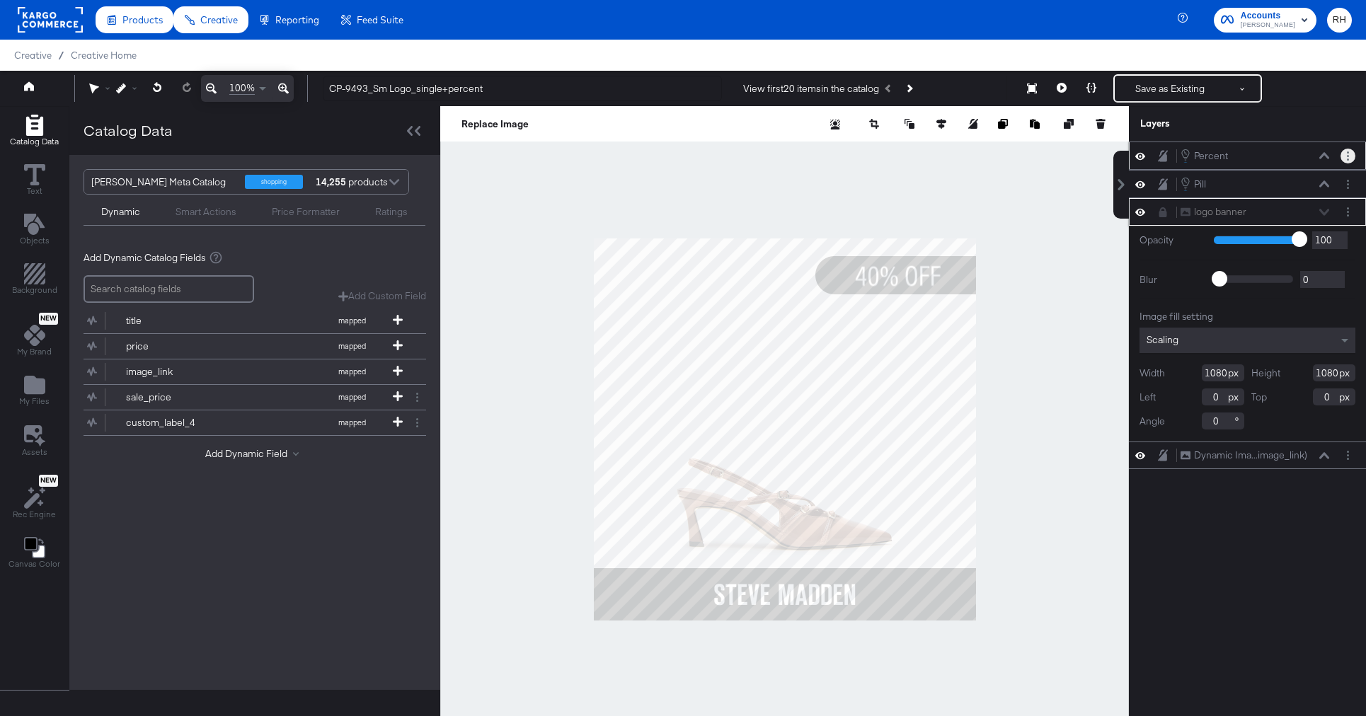
click at [1346, 157] on button "Layer Options" at bounding box center [1347, 156] width 15 height 15
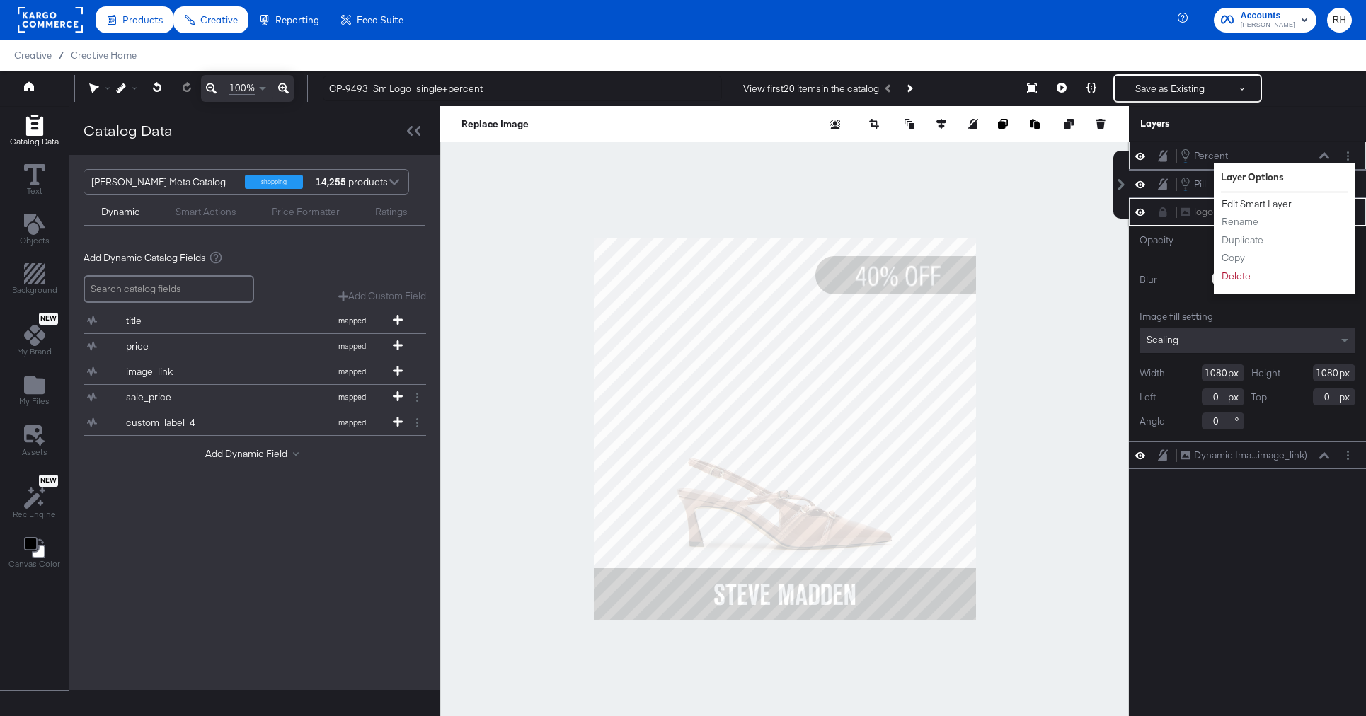
click at [1254, 202] on button "Edit Smart Layer" at bounding box center [1256, 204] width 71 height 15
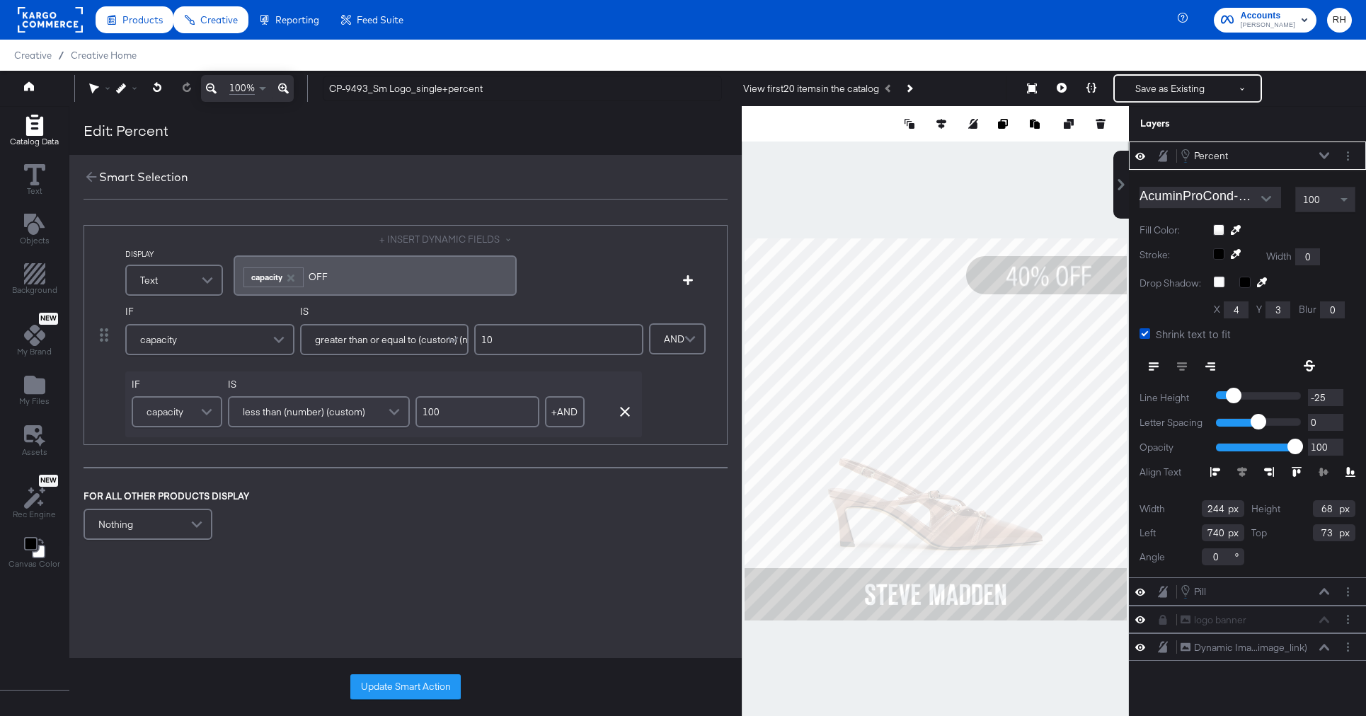
click at [1322, 155] on icon at bounding box center [1324, 155] width 10 height 6
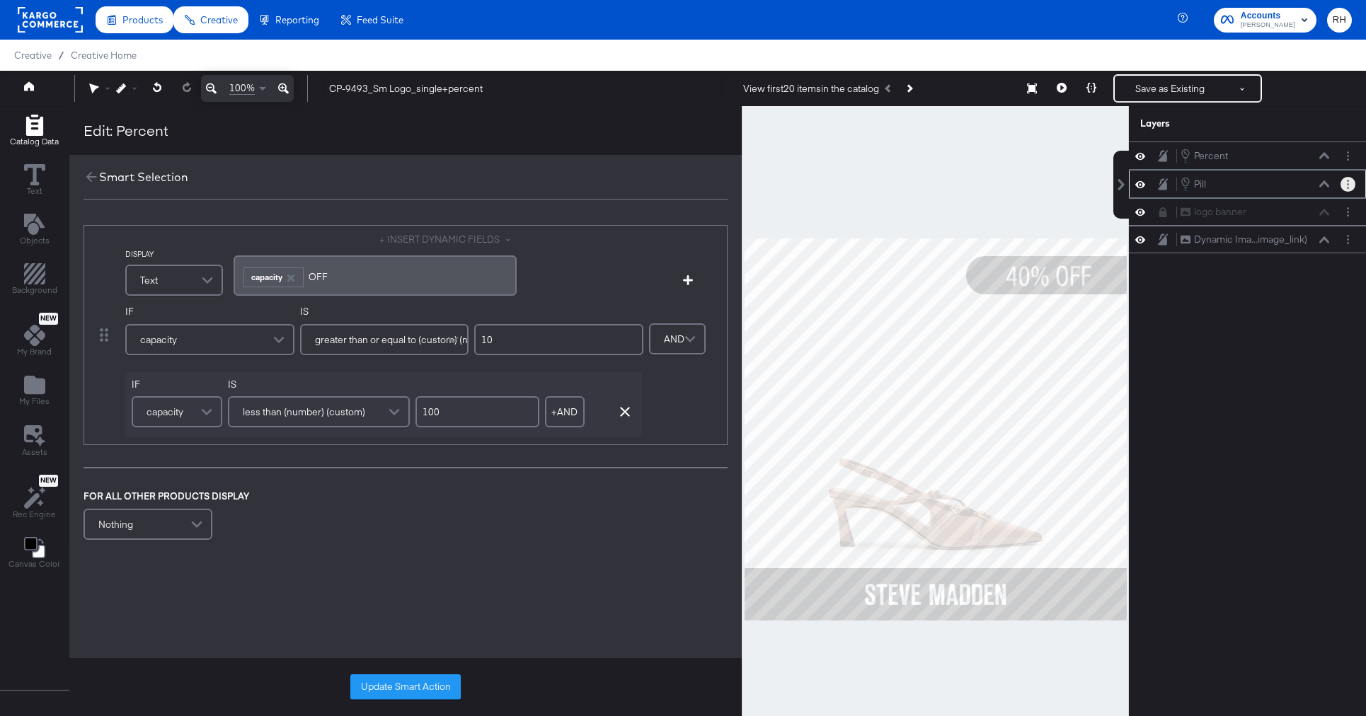
click at [1347, 185] on icon "Layer Options" at bounding box center [1348, 184] width 2 height 9
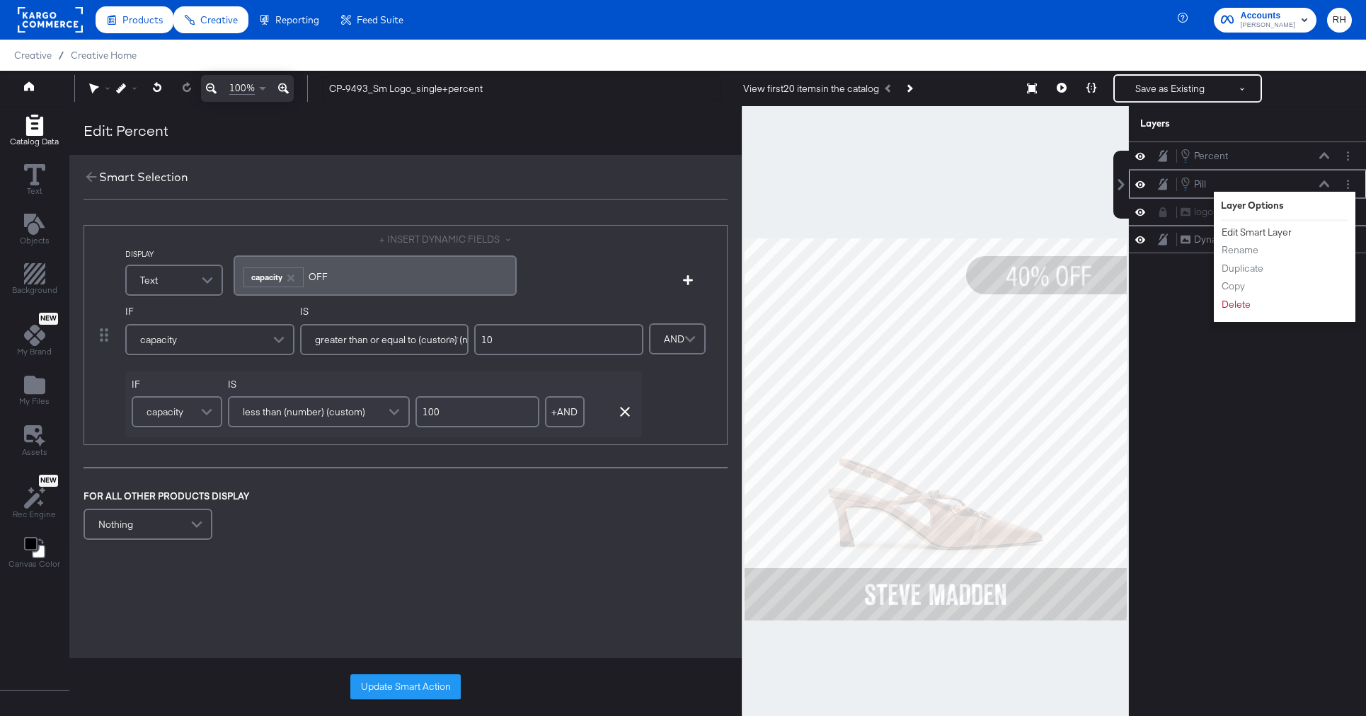
click at [1284, 232] on button "Edit Smart Layer" at bounding box center [1256, 232] width 71 height 15
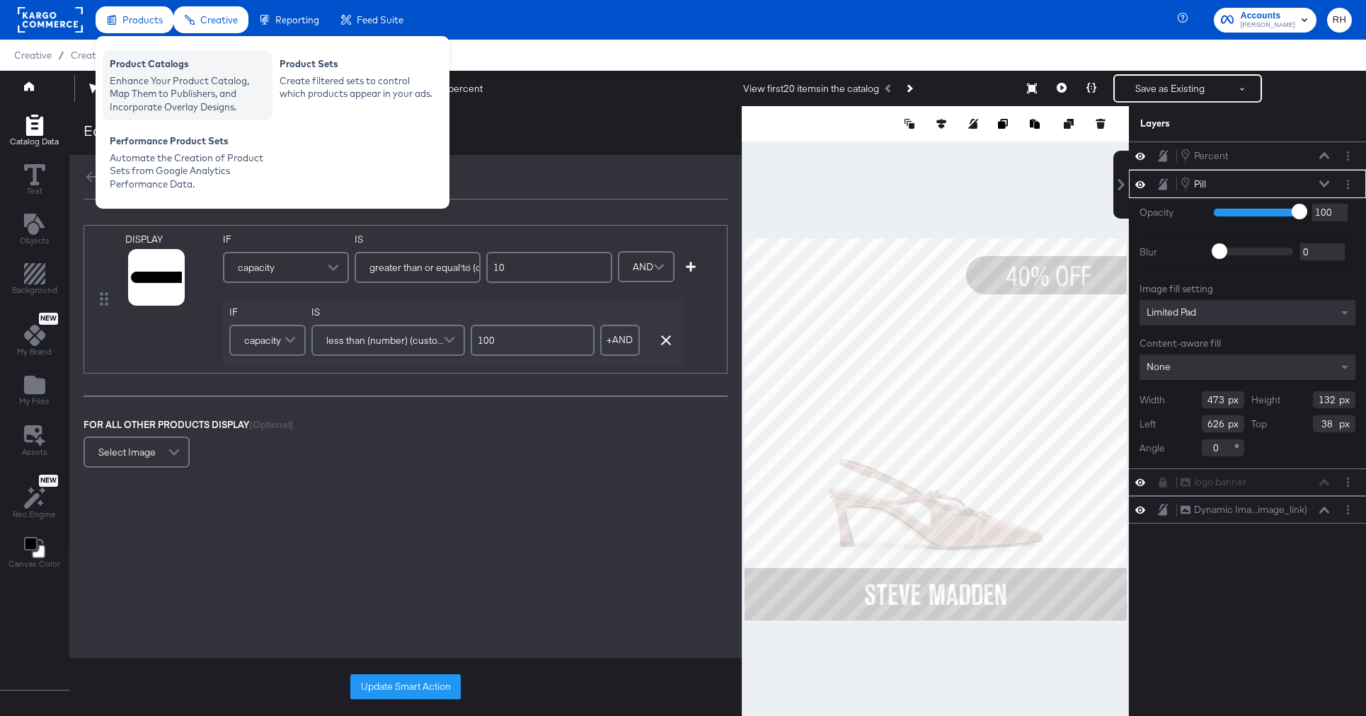
click at [135, 72] on div "Product Catalogs" at bounding box center [188, 65] width 156 height 17
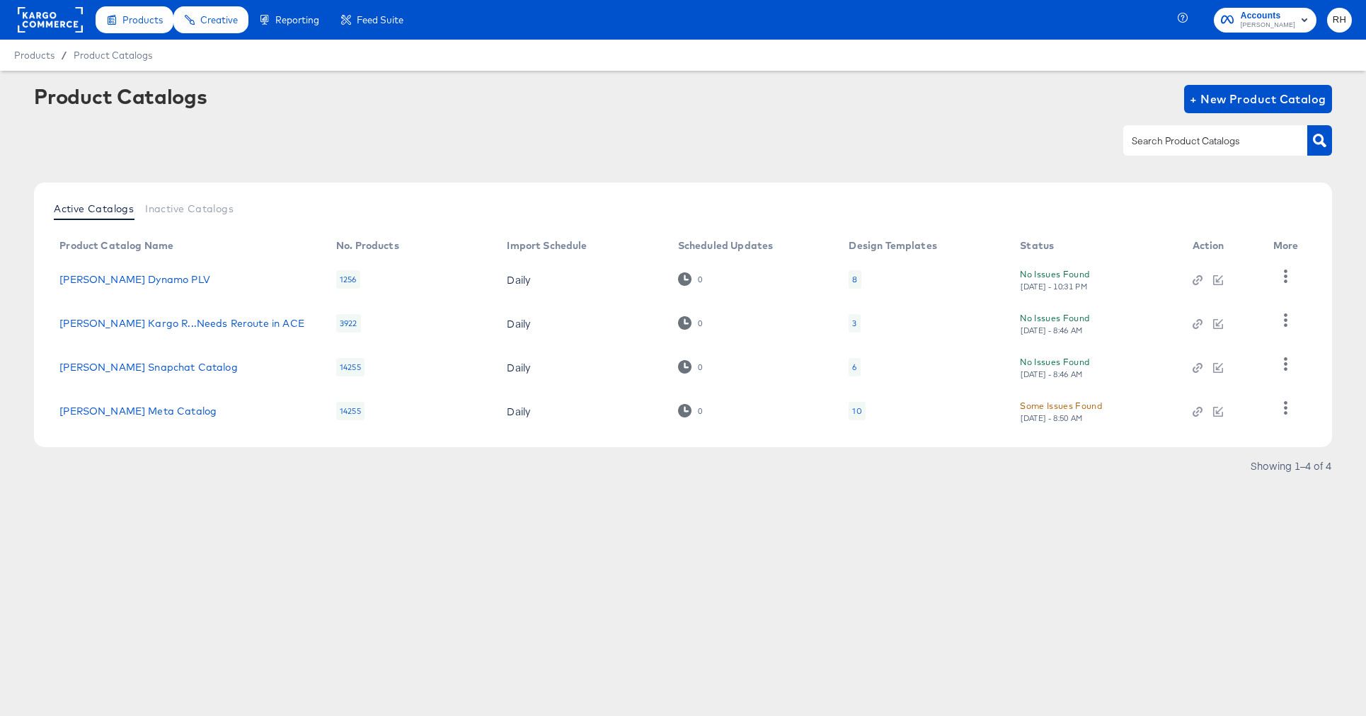
click at [862, 411] on div "10" at bounding box center [856, 411] width 16 height 18
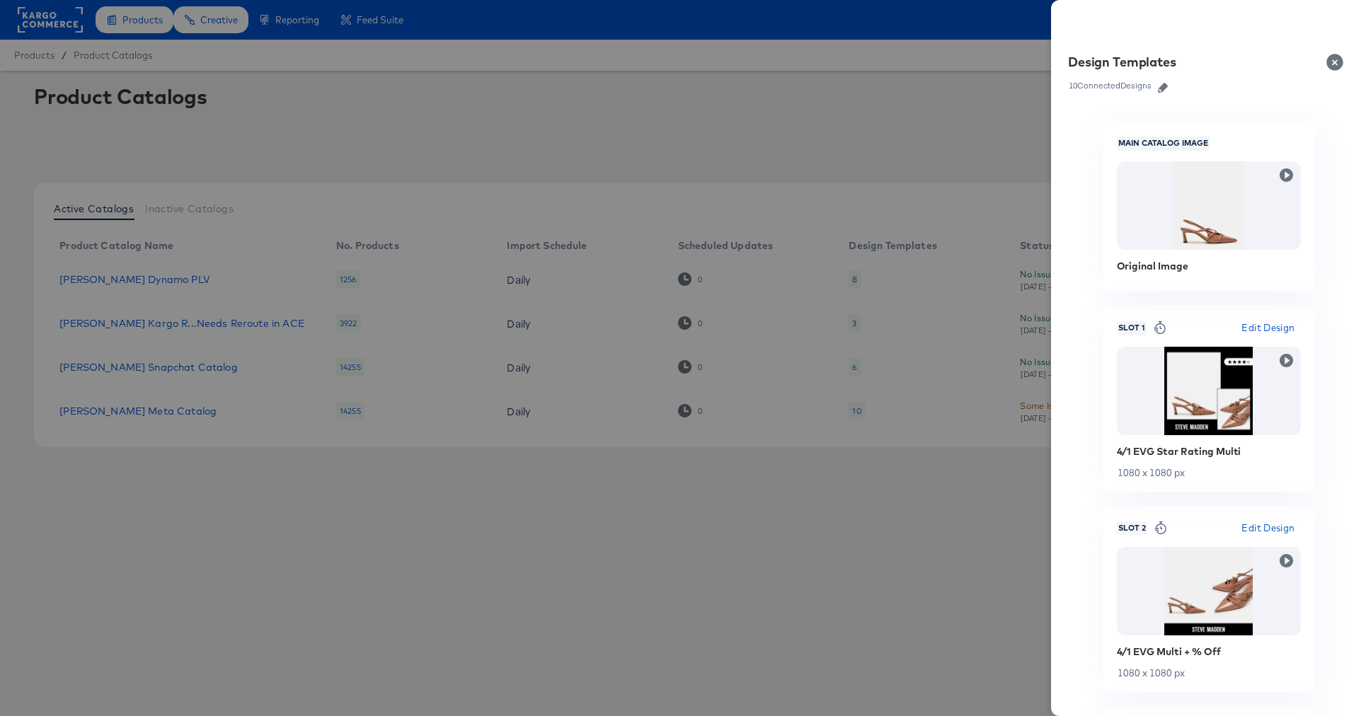
click at [1158, 88] on icon "button" at bounding box center [1163, 88] width 10 height 10
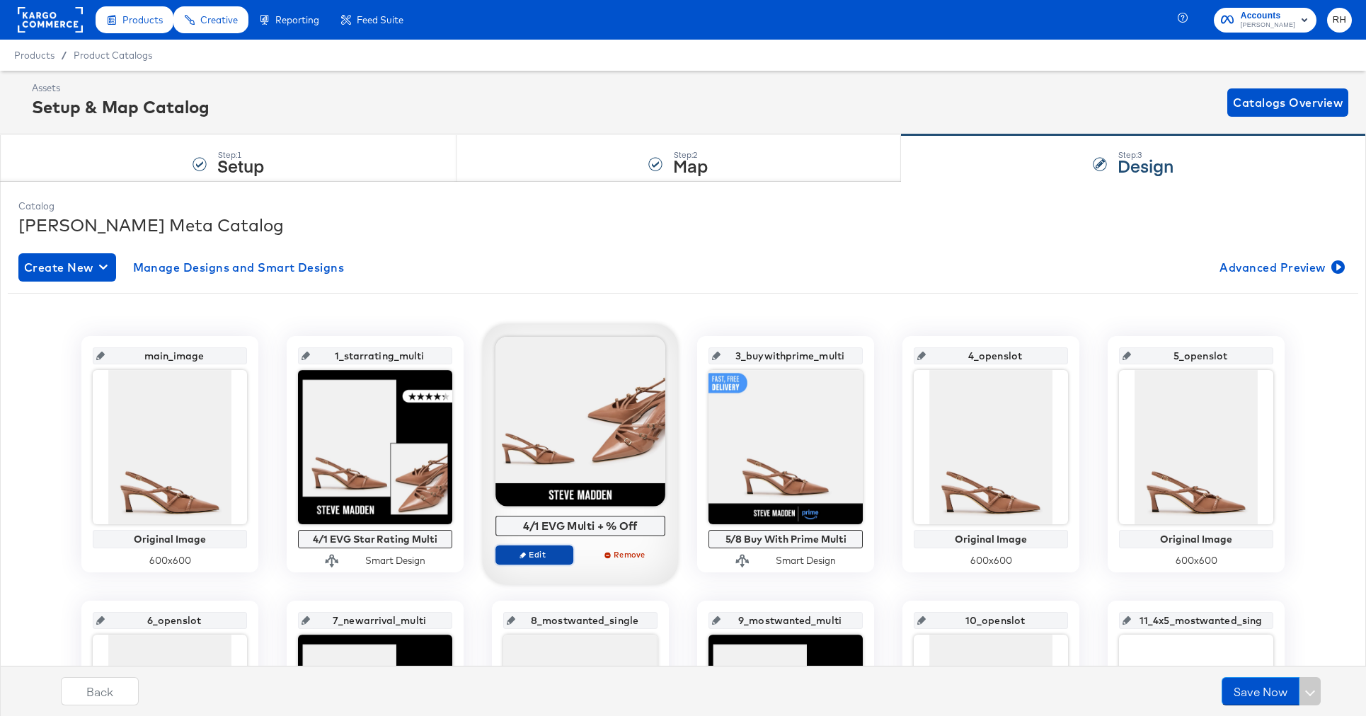
click at [522, 557] on icon "button" at bounding box center [522, 555] width 6 height 6
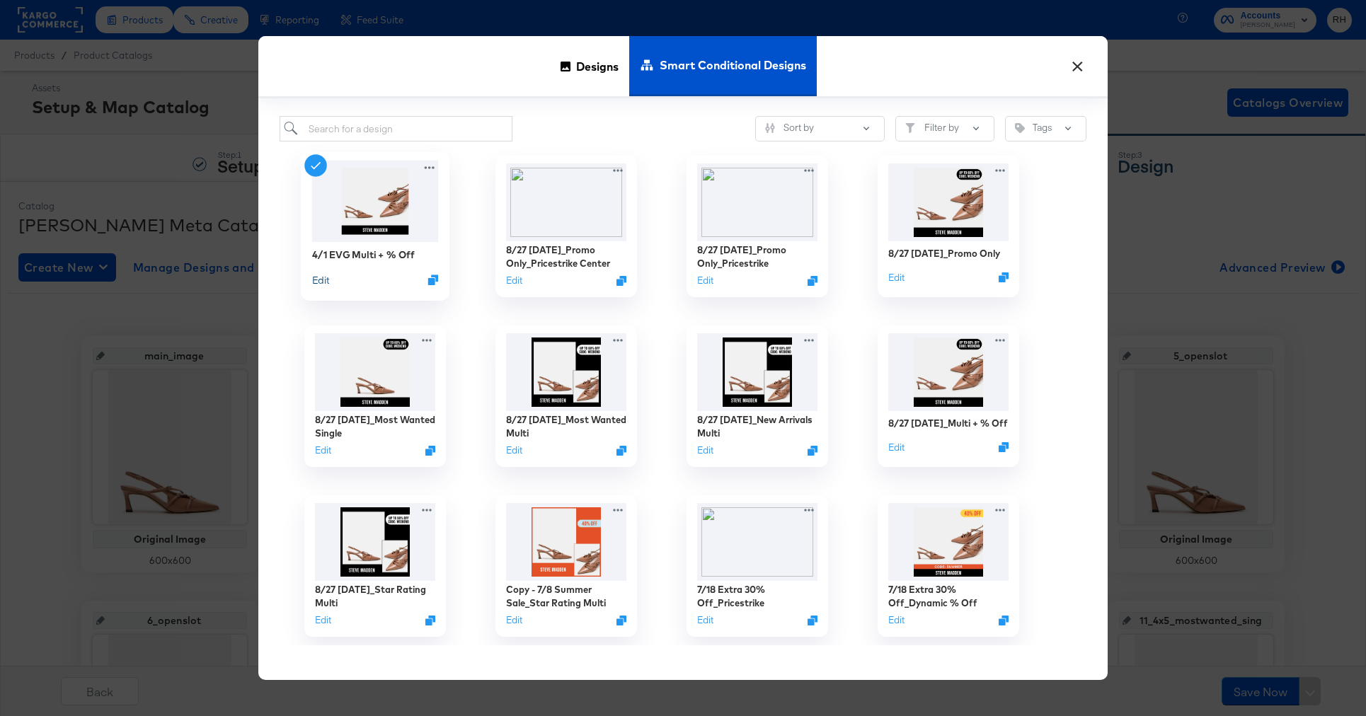
click at [316, 282] on button "Edit" at bounding box center [320, 279] width 17 height 13
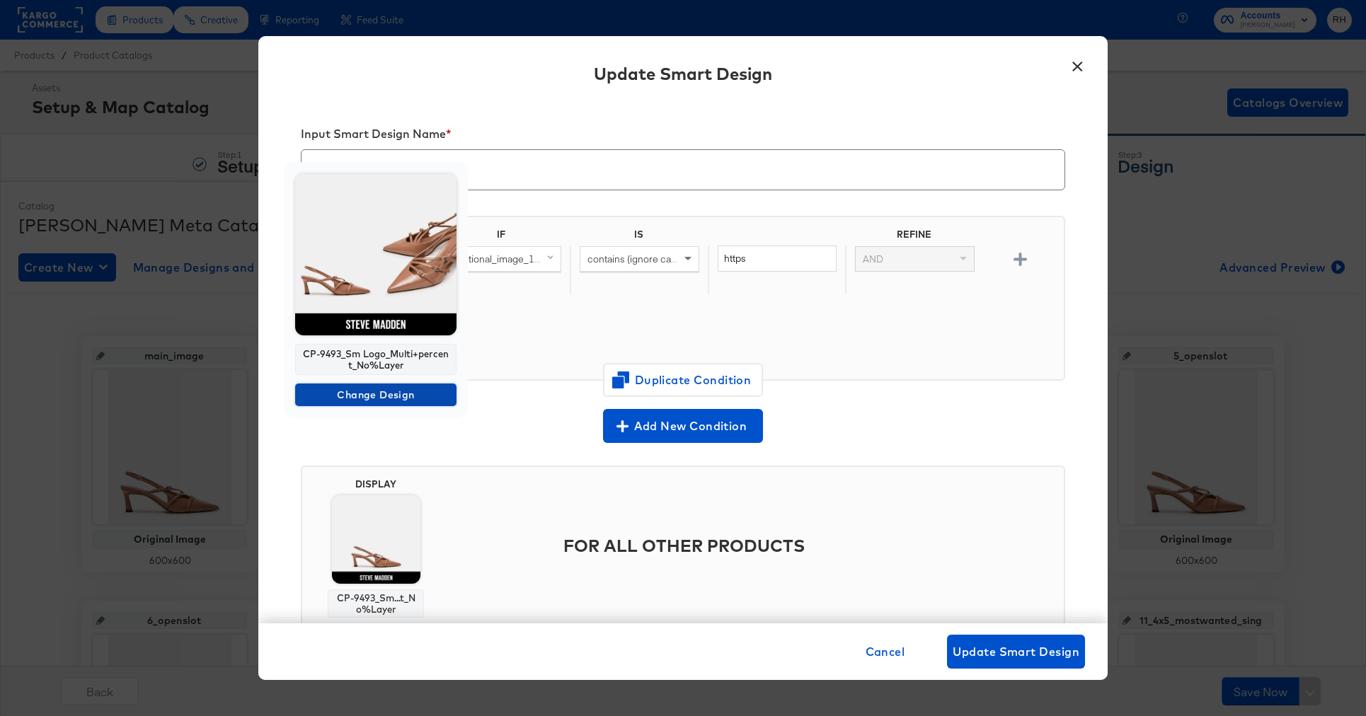
click at [357, 395] on span "Change Design" at bounding box center [376, 395] width 150 height 18
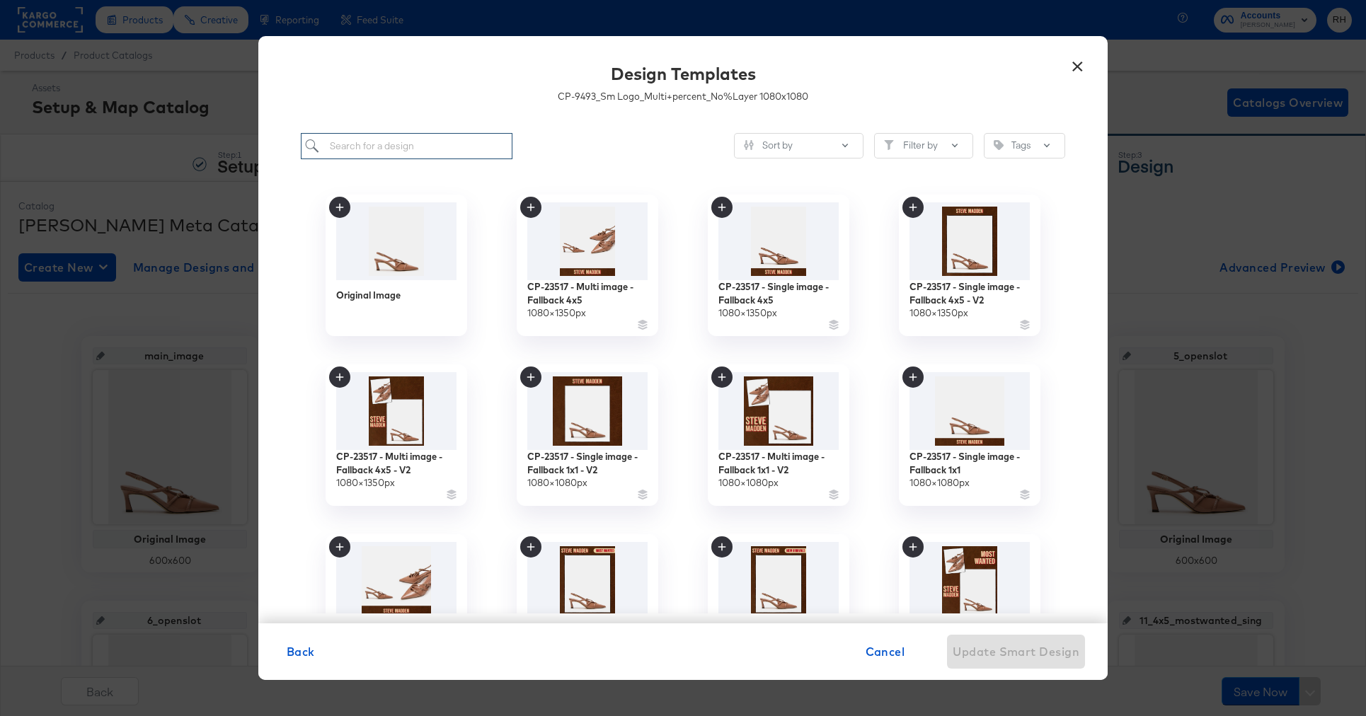
click at [435, 146] on input "search" at bounding box center [407, 146] width 212 height 26
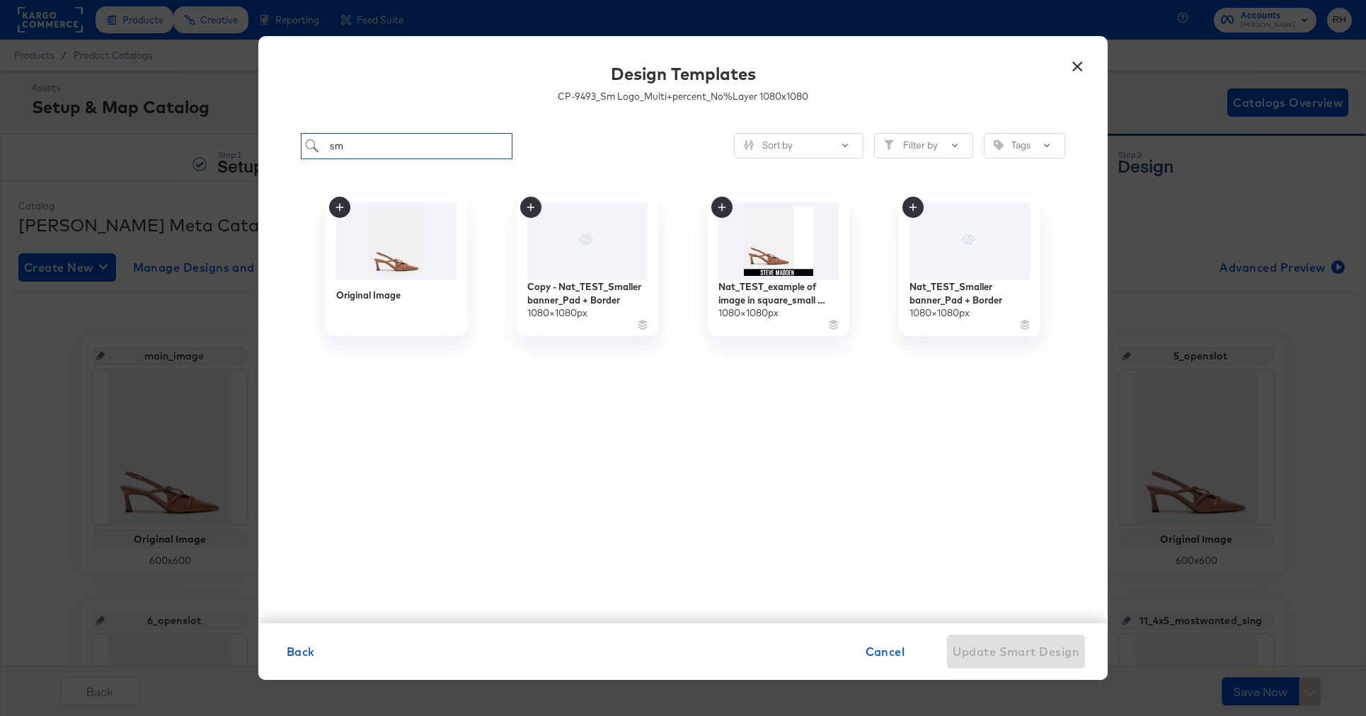
type input "s"
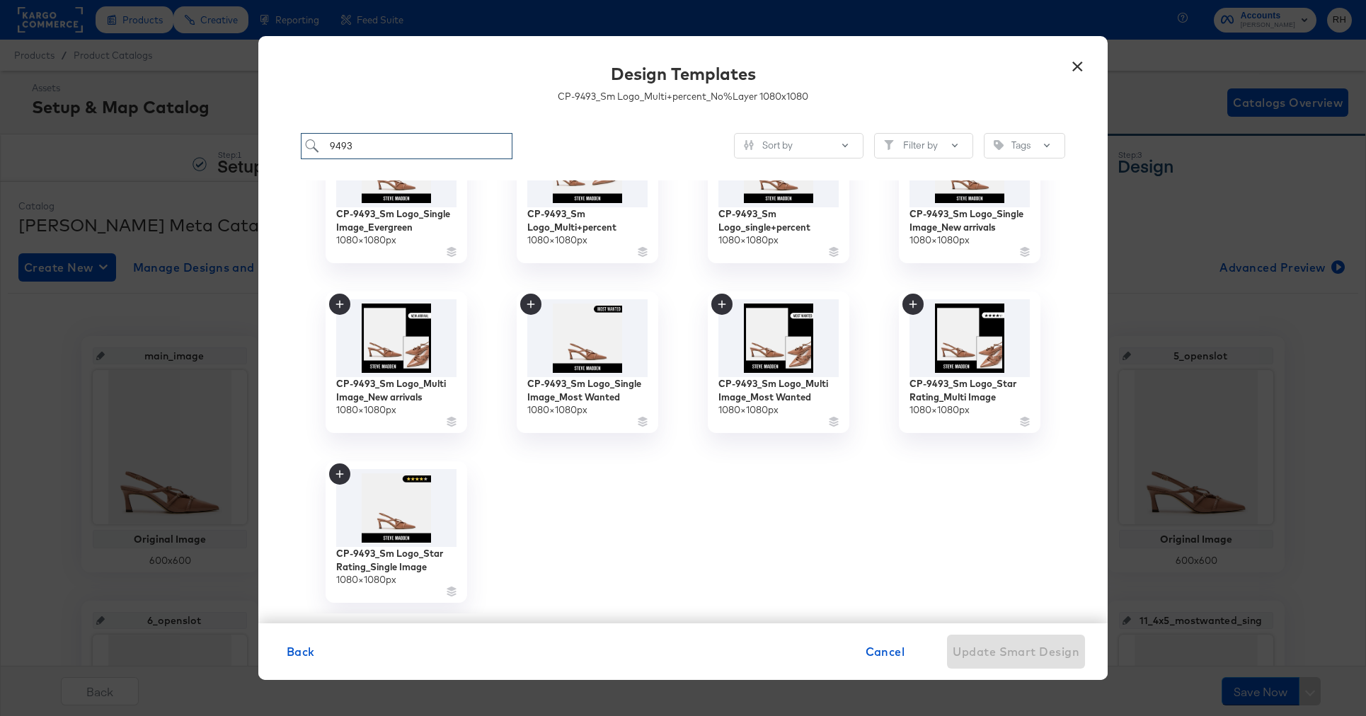
scroll to position [246, 0]
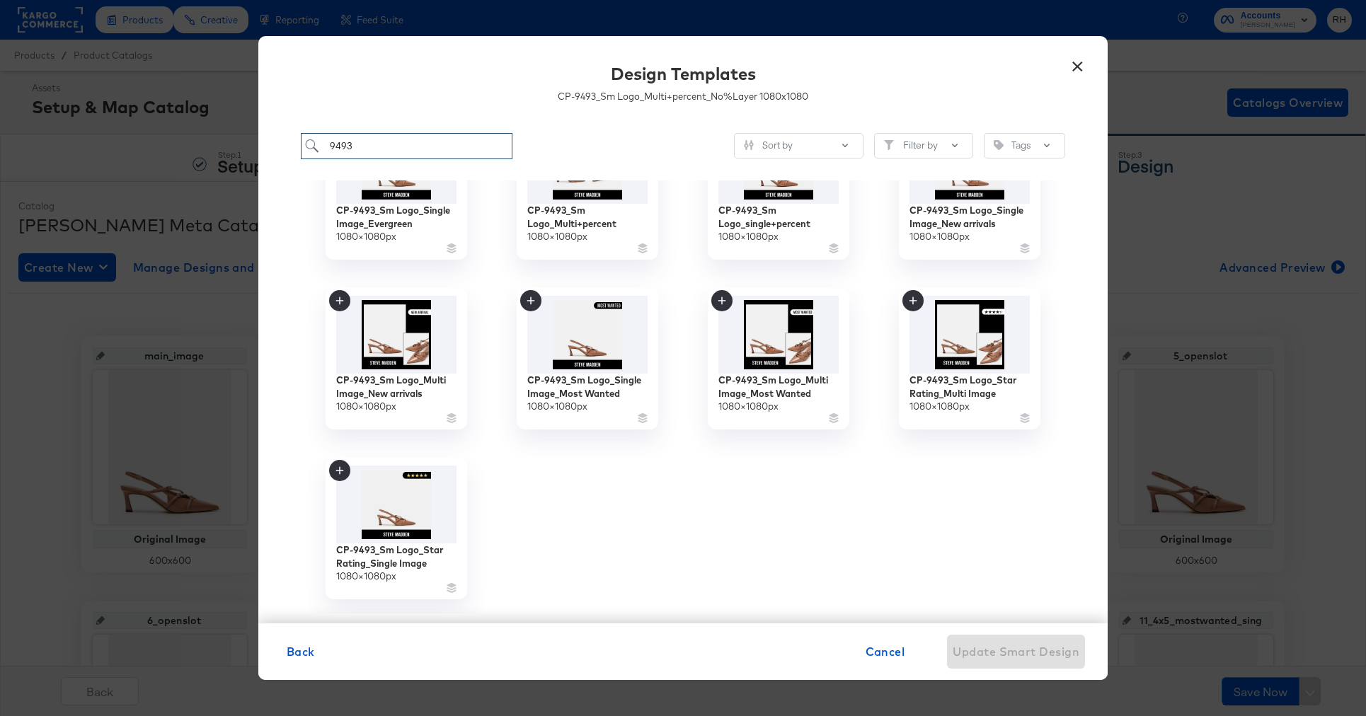
type input "9493"
click at [677, 355] on div "CP-9493_Sm Logo_Single Image_Most Wanted 1080 × 1080 px" at bounding box center [587, 359] width 191 height 170
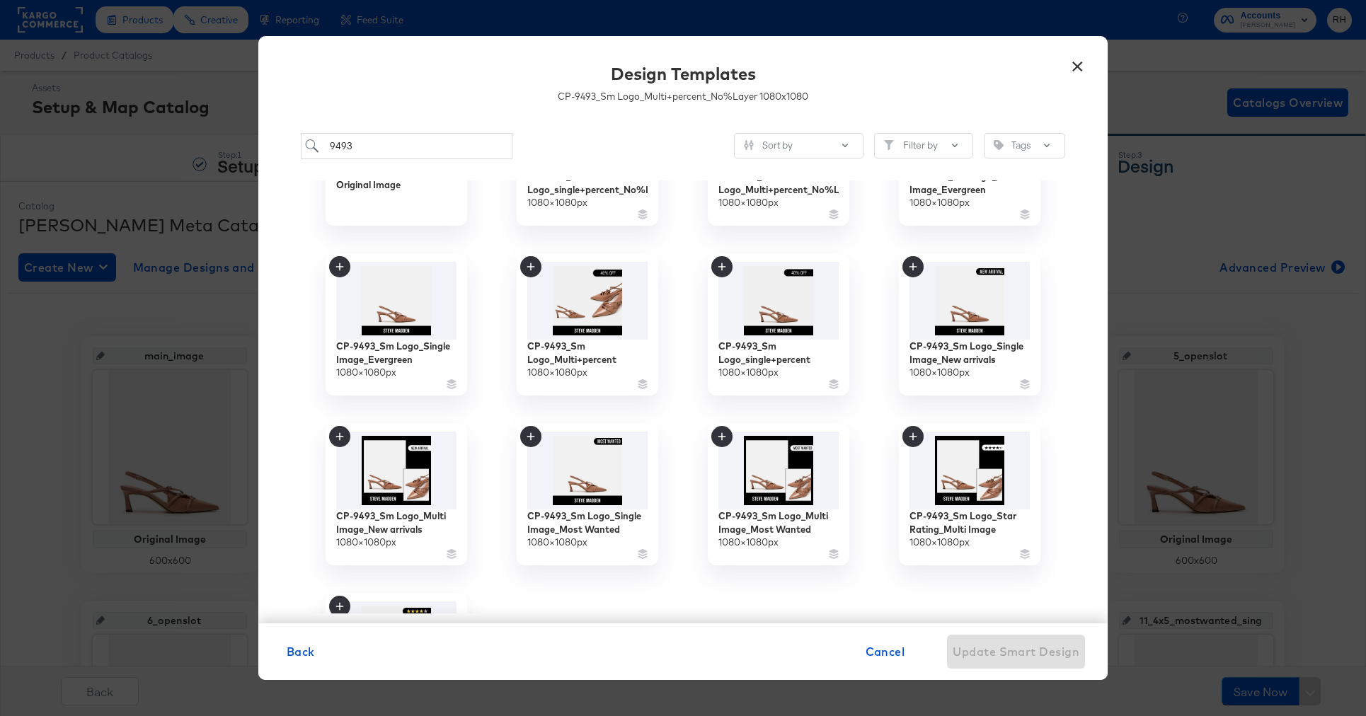
scroll to position [105, 0]
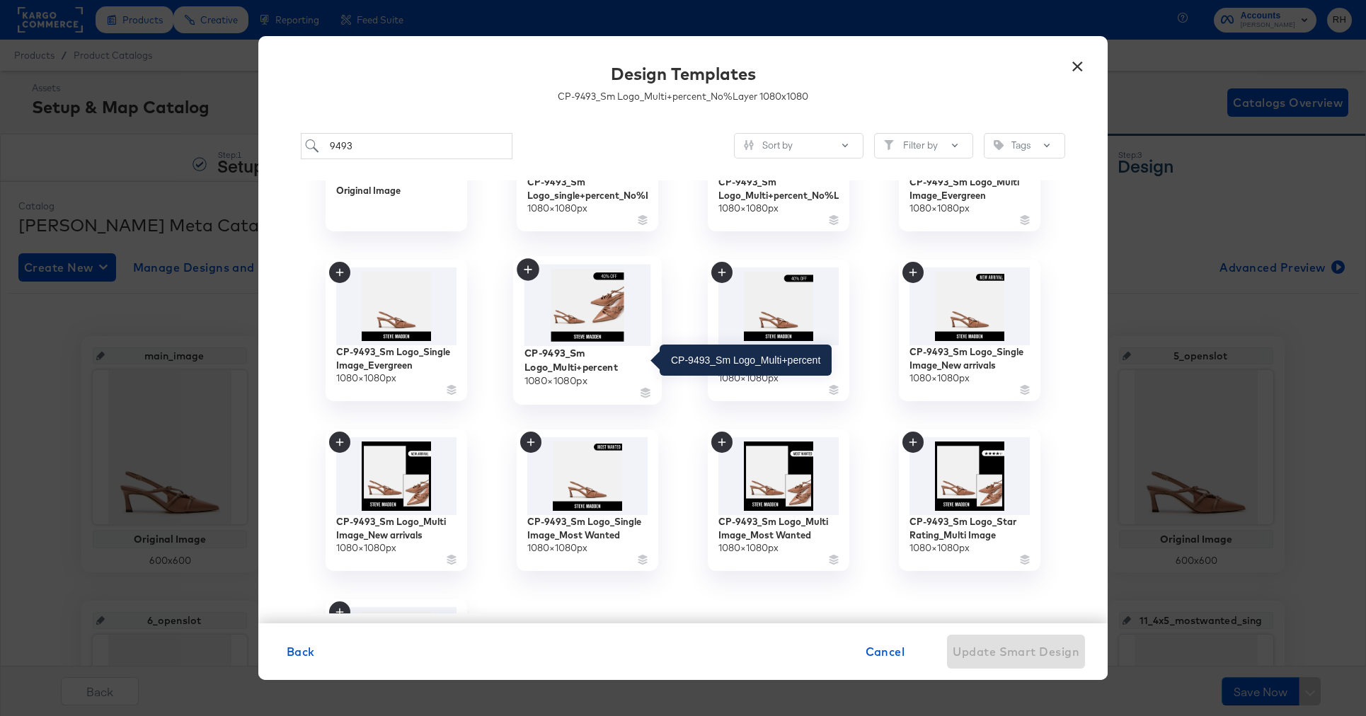
click at [587, 353] on div "CP-9493_Sm Logo_Multi+percent" at bounding box center [587, 360] width 127 height 28
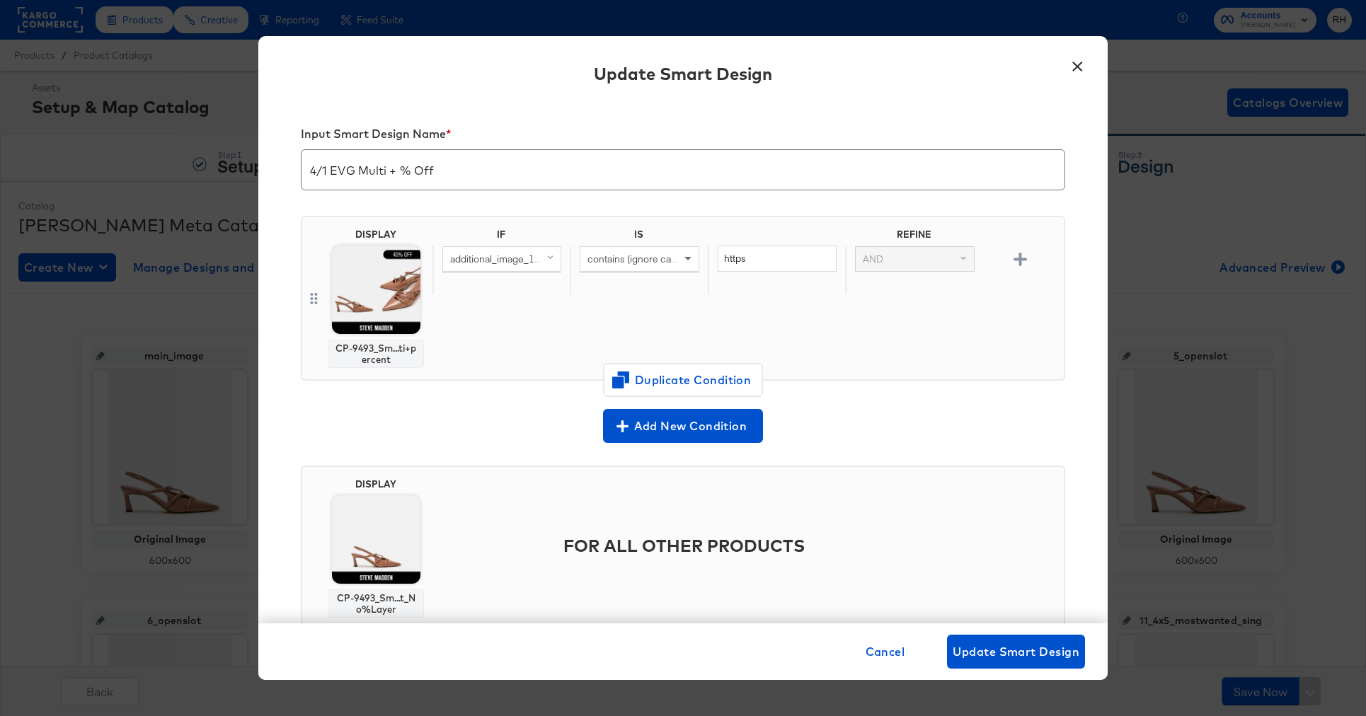
scroll to position [39, 0]
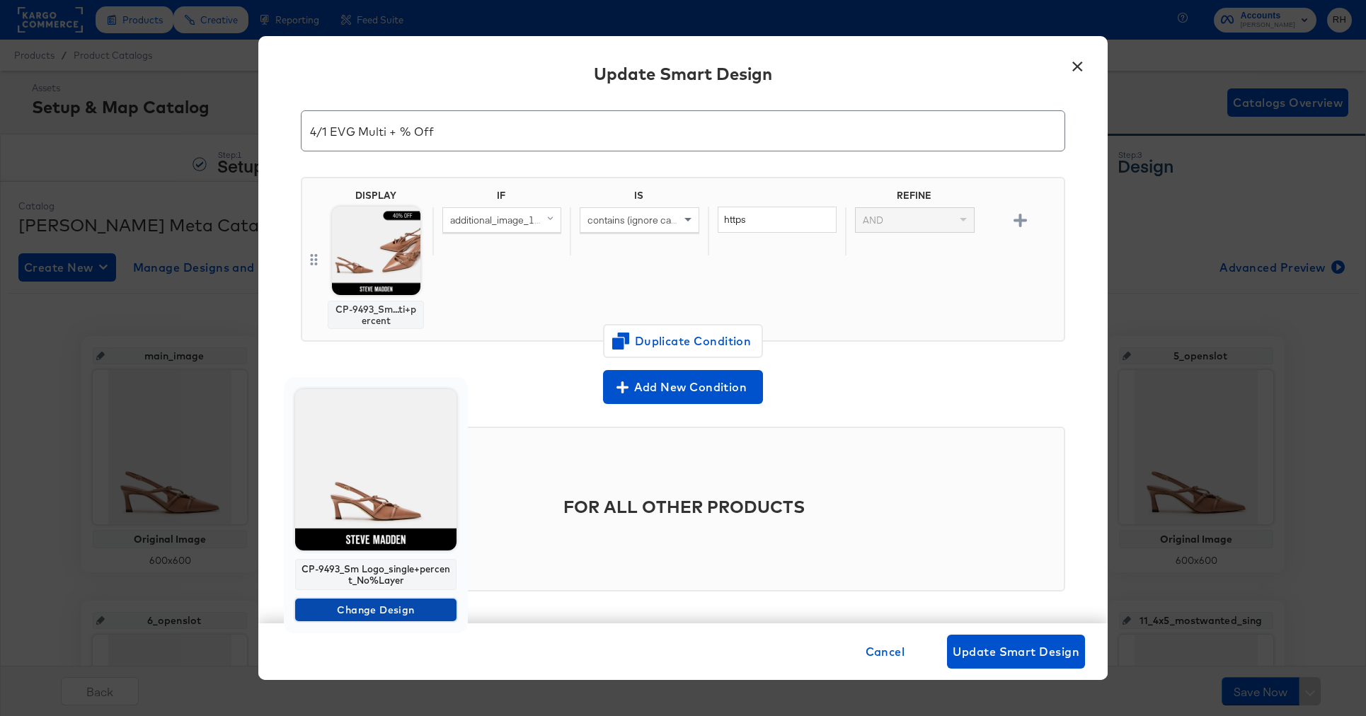
click at [339, 612] on span "Change Design" at bounding box center [376, 611] width 150 height 18
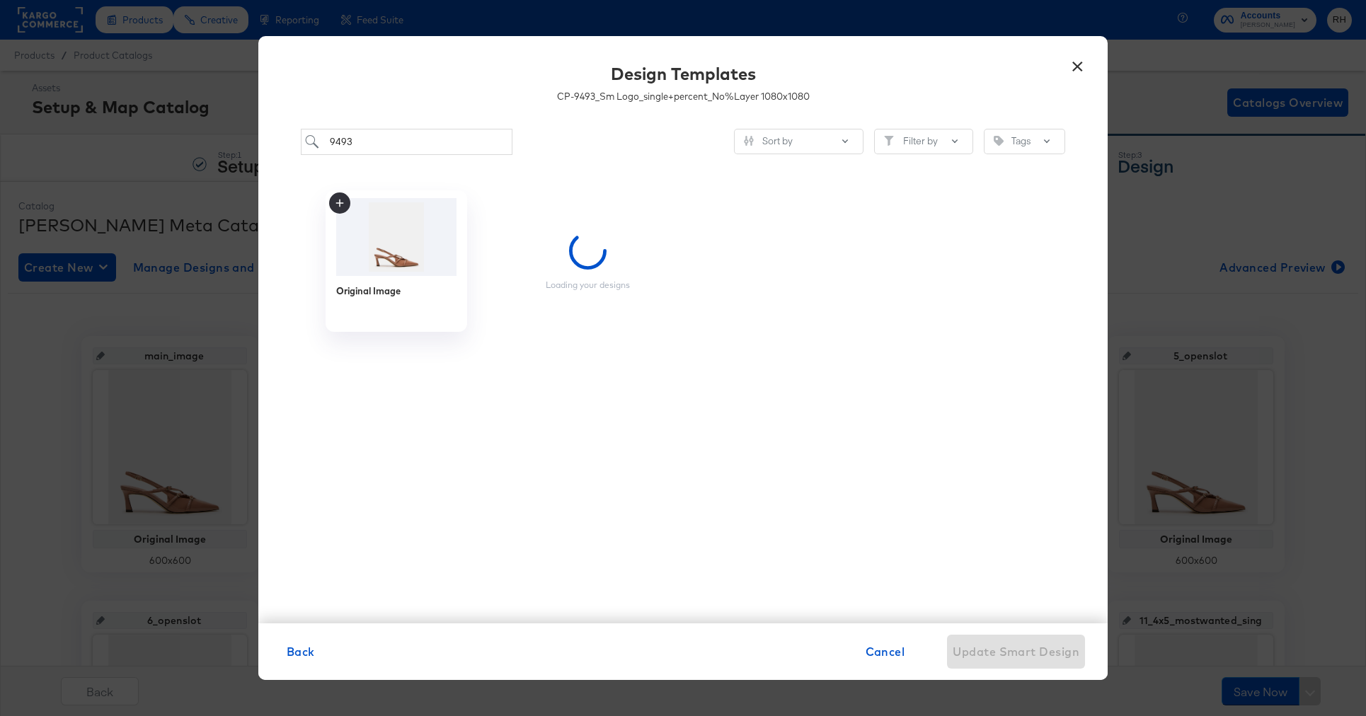
scroll to position [0, 0]
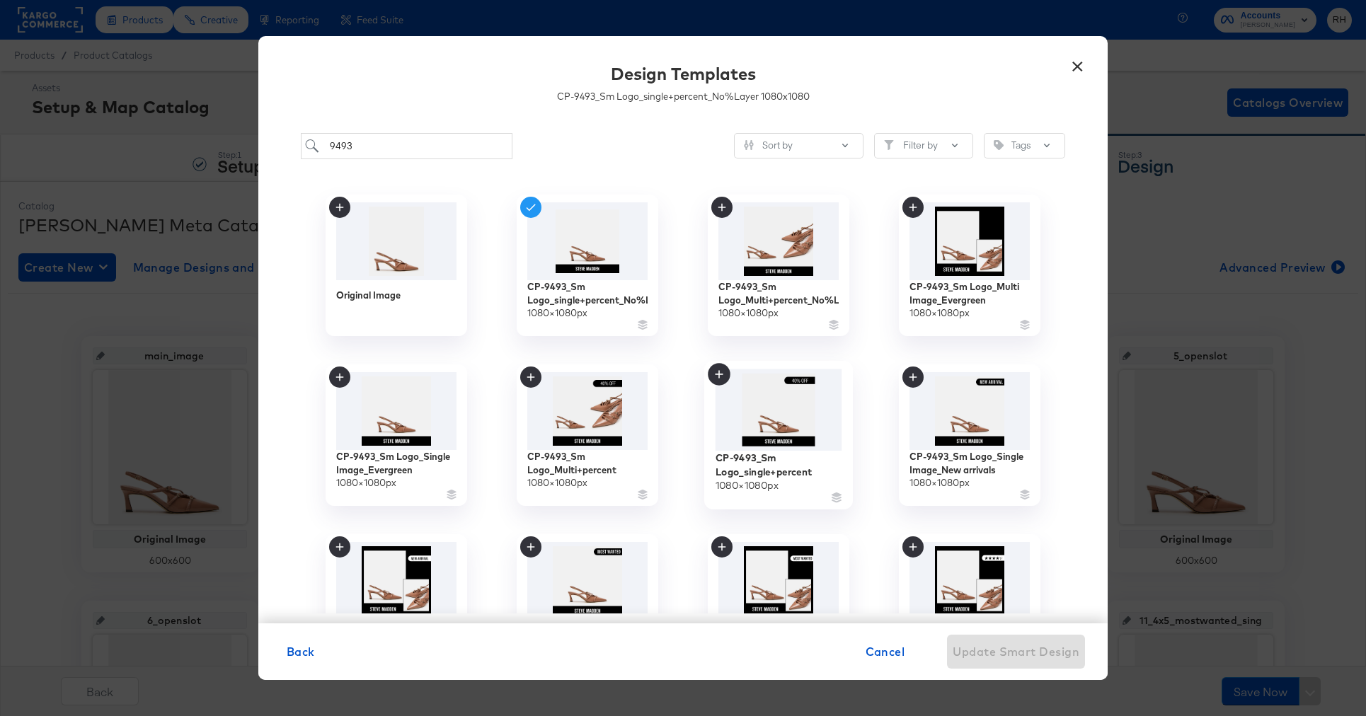
click at [794, 409] on img at bounding box center [778, 410] width 127 height 82
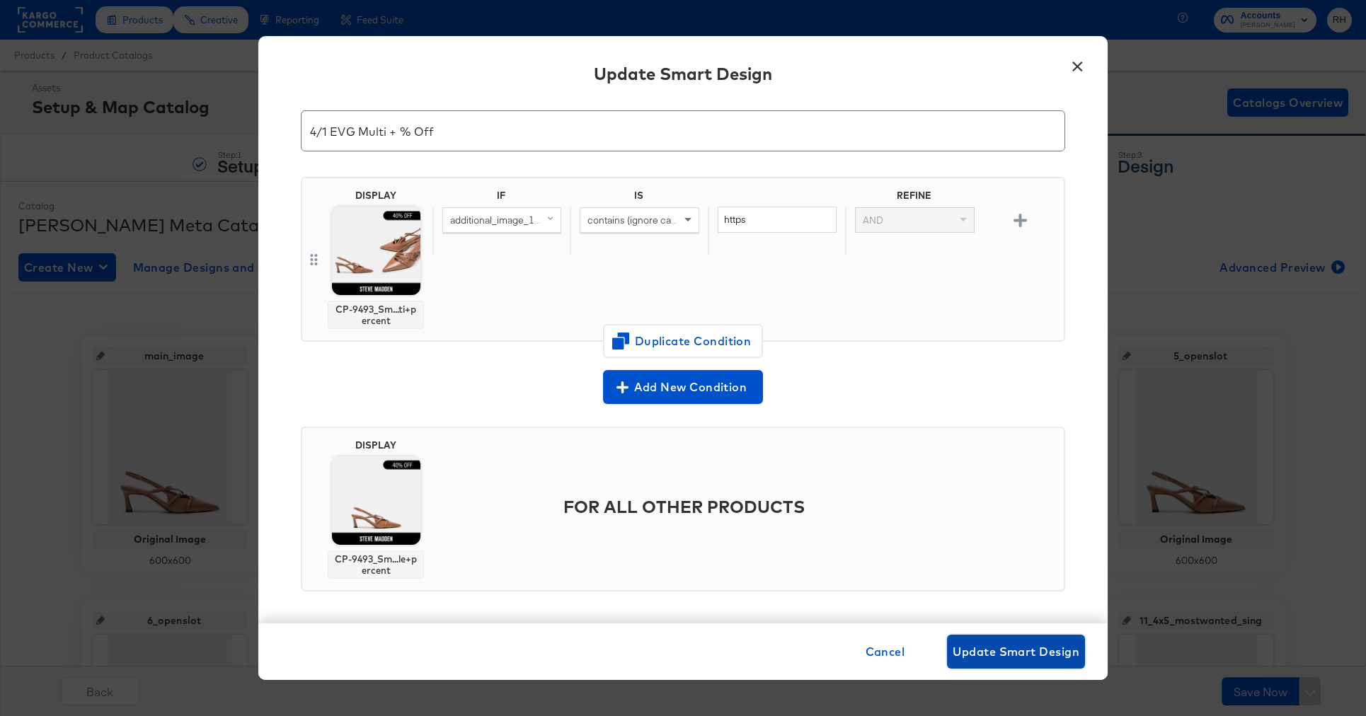
click at [970, 647] on span "Update Smart Design" at bounding box center [1016, 652] width 127 height 20
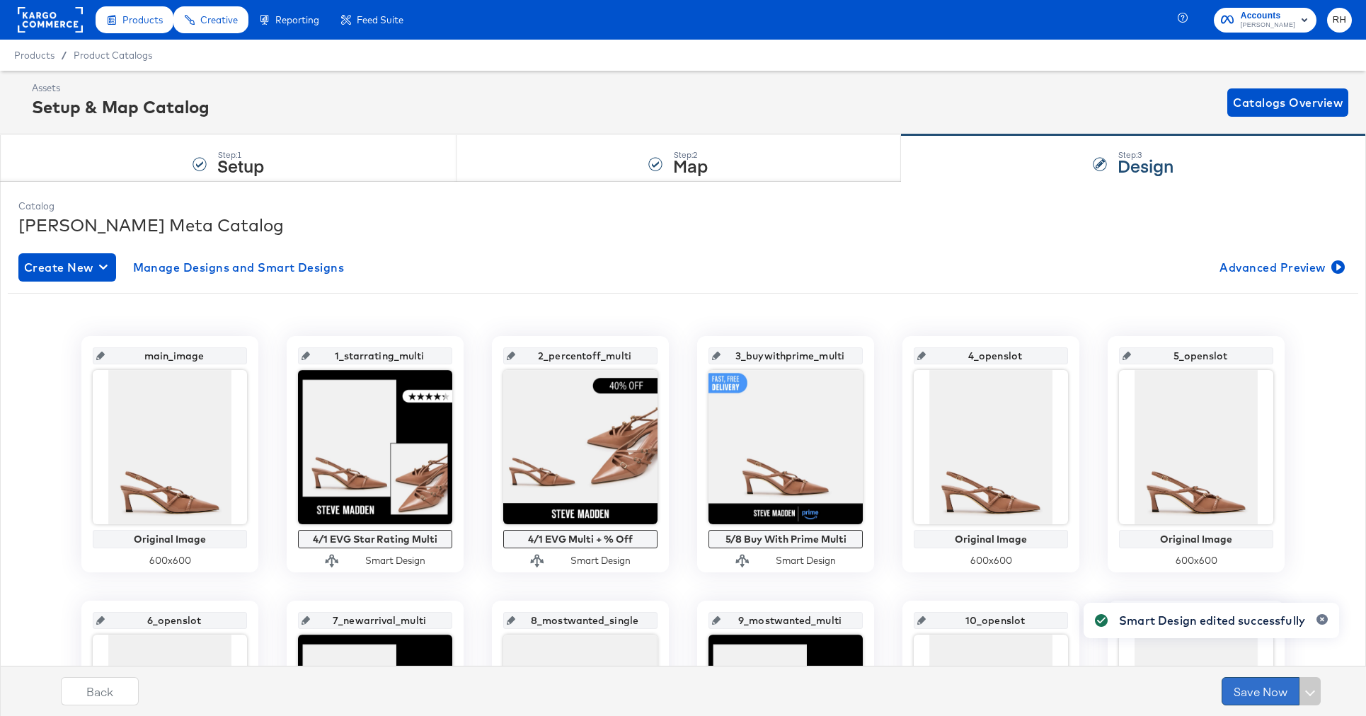
click at [1238, 693] on button "Save Now" at bounding box center [1260, 691] width 78 height 28
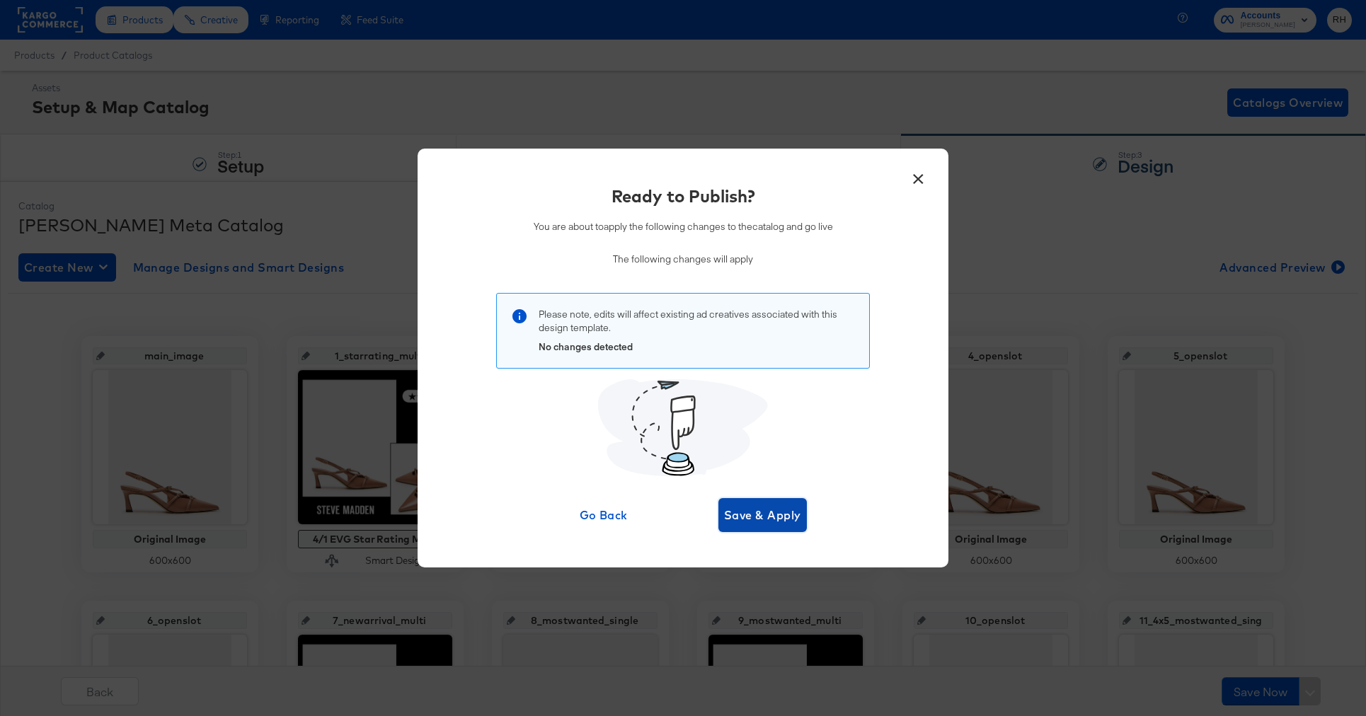
click at [761, 521] on span "Save & Apply" at bounding box center [762, 515] width 77 height 20
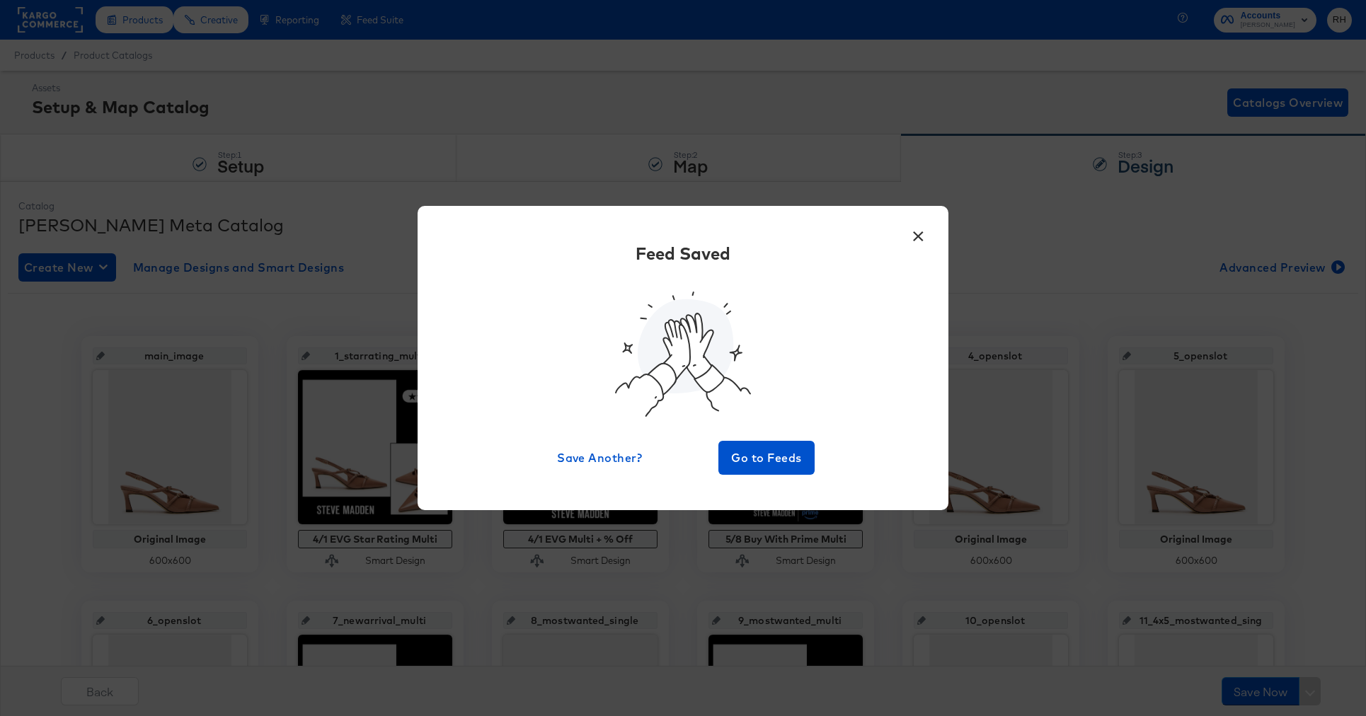
click at [910, 238] on button "×" at bounding box center [917, 232] width 25 height 25
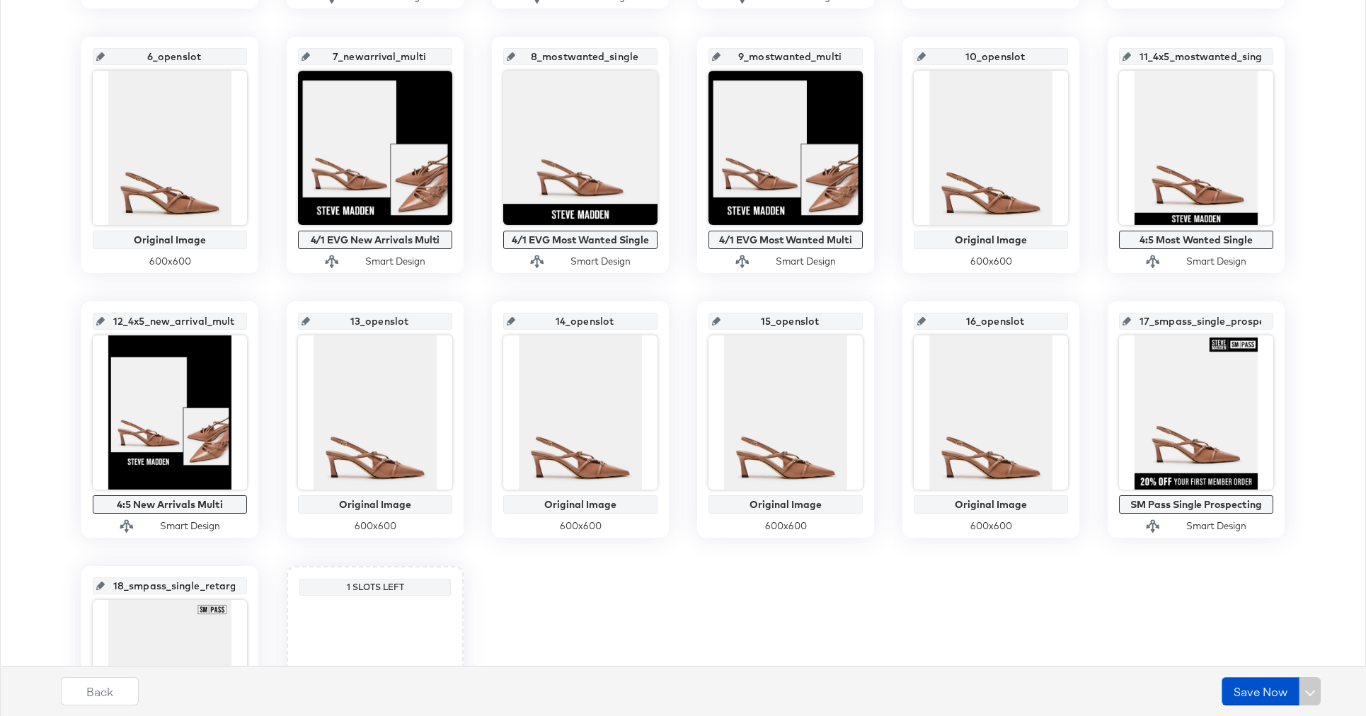
scroll to position [0, 0]
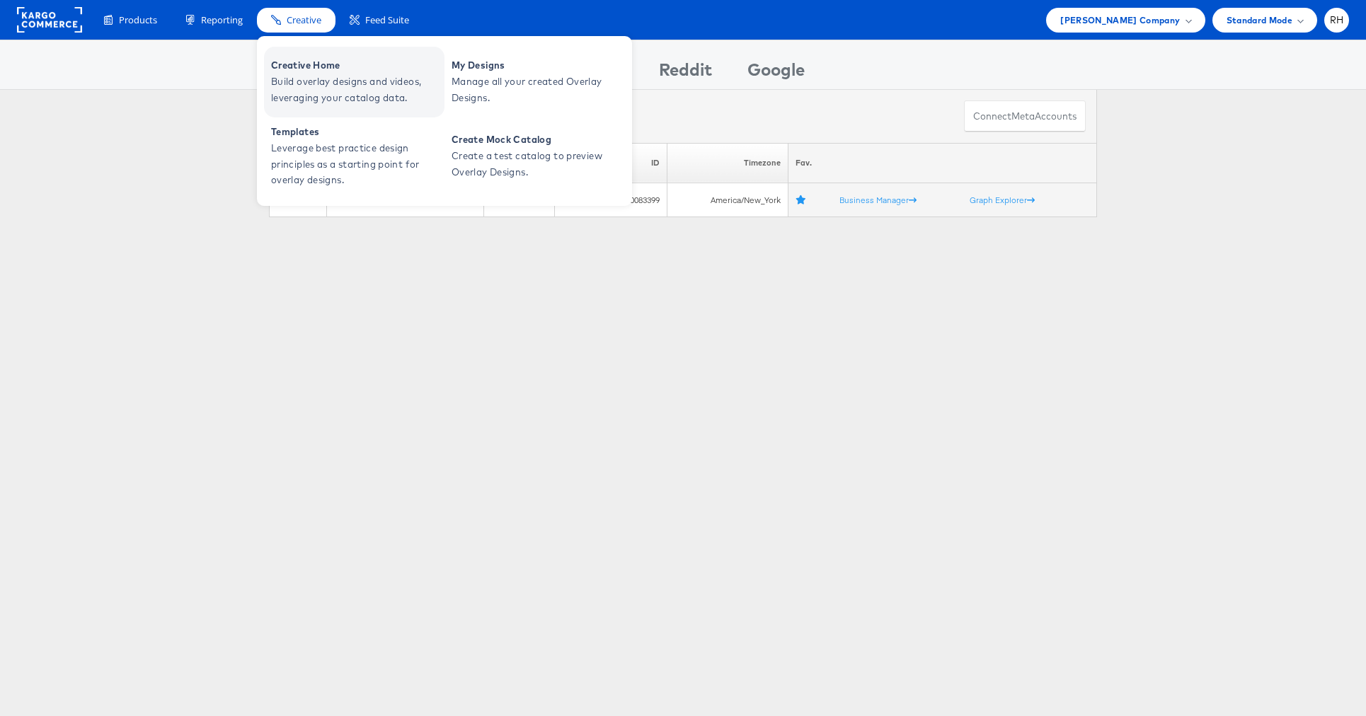
click at [313, 81] on span "Build overlay designs and videos, leveraging your catalog data." at bounding box center [356, 90] width 170 height 33
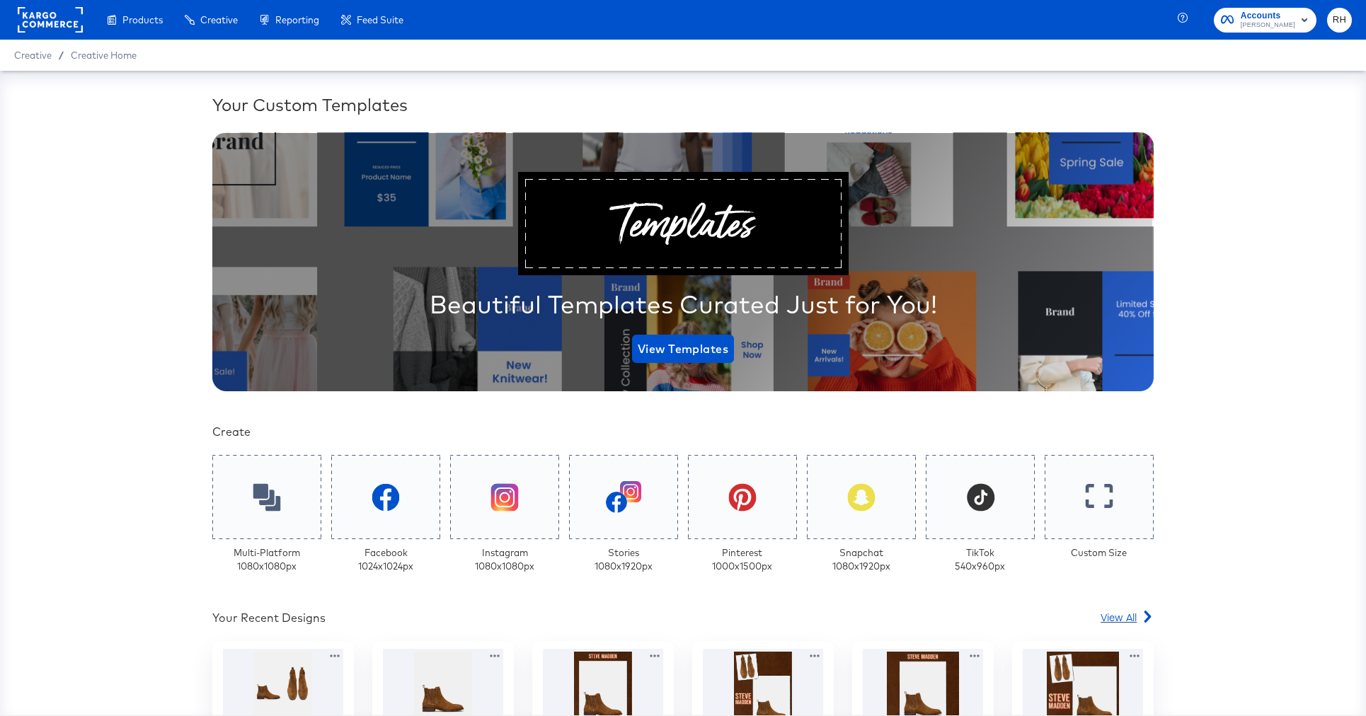
click at [1127, 619] on span "View All" at bounding box center [1118, 617] width 36 height 14
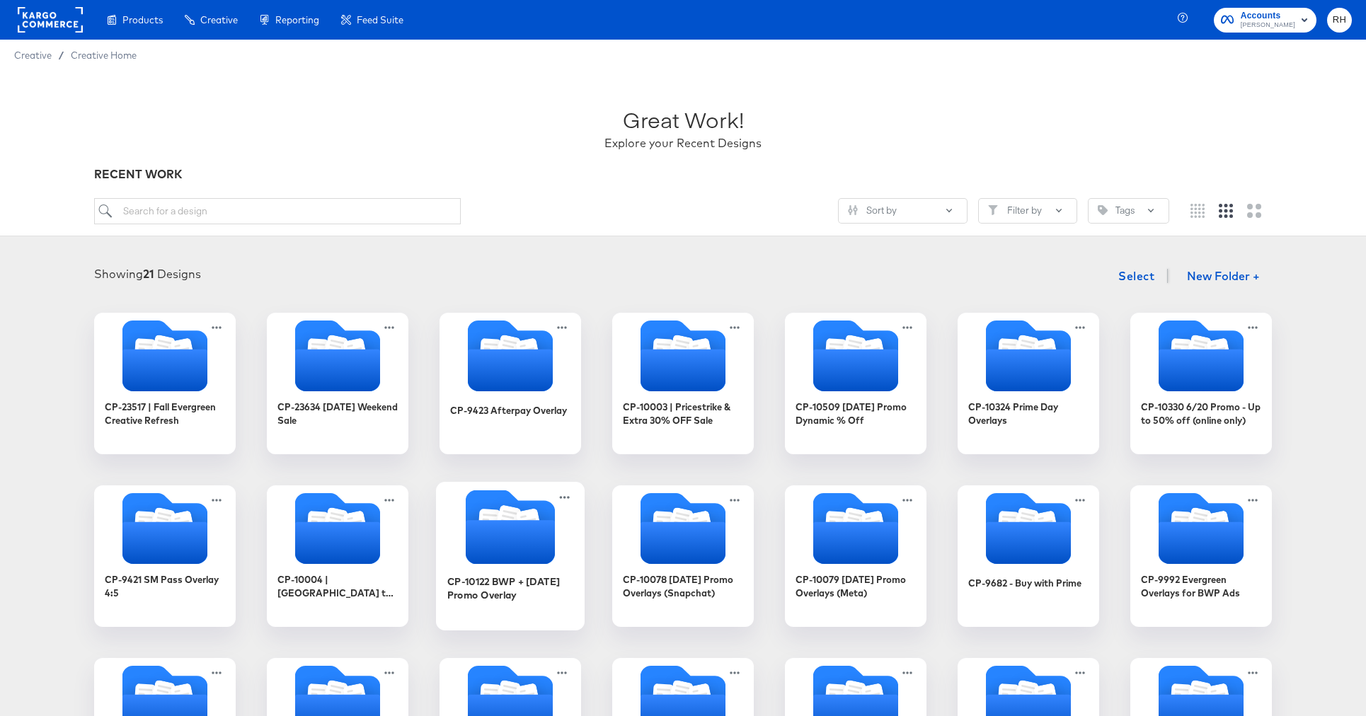
scroll to position [248, 0]
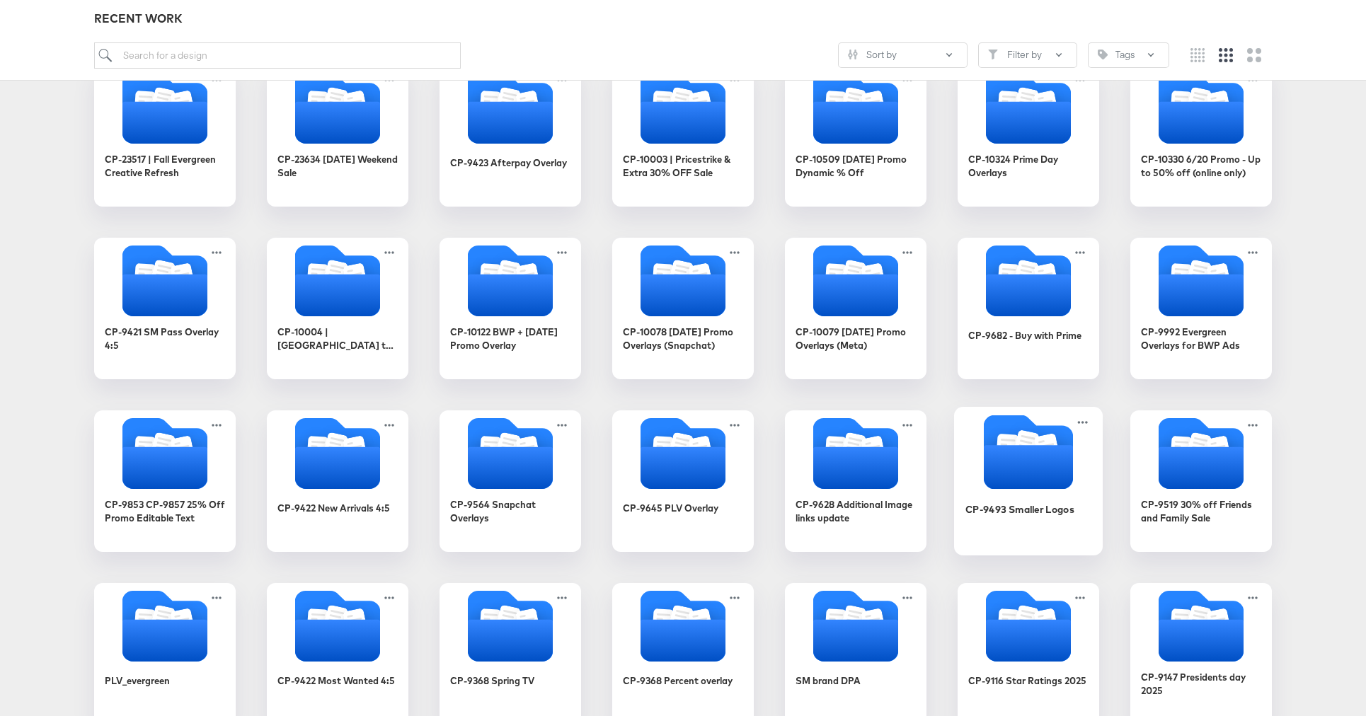
click at [1041, 461] on icon "Folder" at bounding box center [1028, 467] width 89 height 44
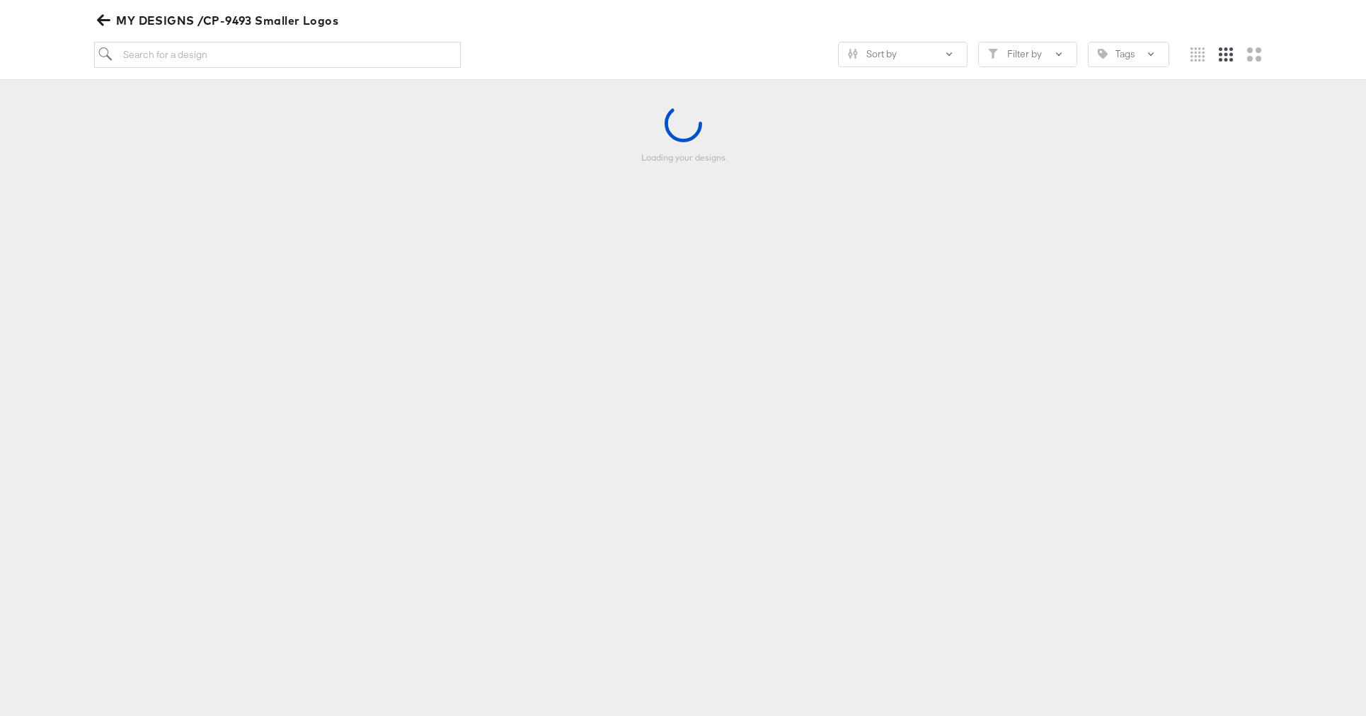
scroll to position [161, 0]
